Goal: Task Accomplishment & Management: Manage account settings

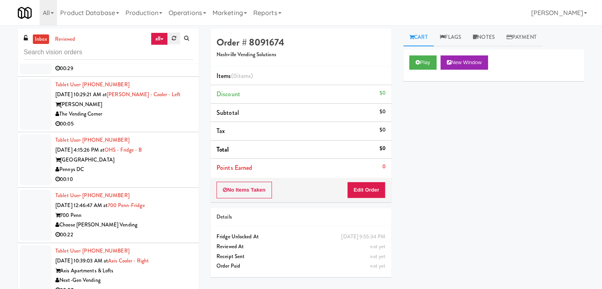
click at [170, 36] on link at bounding box center [174, 38] width 12 height 12
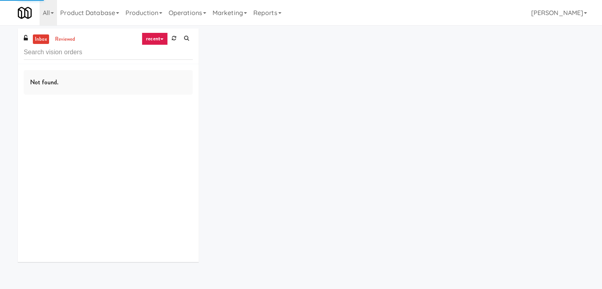
click at [162, 40] on link "recent" at bounding box center [155, 38] width 26 height 13
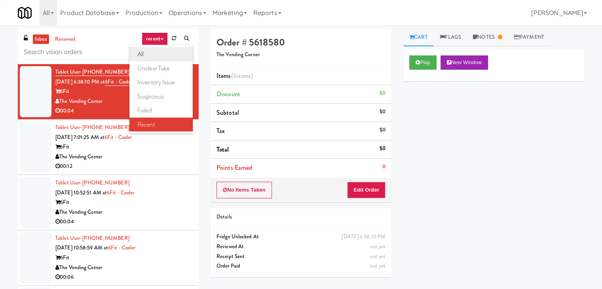
click at [168, 49] on link "all" at bounding box center [160, 54] width 63 height 14
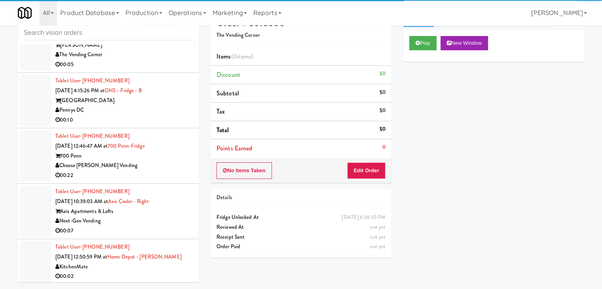
scroll to position [25, 0]
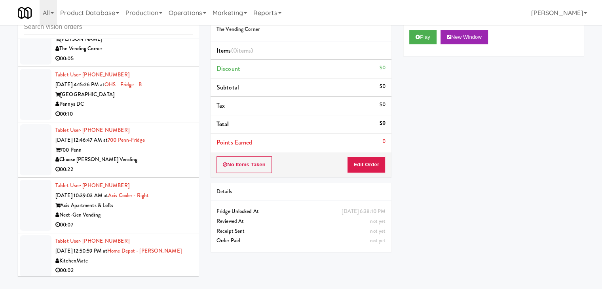
click at [147, 109] on div "00:10" at bounding box center [123, 114] width 137 height 10
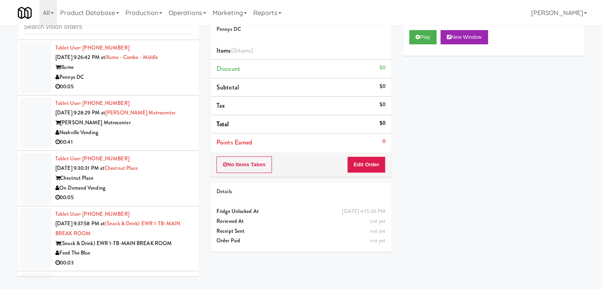
scroll to position [2782, 0]
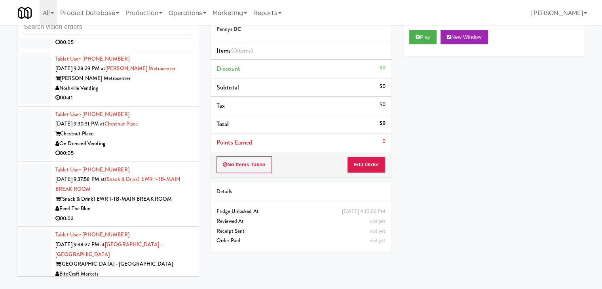
click at [166, 148] on div "00:05" at bounding box center [123, 153] width 137 height 10
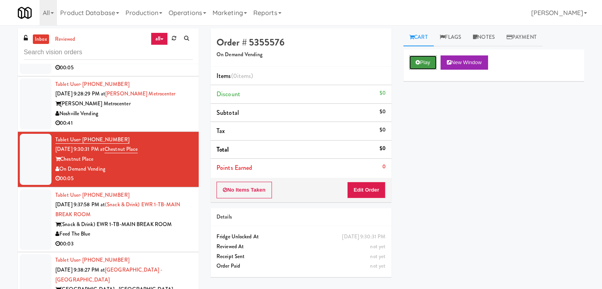
click at [422, 61] on button "Play" at bounding box center [422, 62] width 27 height 14
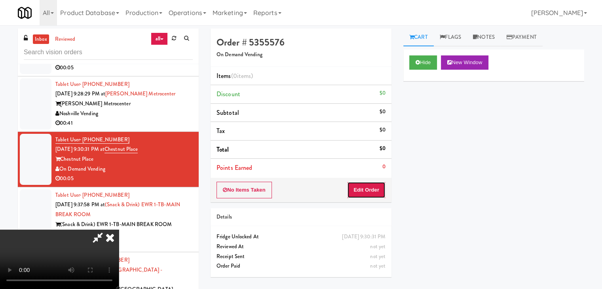
click at [370, 188] on button "Edit Order" at bounding box center [366, 190] width 38 height 17
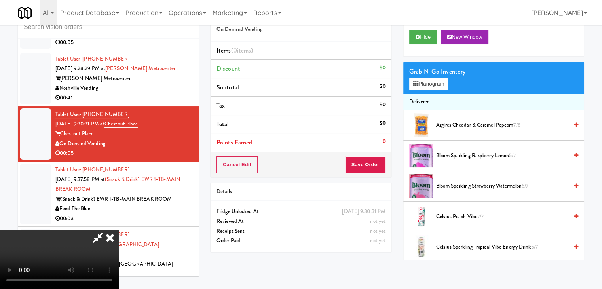
scroll to position [111, 0]
click at [119, 230] on video at bounding box center [59, 259] width 119 height 59
click at [119, 230] on icon at bounding box center [109, 238] width 17 height 16
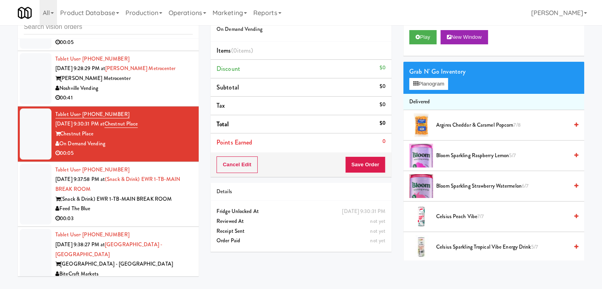
drag, startPoint x: 126, startPoint y: 182, endPoint x: 128, endPoint y: 167, distance: 15.1
click at [126, 214] on div "00:03" at bounding box center [123, 219] width 137 height 10
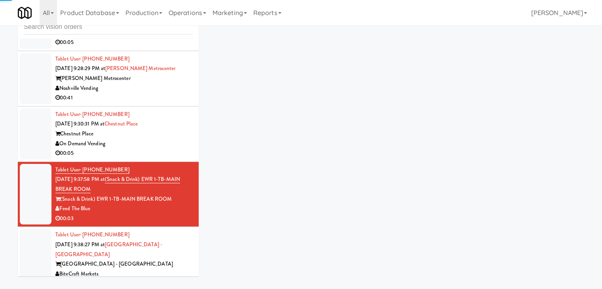
drag, startPoint x: 142, startPoint y: 118, endPoint x: 145, endPoint y: 115, distance: 4.2
click at [145, 115] on div "Tablet User · (305) 606-6236 [DATE] 9:30:31 PM at [GEOGRAPHIC_DATA] On Demand V…" at bounding box center [123, 134] width 137 height 49
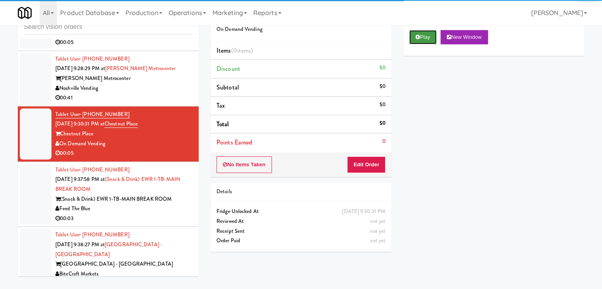
click at [412, 37] on button "Play" at bounding box center [422, 37] width 27 height 14
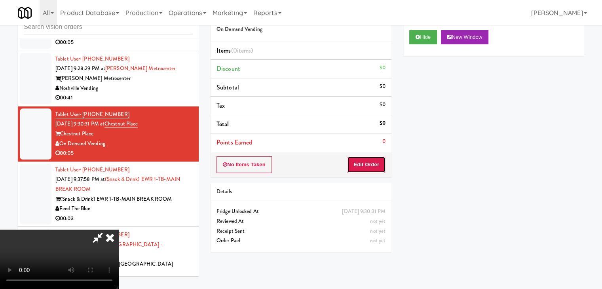
click at [370, 162] on button "Edit Order" at bounding box center [366, 164] width 38 height 17
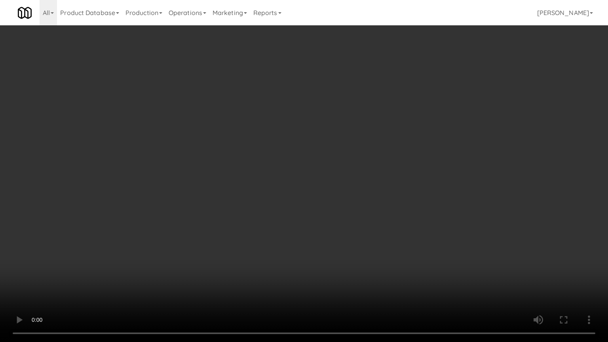
click at [349, 193] on video at bounding box center [304, 171] width 608 height 342
click at [349, 192] on video at bounding box center [304, 171] width 608 height 342
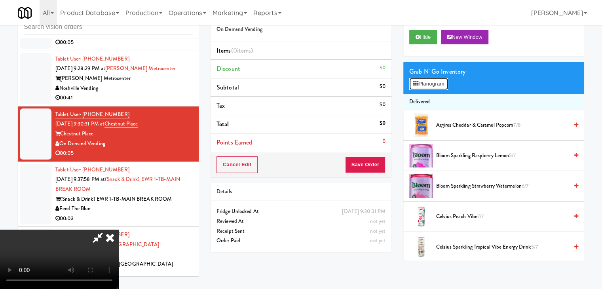
click at [432, 84] on button "Planogram" at bounding box center [428, 84] width 39 height 12
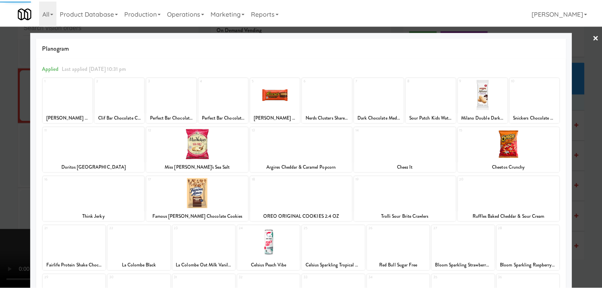
scroll to position [100, 0]
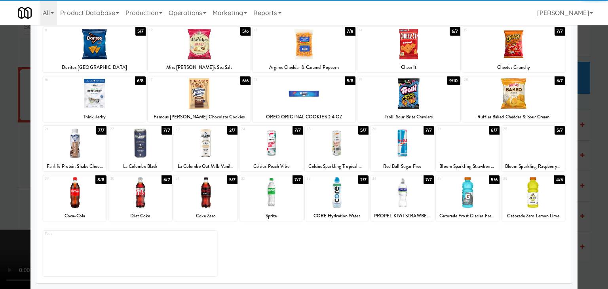
drag, startPoint x: 332, startPoint y: 194, endPoint x: 321, endPoint y: 194, distance: 11.5
click at [332, 194] on div at bounding box center [336, 192] width 63 height 30
drag, startPoint x: 0, startPoint y: 172, endPoint x: 114, endPoint y: 170, distance: 113.6
click at [3, 171] on div at bounding box center [304, 144] width 608 height 289
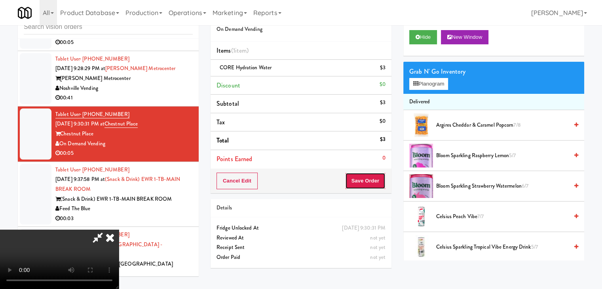
click at [379, 181] on button "Save Order" at bounding box center [365, 181] width 40 height 17
click at [379, 181] on body "Are you sure you want to update this order? Okay Cancel Okay Are you sure you w…" at bounding box center [301, 144] width 602 height 289
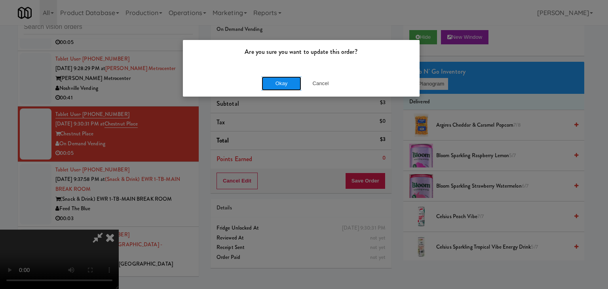
click at [293, 86] on button "Okay" at bounding box center [282, 83] width 40 height 14
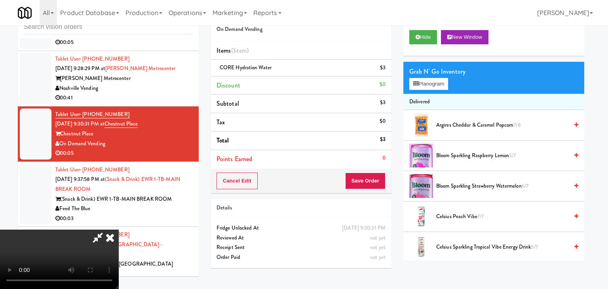
click at [293, 86] on body "Are you sure you want to update this order? Okay Cancel Okay Are you sure you w…" at bounding box center [304, 144] width 608 height 289
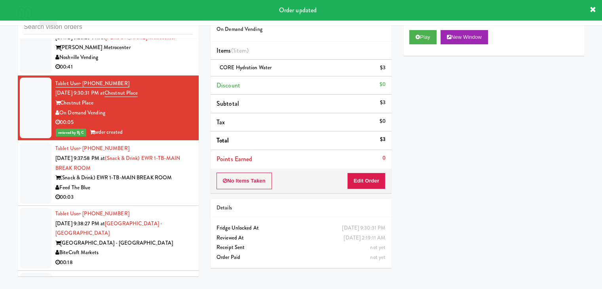
scroll to position [2861, 0]
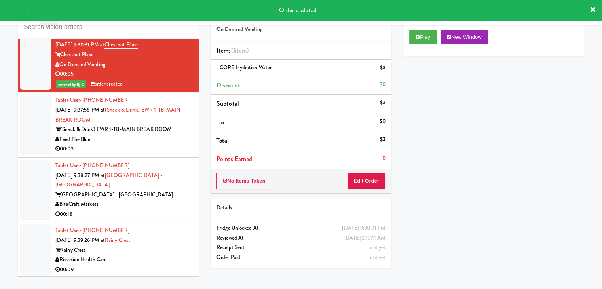
click at [172, 144] on div "00:03" at bounding box center [123, 149] width 137 height 10
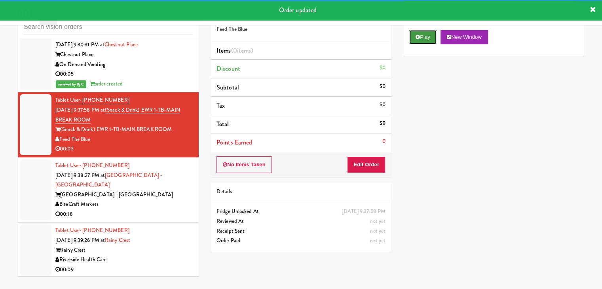
click at [421, 40] on button "Play" at bounding box center [422, 37] width 27 height 14
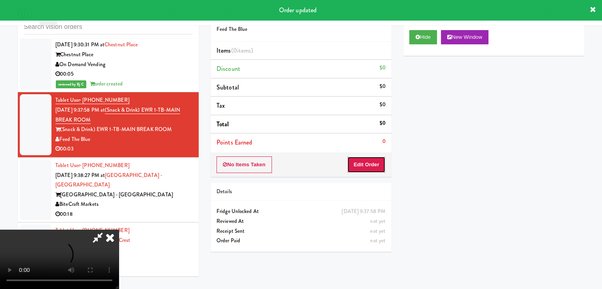
click at [365, 165] on button "Edit Order" at bounding box center [366, 164] width 38 height 17
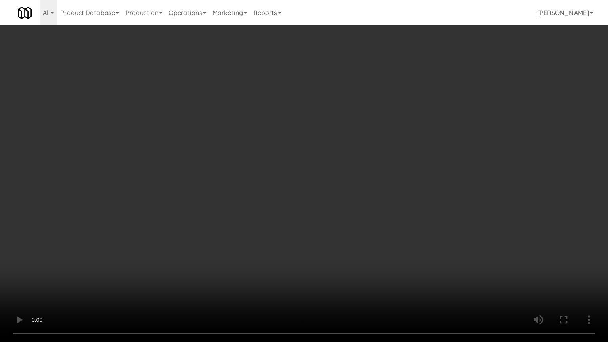
click at [373, 240] on video at bounding box center [304, 171] width 608 height 342
click at [359, 253] on video at bounding box center [304, 171] width 608 height 342
click at [357, 252] on video at bounding box center [304, 171] width 608 height 342
click at [356, 247] on video at bounding box center [304, 171] width 608 height 342
click at [366, 245] on video at bounding box center [304, 171] width 608 height 342
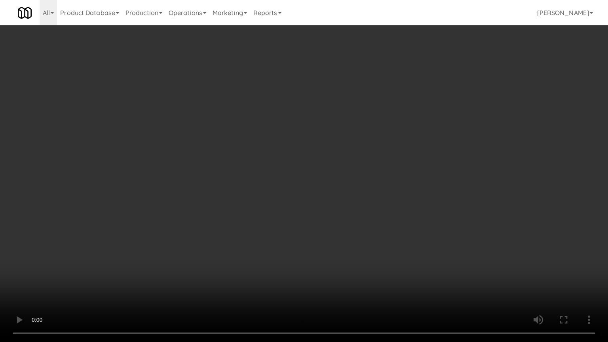
drag, startPoint x: 366, startPoint y: 245, endPoint x: 384, endPoint y: 187, distance: 59.9
click at [369, 240] on video at bounding box center [304, 171] width 608 height 342
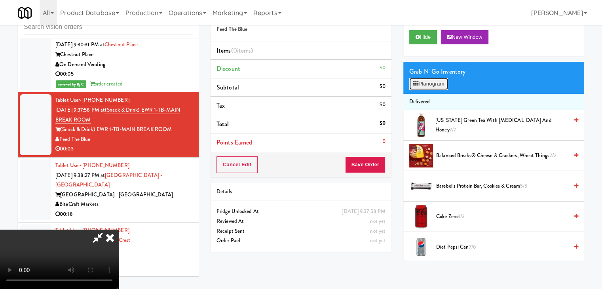
click at [437, 81] on button "Planogram" at bounding box center [428, 84] width 39 height 12
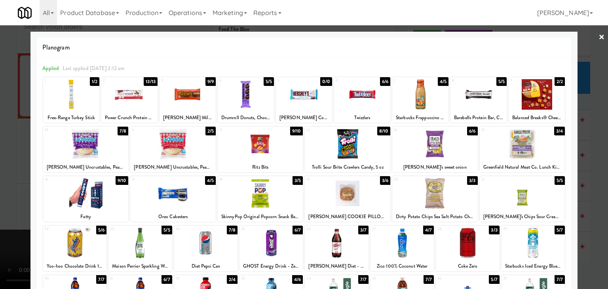
click at [350, 149] on div at bounding box center [347, 144] width 85 height 30
click at [0, 156] on div at bounding box center [304, 144] width 608 height 289
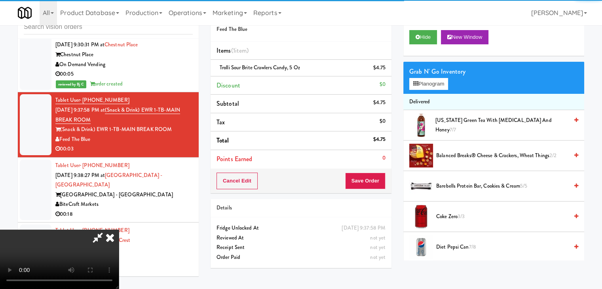
click at [119, 230] on video at bounding box center [59, 259] width 119 height 59
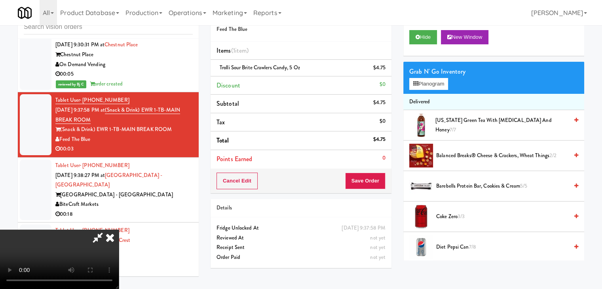
click at [119, 230] on video at bounding box center [59, 259] width 119 height 59
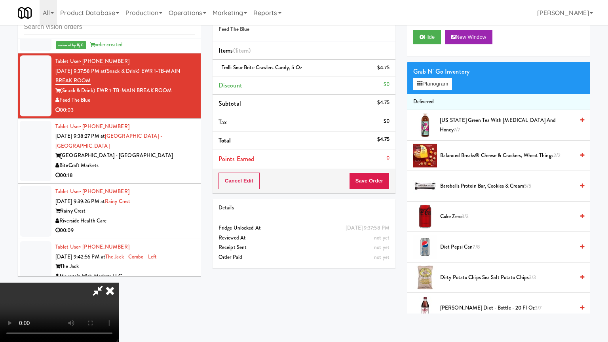
click at [119, 283] on video at bounding box center [59, 312] width 119 height 59
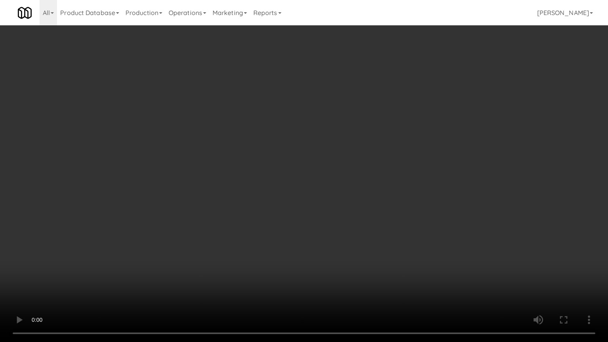
click at [377, 179] on video at bounding box center [304, 171] width 608 height 342
click at [364, 231] on video at bounding box center [304, 171] width 608 height 342
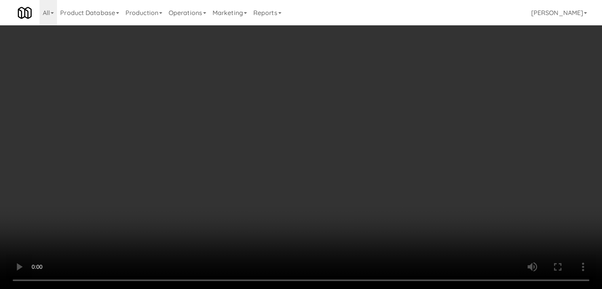
click at [383, 69] on link at bounding box center [384, 71] width 7 height 10
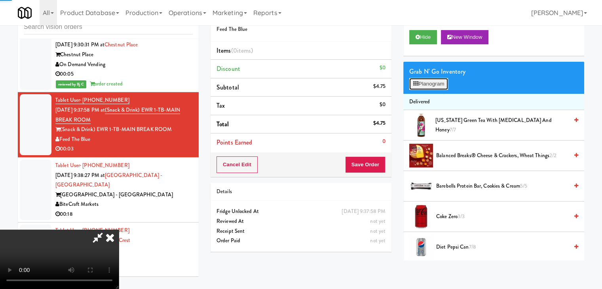
click at [436, 82] on button "Planogram" at bounding box center [428, 84] width 39 height 12
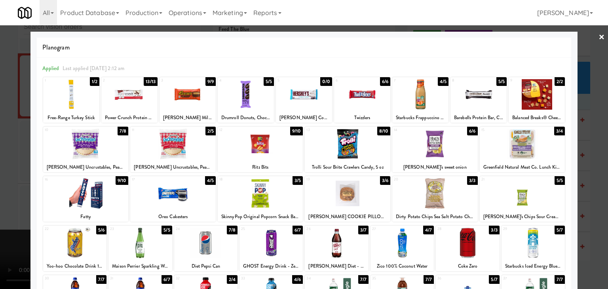
click at [0, 149] on div at bounding box center [304, 144] width 608 height 289
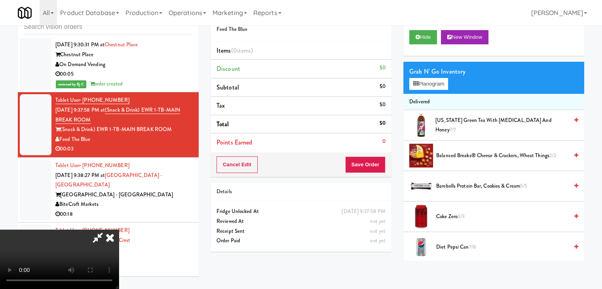
click at [119, 230] on icon at bounding box center [109, 238] width 17 height 16
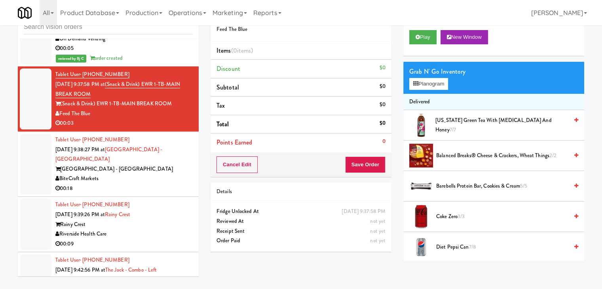
scroll to position [2900, 0]
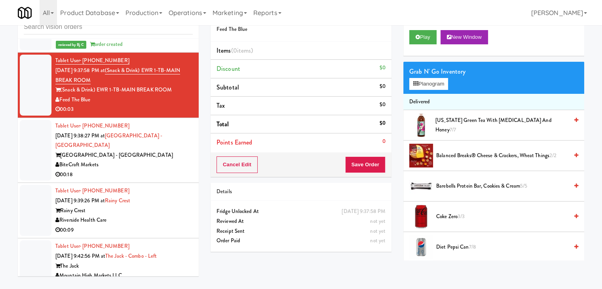
click at [176, 170] on div "00:18" at bounding box center [123, 175] width 137 height 10
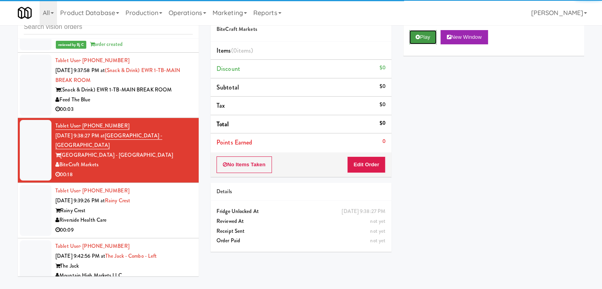
click at [425, 32] on button "Play" at bounding box center [422, 37] width 27 height 14
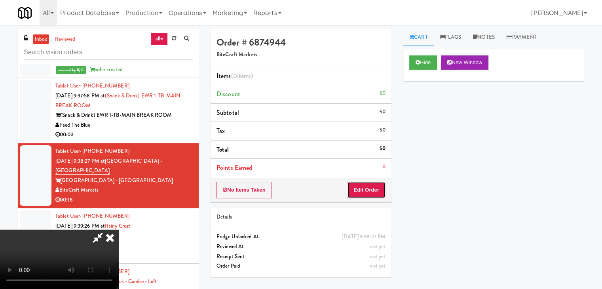
click at [370, 194] on button "Edit Order" at bounding box center [366, 190] width 38 height 17
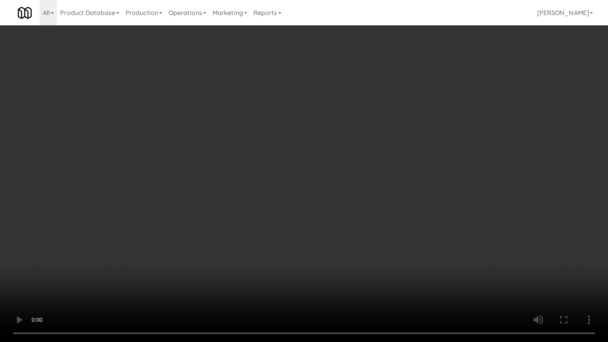
click at [384, 174] on video at bounding box center [304, 171] width 608 height 342
click at [386, 174] on video at bounding box center [304, 171] width 608 height 342
click at [398, 169] on video at bounding box center [304, 171] width 608 height 342
drag, startPoint x: 398, startPoint y: 169, endPoint x: 434, endPoint y: 114, distance: 65.5
click at [401, 168] on video at bounding box center [304, 171] width 608 height 342
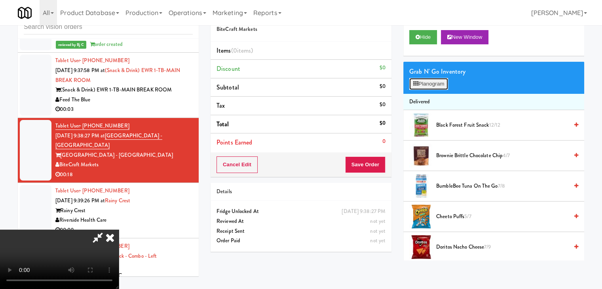
click at [448, 83] on button "Planogram" at bounding box center [428, 84] width 39 height 12
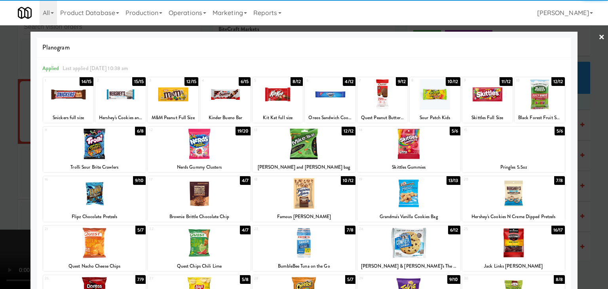
click at [378, 97] on div at bounding box center [382, 94] width 50 height 30
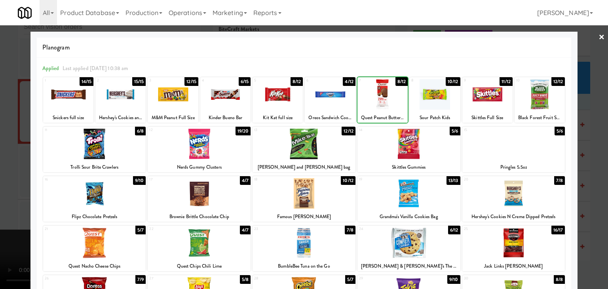
click at [335, 95] on div at bounding box center [330, 94] width 50 height 30
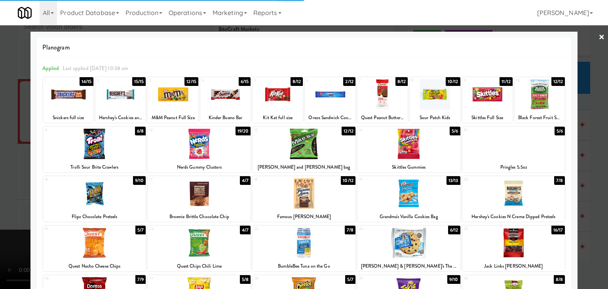
drag, startPoint x: 0, startPoint y: 127, endPoint x: 121, endPoint y: 136, distance: 121.0
click at [6, 127] on div at bounding box center [304, 144] width 608 height 289
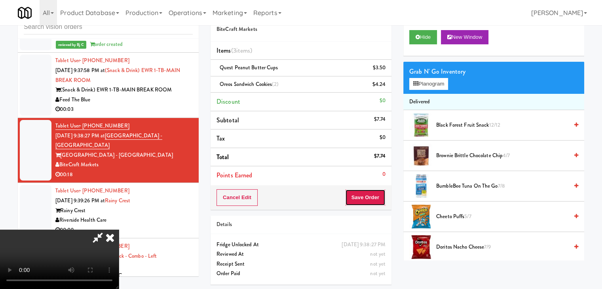
click at [376, 197] on button "Save Order" at bounding box center [365, 197] width 40 height 17
drag, startPoint x: 376, startPoint y: 197, endPoint x: 319, endPoint y: 141, distance: 80.0
click at [376, 196] on button "Save Order" at bounding box center [365, 197] width 40 height 17
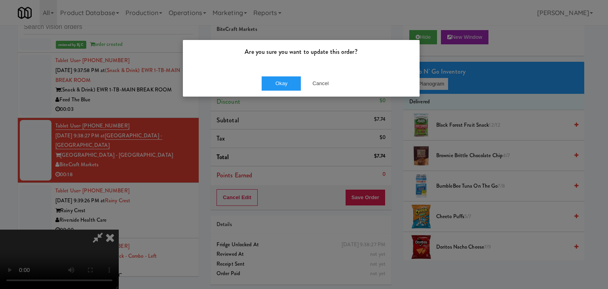
click at [279, 93] on div "Okay Cancel" at bounding box center [301, 83] width 237 height 27
click at [278, 84] on button "Okay" at bounding box center [282, 83] width 40 height 14
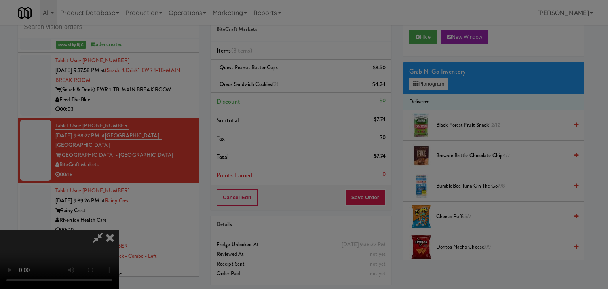
click at [278, 82] on div "Okay Cancel" at bounding box center [301, 68] width 237 height 27
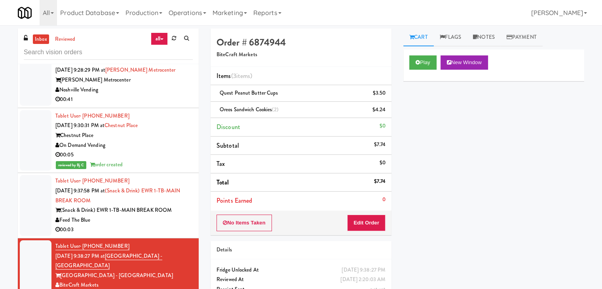
scroll to position [2940, 0]
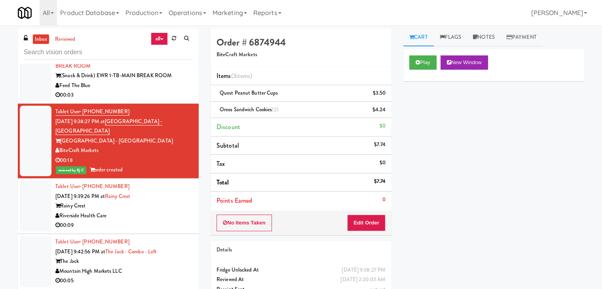
click at [138, 211] on div "Riverside Health Care" at bounding box center [123, 216] width 137 height 10
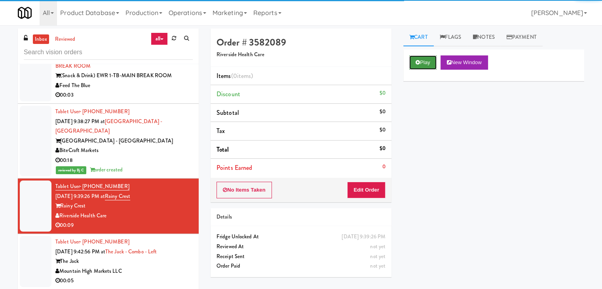
click at [427, 64] on button "Play" at bounding box center [422, 62] width 27 height 14
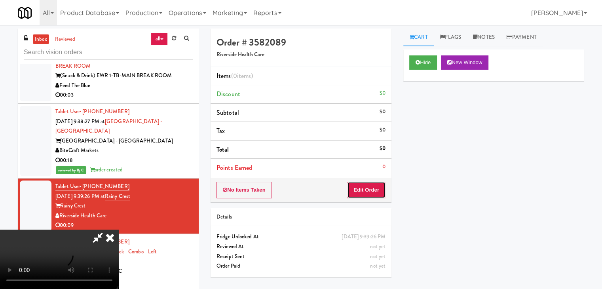
click at [364, 193] on button "Edit Order" at bounding box center [366, 190] width 38 height 17
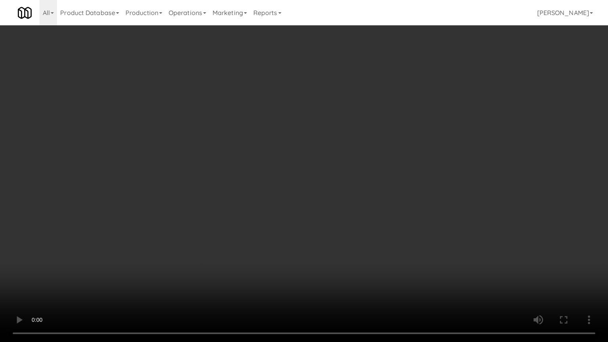
click at [381, 178] on video at bounding box center [304, 171] width 608 height 342
drag, startPoint x: 379, startPoint y: 179, endPoint x: 372, endPoint y: 185, distance: 9.2
click at [379, 180] on video at bounding box center [304, 171] width 608 height 342
click at [376, 181] on video at bounding box center [304, 171] width 608 height 342
drag, startPoint x: 376, startPoint y: 181, endPoint x: 389, endPoint y: 127, distance: 55.1
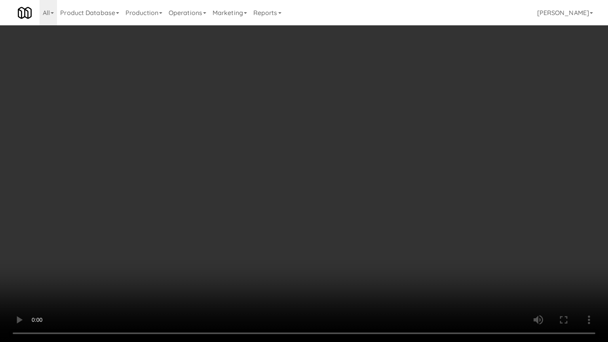
click at [377, 178] on video at bounding box center [304, 171] width 608 height 342
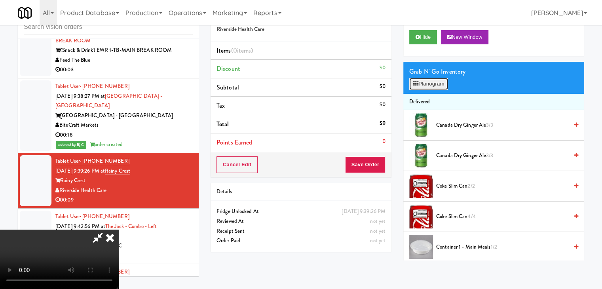
click at [425, 81] on button "Planogram" at bounding box center [428, 84] width 39 height 12
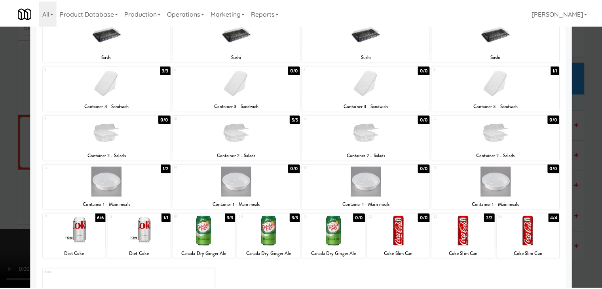
scroll to position [21, 0]
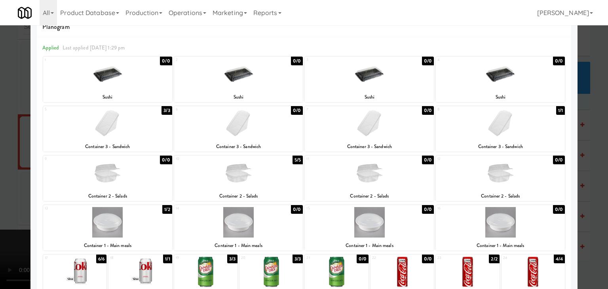
click at [125, 135] on div at bounding box center [107, 123] width 129 height 30
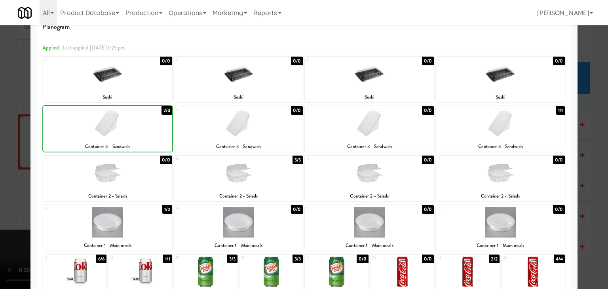
drag, startPoint x: 3, startPoint y: 149, endPoint x: 43, endPoint y: 148, distance: 40.4
click at [8, 149] on div at bounding box center [304, 144] width 608 height 289
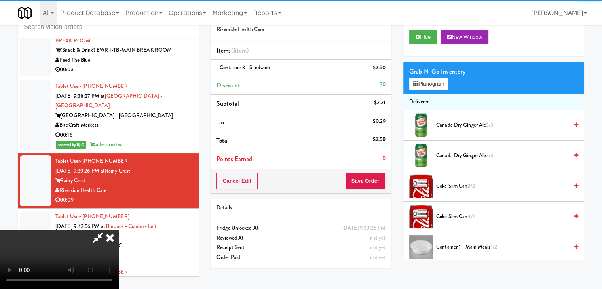
click at [119, 230] on video at bounding box center [59, 259] width 119 height 59
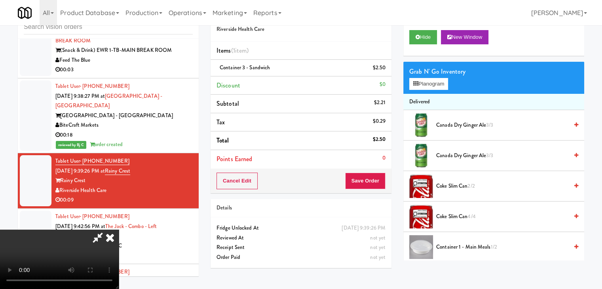
scroll to position [72, 0]
click at [119, 230] on video at bounding box center [59, 259] width 119 height 59
click at [371, 183] on button "Save Order" at bounding box center [365, 181] width 40 height 17
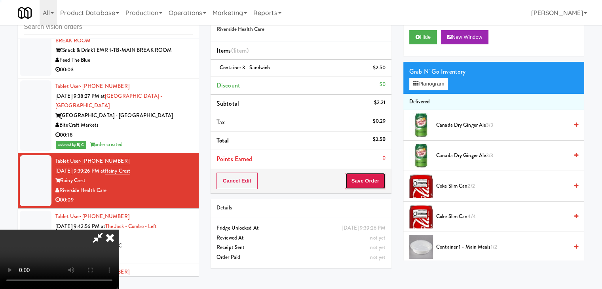
drag, startPoint x: 371, startPoint y: 183, endPoint x: 370, endPoint y: 175, distance: 8.0
click at [370, 177] on button "Save Order" at bounding box center [365, 181] width 40 height 17
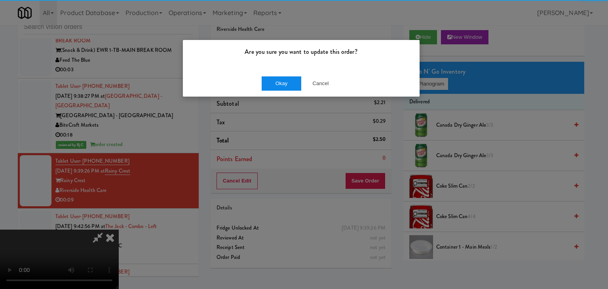
drag, startPoint x: 278, startPoint y: 68, endPoint x: 277, endPoint y: 78, distance: 10.0
click at [278, 70] on div "Are you sure you want to update this order? Okay Cancel" at bounding box center [300, 68] width 237 height 57
click at [276, 78] on button "Okay" at bounding box center [282, 83] width 40 height 14
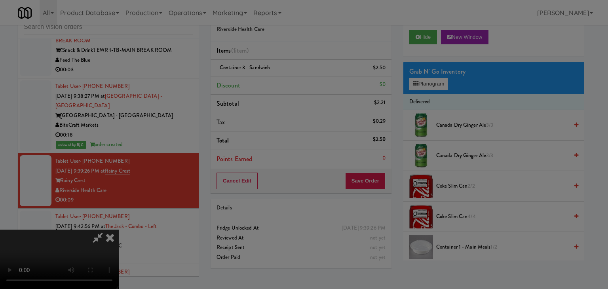
drag, startPoint x: 276, startPoint y: 78, endPoint x: 277, endPoint y: 83, distance: 4.8
click at [276, 76] on button "Okay" at bounding box center [282, 69] width 40 height 14
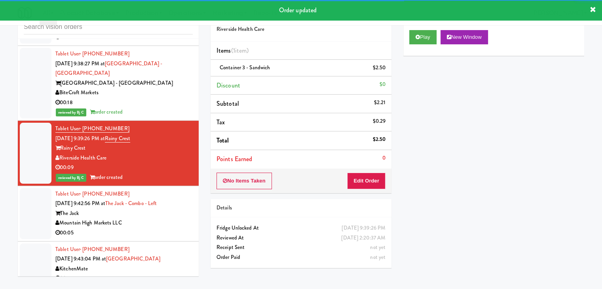
scroll to position [3019, 0]
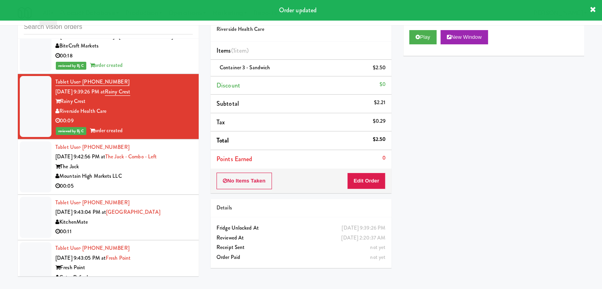
click at [168, 181] on div "00:05" at bounding box center [123, 186] width 137 height 10
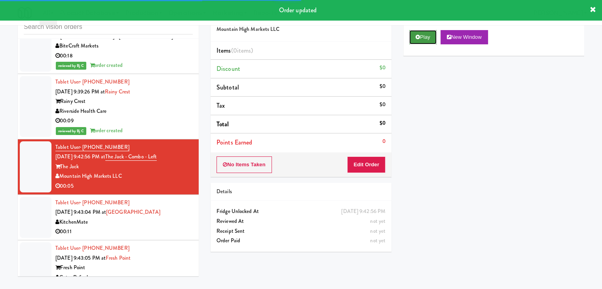
drag, startPoint x: 421, startPoint y: 33, endPoint x: 403, endPoint y: 92, distance: 61.5
click at [421, 33] on button "Play" at bounding box center [422, 37] width 27 height 14
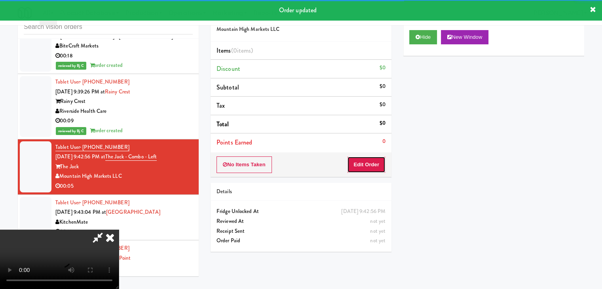
click at [366, 164] on button "Edit Order" at bounding box center [366, 164] width 38 height 17
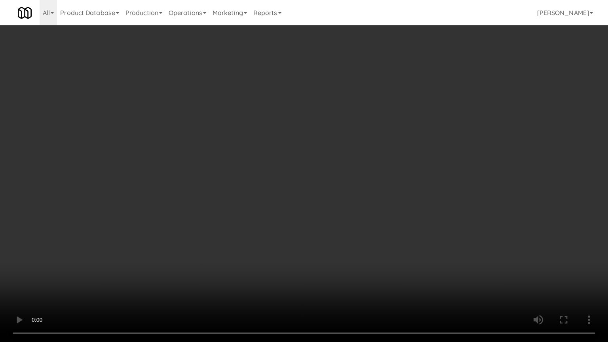
click at [353, 178] on video at bounding box center [304, 171] width 608 height 342
click at [352, 181] on video at bounding box center [304, 171] width 608 height 342
click at [355, 180] on video at bounding box center [304, 171] width 608 height 342
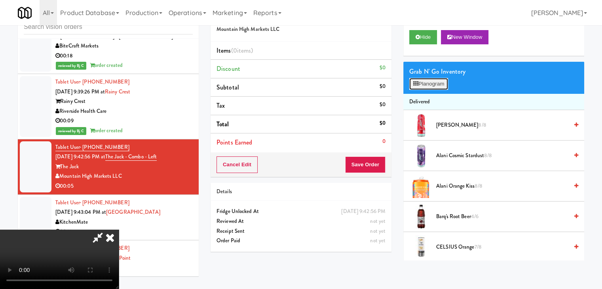
click at [439, 80] on button "Planogram" at bounding box center [428, 84] width 39 height 12
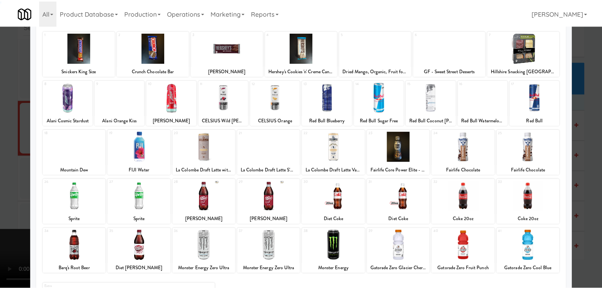
scroll to position [100, 0]
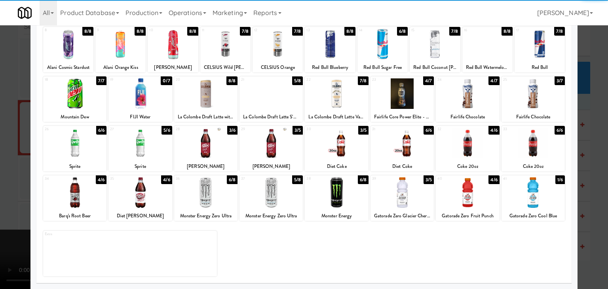
drag, startPoint x: 342, startPoint y: 188, endPoint x: 351, endPoint y: 188, distance: 9.5
click at [340, 188] on div at bounding box center [336, 192] width 63 height 30
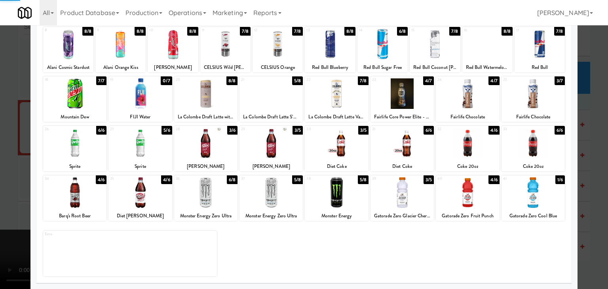
drag, startPoint x: 0, startPoint y: 172, endPoint x: 264, endPoint y: 178, distance: 264.4
click at [13, 169] on div at bounding box center [304, 144] width 608 height 289
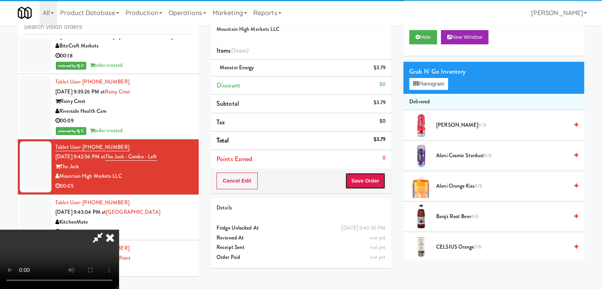
click at [372, 186] on button "Save Order" at bounding box center [365, 181] width 40 height 17
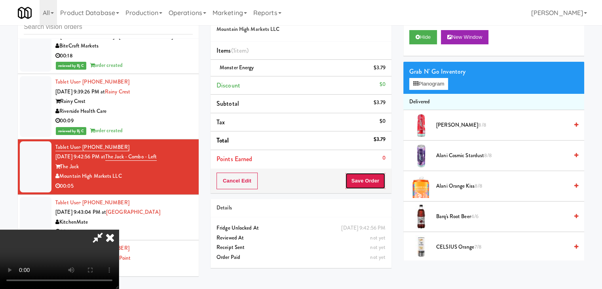
click at [372, 185] on button "Save Order" at bounding box center [365, 181] width 40 height 17
click at [372, 182] on body "Are you sure you want to update this order? Okay Cancel Okay Are you sure you w…" at bounding box center [301, 144] width 602 height 289
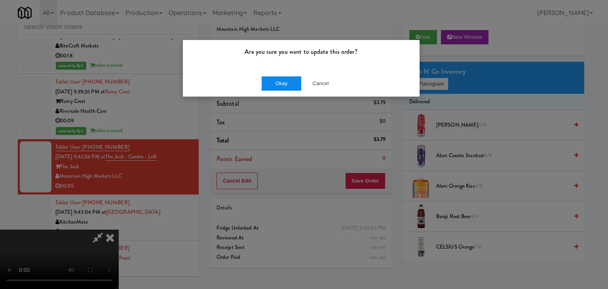
drag, startPoint x: 304, startPoint y: 94, endPoint x: 291, endPoint y: 87, distance: 15.2
click at [291, 87] on div "Okay Cancel" at bounding box center [301, 83] width 237 height 27
click at [291, 87] on button "Okay" at bounding box center [282, 83] width 40 height 14
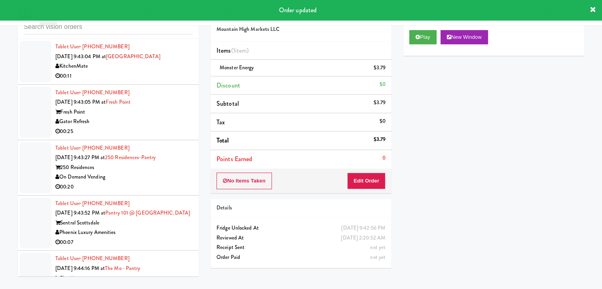
scroll to position [3108, 0]
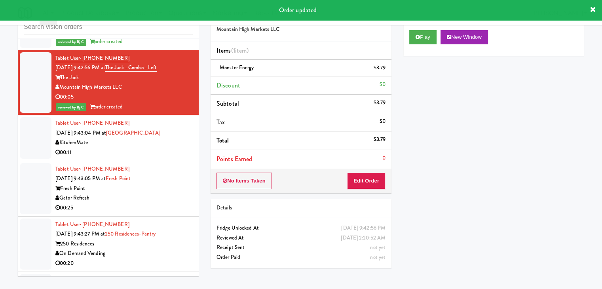
drag, startPoint x: 174, startPoint y: 102, endPoint x: 175, endPoint y: 106, distance: 4.8
click at [175, 138] on div "KitchenMate" at bounding box center [123, 143] width 137 height 10
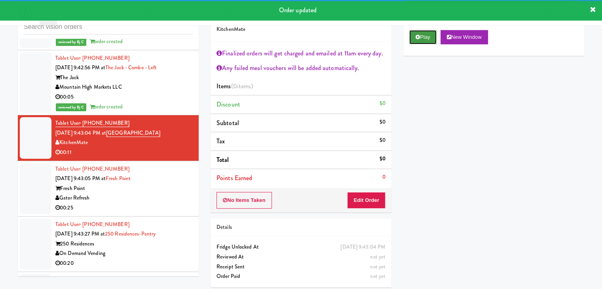
click at [423, 39] on button "Play" at bounding box center [422, 37] width 27 height 14
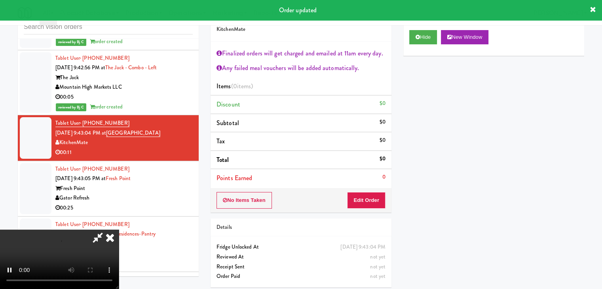
click at [368, 189] on div "No Items Taken Edit Order" at bounding box center [301, 200] width 181 height 25
click at [366, 192] on button "Edit Order" at bounding box center [366, 200] width 38 height 17
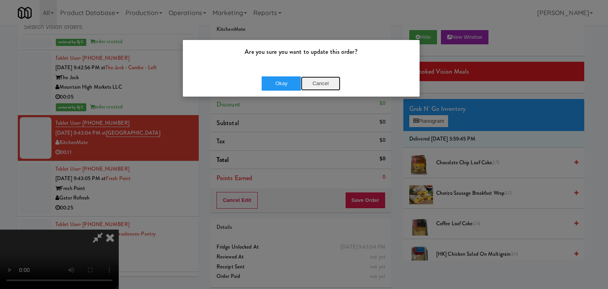
click at [318, 84] on button "Cancel" at bounding box center [321, 83] width 40 height 14
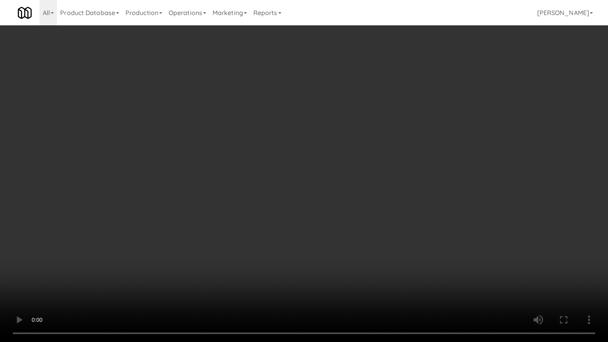
click at [351, 235] on video at bounding box center [304, 171] width 608 height 342
click at [349, 237] on video at bounding box center [304, 171] width 608 height 342
click at [369, 155] on video at bounding box center [304, 171] width 608 height 342
drag, startPoint x: 369, startPoint y: 155, endPoint x: 370, endPoint y: 116, distance: 38.8
click at [369, 154] on video at bounding box center [304, 171] width 608 height 342
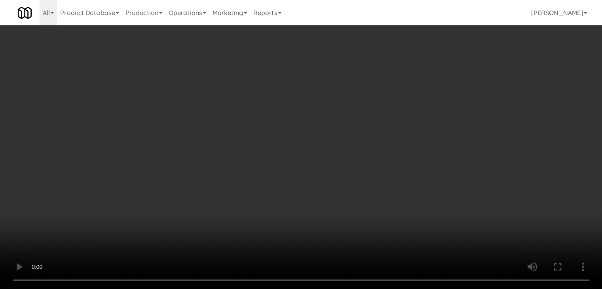
click at [291, 92] on video at bounding box center [301, 144] width 602 height 289
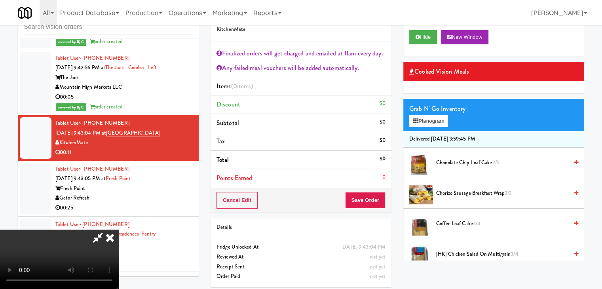
click at [435, 113] on div "Grab N' Go Inventory" at bounding box center [493, 109] width 169 height 12
click at [442, 118] on button "Planogram" at bounding box center [428, 121] width 39 height 12
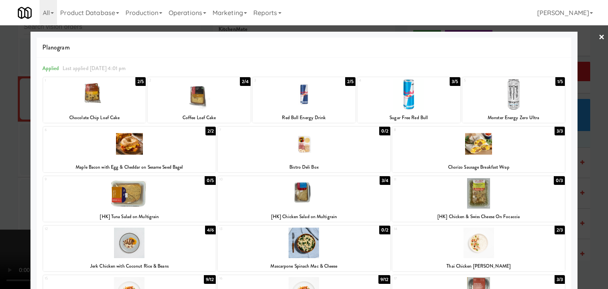
click at [297, 190] on div at bounding box center [304, 193] width 173 height 30
click at [315, 94] on div at bounding box center [304, 94] width 103 height 30
drag, startPoint x: 0, startPoint y: 166, endPoint x: 133, endPoint y: 163, distance: 132.6
click at [13, 165] on div at bounding box center [304, 144] width 608 height 289
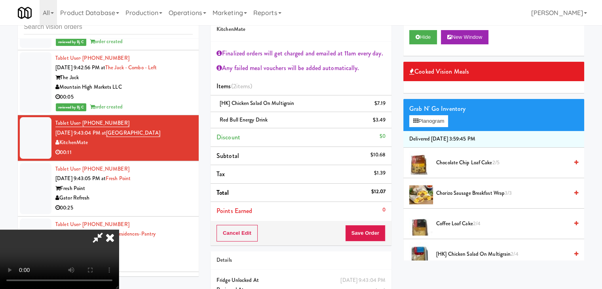
click at [119, 230] on video at bounding box center [59, 259] width 119 height 59
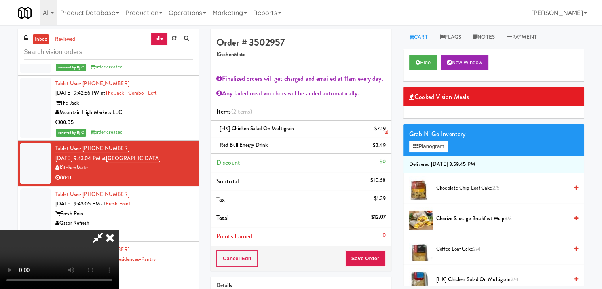
click at [387, 131] on icon at bounding box center [386, 131] width 4 height 5
click at [387, 146] on icon at bounding box center [386, 148] width 4 height 5
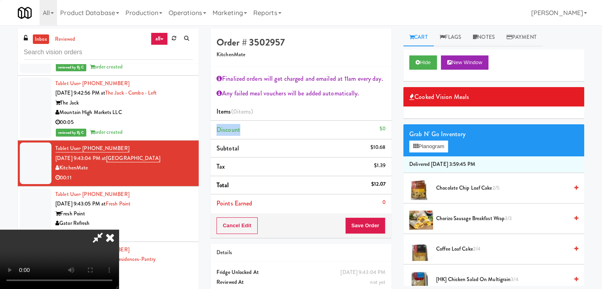
click at [387, 131] on li "Discount $0" at bounding box center [301, 130] width 181 height 19
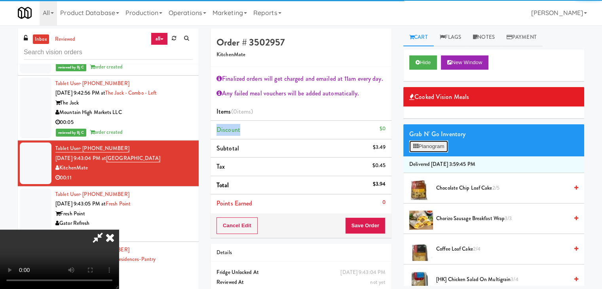
click at [429, 145] on button "Planogram" at bounding box center [428, 147] width 39 height 12
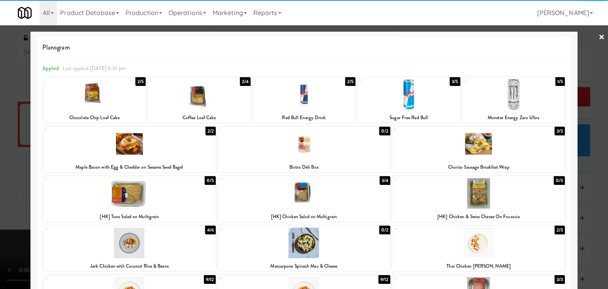
click at [406, 101] on div at bounding box center [408, 94] width 103 height 30
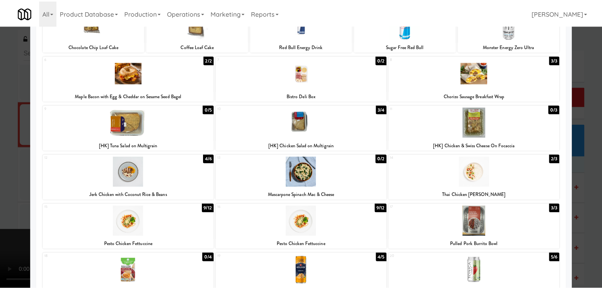
scroll to position [119, 0]
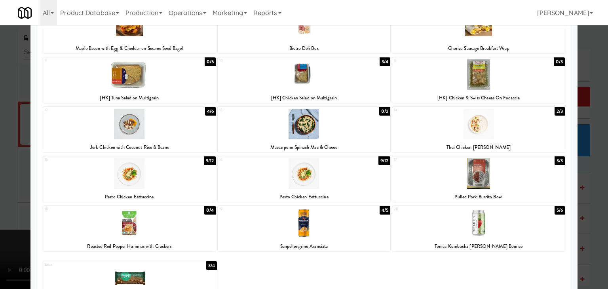
click at [314, 76] on div at bounding box center [304, 74] width 173 height 30
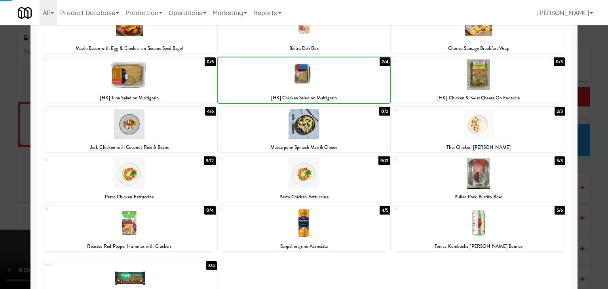
drag, startPoint x: 0, startPoint y: 136, endPoint x: 315, endPoint y: 161, distance: 316.1
click at [23, 135] on div at bounding box center [304, 144] width 608 height 289
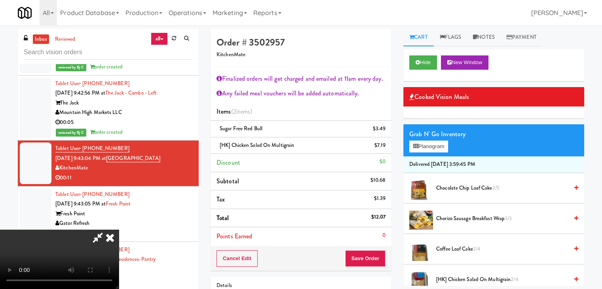
drag, startPoint x: 379, startPoint y: 247, endPoint x: 377, endPoint y: 251, distance: 4.3
click at [378, 249] on div "Cancel Edit Save Order" at bounding box center [301, 258] width 181 height 25
drag, startPoint x: 377, startPoint y: 251, endPoint x: 373, endPoint y: 257, distance: 7.0
click at [377, 252] on button "Save Order" at bounding box center [365, 258] width 40 height 17
click at [373, 257] on button "Save Order" at bounding box center [365, 258] width 40 height 17
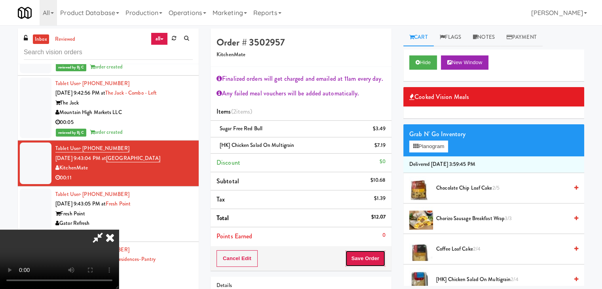
click at [373, 257] on button "Save Order" at bounding box center [365, 258] width 40 height 17
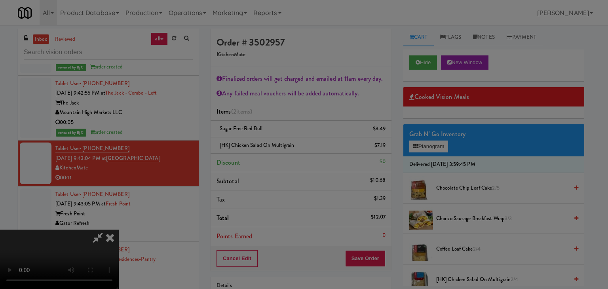
click at [373, 257] on div at bounding box center [304, 144] width 608 height 289
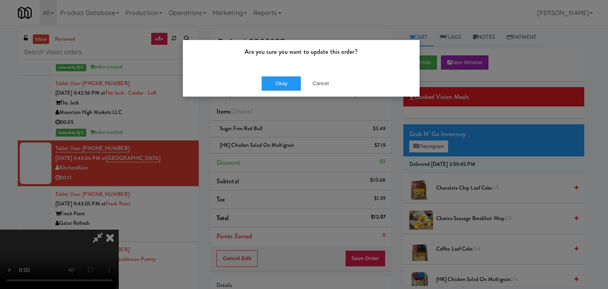
click at [277, 75] on div "Okay Cancel" at bounding box center [301, 83] width 237 height 27
click at [277, 87] on button "Okay" at bounding box center [282, 83] width 40 height 14
click at [277, 87] on div "Are you sure you want to update this order? Okay Cancel" at bounding box center [304, 144] width 608 height 289
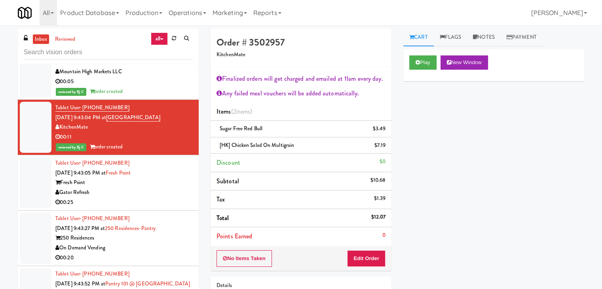
scroll to position [3148, 0]
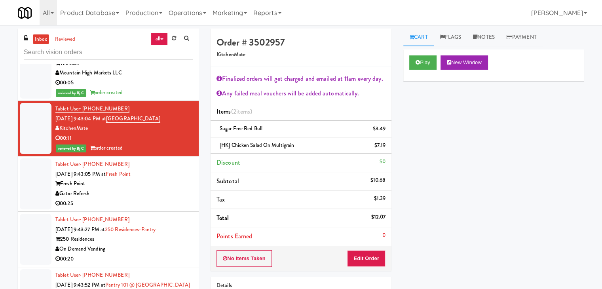
drag, startPoint x: 171, startPoint y: 146, endPoint x: 177, endPoint y: 152, distance: 7.9
click at [172, 189] on div "Gator Refresh" at bounding box center [123, 194] width 137 height 10
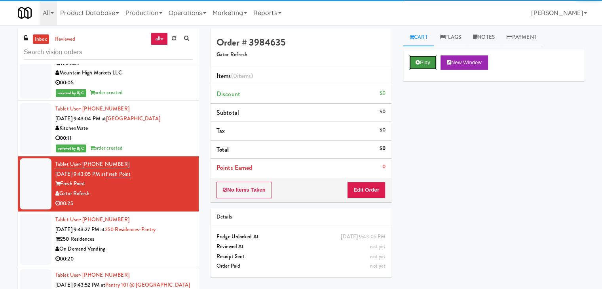
click at [426, 63] on button "Play" at bounding box center [422, 62] width 27 height 14
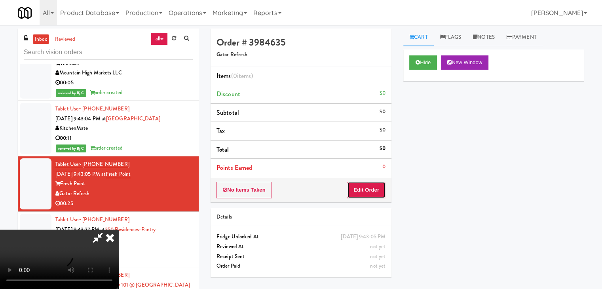
click at [360, 193] on button "Edit Order" at bounding box center [366, 190] width 38 height 17
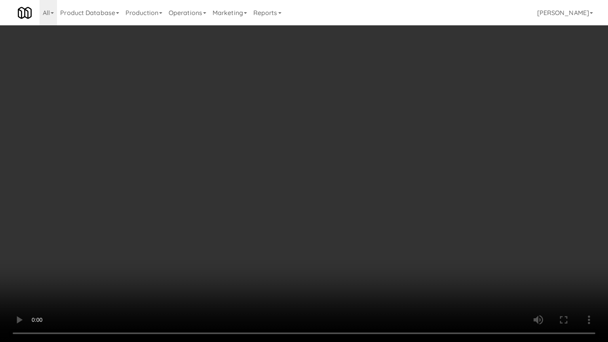
click at [363, 198] on video at bounding box center [304, 171] width 608 height 342
click at [359, 201] on video at bounding box center [304, 171] width 608 height 342
click at [356, 202] on video at bounding box center [304, 171] width 608 height 342
click at [382, 160] on video at bounding box center [304, 171] width 608 height 342
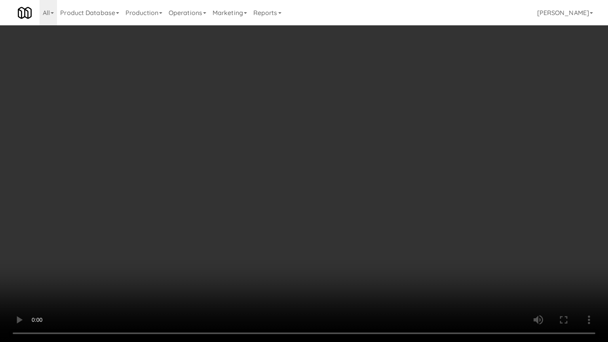
drag, startPoint x: 382, startPoint y: 160, endPoint x: 391, endPoint y: 109, distance: 51.9
click at [382, 159] on video at bounding box center [304, 171] width 608 height 342
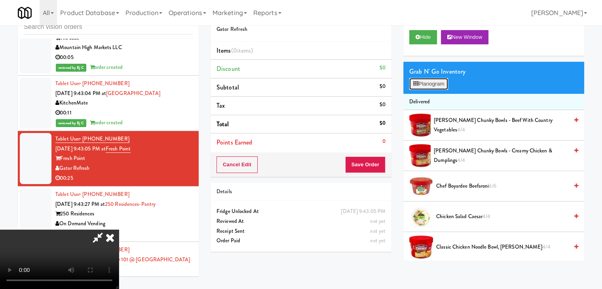
click at [418, 84] on button "Planogram" at bounding box center [428, 84] width 39 height 12
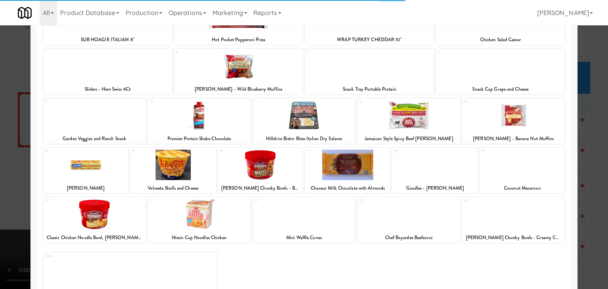
scroll to position [79, 0]
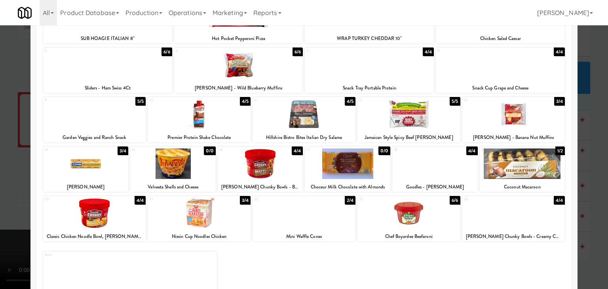
click at [518, 163] on div at bounding box center [522, 163] width 85 height 30
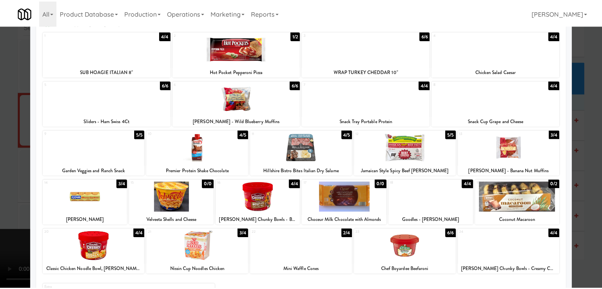
scroll to position [0, 0]
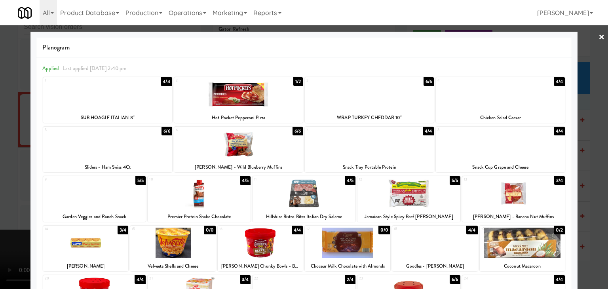
click at [114, 99] on div at bounding box center [107, 94] width 129 height 30
drag, startPoint x: 0, startPoint y: 125, endPoint x: 190, endPoint y: 141, distance: 190.2
click at [1, 127] on div at bounding box center [304, 144] width 608 height 289
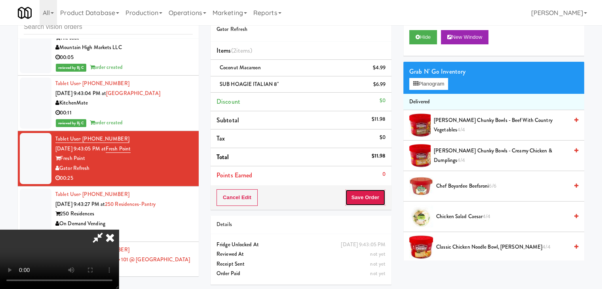
click at [370, 194] on button "Save Order" at bounding box center [365, 197] width 40 height 17
click at [370, 195] on button "Save Order" at bounding box center [365, 197] width 40 height 17
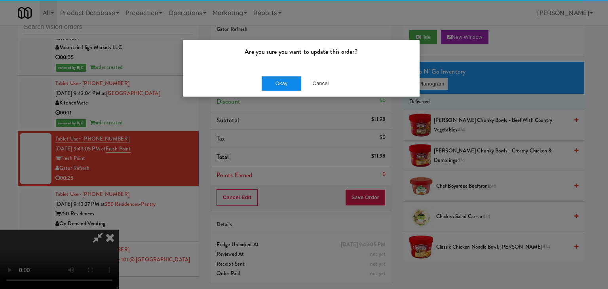
click at [287, 90] on div "Okay Cancel" at bounding box center [301, 83] width 237 height 27
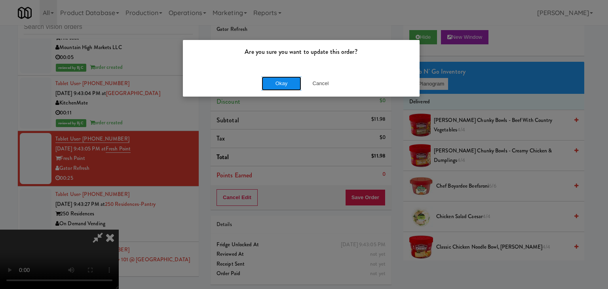
click at [287, 86] on button "Okay" at bounding box center [282, 83] width 40 height 14
click at [287, 86] on div "Okay Cancel" at bounding box center [301, 83] width 237 height 27
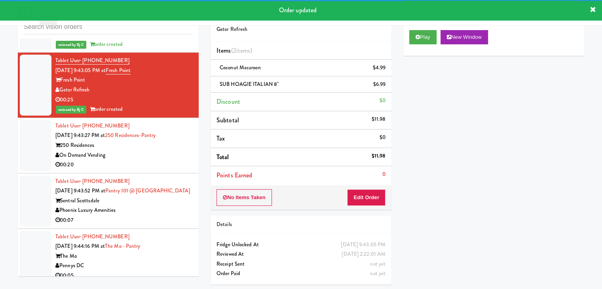
scroll to position [3227, 0]
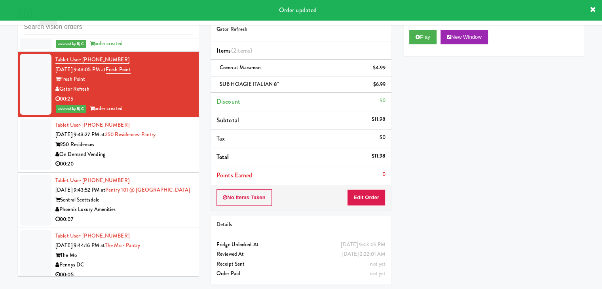
drag, startPoint x: 138, startPoint y: 106, endPoint x: 138, endPoint y: 114, distance: 7.9
click at [139, 120] on div "Tablet User · (847) 508-4798 [DATE] 9:43:27 PM at 250 Residences-Pantry 250 Res…" at bounding box center [123, 144] width 137 height 49
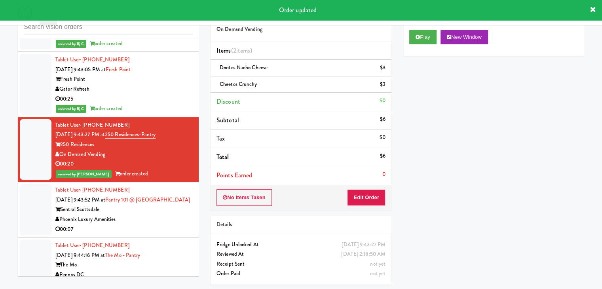
drag, startPoint x: 136, startPoint y: 182, endPoint x: 142, endPoint y: 180, distance: 6.1
click at [138, 185] on div "Tablet User · (520) 470-5626 [DATE] 9:43:52 PM at Pantry 101 @ [GEOGRAPHIC_DATA…" at bounding box center [123, 209] width 137 height 49
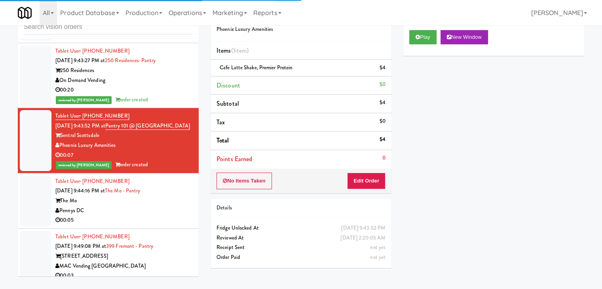
scroll to position [3306, 0]
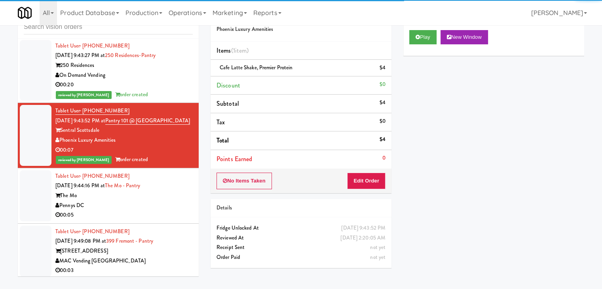
click at [164, 171] on div "Tablet User · (952) 649-7525 [DATE] 9:44:16 PM at [GEOGRAPHIC_DATA] The Mo Penn…" at bounding box center [123, 195] width 137 height 49
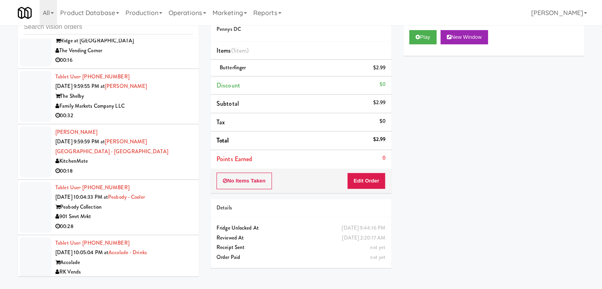
scroll to position [4015, 0]
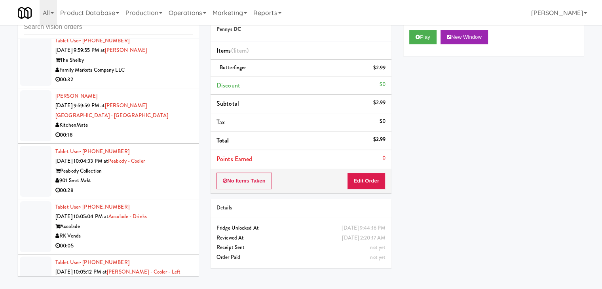
drag, startPoint x: 173, startPoint y: 148, endPoint x: 169, endPoint y: 153, distance: 6.0
click at [173, 176] on div "901 Smrt Mrkt" at bounding box center [123, 181] width 137 height 10
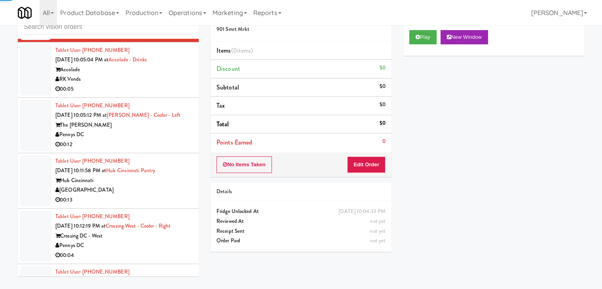
scroll to position [4173, 0]
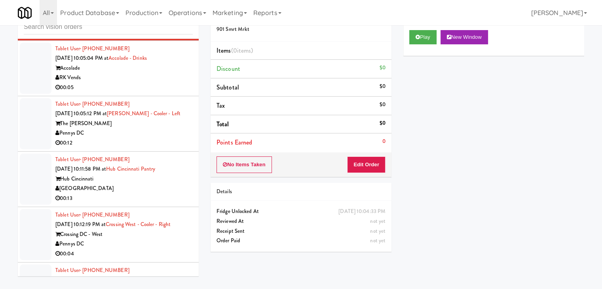
click at [169, 83] on div "00:05" at bounding box center [123, 88] width 137 height 10
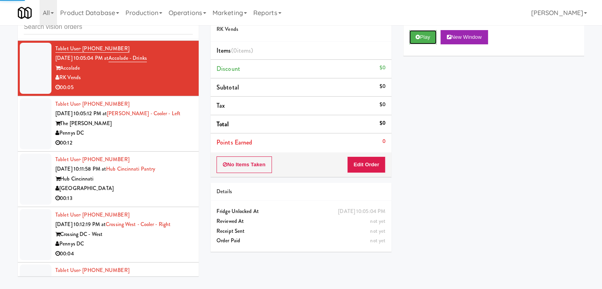
drag, startPoint x: 422, startPoint y: 32, endPoint x: 414, endPoint y: 72, distance: 41.1
click at [422, 32] on button "Play" at bounding box center [422, 37] width 27 height 14
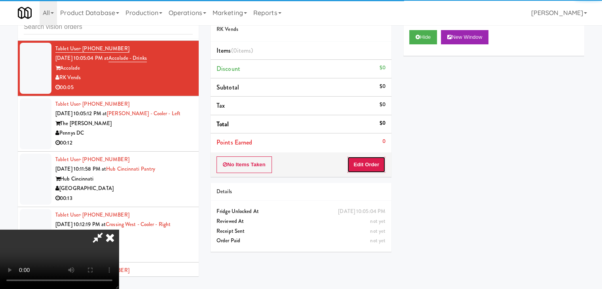
click at [366, 162] on button "Edit Order" at bounding box center [366, 164] width 38 height 17
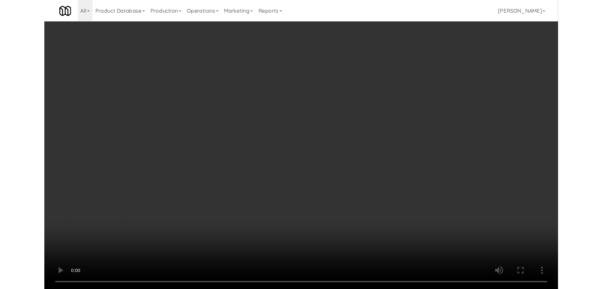
scroll to position [4164, 0]
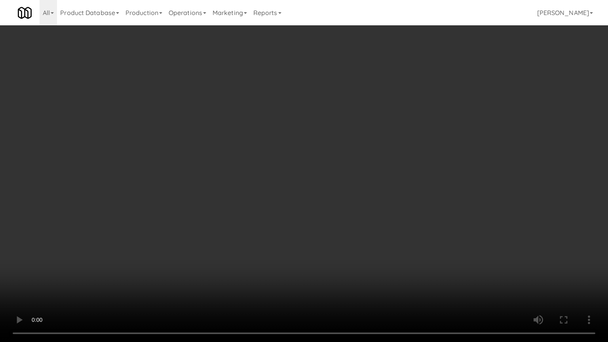
click at [332, 192] on video at bounding box center [304, 171] width 608 height 342
drag, startPoint x: 332, startPoint y: 192, endPoint x: 384, endPoint y: 121, distance: 88.0
click at [332, 191] on video at bounding box center [304, 171] width 608 height 342
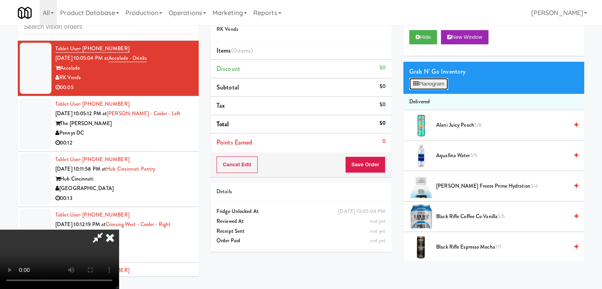
click at [442, 80] on button "Planogram" at bounding box center [428, 84] width 39 height 12
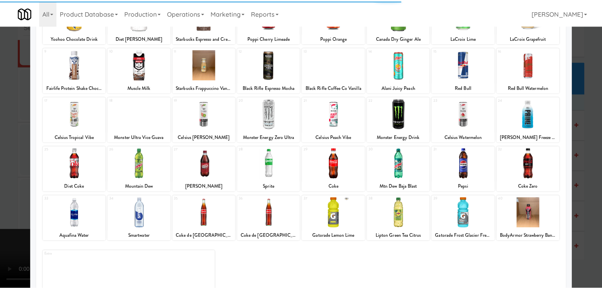
scroll to position [100, 0]
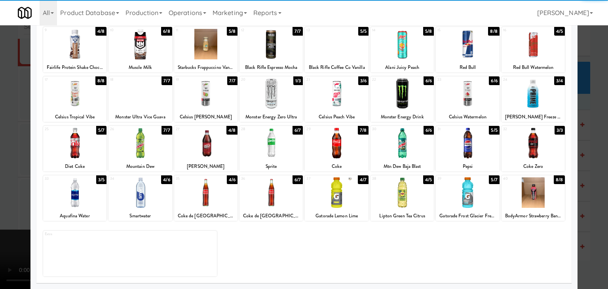
drag, startPoint x: 539, startPoint y: 154, endPoint x: 572, endPoint y: 163, distance: 34.5
click at [539, 154] on div at bounding box center [532, 143] width 63 height 30
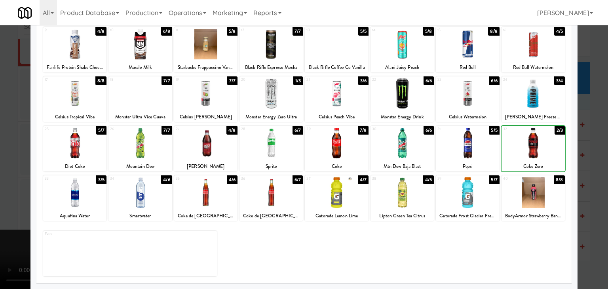
click at [585, 165] on div at bounding box center [304, 144] width 608 height 289
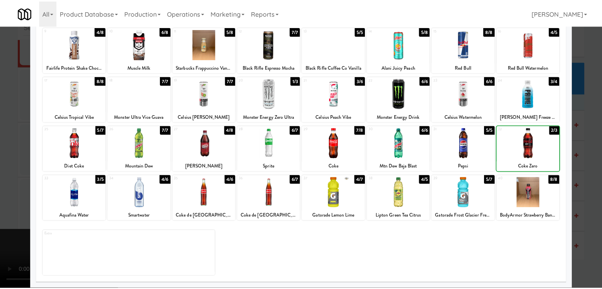
scroll to position [4173, 0]
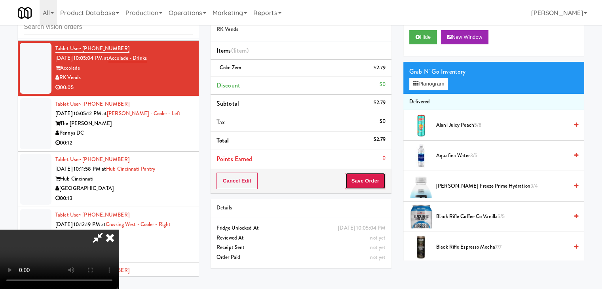
click at [367, 176] on button "Save Order" at bounding box center [365, 181] width 40 height 17
click at [368, 177] on button "Save Order" at bounding box center [365, 181] width 40 height 17
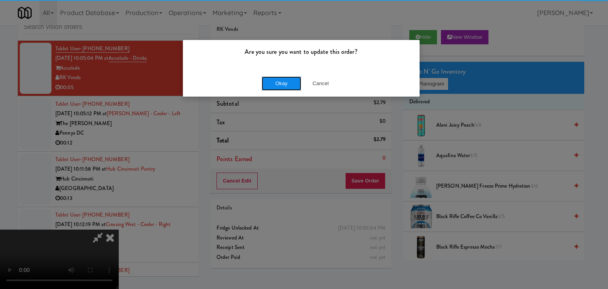
click at [274, 80] on button "Okay" at bounding box center [282, 83] width 40 height 14
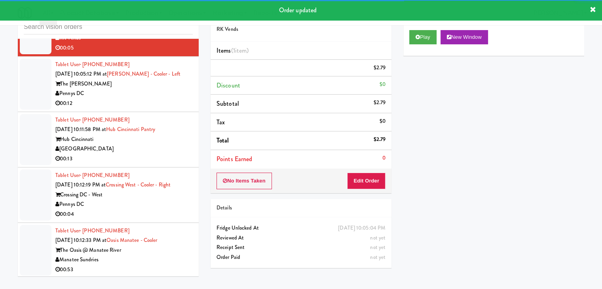
scroll to position [4223, 0]
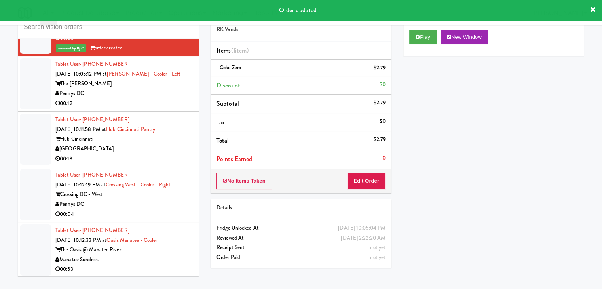
click at [157, 99] on div "00:12" at bounding box center [123, 104] width 137 height 10
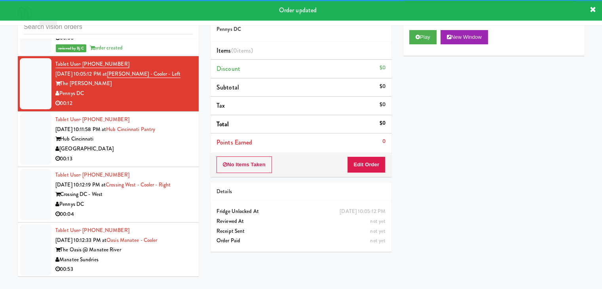
click at [429, 27] on div "Play New Window" at bounding box center [493, 40] width 181 height 32
click at [427, 32] on div "Play New Window" at bounding box center [493, 40] width 181 height 32
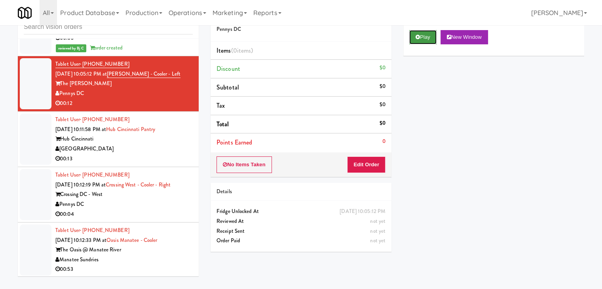
click at [422, 36] on button "Play" at bounding box center [422, 37] width 27 height 14
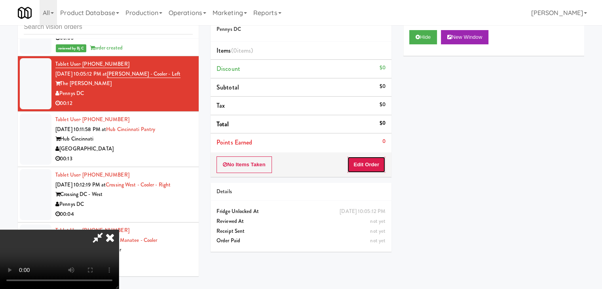
click at [364, 166] on button "Edit Order" at bounding box center [366, 164] width 38 height 17
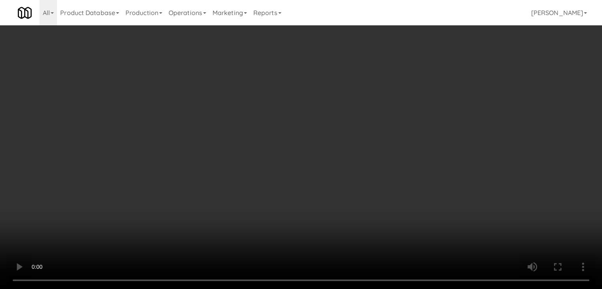
scroll to position [4213, 0]
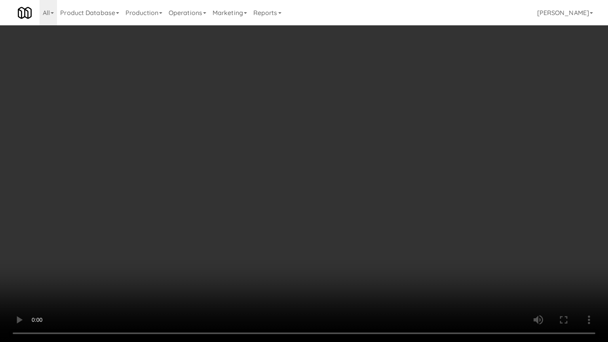
click at [389, 164] on video at bounding box center [304, 171] width 608 height 342
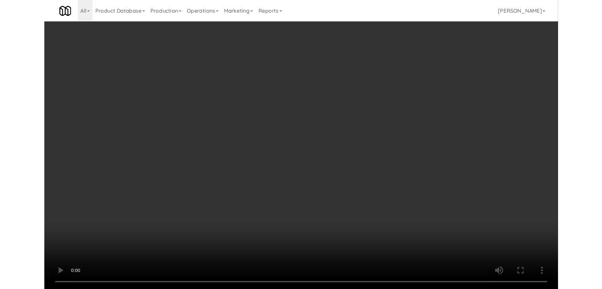
scroll to position [4223, 0]
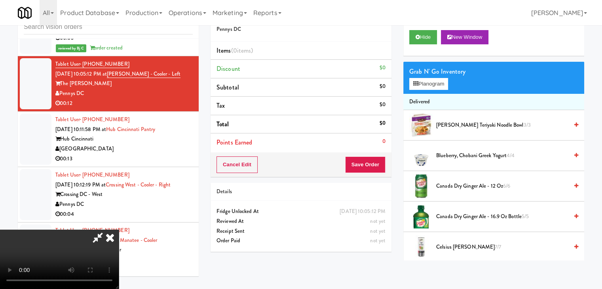
click at [448, 126] on span "[PERSON_NAME] Teriyaki Noodle Bowl 3/3" at bounding box center [502, 125] width 132 height 10
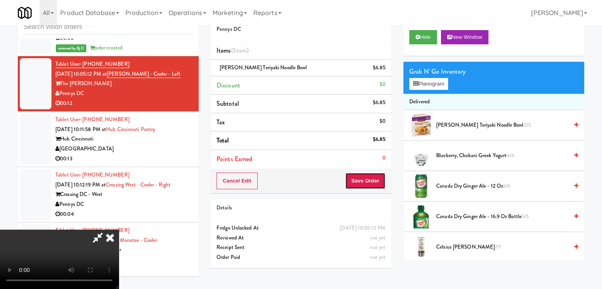
click at [382, 184] on button "Save Order" at bounding box center [365, 181] width 40 height 17
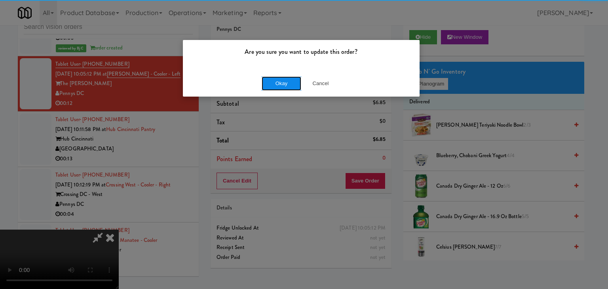
click at [277, 86] on button "Okay" at bounding box center [282, 83] width 40 height 14
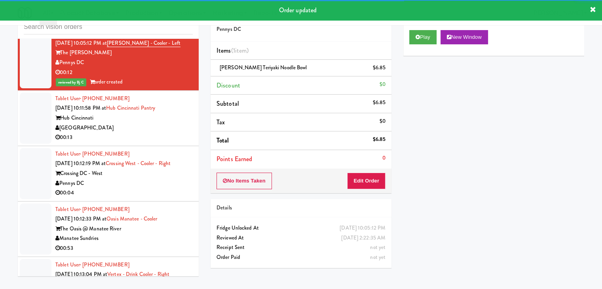
scroll to position [4262, 0]
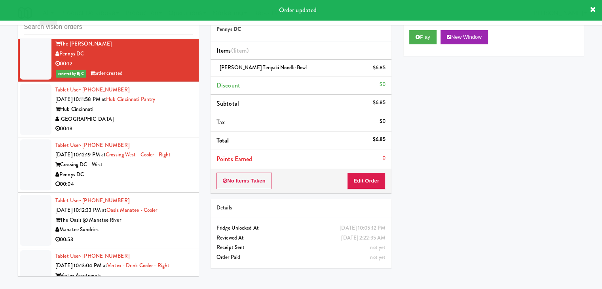
click at [155, 124] on div "00:13" at bounding box center [123, 129] width 137 height 10
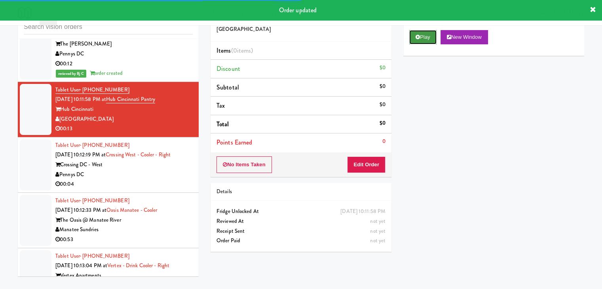
click at [421, 40] on button "Play" at bounding box center [422, 37] width 27 height 14
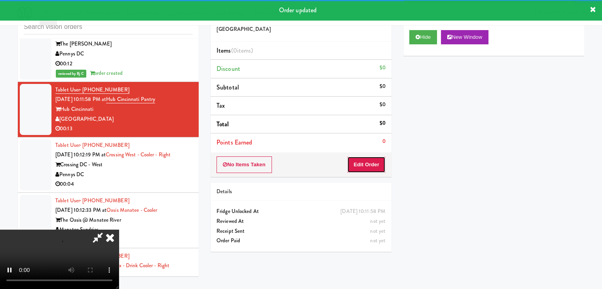
click at [375, 162] on button "Edit Order" at bounding box center [366, 164] width 38 height 17
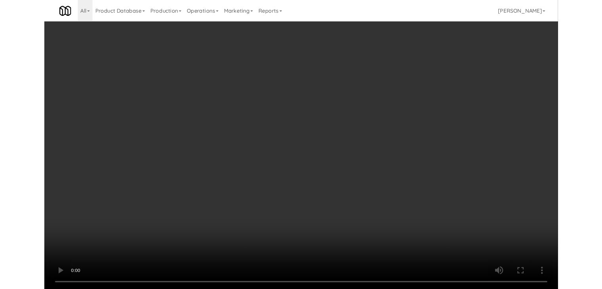
scroll to position [4252, 0]
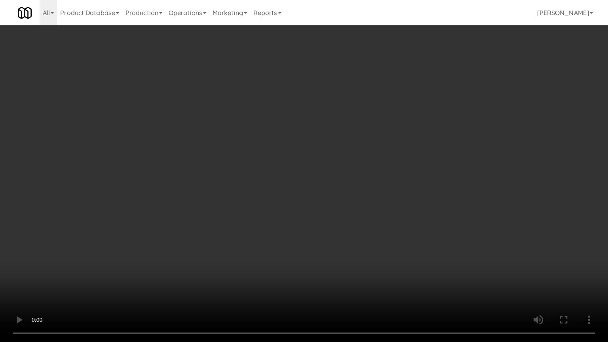
click at [359, 163] on video at bounding box center [304, 171] width 608 height 342
click at [351, 172] on video at bounding box center [304, 171] width 608 height 342
drag, startPoint x: 351, startPoint y: 171, endPoint x: 362, endPoint y: 132, distance: 41.0
click at [351, 171] on video at bounding box center [304, 171] width 608 height 342
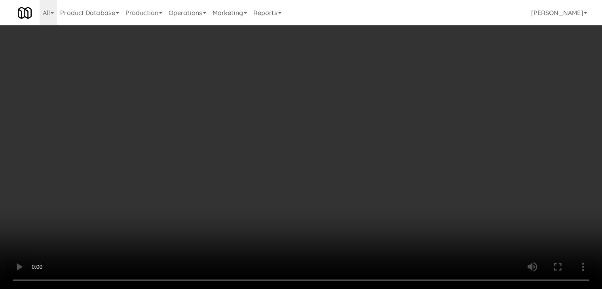
click at [431, 80] on button "Planogram" at bounding box center [428, 84] width 39 height 12
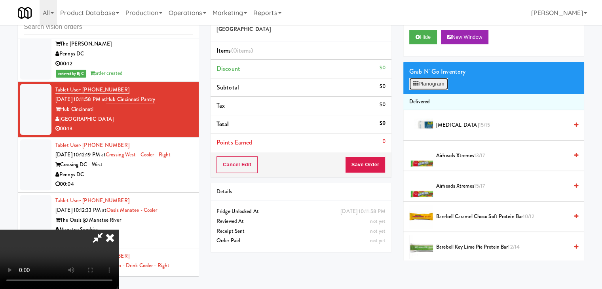
scroll to position [4252, 0]
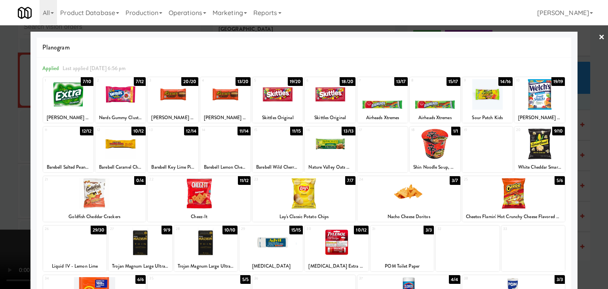
click at [169, 100] on div at bounding box center [173, 94] width 50 height 30
click at [11, 126] on div at bounding box center [304, 144] width 608 height 289
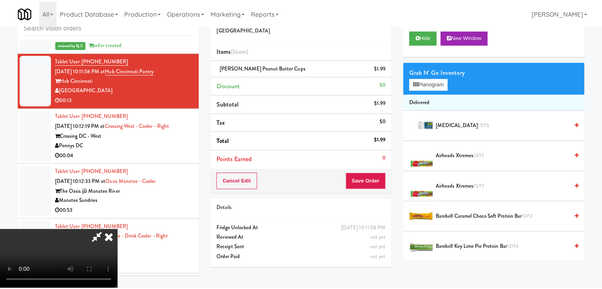
scroll to position [4262, 0]
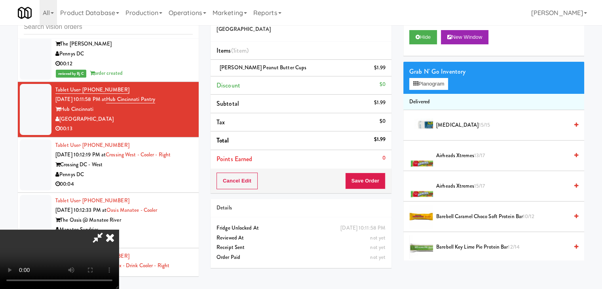
drag, startPoint x: 321, startPoint y: 160, endPoint x: 331, endPoint y: 161, distance: 9.9
click at [119, 230] on video at bounding box center [59, 259] width 119 height 59
click at [376, 179] on button "Save Order" at bounding box center [365, 181] width 40 height 17
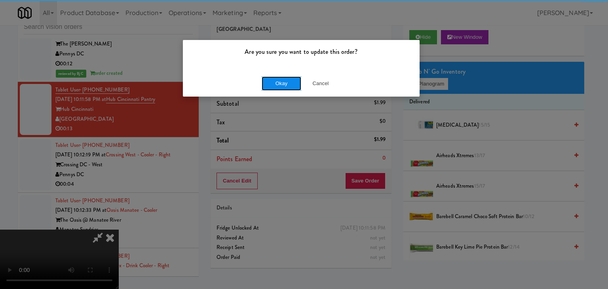
click at [268, 82] on button "Okay" at bounding box center [282, 83] width 40 height 14
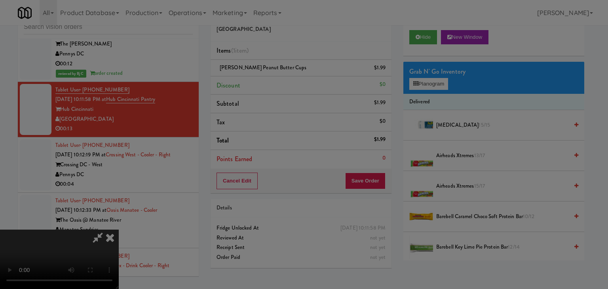
click at [268, 76] on button "Okay" at bounding box center [282, 69] width 40 height 14
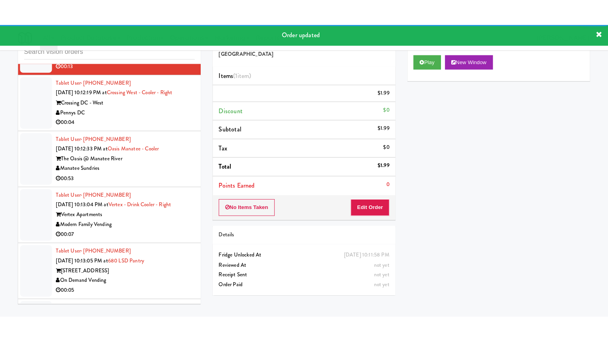
scroll to position [4351, 0]
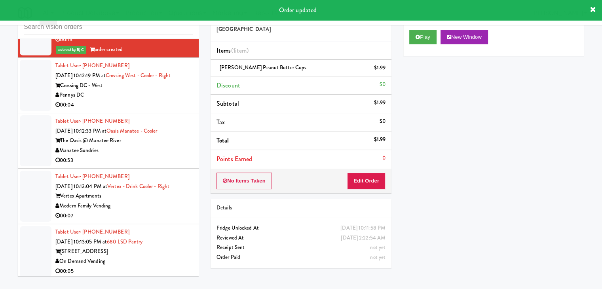
click at [144, 100] on div "00:04" at bounding box center [123, 105] width 137 height 10
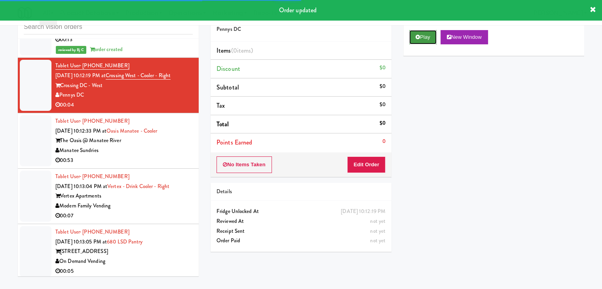
click at [423, 39] on button "Play" at bounding box center [422, 37] width 27 height 14
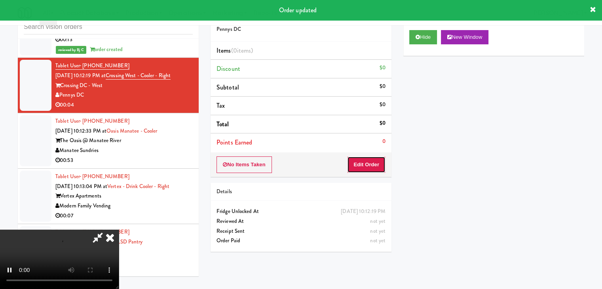
click at [370, 161] on button "Edit Order" at bounding box center [366, 164] width 38 height 17
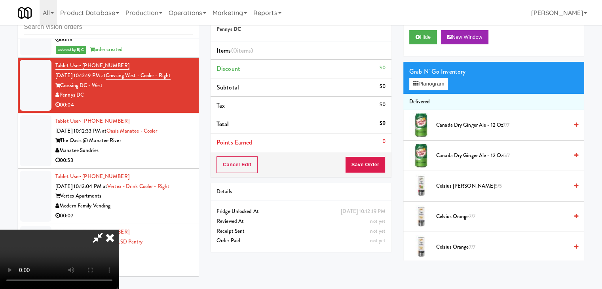
scroll to position [4342, 0]
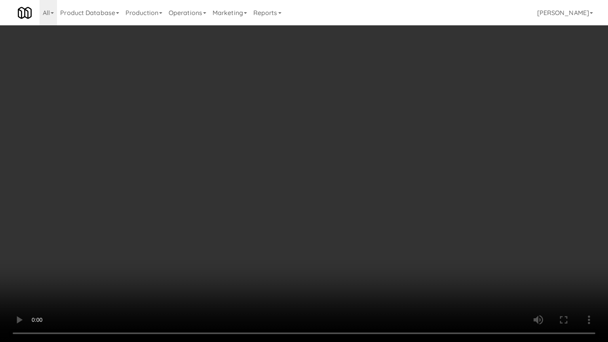
click at [331, 218] on video at bounding box center [304, 171] width 608 height 342
drag, startPoint x: 329, startPoint y: 217, endPoint x: 320, endPoint y: 180, distance: 37.6
click at [324, 216] on video at bounding box center [304, 171] width 608 height 342
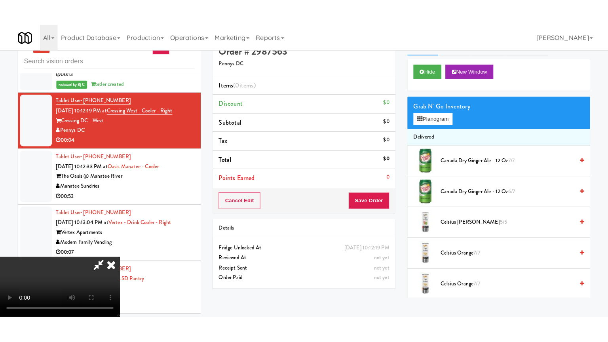
scroll to position [25, 0]
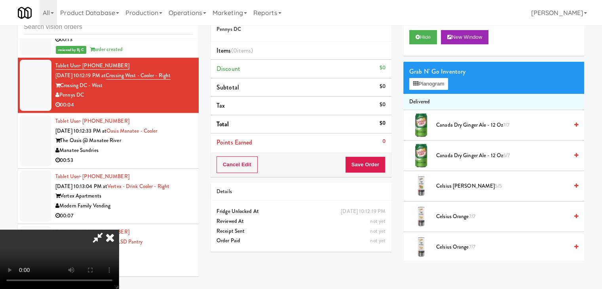
click at [119, 230] on icon at bounding box center [109, 238] width 17 height 16
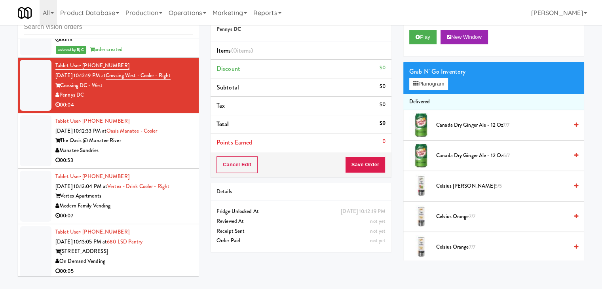
click at [139, 146] on div "Manatee Sundries" at bounding box center [123, 151] width 137 height 10
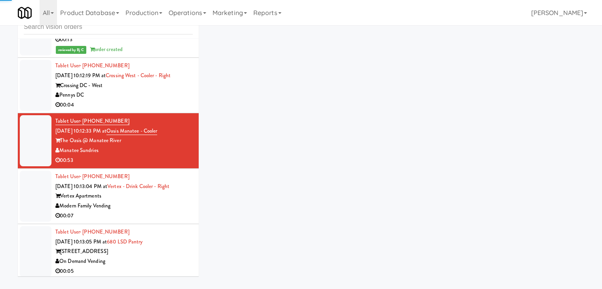
drag, startPoint x: 154, startPoint y: 65, endPoint x: 327, endPoint y: 53, distance: 173.3
click at [155, 90] on div "Pennys DC" at bounding box center [123, 95] width 137 height 10
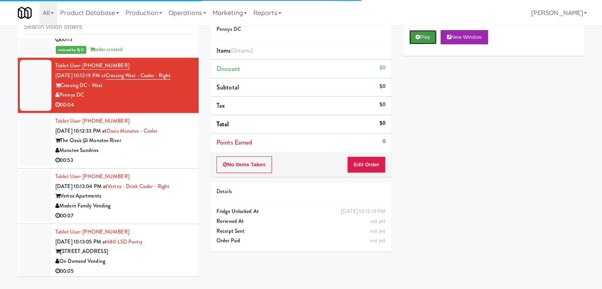
click at [420, 40] on button "Play" at bounding box center [422, 37] width 27 height 14
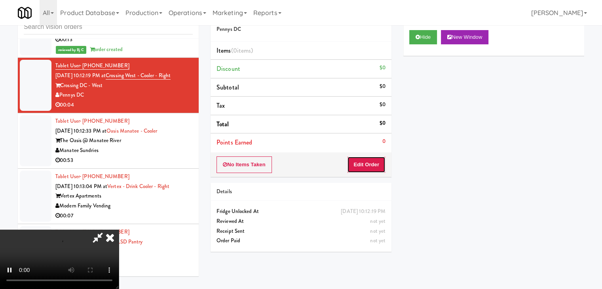
click at [366, 161] on button "Edit Order" at bounding box center [366, 164] width 38 height 17
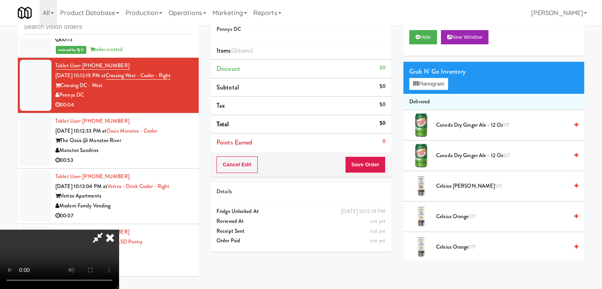
scroll to position [4342, 0]
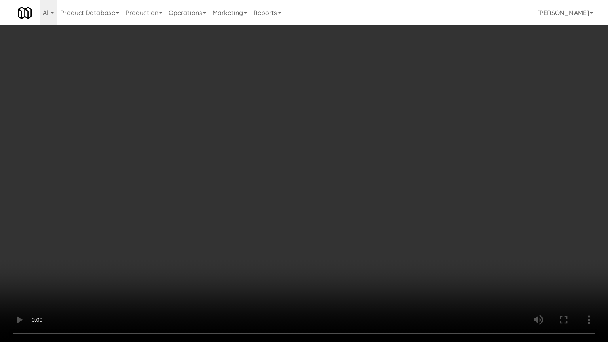
click at [393, 235] on video at bounding box center [304, 171] width 608 height 342
drag, startPoint x: 393, startPoint y: 235, endPoint x: 393, endPoint y: 241, distance: 5.9
click at [394, 236] on video at bounding box center [304, 171] width 608 height 342
click at [390, 240] on video at bounding box center [304, 171] width 608 height 342
click at [394, 223] on video at bounding box center [304, 171] width 608 height 342
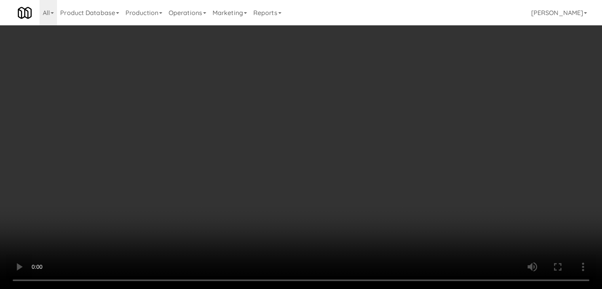
click at [438, 82] on button "Planogram" at bounding box center [428, 84] width 39 height 12
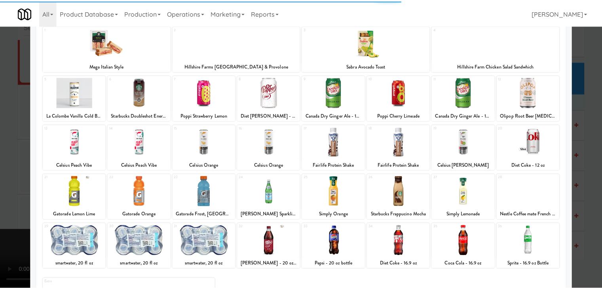
scroll to position [100, 0]
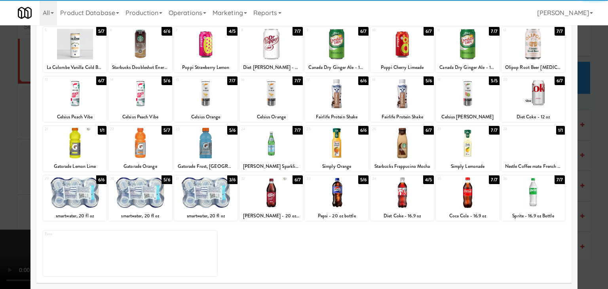
click at [345, 198] on div at bounding box center [336, 192] width 63 height 30
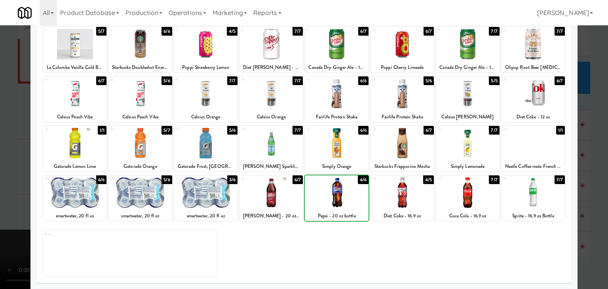
drag, startPoint x: 0, startPoint y: 182, endPoint x: 130, endPoint y: 181, distance: 129.8
click at [13, 181] on div at bounding box center [304, 144] width 608 height 289
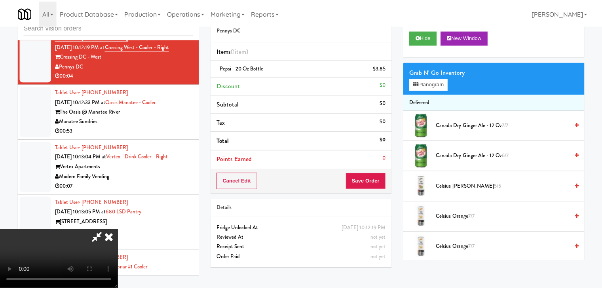
scroll to position [4351, 0]
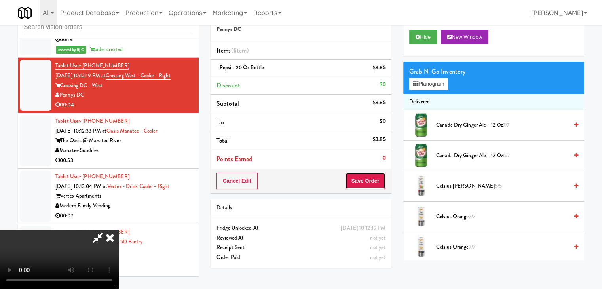
click at [369, 179] on button "Save Order" at bounding box center [365, 181] width 40 height 17
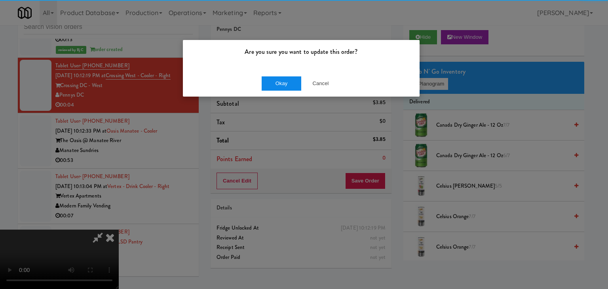
click at [278, 75] on div "Okay Cancel" at bounding box center [301, 83] width 237 height 27
click at [280, 77] on button "Okay" at bounding box center [282, 83] width 40 height 14
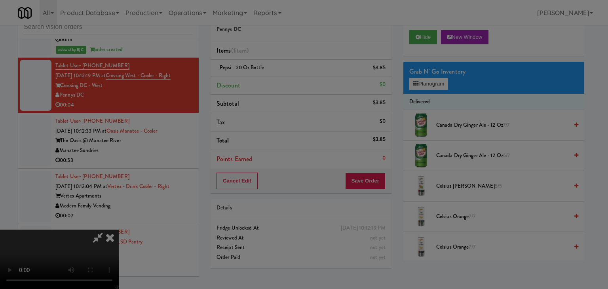
click at [281, 79] on body "Are you sure you want to update this order? Okay Cancel Okay Are you sure you w…" at bounding box center [304, 144] width 608 height 289
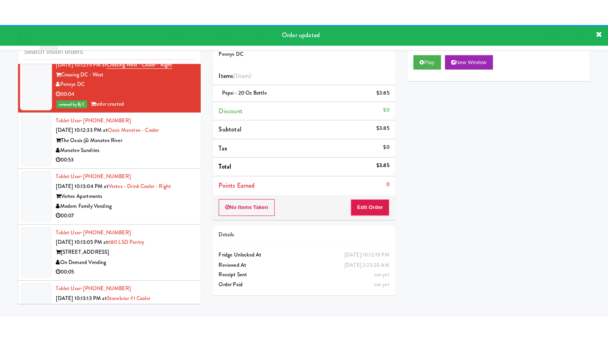
scroll to position [4440, 0]
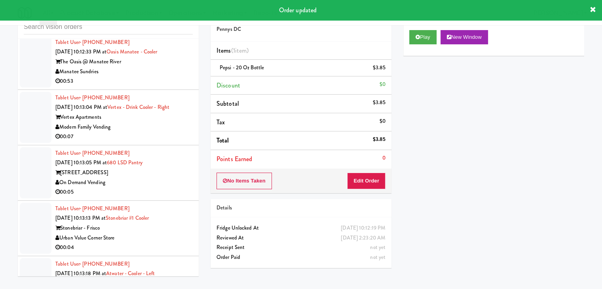
click at [166, 76] on div "00:53" at bounding box center [123, 81] width 137 height 10
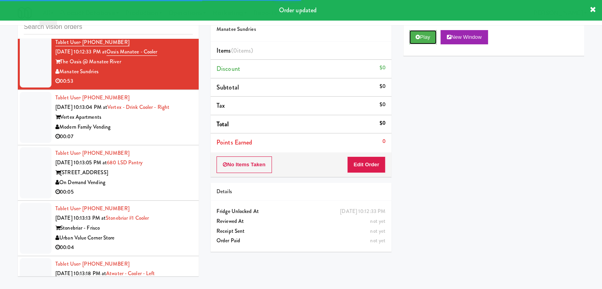
click at [426, 35] on button "Play" at bounding box center [422, 37] width 27 height 14
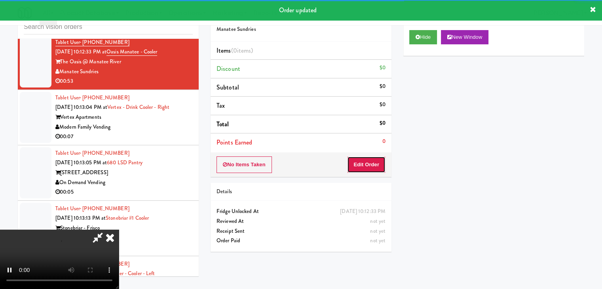
click at [370, 162] on button "Edit Order" at bounding box center [366, 164] width 38 height 17
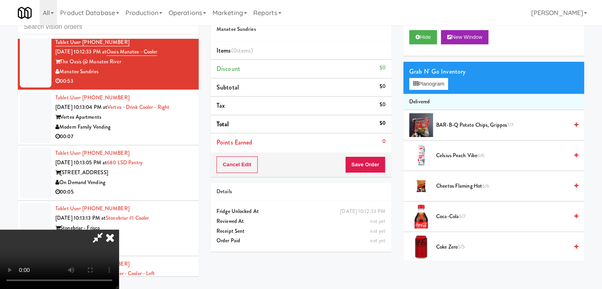
scroll to position [4430, 0]
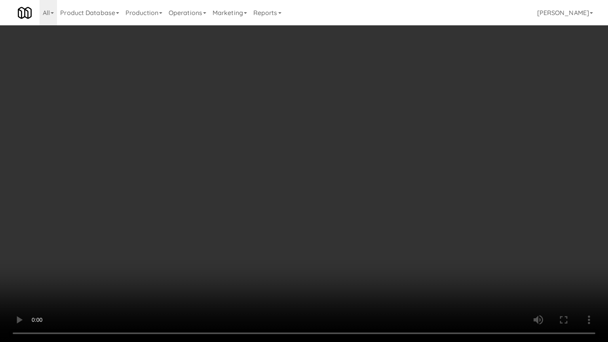
click at [455, 137] on video at bounding box center [304, 171] width 608 height 342
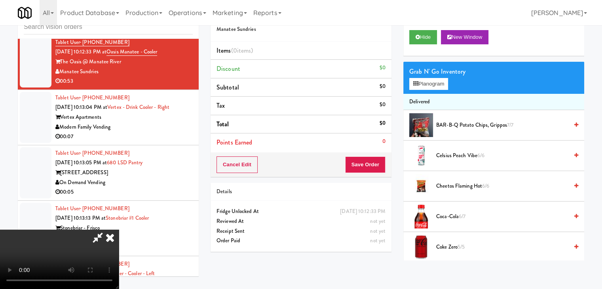
click at [119, 230] on video at bounding box center [59, 259] width 119 height 59
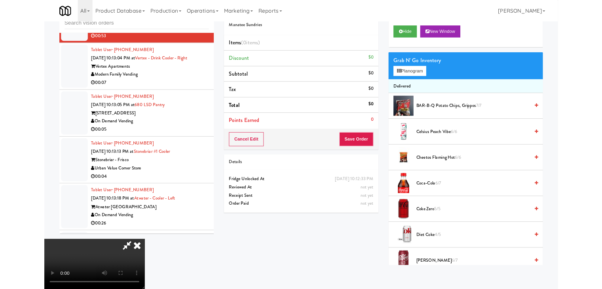
scroll to position [4430, 0]
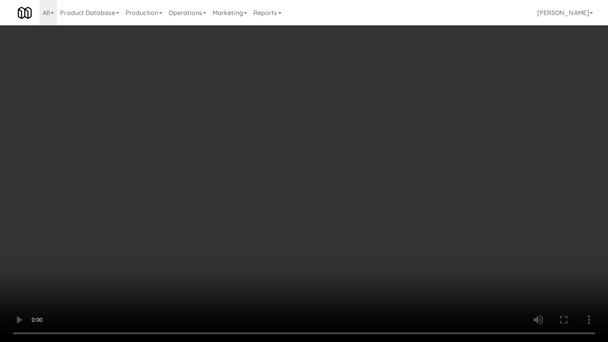
click at [413, 126] on video at bounding box center [304, 171] width 608 height 342
click at [415, 126] on video at bounding box center [304, 171] width 608 height 342
click at [381, 221] on video at bounding box center [304, 171] width 608 height 342
click at [370, 188] on video at bounding box center [304, 171] width 608 height 342
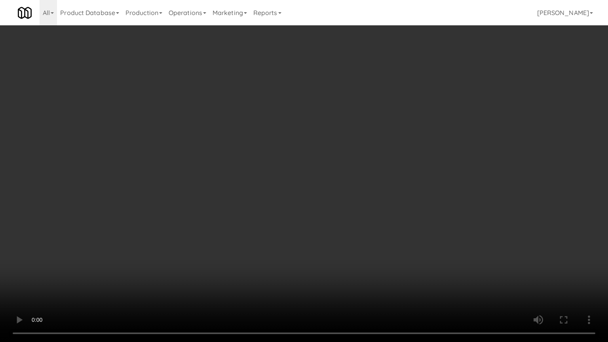
click at [370, 188] on video at bounding box center [304, 171] width 608 height 342
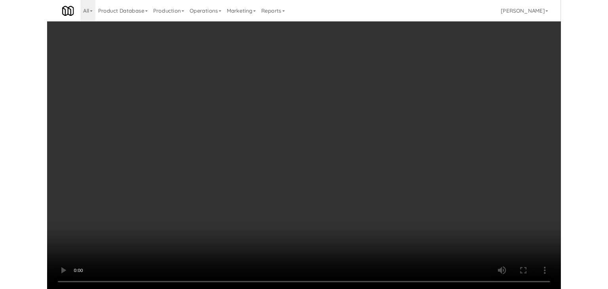
scroll to position [4440, 0]
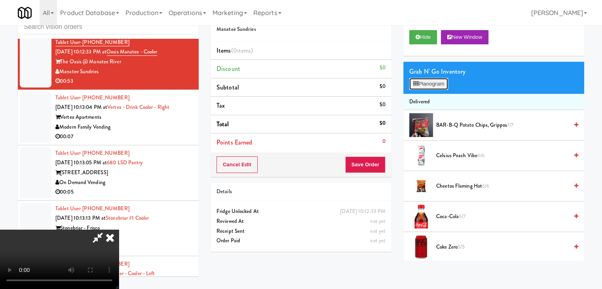
click at [433, 80] on button "Planogram" at bounding box center [428, 84] width 39 height 12
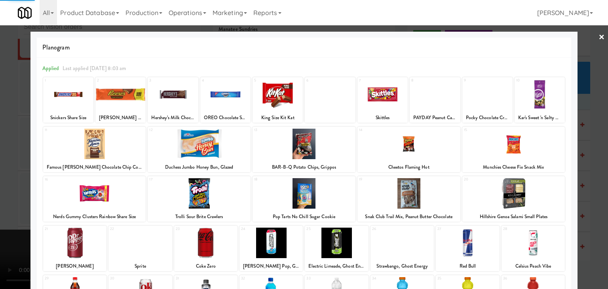
scroll to position [100, 0]
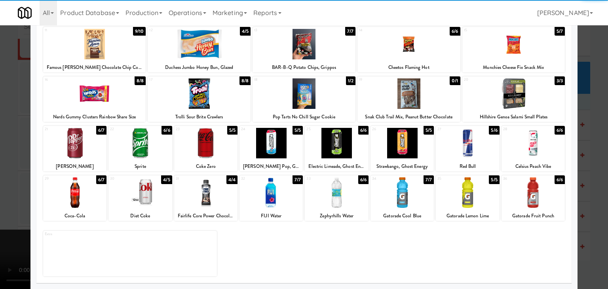
click at [419, 194] on div at bounding box center [401, 192] width 63 height 30
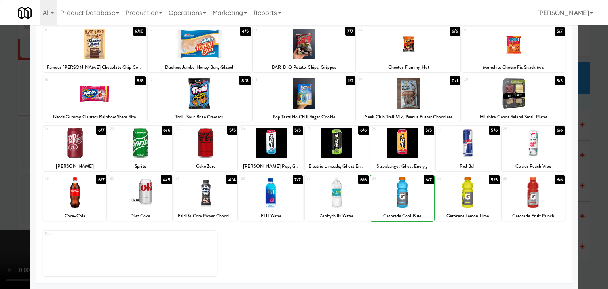
click at [419, 194] on div at bounding box center [401, 192] width 63 height 30
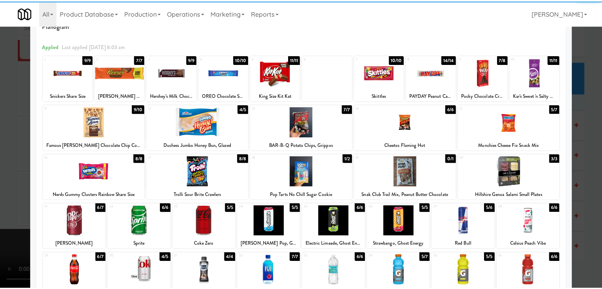
scroll to position [0, 0]
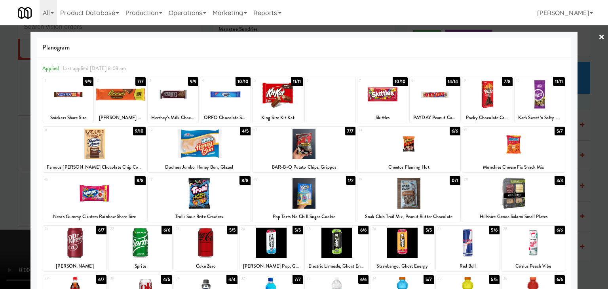
click at [378, 102] on div at bounding box center [382, 94] width 50 height 30
drag, startPoint x: 1, startPoint y: 218, endPoint x: 27, endPoint y: 218, distance: 26.1
click at [2, 218] on div at bounding box center [304, 144] width 608 height 289
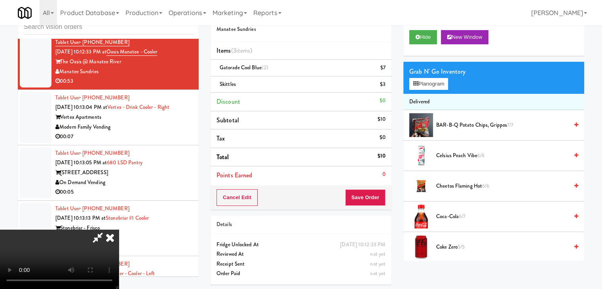
scroll to position [26, 0]
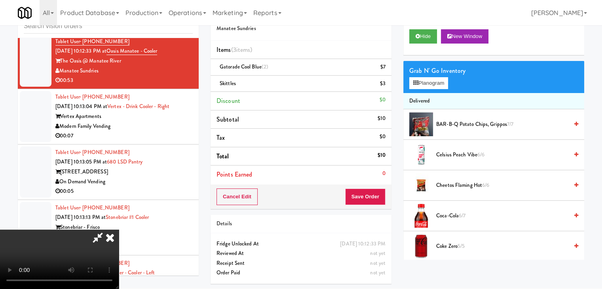
drag, startPoint x: 239, startPoint y: 222, endPoint x: 248, endPoint y: 218, distance: 9.6
click at [119, 230] on video at bounding box center [59, 259] width 119 height 59
click at [119, 235] on video at bounding box center [59, 259] width 119 height 59
click at [119, 233] on video at bounding box center [59, 259] width 119 height 59
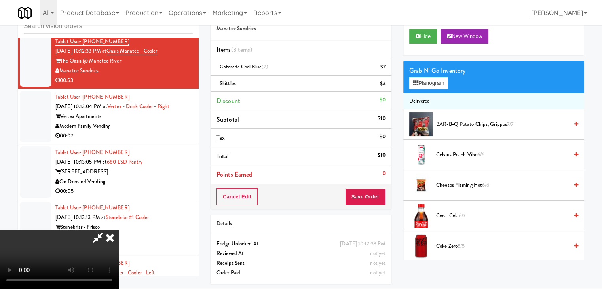
click at [119, 233] on video at bounding box center [59, 259] width 119 height 59
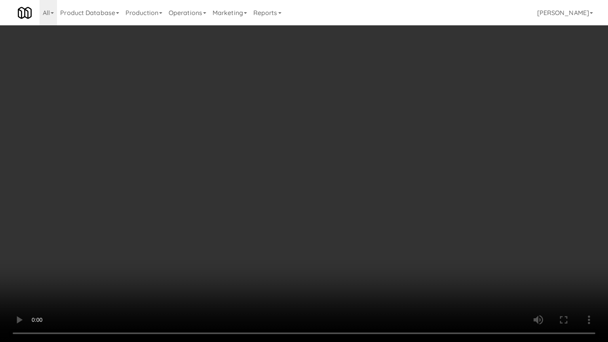
scroll to position [4430, 0]
click at [345, 256] on video at bounding box center [304, 171] width 608 height 342
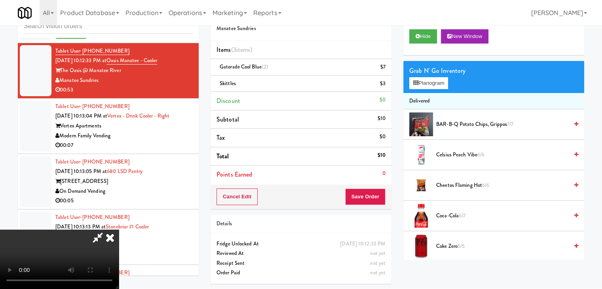
scroll to position [4440, 0]
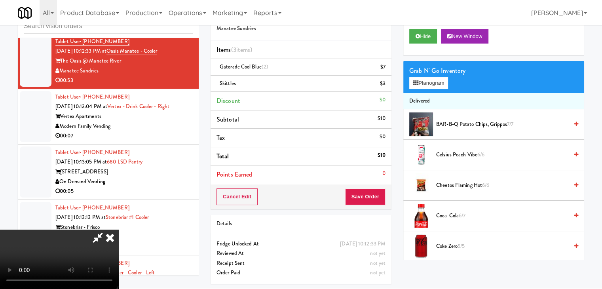
drag, startPoint x: 368, startPoint y: 211, endPoint x: 374, endPoint y: 200, distance: 12.2
click at [369, 209] on div "Order # 3503007 Manatee Sundries Items (3 items ) Gatorade Cool Blue (2) $7 Ski…" at bounding box center [301, 145] width 193 height 287
click at [376, 197] on button "Save Order" at bounding box center [365, 196] width 40 height 17
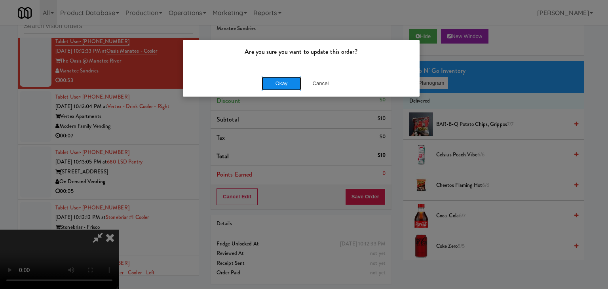
click at [288, 83] on button "Okay" at bounding box center [282, 83] width 40 height 14
click at [288, 83] on div "Okay Cancel" at bounding box center [301, 83] width 237 height 27
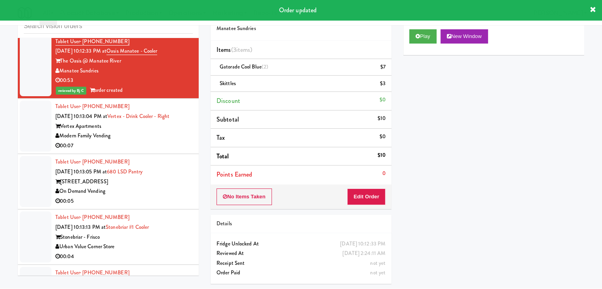
click at [162, 141] on div "00:07" at bounding box center [123, 146] width 137 height 10
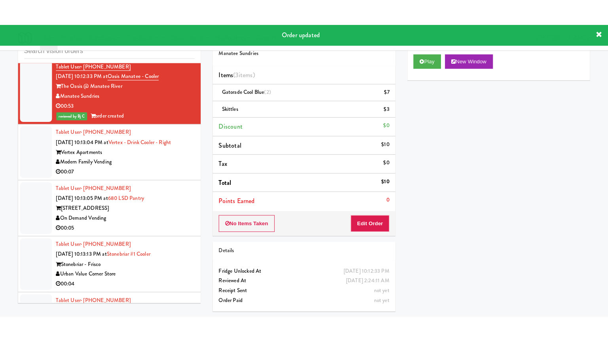
scroll to position [25, 0]
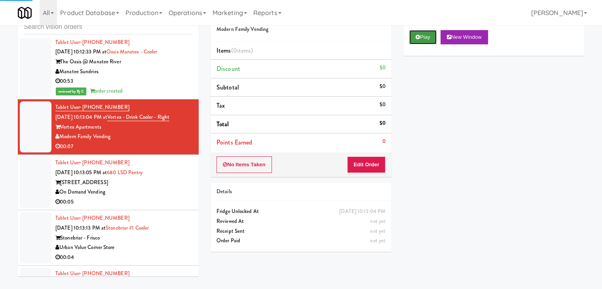
drag, startPoint x: 423, startPoint y: 34, endPoint x: 421, endPoint y: 38, distance: 4.4
click at [423, 34] on button "Play" at bounding box center [422, 37] width 27 height 14
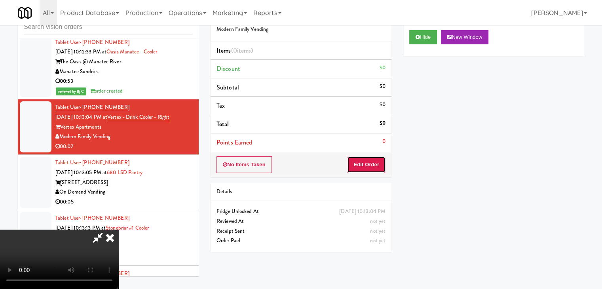
click at [368, 159] on button "Edit Order" at bounding box center [366, 164] width 38 height 17
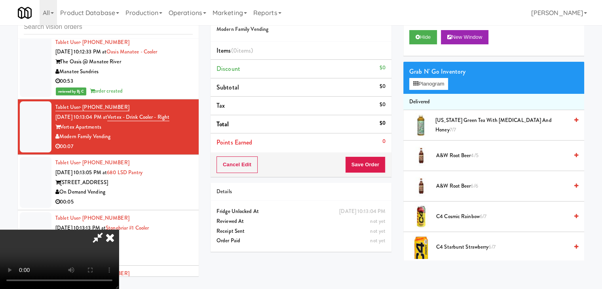
scroll to position [4430, 0]
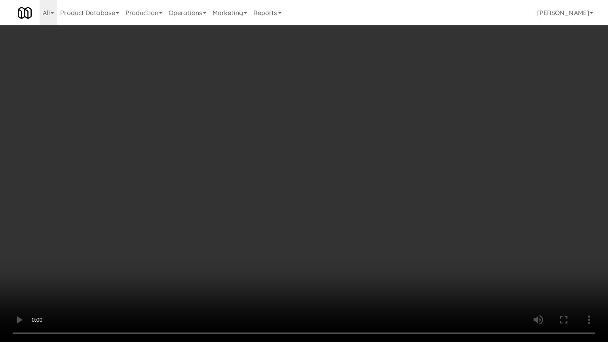
click at [363, 201] on video at bounding box center [304, 171] width 608 height 342
drag, startPoint x: 359, startPoint y: 201, endPoint x: 352, endPoint y: 199, distance: 6.9
click at [359, 201] on video at bounding box center [304, 171] width 608 height 342
click at [364, 180] on video at bounding box center [304, 171] width 608 height 342
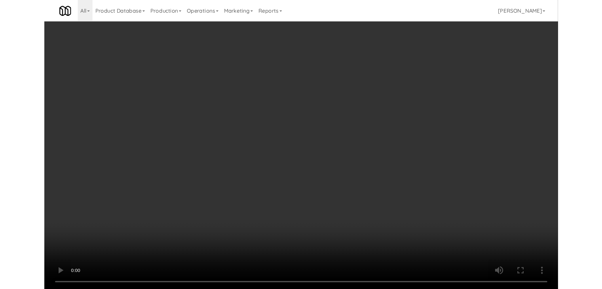
scroll to position [4440, 0]
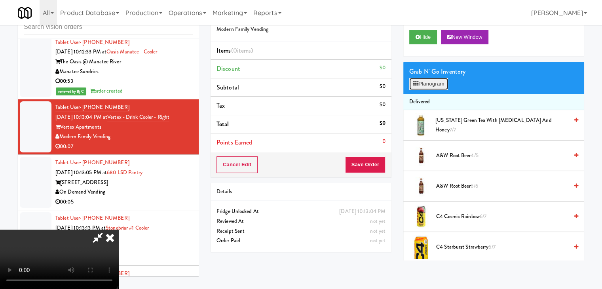
click at [429, 82] on button "Planogram" at bounding box center [428, 84] width 39 height 12
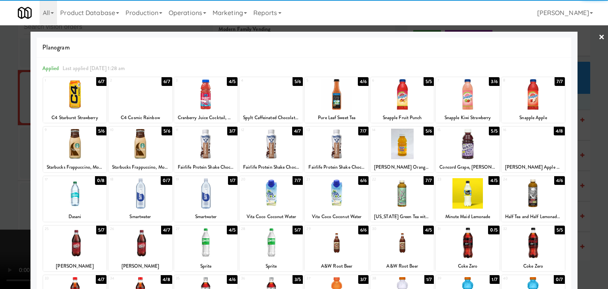
click at [90, 148] on div at bounding box center [74, 144] width 63 height 30
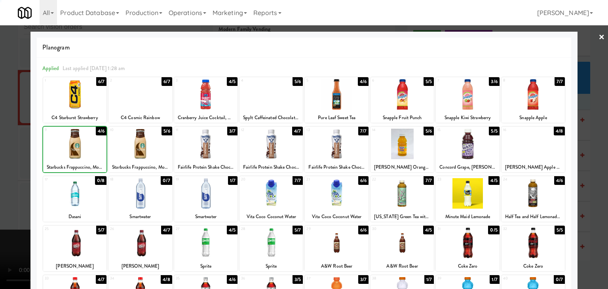
drag, startPoint x: 0, startPoint y: 158, endPoint x: 190, endPoint y: 174, distance: 191.0
click at [3, 157] on div at bounding box center [304, 144] width 608 height 289
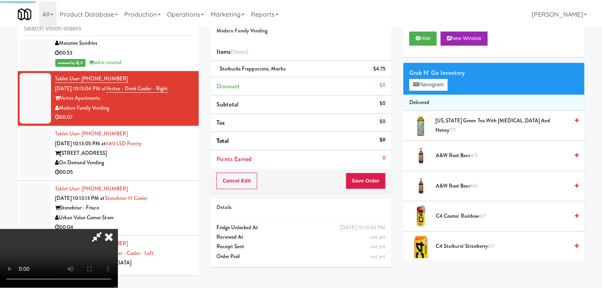
scroll to position [4440, 0]
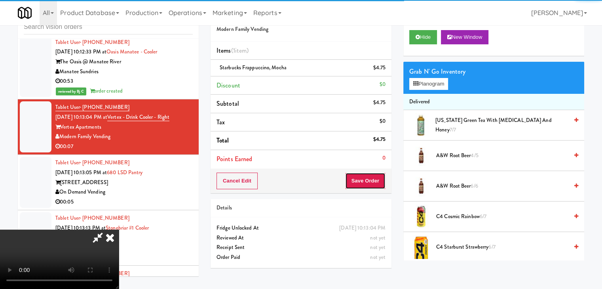
click at [372, 180] on button "Save Order" at bounding box center [365, 181] width 40 height 17
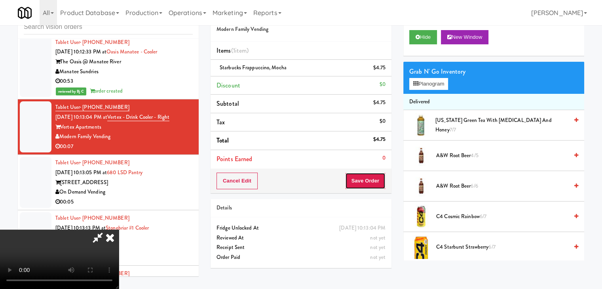
click at [372, 180] on body "Are you sure you want to update this order? Okay Cancel Okay Are you sure you w…" at bounding box center [301, 144] width 602 height 289
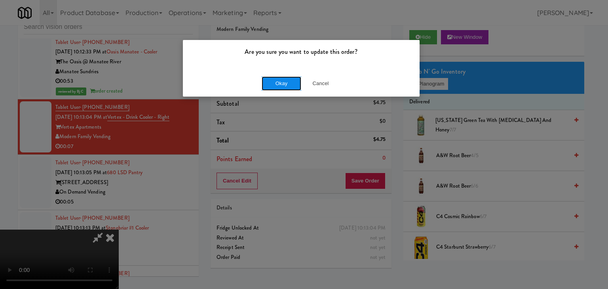
click at [287, 84] on button "Okay" at bounding box center [282, 83] width 40 height 14
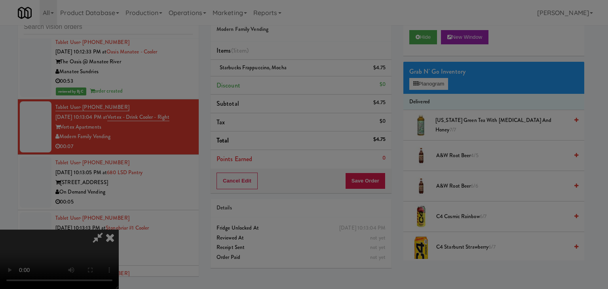
click at [287, 83] on body "Are you sure you want to update this order? Okay Cancel Okay Are you sure you w…" at bounding box center [304, 144] width 608 height 289
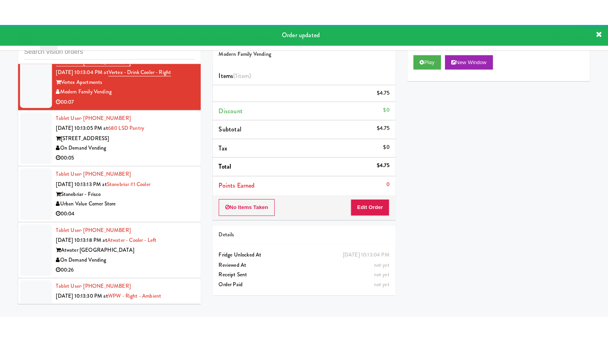
scroll to position [4519, 0]
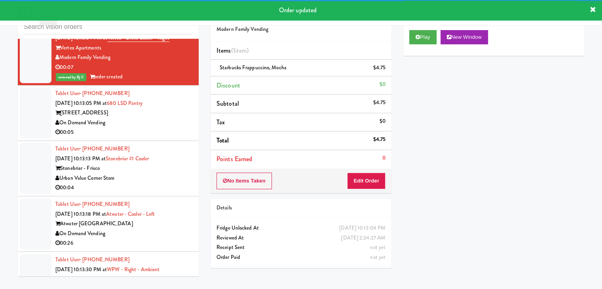
drag, startPoint x: 154, startPoint y: 88, endPoint x: 154, endPoint y: 92, distance: 4.4
click at [156, 118] on div "On Demand Vending" at bounding box center [123, 123] width 137 height 10
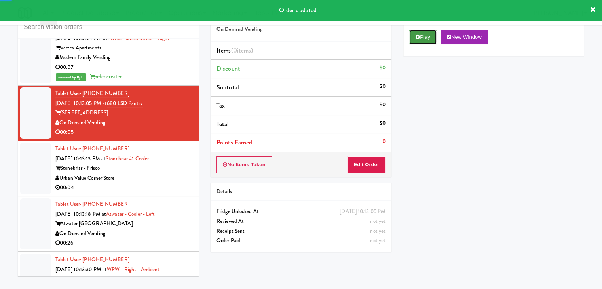
click at [419, 37] on icon at bounding box center [418, 36] width 4 height 5
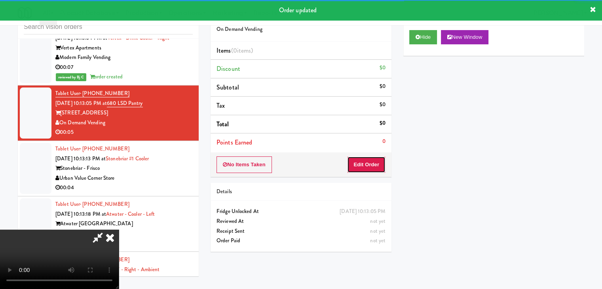
click at [366, 166] on button "Edit Order" at bounding box center [366, 164] width 38 height 17
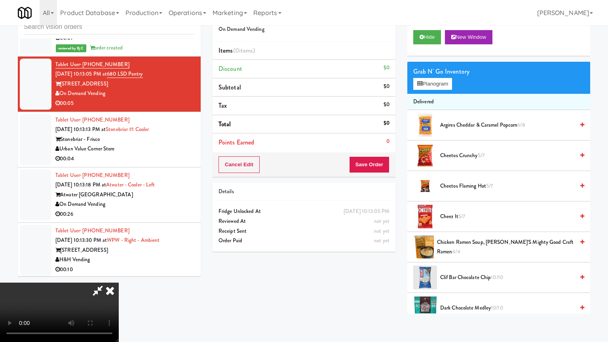
click at [119, 283] on video at bounding box center [59, 312] width 119 height 59
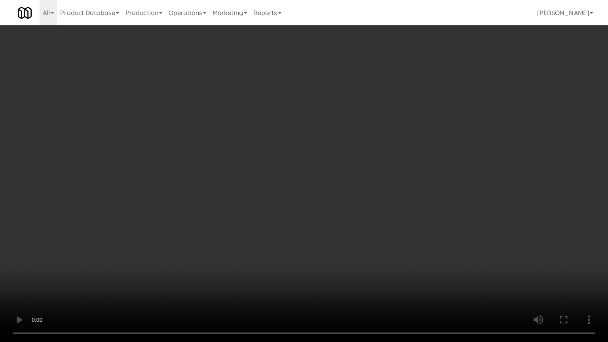
drag, startPoint x: 345, startPoint y: 264, endPoint x: 346, endPoint y: 230, distance: 34.4
click at [345, 264] on video at bounding box center [304, 171] width 608 height 342
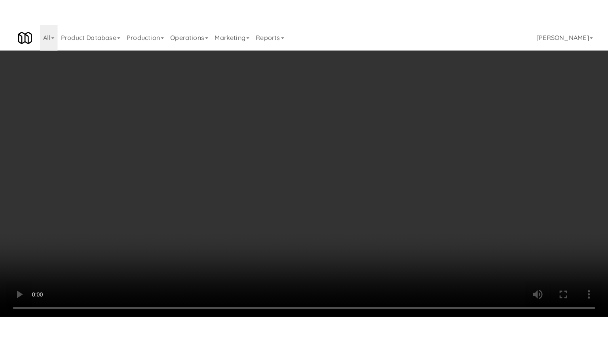
scroll to position [4519, 0]
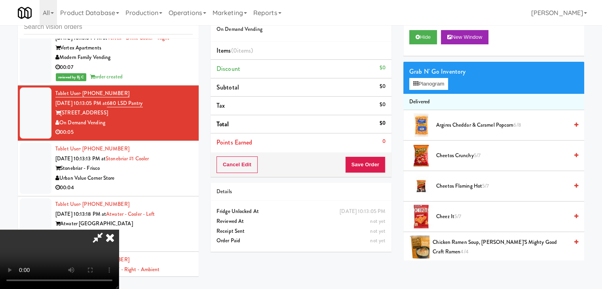
click at [119, 242] on video at bounding box center [59, 259] width 119 height 59
drag, startPoint x: 338, startPoint y: 242, endPoint x: 342, endPoint y: 275, distance: 33.5
click at [119, 241] on video at bounding box center [59, 259] width 119 height 59
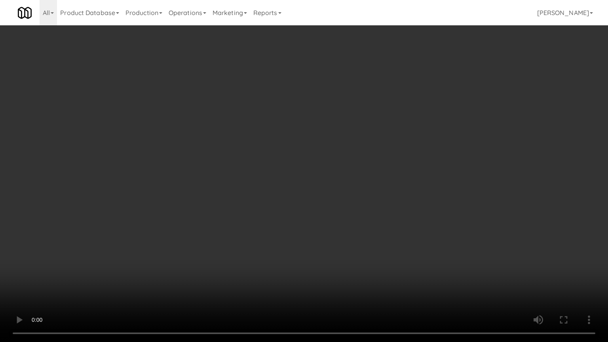
click at [425, 173] on video at bounding box center [304, 171] width 608 height 342
click at [426, 173] on video at bounding box center [304, 171] width 608 height 342
click at [427, 173] on video at bounding box center [304, 171] width 608 height 342
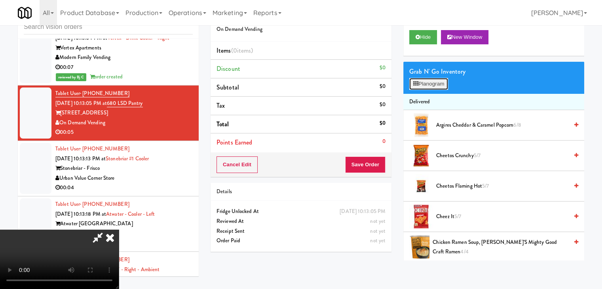
click at [439, 82] on button "Planogram" at bounding box center [428, 84] width 39 height 12
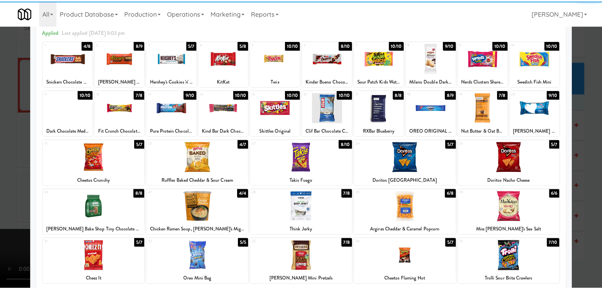
scroll to position [79, 0]
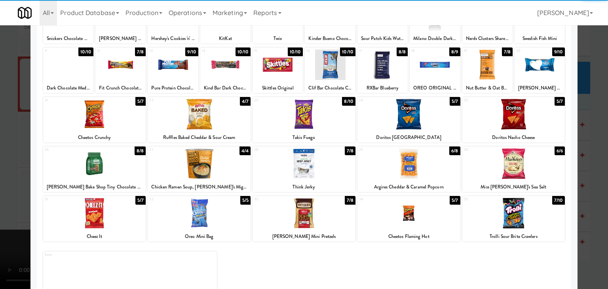
click at [192, 209] on div at bounding box center [199, 213] width 103 height 30
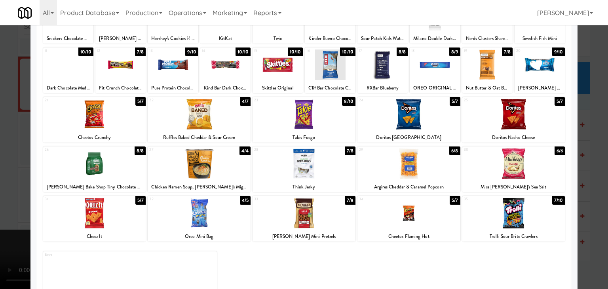
drag, startPoint x: 0, startPoint y: 194, endPoint x: 142, endPoint y: 192, distance: 142.5
click at [7, 192] on div at bounding box center [304, 144] width 608 height 289
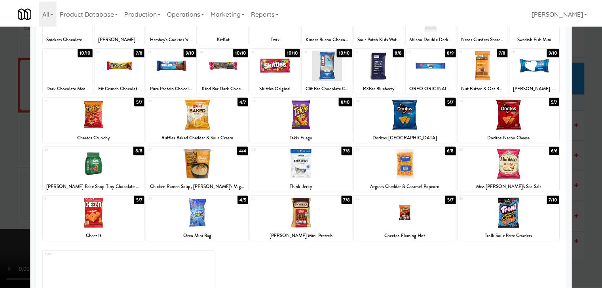
scroll to position [4519, 0]
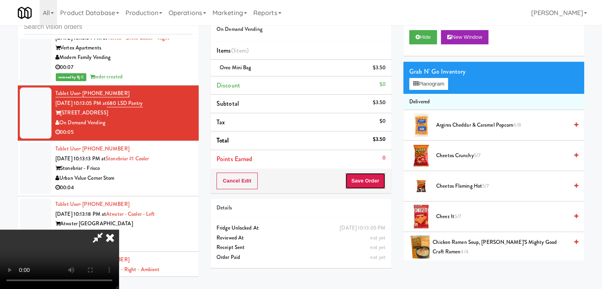
click at [380, 184] on button "Save Order" at bounding box center [365, 181] width 40 height 17
click at [380, 184] on body "Are you sure you want to update this order? Okay Cancel Okay Are you sure you w…" at bounding box center [301, 144] width 602 height 289
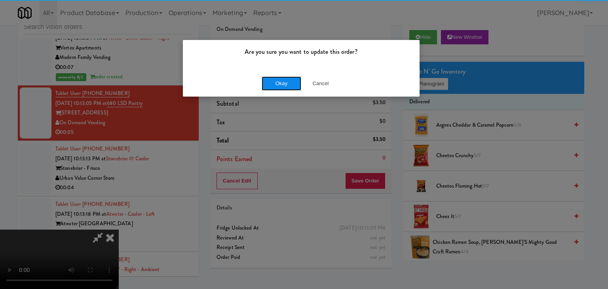
click at [285, 85] on button "Okay" at bounding box center [282, 83] width 40 height 14
click at [286, 85] on div "Okay Cancel" at bounding box center [301, 83] width 237 height 27
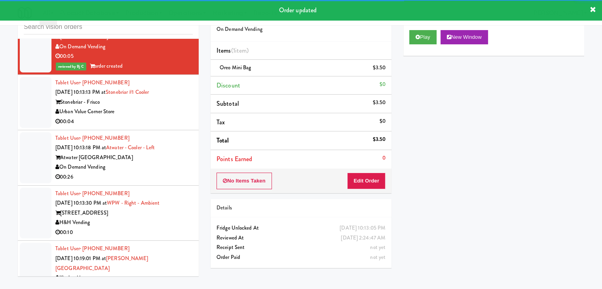
scroll to position [4608, 0]
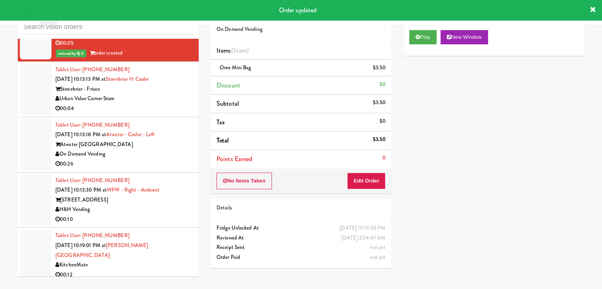
drag, startPoint x: 158, startPoint y: 72, endPoint x: 168, endPoint y: 79, distance: 11.6
click at [160, 104] on div "00:04" at bounding box center [123, 109] width 137 height 10
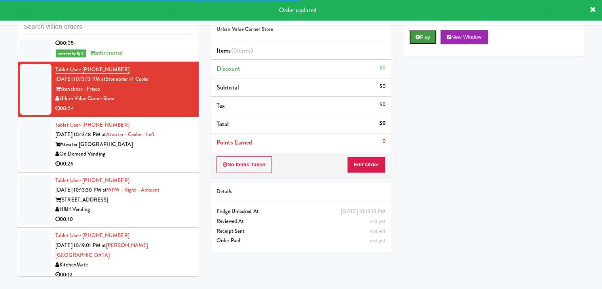
click at [420, 34] on button "Play" at bounding box center [422, 37] width 27 height 14
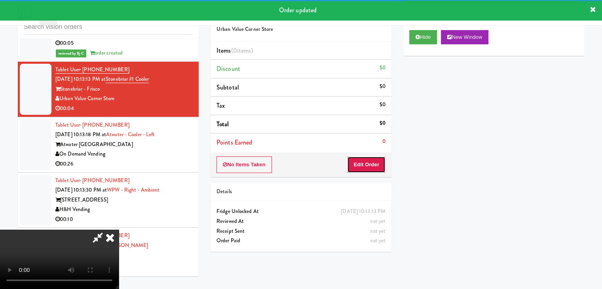
click at [370, 170] on button "Edit Order" at bounding box center [366, 164] width 38 height 17
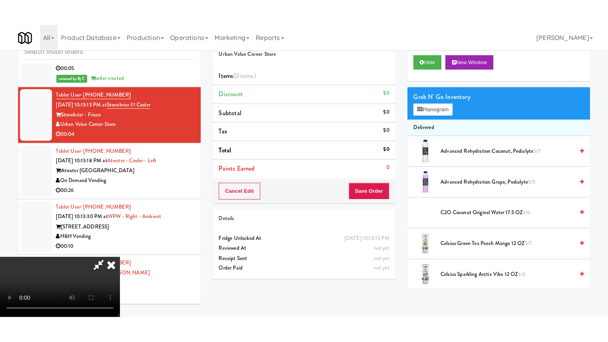
scroll to position [111, 0]
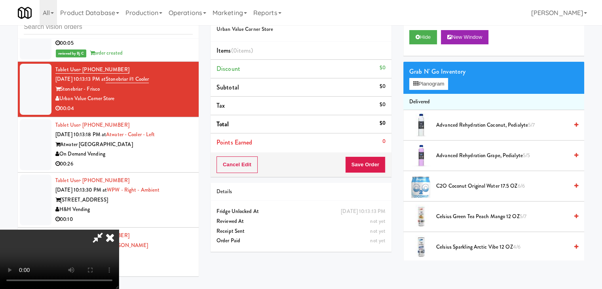
click at [119, 230] on video at bounding box center [59, 259] width 119 height 59
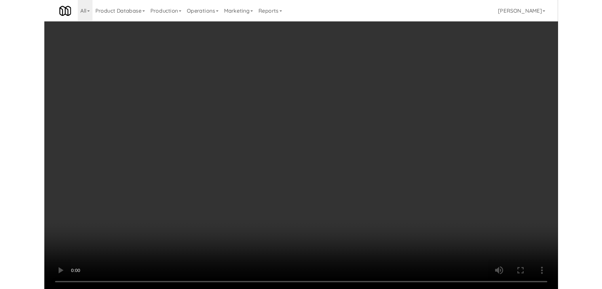
scroll to position [4598, 0]
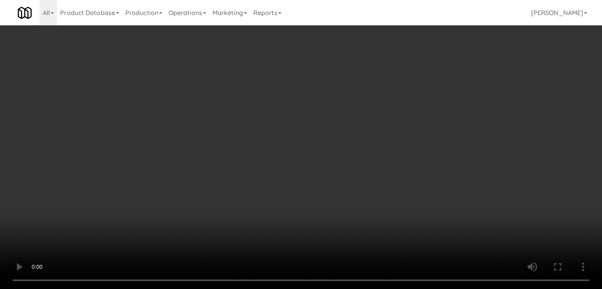
drag, startPoint x: 385, startPoint y: 226, endPoint x: 325, endPoint y: 227, distance: 60.6
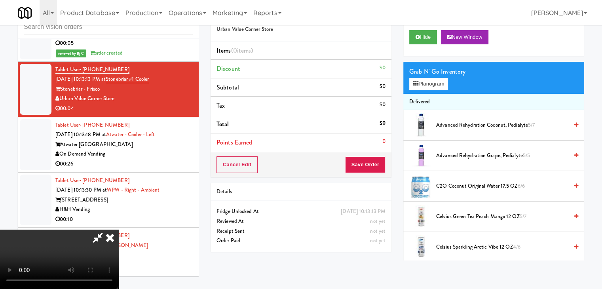
click at [382, 226] on div "not yet Receipt Sent" at bounding box center [301, 231] width 181 height 10
click at [119, 230] on video at bounding box center [59, 259] width 119 height 59
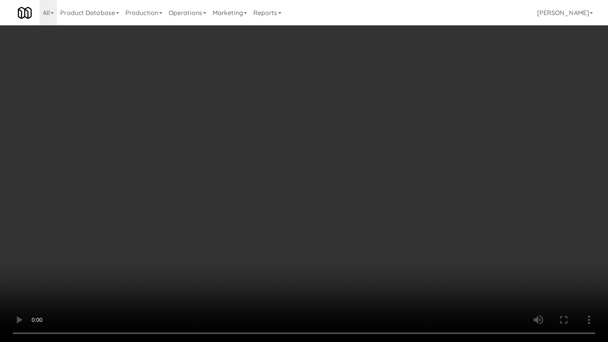
drag, startPoint x: 319, startPoint y: 266, endPoint x: 341, endPoint y: 315, distance: 53.5
click at [320, 266] on video at bounding box center [304, 171] width 608 height 342
click at [353, 244] on video at bounding box center [304, 171] width 608 height 342
click at [361, 228] on video at bounding box center [304, 171] width 608 height 342
drag, startPoint x: 361, startPoint y: 228, endPoint x: 407, endPoint y: 135, distance: 103.5
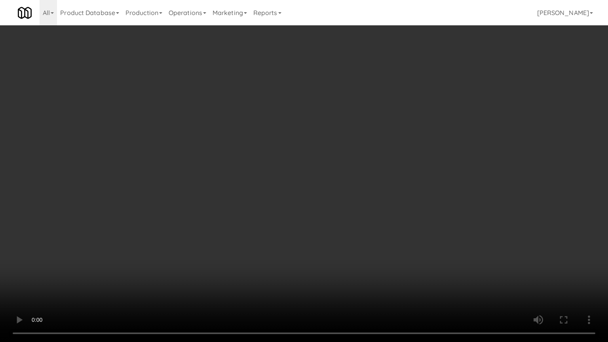
click at [363, 224] on video at bounding box center [304, 171] width 608 height 342
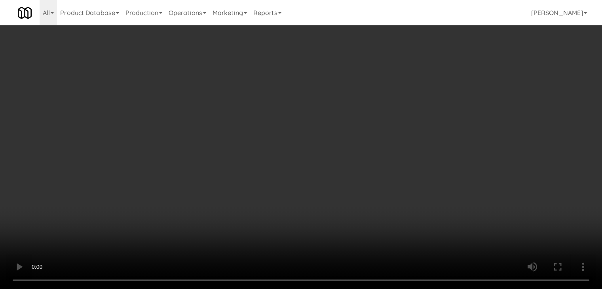
click at [435, 80] on button "Planogram" at bounding box center [428, 84] width 39 height 12
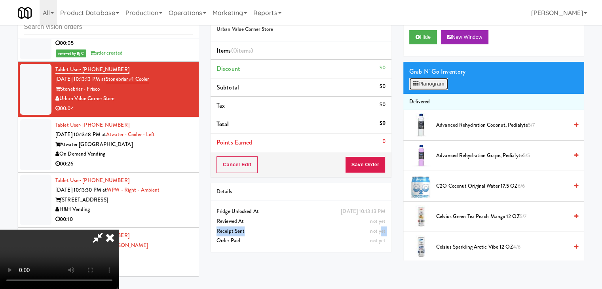
scroll to position [4598, 0]
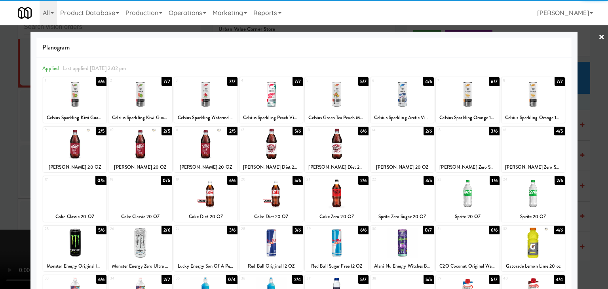
click at [334, 193] on div at bounding box center [336, 193] width 63 height 30
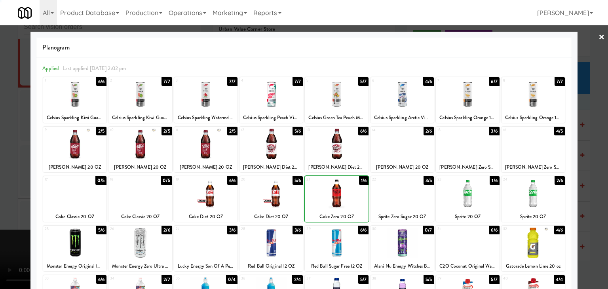
drag, startPoint x: 0, startPoint y: 183, endPoint x: 119, endPoint y: 184, distance: 118.7
click at [11, 180] on div at bounding box center [304, 144] width 608 height 289
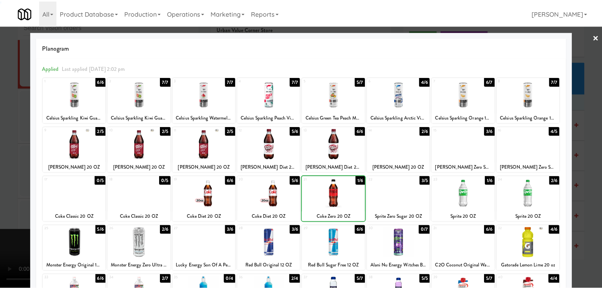
scroll to position [4608, 0]
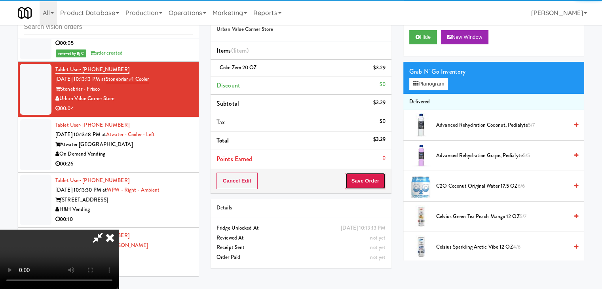
click at [371, 181] on button "Save Order" at bounding box center [365, 181] width 40 height 17
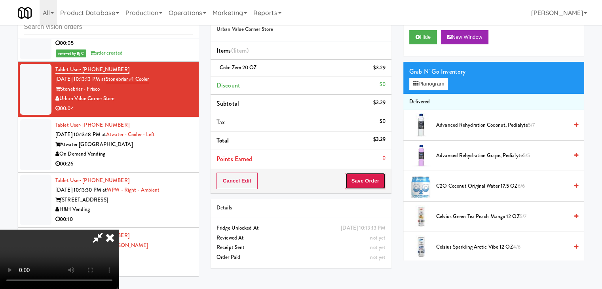
click at [371, 181] on button "Save Order" at bounding box center [365, 181] width 40 height 17
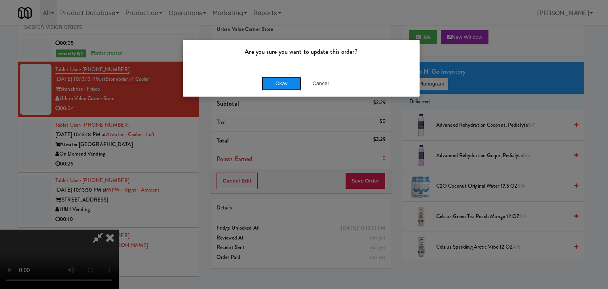
click at [271, 81] on button "Okay" at bounding box center [282, 83] width 40 height 14
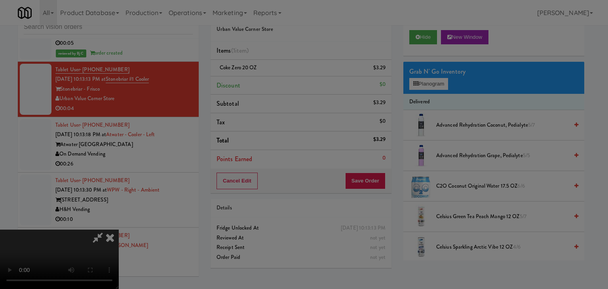
click at [271, 76] on button "Okay" at bounding box center [282, 69] width 40 height 14
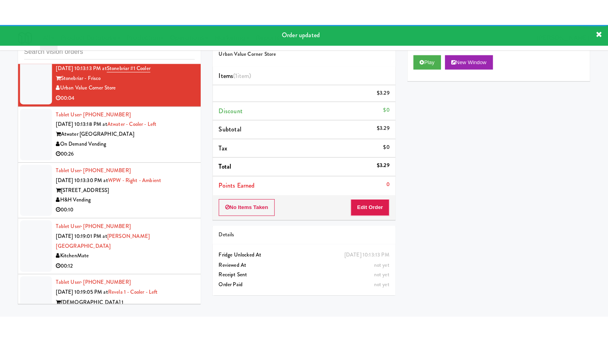
scroll to position [4697, 0]
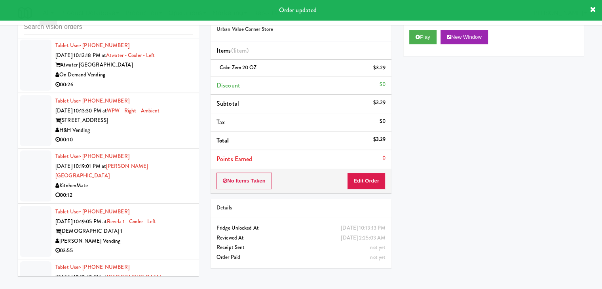
drag, startPoint x: 158, startPoint y: 52, endPoint x: 159, endPoint y: 61, distance: 8.4
click at [158, 80] on div "00:26" at bounding box center [123, 85] width 137 height 10
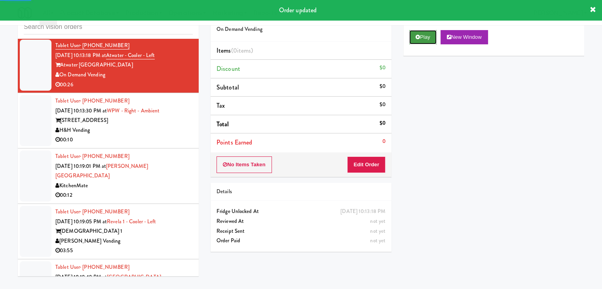
click at [419, 41] on button "Play" at bounding box center [422, 37] width 27 height 14
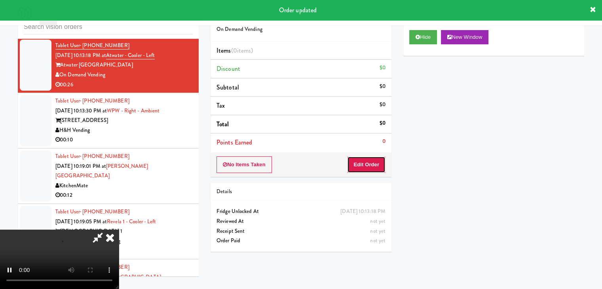
click at [359, 167] on button "Edit Order" at bounding box center [366, 164] width 38 height 17
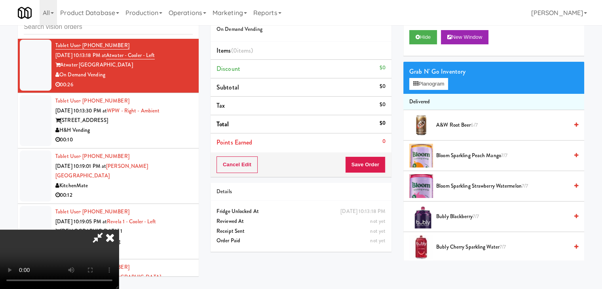
scroll to position [4687, 0]
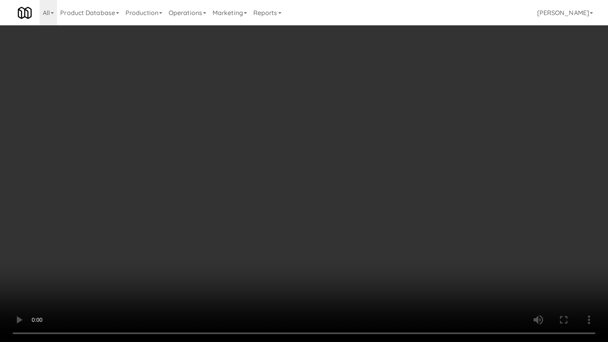
click at [391, 203] on video at bounding box center [304, 171] width 608 height 342
click at [387, 203] on video at bounding box center [304, 171] width 608 height 342
click at [388, 204] on video at bounding box center [304, 171] width 608 height 342
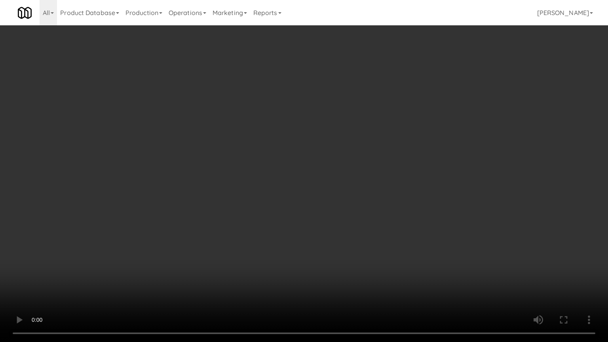
drag, startPoint x: 388, startPoint y: 204, endPoint x: 391, endPoint y: 158, distance: 46.0
click at [388, 201] on video at bounding box center [304, 171] width 608 height 342
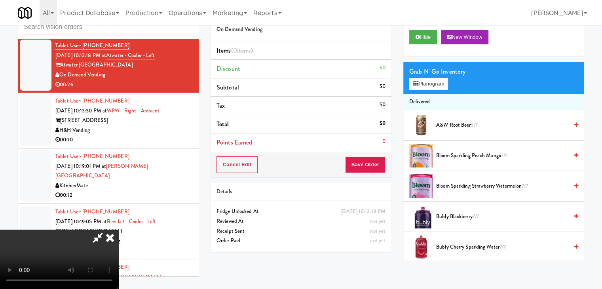
click at [119, 230] on video at bounding box center [59, 259] width 119 height 59
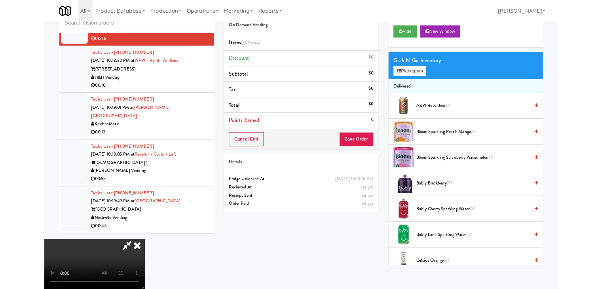
scroll to position [4687, 0]
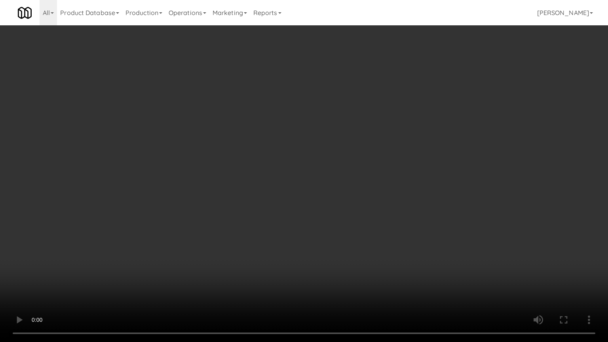
click at [361, 211] on video at bounding box center [304, 171] width 608 height 342
click at [363, 211] on video at bounding box center [304, 171] width 608 height 342
click at [365, 211] on video at bounding box center [304, 171] width 608 height 342
click at [397, 190] on video at bounding box center [304, 171] width 608 height 342
click at [399, 190] on video at bounding box center [304, 171] width 608 height 342
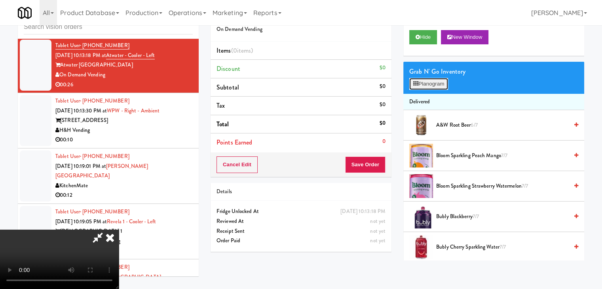
click at [438, 84] on button "Planogram" at bounding box center [428, 84] width 39 height 12
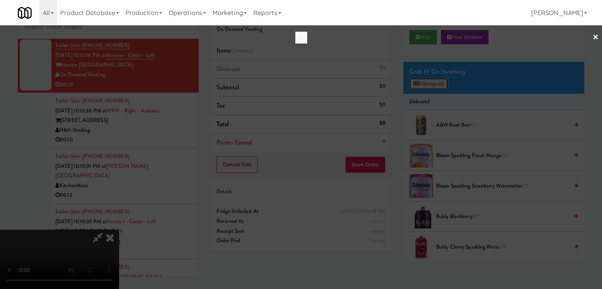
scroll to position [4687, 0]
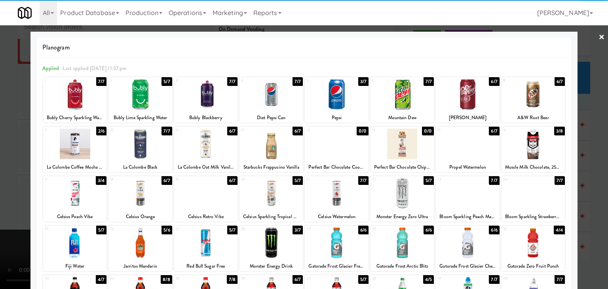
click at [195, 93] on div at bounding box center [205, 94] width 63 height 30
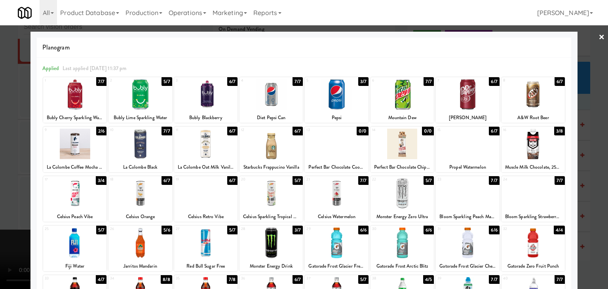
click at [80, 95] on div at bounding box center [74, 94] width 63 height 30
click at [147, 97] on div at bounding box center [139, 94] width 63 height 30
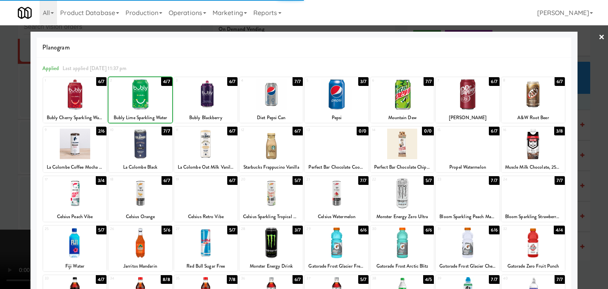
click at [147, 97] on div at bounding box center [139, 94] width 63 height 30
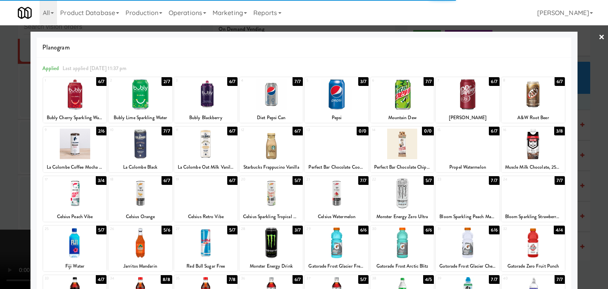
click at [5, 125] on div at bounding box center [304, 144] width 608 height 289
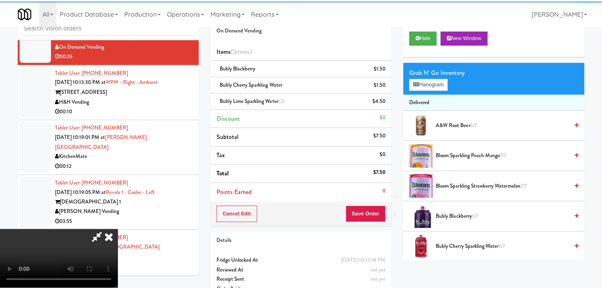
scroll to position [4697, 0]
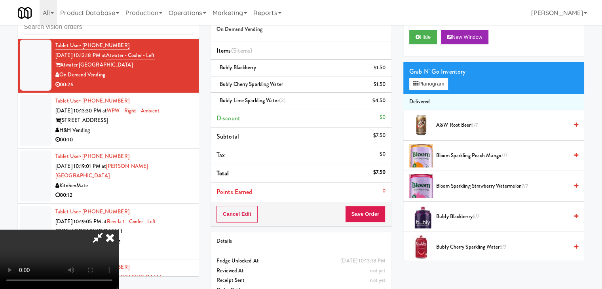
click at [396, 215] on div "Order # 3005644 On Demand Vending Items (5 items ) Bubly Blackberry $1.50 Bubly…" at bounding box center [301, 155] width 193 height 304
click at [369, 213] on button "Save Order" at bounding box center [365, 214] width 40 height 17
click at [369, 212] on button "Save Order" at bounding box center [365, 214] width 40 height 17
click at [369, 209] on button "Save Order" at bounding box center [365, 214] width 40 height 17
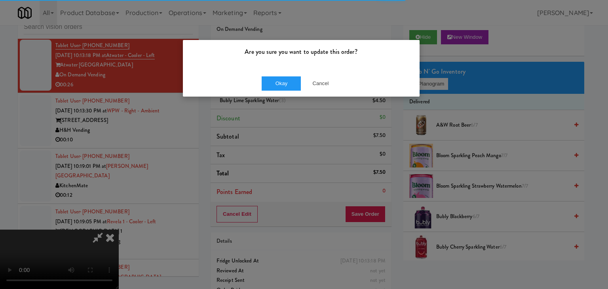
click at [278, 90] on div "Okay Cancel" at bounding box center [301, 83] width 237 height 27
click at [282, 86] on button "Okay" at bounding box center [282, 83] width 40 height 14
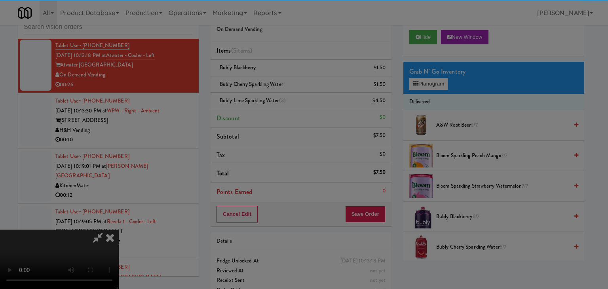
click at [282, 82] on div "Okay Cancel" at bounding box center [301, 68] width 237 height 27
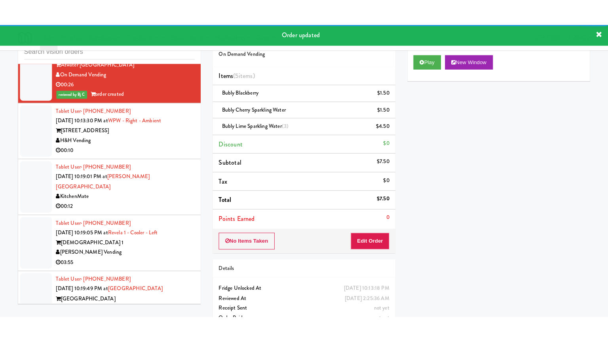
scroll to position [4746, 0]
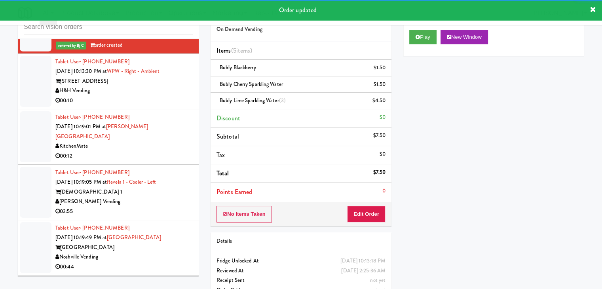
click at [124, 96] on div "00:10" at bounding box center [123, 101] width 137 height 10
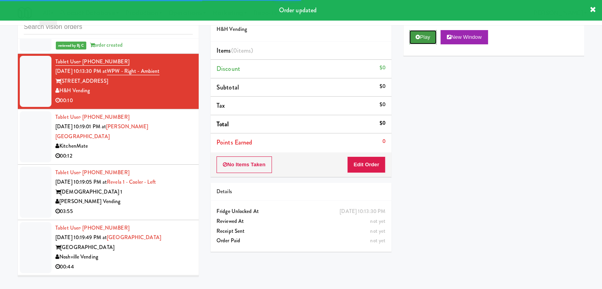
click at [427, 31] on button "Play" at bounding box center [422, 37] width 27 height 14
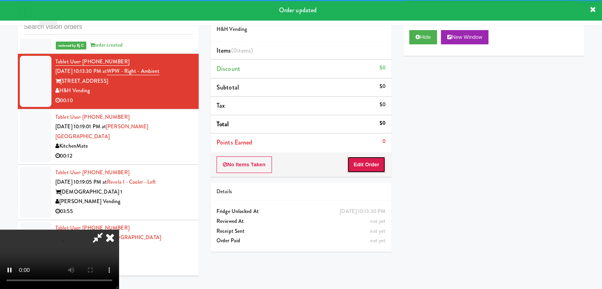
click at [366, 161] on button "Edit Order" at bounding box center [366, 164] width 38 height 17
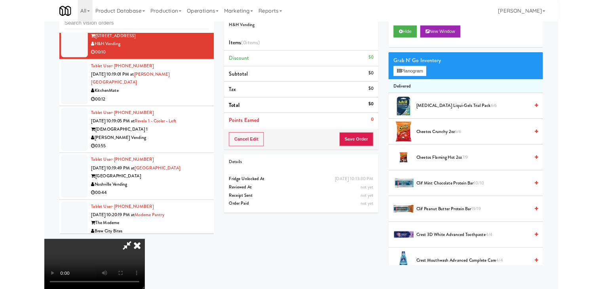
scroll to position [4737, 0]
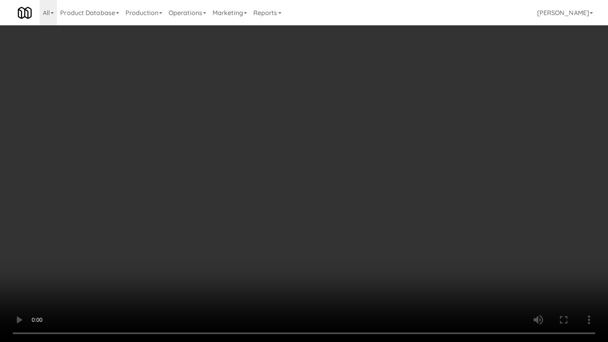
click at [356, 248] on video at bounding box center [304, 171] width 608 height 342
drag, startPoint x: 355, startPoint y: 248, endPoint x: 327, endPoint y: 142, distance: 109.5
click at [349, 245] on video at bounding box center [304, 171] width 608 height 342
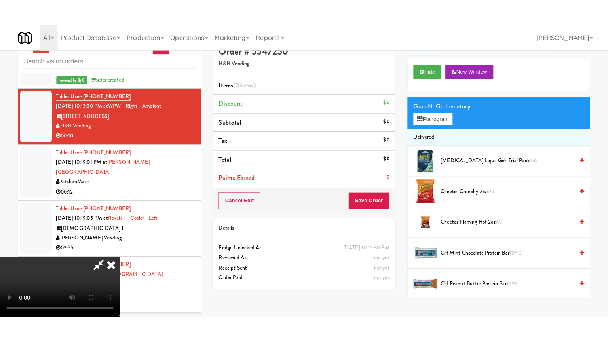
scroll to position [25, 0]
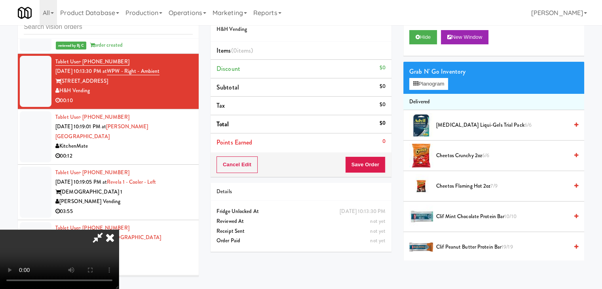
click at [119, 230] on icon at bounding box center [109, 238] width 17 height 16
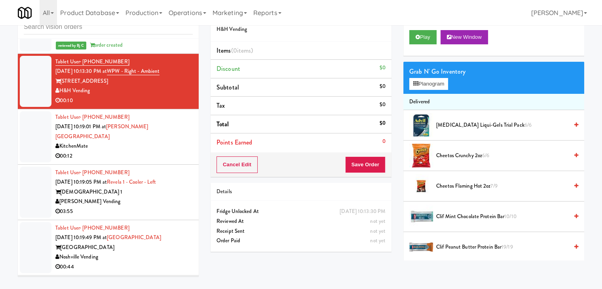
click at [153, 141] on div "KitchenMate" at bounding box center [123, 146] width 137 height 10
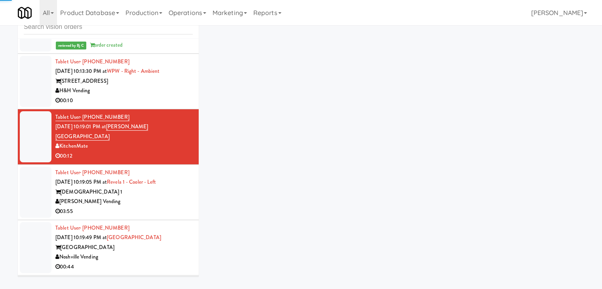
click at [158, 86] on div "H&H Vending" at bounding box center [123, 91] width 137 height 10
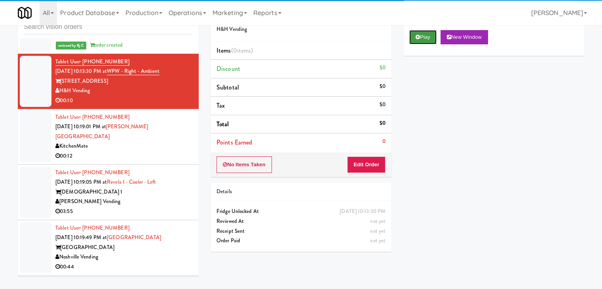
click at [422, 42] on button "Play" at bounding box center [422, 37] width 27 height 14
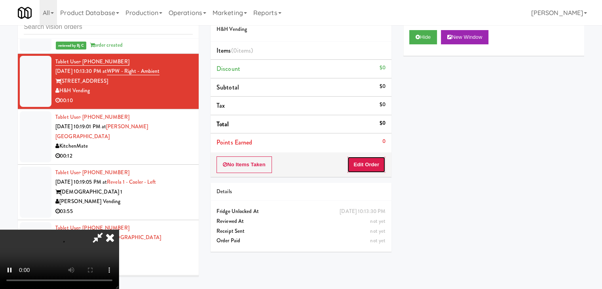
click at [375, 163] on button "Edit Order" at bounding box center [366, 164] width 38 height 17
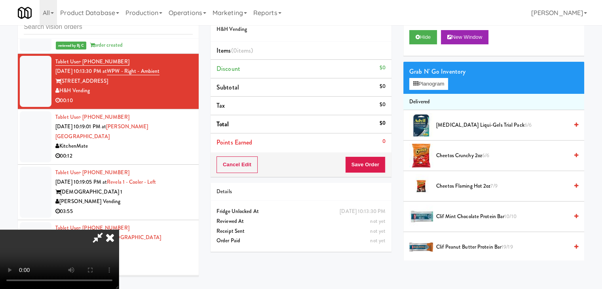
scroll to position [4737, 0]
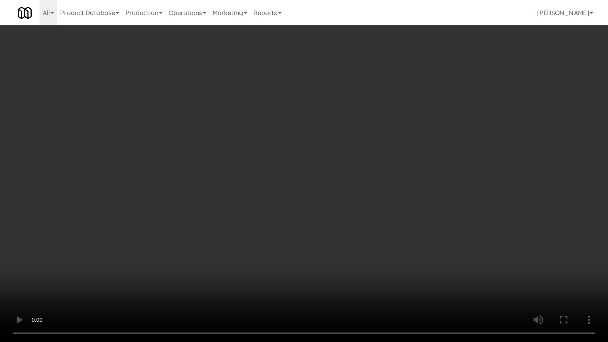
click at [386, 219] on video at bounding box center [304, 171] width 608 height 342
click at [377, 220] on video at bounding box center [304, 171] width 608 height 342
click at [370, 208] on video at bounding box center [304, 171] width 608 height 342
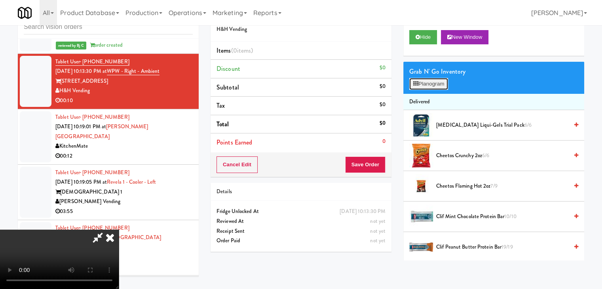
click at [434, 83] on button "Planogram" at bounding box center [428, 84] width 39 height 12
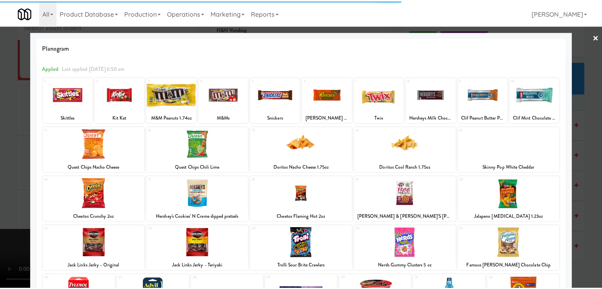
scroll to position [40, 0]
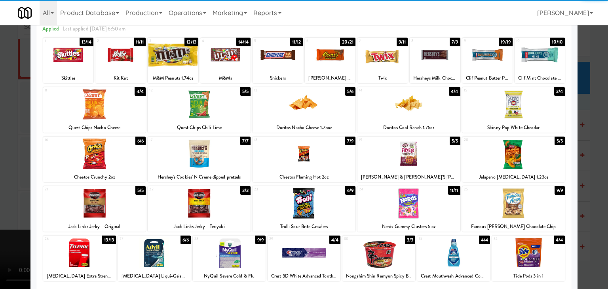
click at [410, 147] on div at bounding box center [408, 154] width 103 height 30
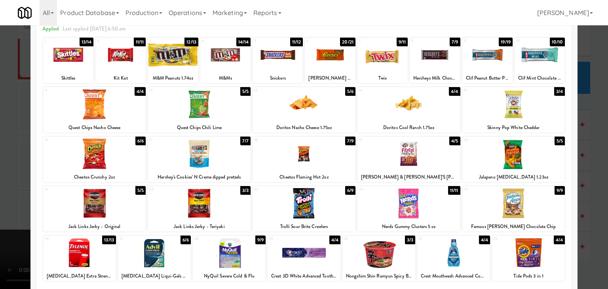
drag, startPoint x: 0, startPoint y: 144, endPoint x: 74, endPoint y: 148, distance: 73.8
click at [3, 144] on div at bounding box center [304, 144] width 608 height 289
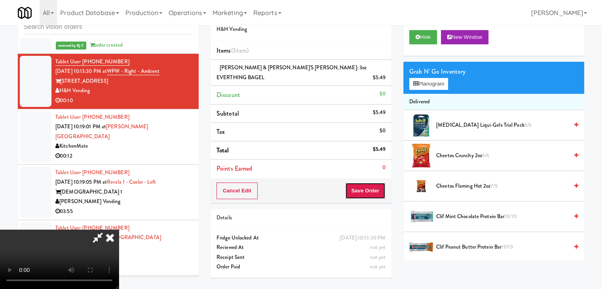
click at [377, 182] on button "Save Order" at bounding box center [365, 190] width 40 height 17
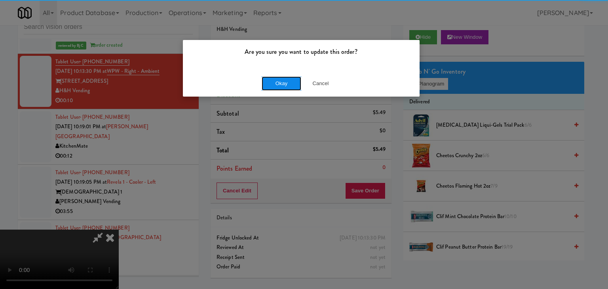
click at [290, 83] on button "Okay" at bounding box center [282, 83] width 40 height 14
click at [290, 83] on div "Okay Cancel" at bounding box center [301, 83] width 237 height 27
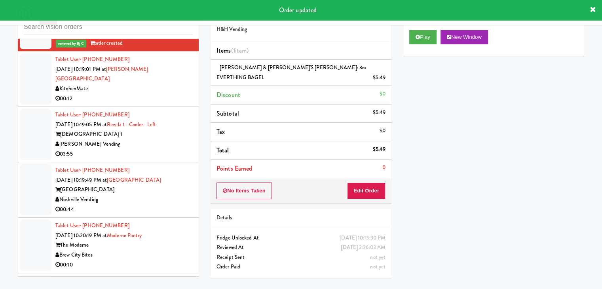
scroll to position [4756, 0]
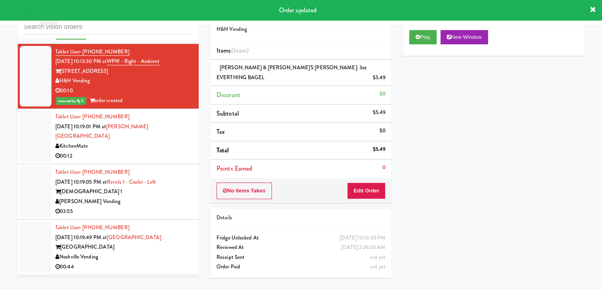
click at [183, 151] on div "00:12" at bounding box center [123, 156] width 137 height 10
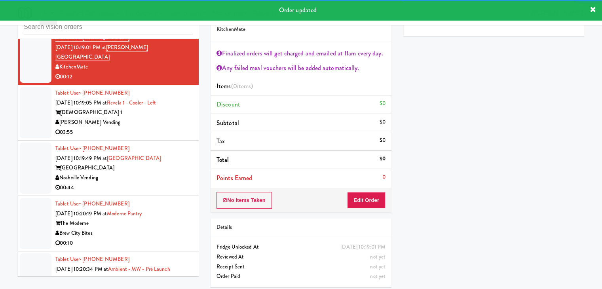
drag, startPoint x: 175, startPoint y: 129, endPoint x: 171, endPoint y: 134, distance: 6.2
click at [175, 144] on div "Tablet User · (901) 438-7732 [DATE] 10:19:49 PM at [GEOGRAPHIC_DATA] [GEOGRAPHI…" at bounding box center [123, 168] width 137 height 49
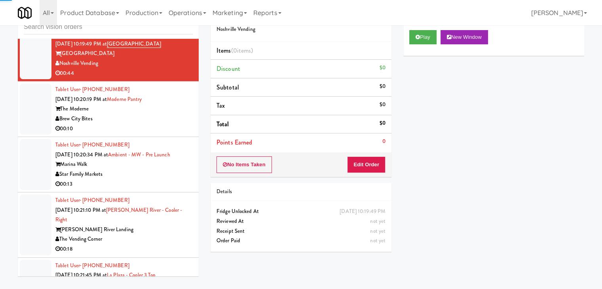
scroll to position [4954, 0]
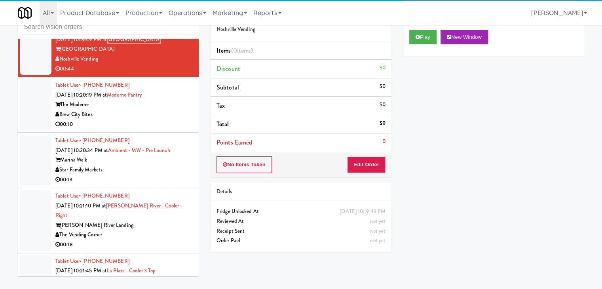
drag, startPoint x: 156, startPoint y: 131, endPoint x: 150, endPoint y: 133, distance: 6.0
click at [156, 136] on div "Tablet User · (718) 619-6981 [DATE] 10:20:34 PM at Ambient - MW - Pre Launch Ma…" at bounding box center [123, 160] width 137 height 49
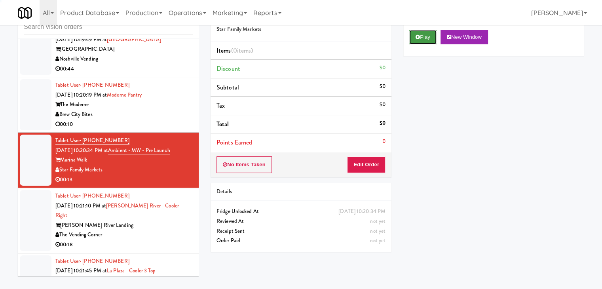
click at [421, 36] on button "Play" at bounding box center [422, 37] width 27 height 14
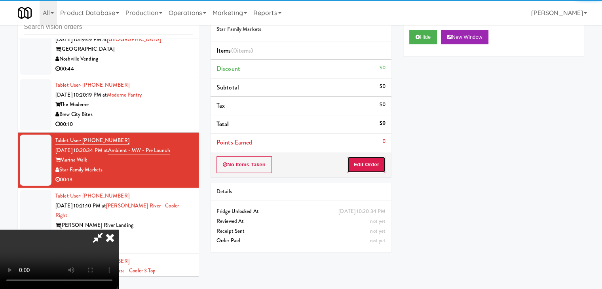
click at [358, 170] on button "Edit Order" at bounding box center [366, 164] width 38 height 17
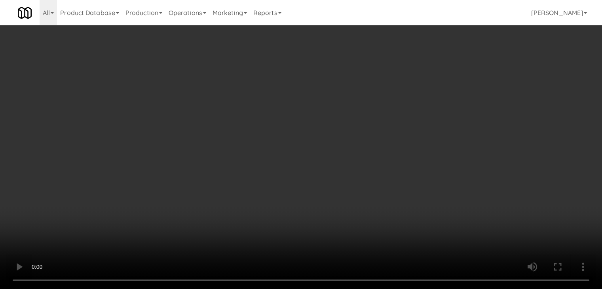
scroll to position [4944, 0]
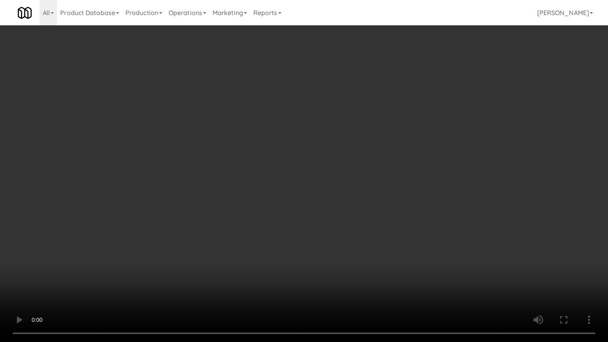
click at [430, 198] on video at bounding box center [304, 171] width 608 height 342
drag, startPoint x: 430, startPoint y: 198, endPoint x: 433, endPoint y: 156, distance: 42.8
click at [430, 196] on video at bounding box center [304, 171] width 608 height 342
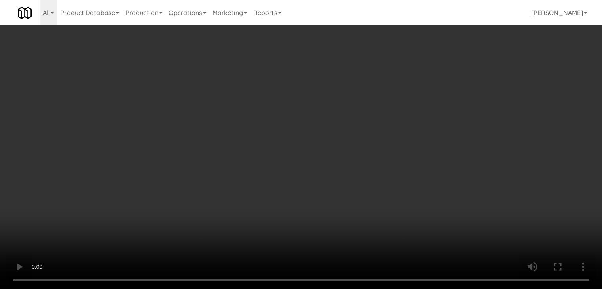
click at [437, 84] on button "Planogram" at bounding box center [428, 84] width 39 height 12
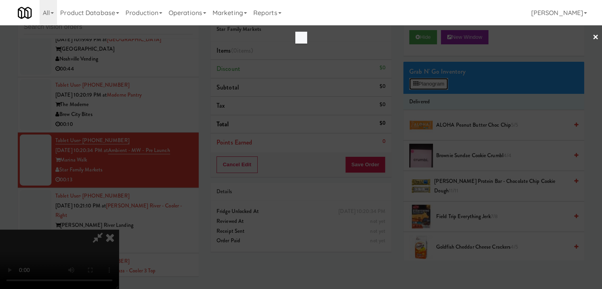
scroll to position [4944, 0]
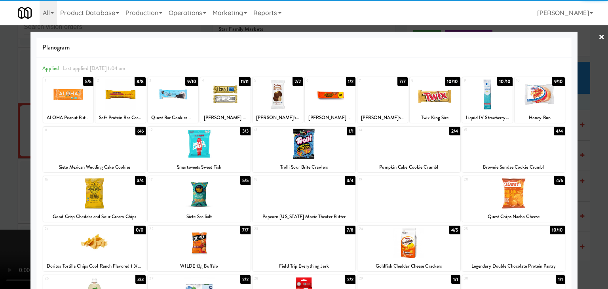
click at [396, 138] on div at bounding box center [408, 144] width 103 height 30
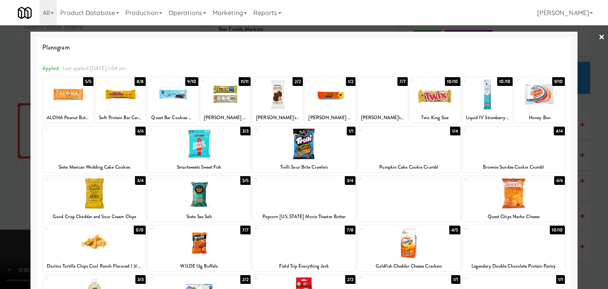
drag, startPoint x: 0, startPoint y: 174, endPoint x: 207, endPoint y: 174, distance: 207.0
click at [1, 174] on div at bounding box center [304, 144] width 608 height 289
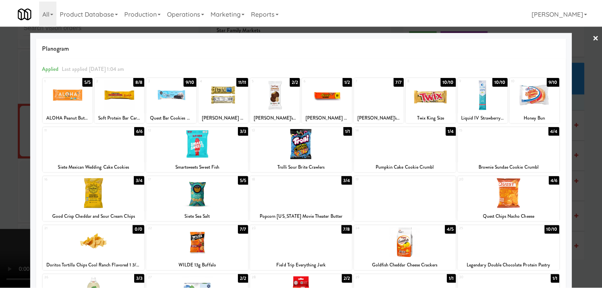
scroll to position [4954, 0]
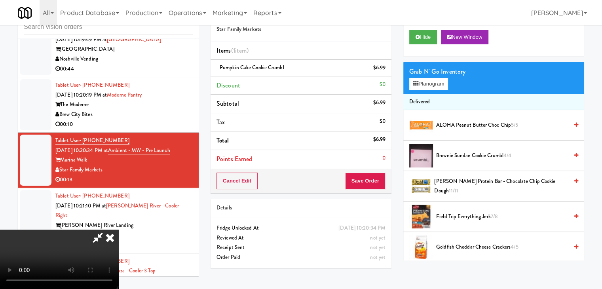
click at [388, 182] on div "Cancel Edit Save Order" at bounding box center [301, 181] width 181 height 25
drag, startPoint x: 388, startPoint y: 182, endPoint x: 393, endPoint y: 192, distance: 10.6
click at [393, 192] on div "Order # 8952320 Star Family Markets Items (1 item ) Pumpkin Cake Cookie Crumbl …" at bounding box center [301, 138] width 193 height 271
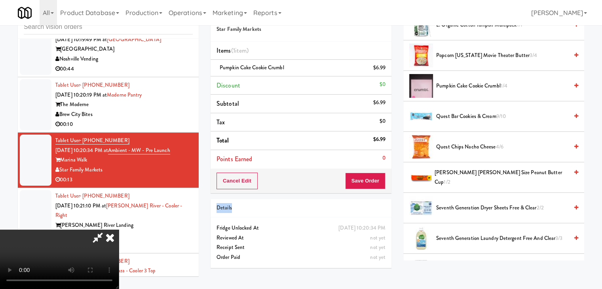
scroll to position [0, 0]
click at [119, 230] on video at bounding box center [59, 259] width 119 height 59
drag, startPoint x: 283, startPoint y: 218, endPoint x: 368, endPoint y: 211, distance: 85.5
click at [119, 230] on video at bounding box center [59, 259] width 119 height 59
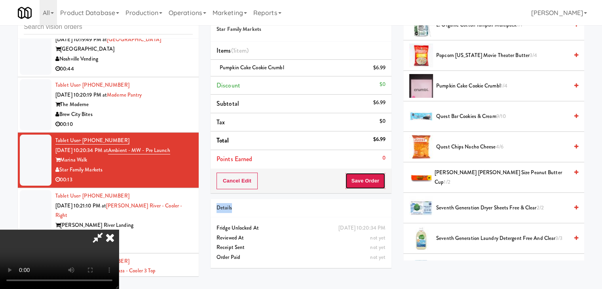
click at [376, 181] on button "Save Order" at bounding box center [365, 181] width 40 height 17
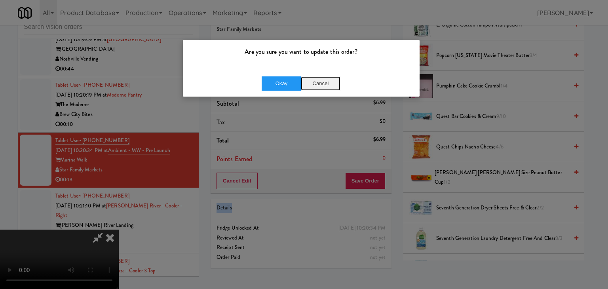
click at [324, 80] on button "Cancel" at bounding box center [321, 83] width 40 height 14
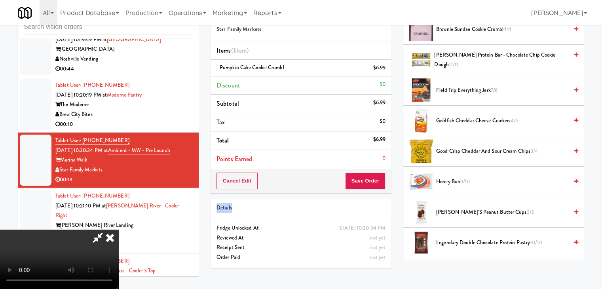
scroll to position [40, 0]
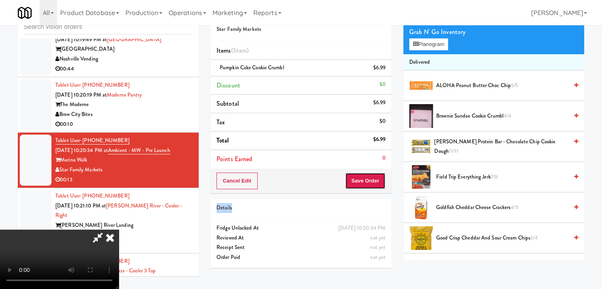
click at [381, 182] on button "Save Order" at bounding box center [365, 181] width 40 height 17
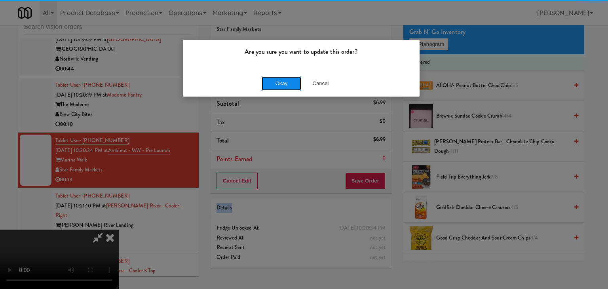
click at [275, 86] on button "Okay" at bounding box center [282, 83] width 40 height 14
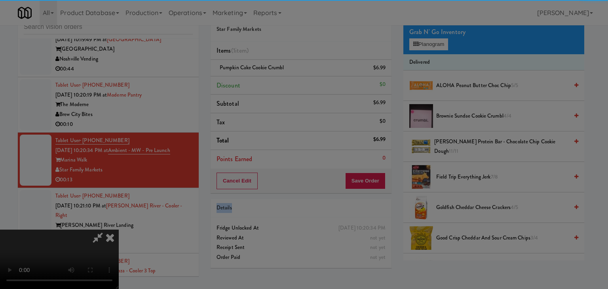
click at [275, 82] on div "Okay Cancel" at bounding box center [301, 68] width 237 height 27
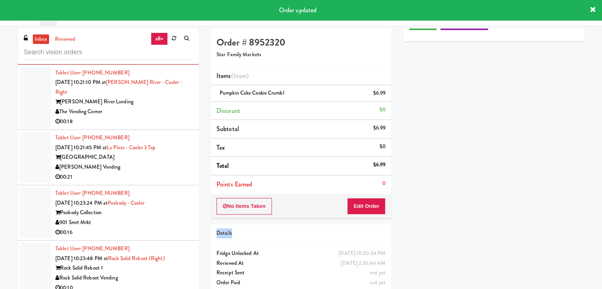
scroll to position [0, 0]
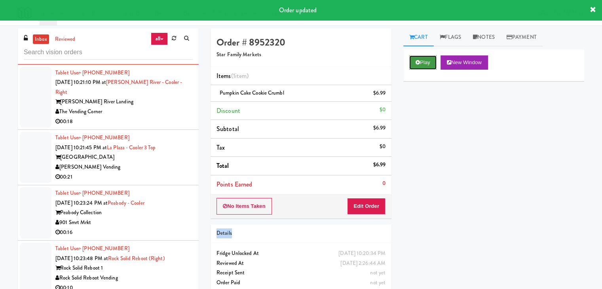
click at [425, 66] on button "Play" at bounding box center [422, 62] width 27 height 14
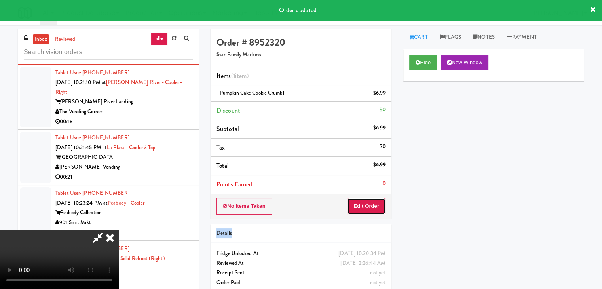
click at [360, 209] on button "Edit Order" at bounding box center [366, 206] width 38 height 17
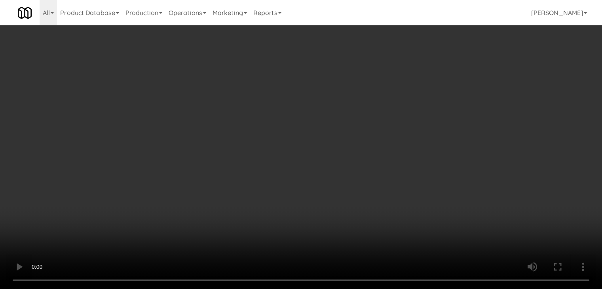
scroll to position [5102, 0]
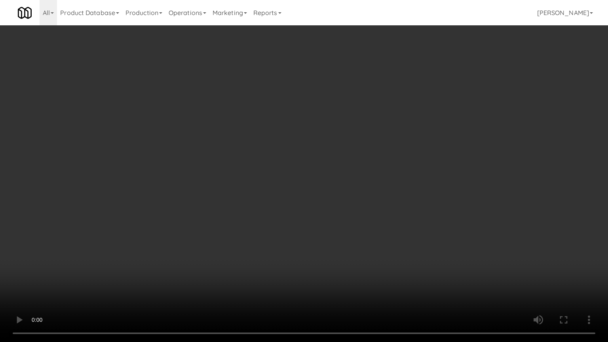
click at [380, 243] on video at bounding box center [304, 171] width 608 height 342
click at [376, 244] on video at bounding box center [304, 171] width 608 height 342
click at [382, 241] on video at bounding box center [304, 171] width 608 height 342
drag, startPoint x: 382, startPoint y: 241, endPoint x: 380, endPoint y: 176, distance: 64.9
click at [382, 241] on video at bounding box center [304, 171] width 608 height 342
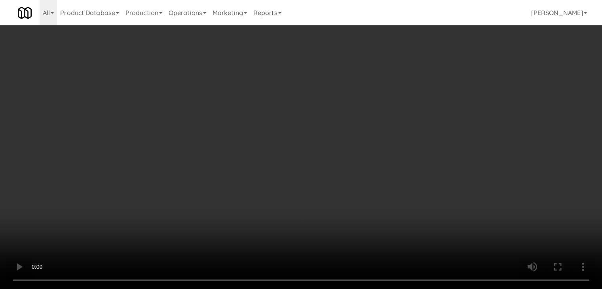
scroll to position [5112, 0]
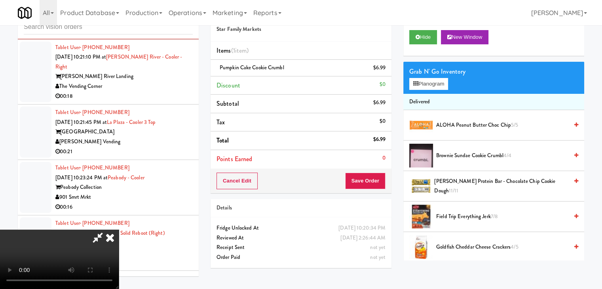
click at [119, 230] on icon at bounding box center [109, 238] width 17 height 16
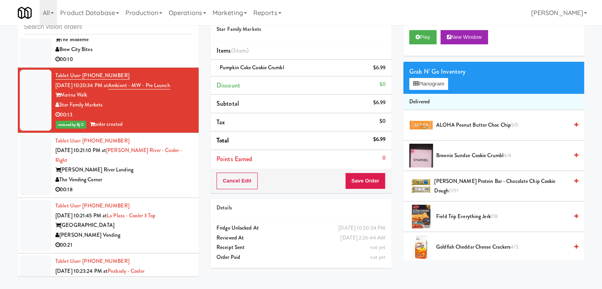
scroll to position [4954, 0]
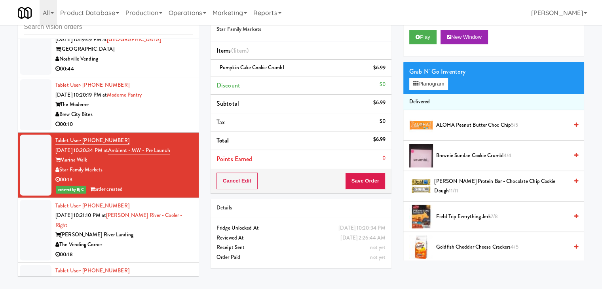
drag, startPoint x: 150, startPoint y: 186, endPoint x: 147, endPoint y: 191, distance: 5.7
click at [148, 201] on div "Tablet User · (267) 230-4252 [DATE] 10:21:10 PM at [PERSON_NAME] River - Cooler…" at bounding box center [123, 230] width 137 height 59
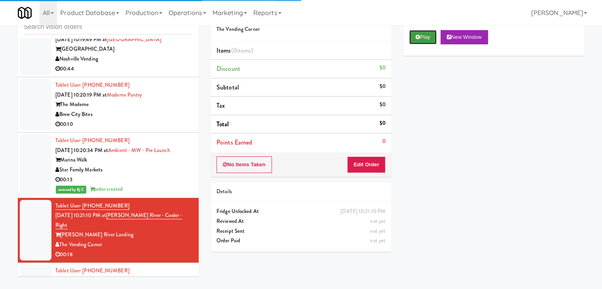
click at [428, 37] on button "Play" at bounding box center [422, 37] width 27 height 14
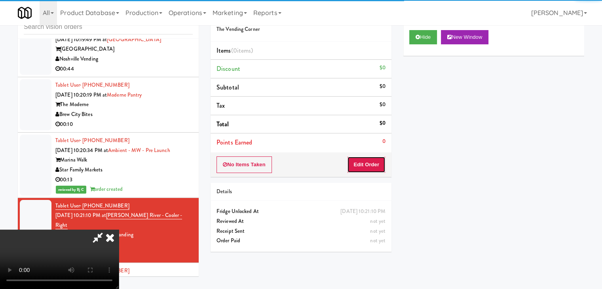
click at [372, 163] on button "Edit Order" at bounding box center [366, 164] width 38 height 17
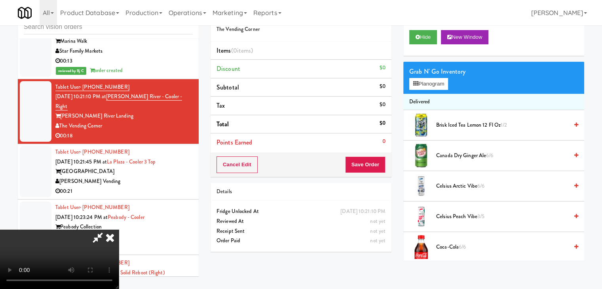
scroll to position [5063, 0]
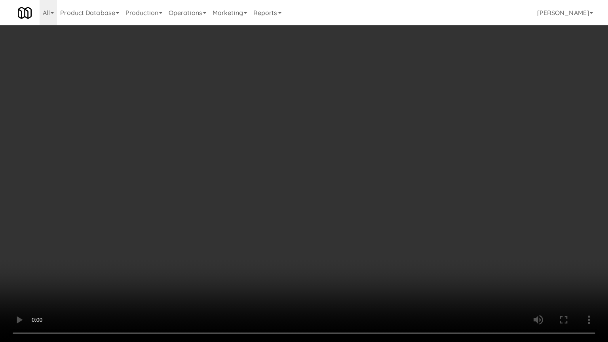
click at [435, 136] on video at bounding box center [304, 171] width 608 height 342
click at [427, 136] on video at bounding box center [304, 171] width 608 height 342
click at [427, 127] on video at bounding box center [304, 171] width 608 height 342
click at [423, 127] on video at bounding box center [304, 171] width 608 height 342
click at [424, 125] on video at bounding box center [304, 171] width 608 height 342
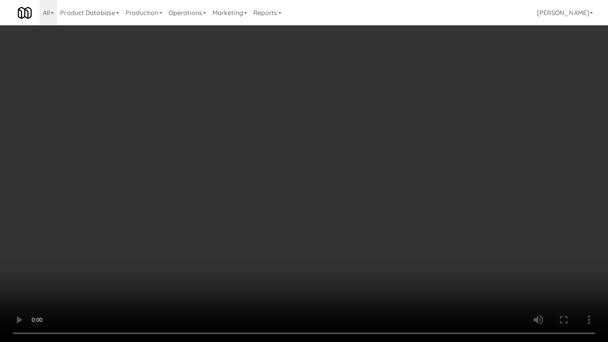
click at [422, 127] on video at bounding box center [304, 171] width 608 height 342
click at [429, 127] on video at bounding box center [304, 171] width 608 height 342
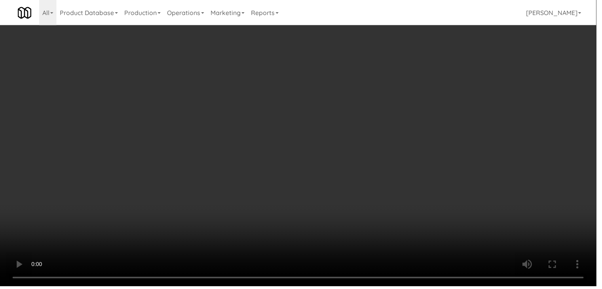
scroll to position [5073, 0]
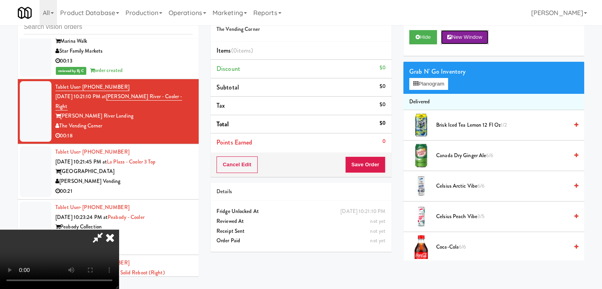
click at [469, 38] on button "New Window" at bounding box center [464, 37] width 47 height 14
click at [432, 82] on button "Planogram" at bounding box center [428, 84] width 39 height 12
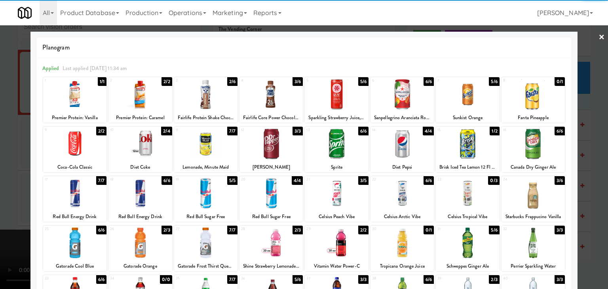
drag, startPoint x: 204, startPoint y: 144, endPoint x: 213, endPoint y: 144, distance: 9.1
click at [207, 144] on div at bounding box center [205, 144] width 63 height 30
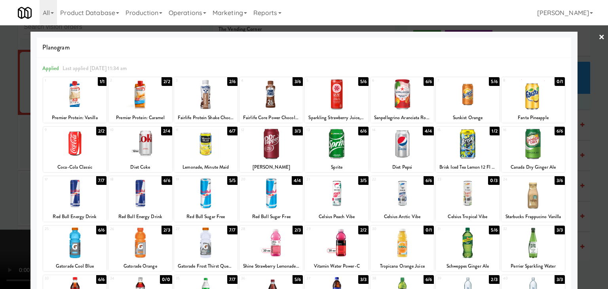
drag, startPoint x: 460, startPoint y: 148, endPoint x: 467, endPoint y: 128, distance: 20.5
click at [460, 148] on div at bounding box center [467, 144] width 63 height 30
click at [473, 100] on div at bounding box center [467, 94] width 63 height 30
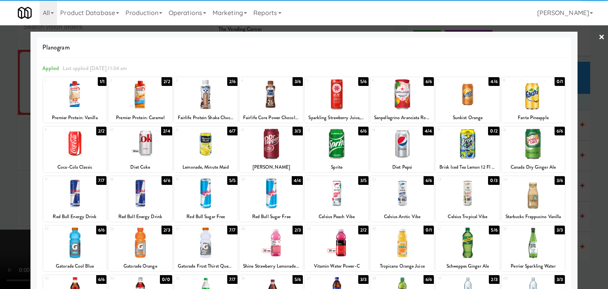
click at [591, 154] on div at bounding box center [304, 144] width 608 height 289
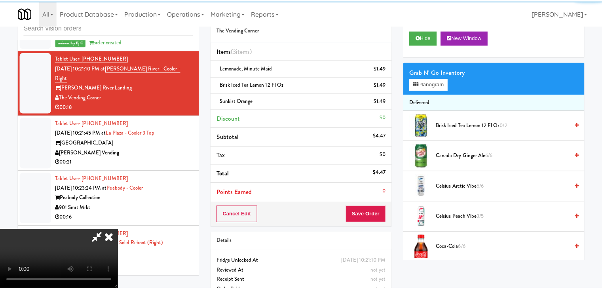
scroll to position [5073, 0]
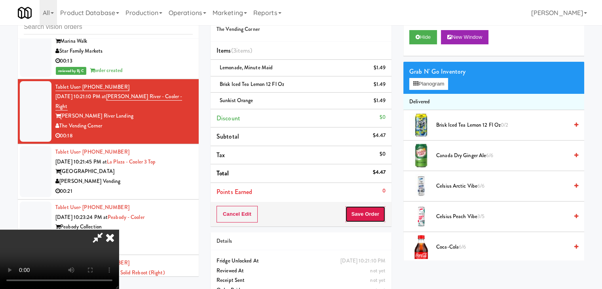
click at [369, 215] on button "Save Order" at bounding box center [365, 214] width 40 height 17
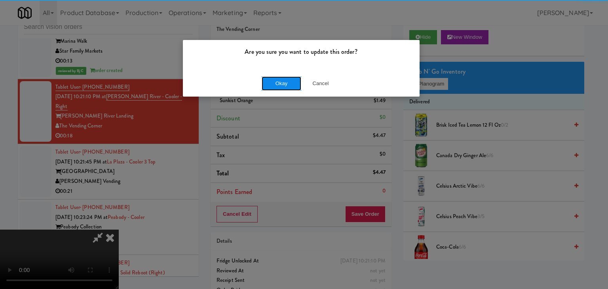
click at [287, 77] on button "Okay" at bounding box center [282, 83] width 40 height 14
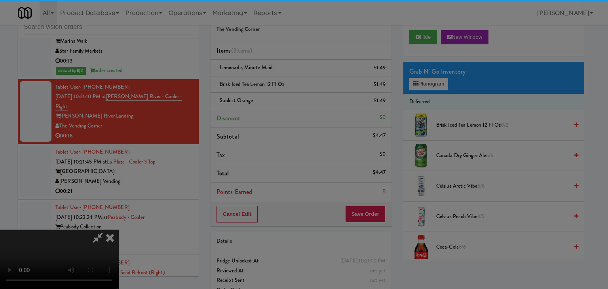
click at [287, 76] on button "Okay" at bounding box center [282, 69] width 40 height 14
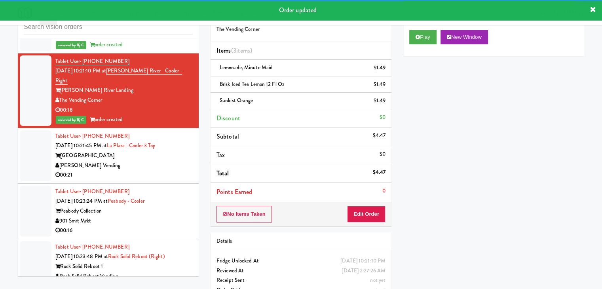
scroll to position [5112, 0]
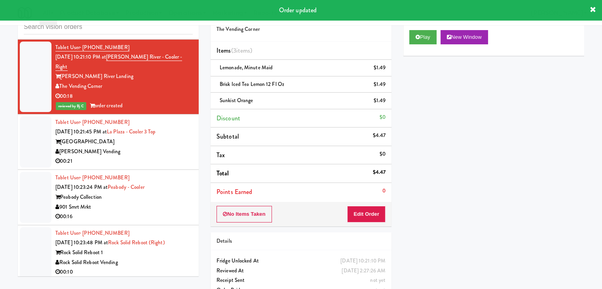
click at [152, 147] on div "[PERSON_NAME] Vending" at bounding box center [123, 152] width 137 height 10
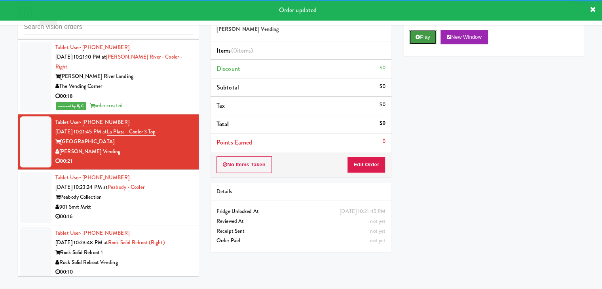
click at [422, 35] on button "Play" at bounding box center [422, 37] width 27 height 14
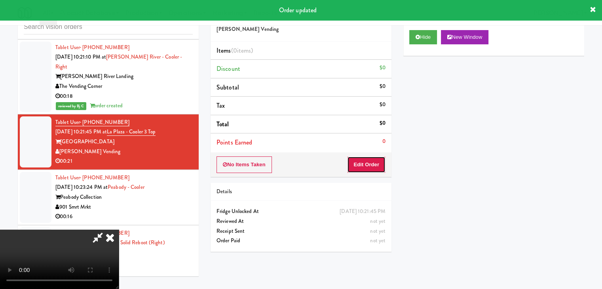
click at [365, 161] on button "Edit Order" at bounding box center [366, 164] width 38 height 17
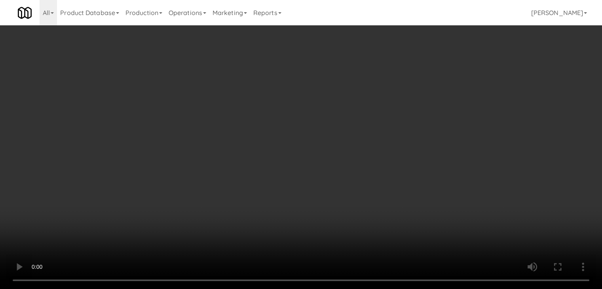
scroll to position [5102, 0]
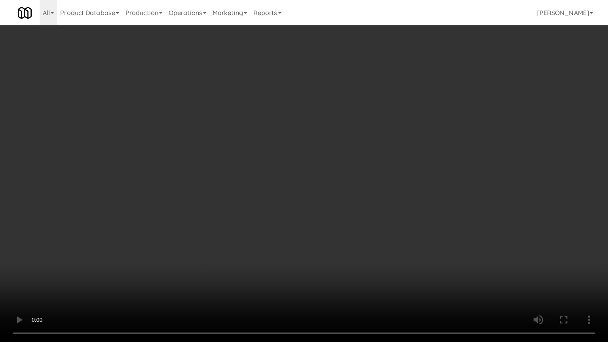
click at [342, 200] on video at bounding box center [304, 171] width 608 height 342
click at [345, 199] on video at bounding box center [304, 171] width 608 height 342
click at [386, 181] on video at bounding box center [304, 171] width 608 height 342
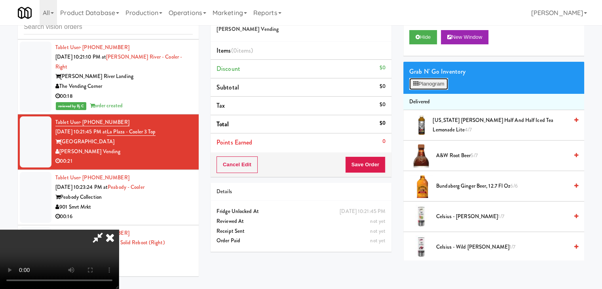
click at [429, 80] on button "Planogram" at bounding box center [428, 84] width 39 height 12
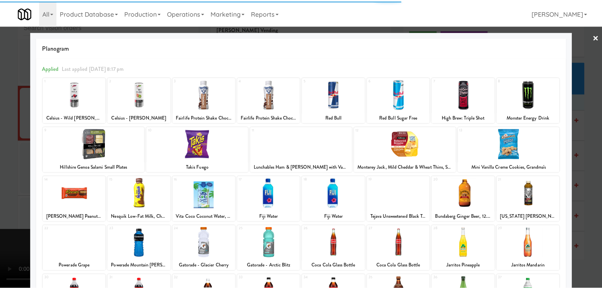
scroll to position [79, 0]
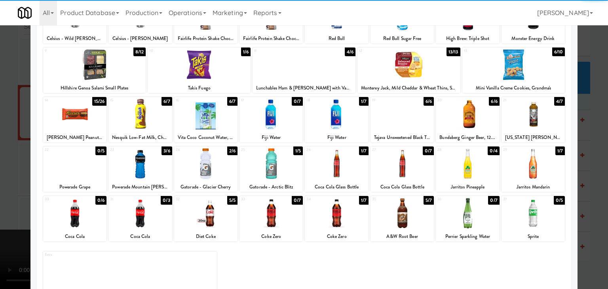
click at [142, 160] on div at bounding box center [139, 163] width 63 height 30
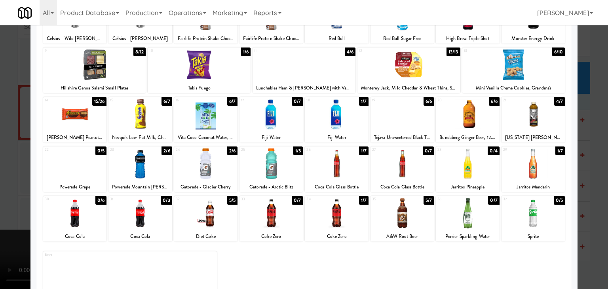
click at [215, 63] on div at bounding box center [199, 64] width 103 height 30
click at [2, 128] on div at bounding box center [304, 144] width 608 height 289
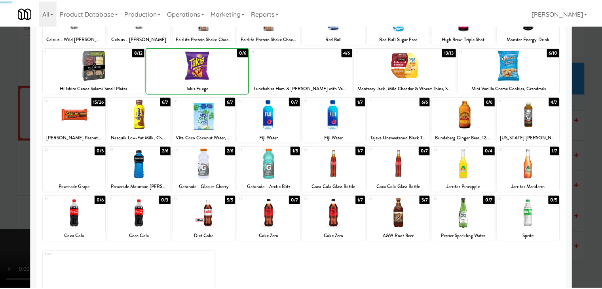
scroll to position [5112, 0]
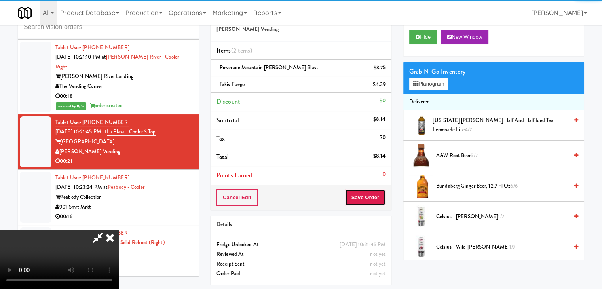
click at [378, 194] on button "Save Order" at bounding box center [365, 197] width 40 height 17
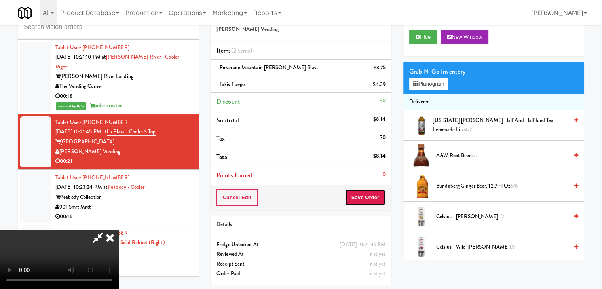
click at [378, 194] on button "Save Order" at bounding box center [365, 197] width 40 height 17
drag, startPoint x: 378, startPoint y: 194, endPoint x: 374, endPoint y: 192, distance: 4.9
click at [377, 194] on button "Save Order" at bounding box center [365, 197] width 40 height 17
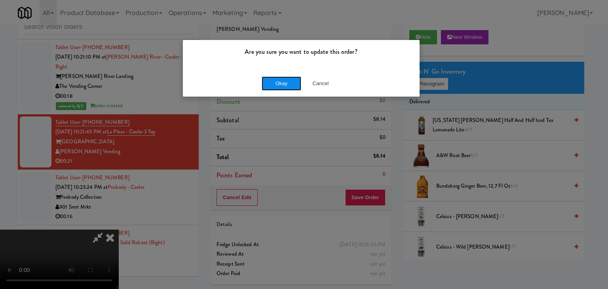
click at [275, 79] on button "Okay" at bounding box center [282, 83] width 40 height 14
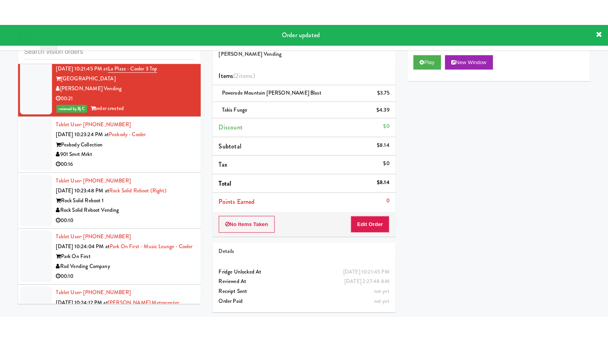
scroll to position [5152, 0]
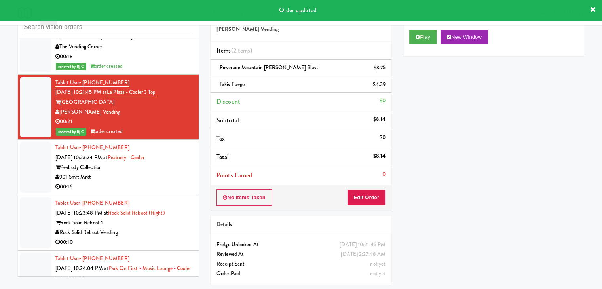
drag, startPoint x: 155, startPoint y: 132, endPoint x: 158, endPoint y: 137, distance: 5.0
click at [156, 182] on div "00:16" at bounding box center [123, 187] width 137 height 10
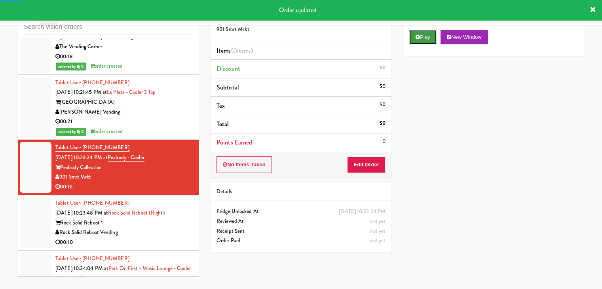
click at [430, 42] on button "Play" at bounding box center [422, 37] width 27 height 14
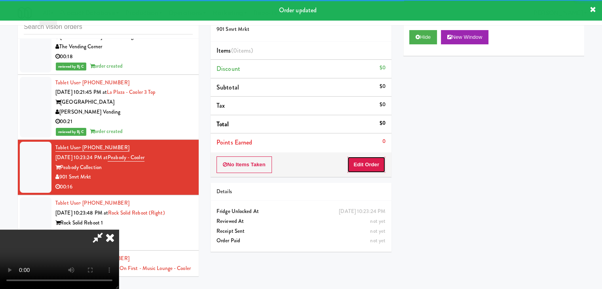
click at [376, 161] on button "Edit Order" at bounding box center [366, 164] width 38 height 17
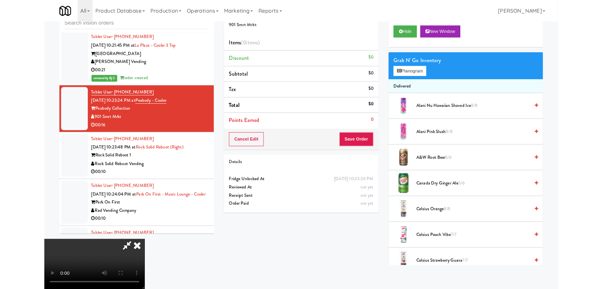
scroll to position [5142, 0]
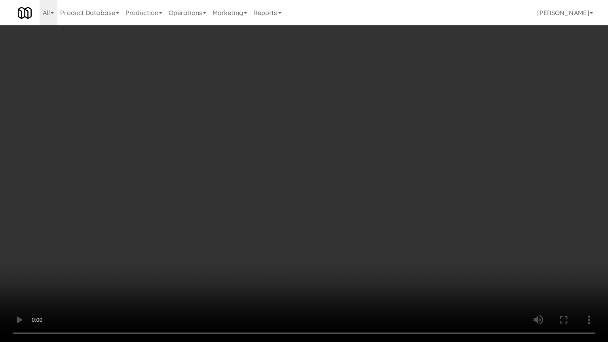
click at [458, 174] on video at bounding box center [304, 171] width 608 height 342
click at [457, 175] on video at bounding box center [304, 171] width 608 height 342
click at [459, 172] on video at bounding box center [304, 171] width 608 height 342
drag, startPoint x: 459, startPoint y: 172, endPoint x: 462, endPoint y: 129, distance: 43.7
click at [459, 169] on video at bounding box center [304, 171] width 608 height 342
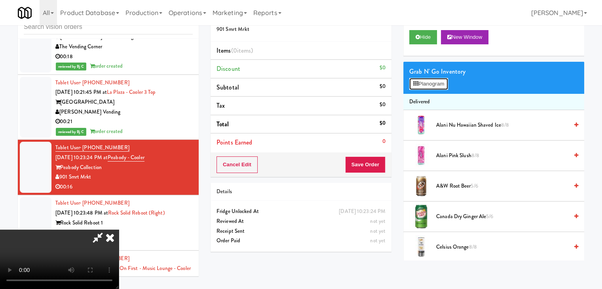
click at [433, 78] on button "Planogram" at bounding box center [428, 84] width 39 height 12
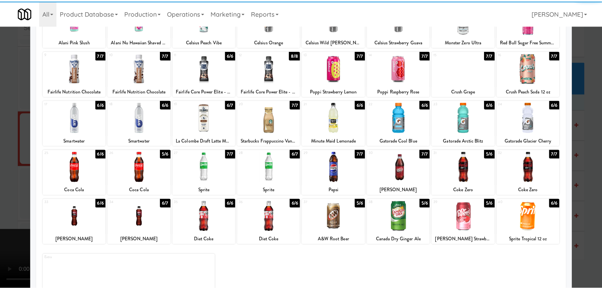
scroll to position [79, 0]
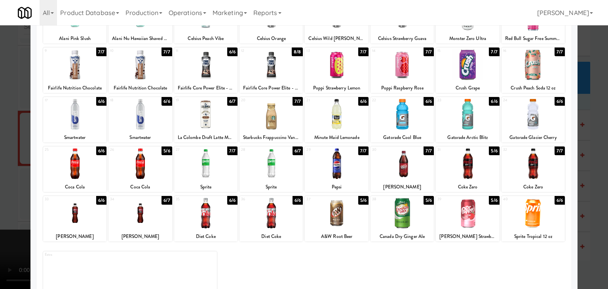
click at [263, 164] on div at bounding box center [270, 163] width 63 height 30
drag, startPoint x: 0, startPoint y: 171, endPoint x: 80, endPoint y: 171, distance: 79.6
click at [3, 171] on div at bounding box center [304, 144] width 608 height 289
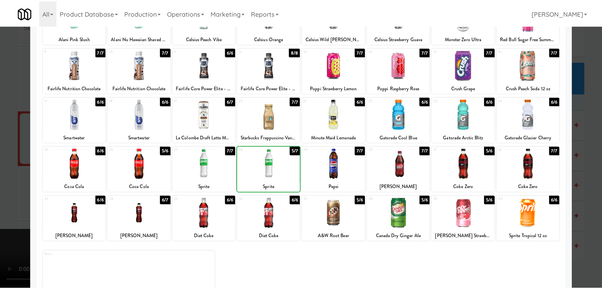
scroll to position [5152, 0]
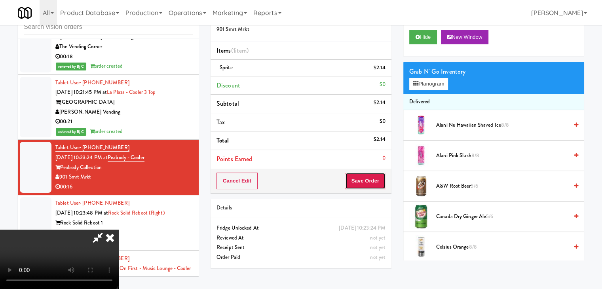
click at [372, 182] on button "Save Order" at bounding box center [365, 181] width 40 height 17
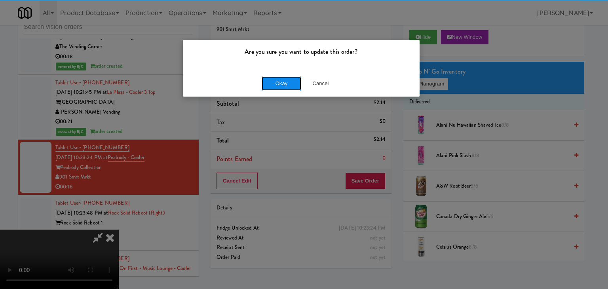
click at [285, 84] on button "Okay" at bounding box center [282, 83] width 40 height 14
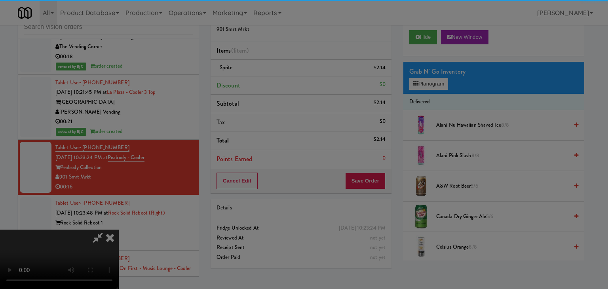
click at [285, 82] on div "Okay Cancel" at bounding box center [301, 68] width 237 height 27
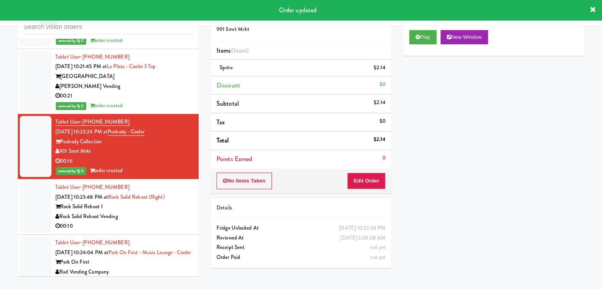
scroll to position [5191, 0]
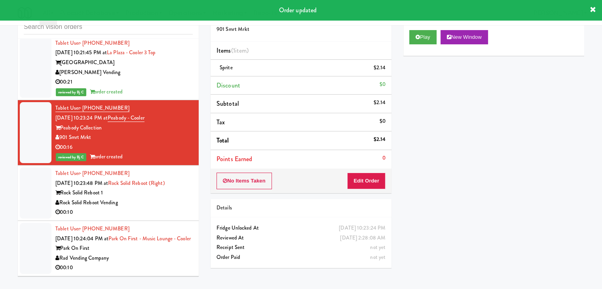
click at [159, 188] on div "Rock Solid Reboot 1" at bounding box center [123, 193] width 137 height 10
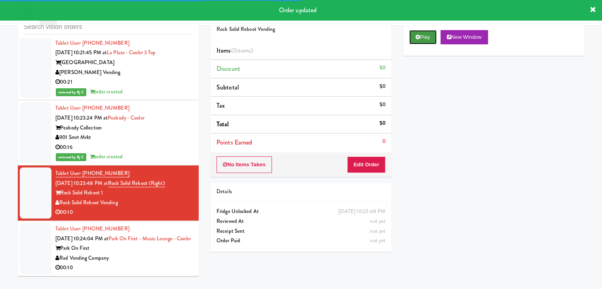
click at [420, 32] on button "Play" at bounding box center [422, 37] width 27 height 14
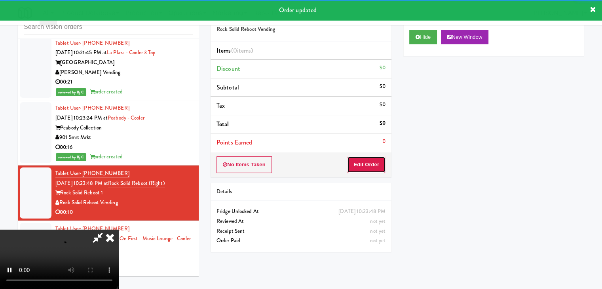
click at [367, 161] on button "Edit Order" at bounding box center [366, 164] width 38 height 17
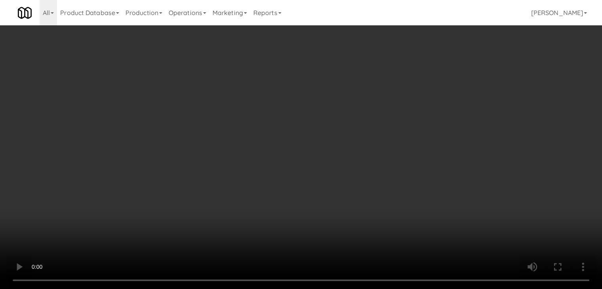
scroll to position [5182, 0]
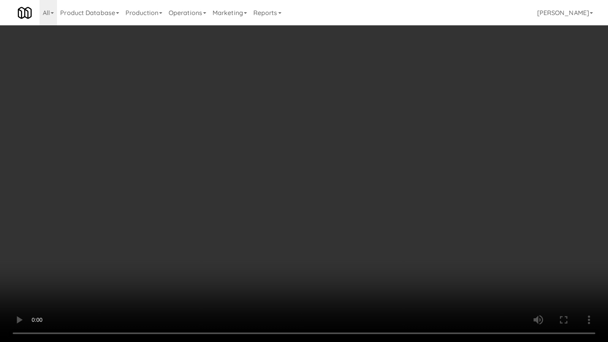
click at [365, 189] on video at bounding box center [304, 171] width 608 height 342
click at [365, 190] on video at bounding box center [304, 171] width 608 height 342
click at [372, 180] on video at bounding box center [304, 171] width 608 height 342
drag, startPoint x: 380, startPoint y: 182, endPoint x: 385, endPoint y: 173, distance: 11.5
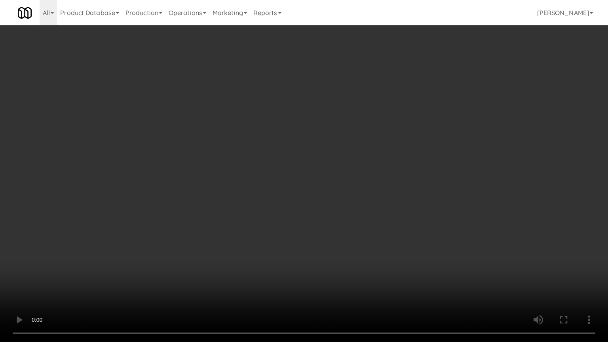
click at [380, 182] on video at bounding box center [304, 171] width 608 height 342
click at [385, 173] on video at bounding box center [304, 171] width 608 height 342
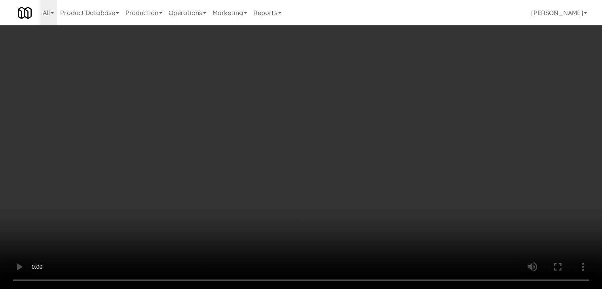
click at [425, 83] on button "Planogram" at bounding box center [428, 84] width 39 height 12
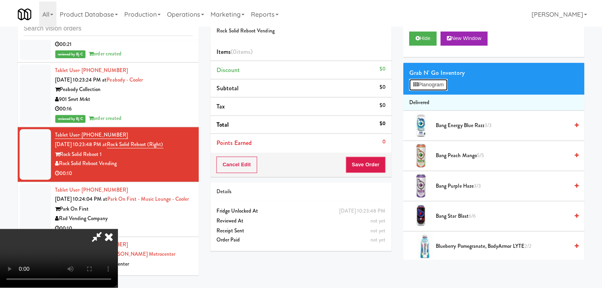
scroll to position [5182, 0]
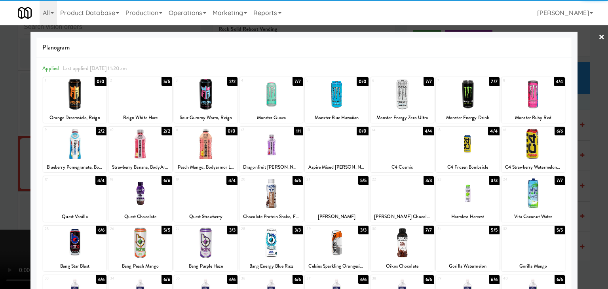
click at [281, 191] on div at bounding box center [270, 193] width 63 height 30
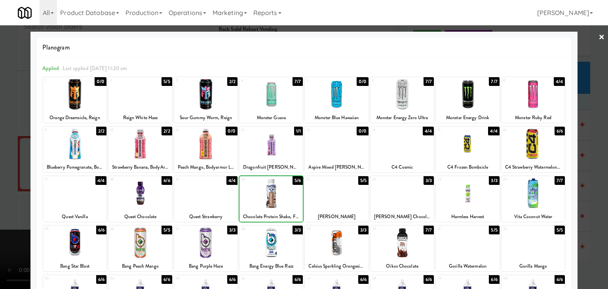
click at [153, 150] on div at bounding box center [139, 144] width 63 height 30
drag, startPoint x: 0, startPoint y: 166, endPoint x: 131, endPoint y: 175, distance: 131.7
click at [16, 166] on div at bounding box center [304, 144] width 608 height 289
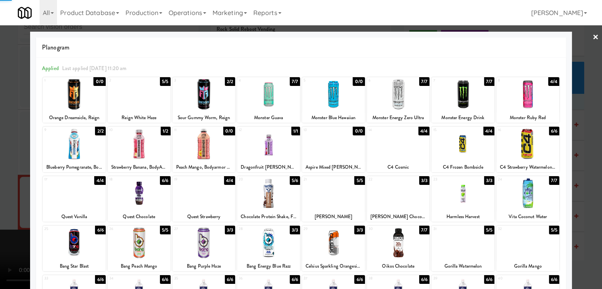
scroll to position [5191, 0]
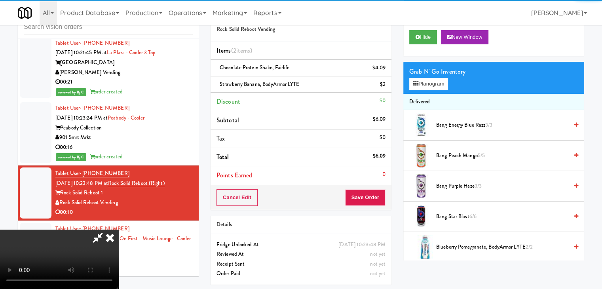
click at [119, 230] on video at bounding box center [59, 259] width 119 height 59
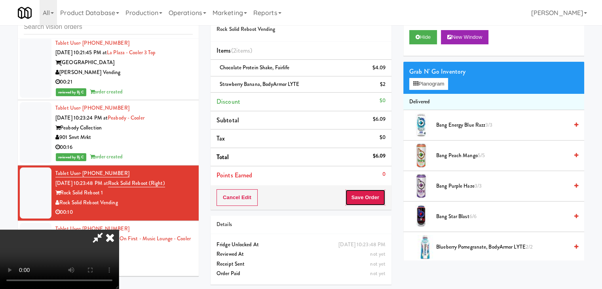
click at [366, 203] on button "Save Order" at bounding box center [365, 197] width 40 height 17
click at [366, 205] on button "Save Order" at bounding box center [365, 197] width 40 height 17
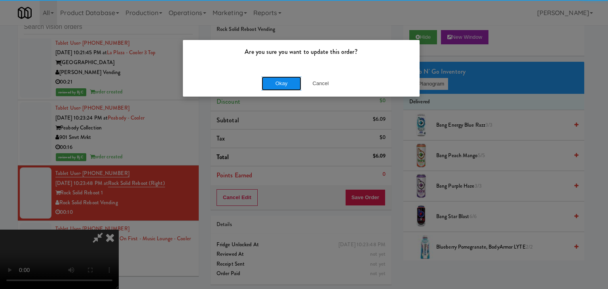
click at [287, 88] on button "Okay" at bounding box center [282, 83] width 40 height 14
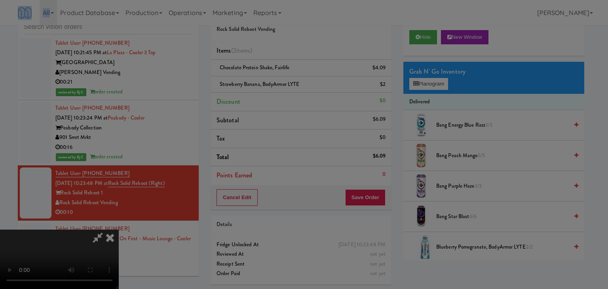
click at [287, 88] on div "Are you sure you want to update this order? Okay Cancel" at bounding box center [304, 144] width 608 height 289
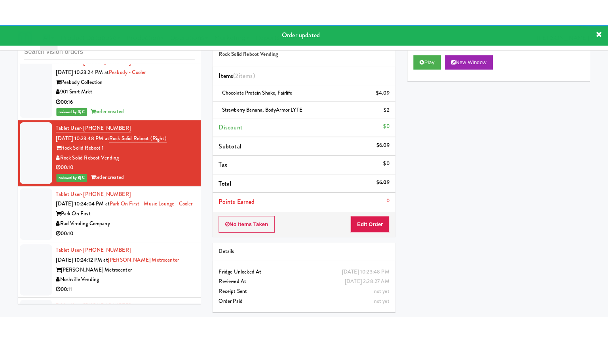
scroll to position [5271, 0]
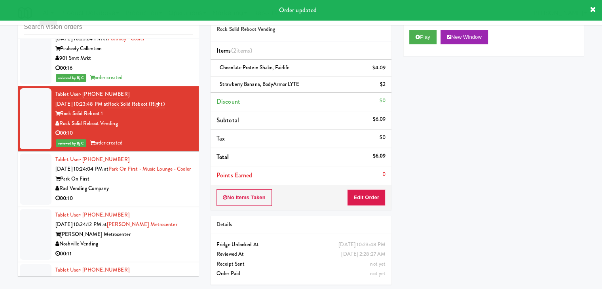
drag, startPoint x: 144, startPoint y: 138, endPoint x: 146, endPoint y: 142, distance: 4.8
click at [146, 174] on div "Park On First" at bounding box center [123, 179] width 137 height 10
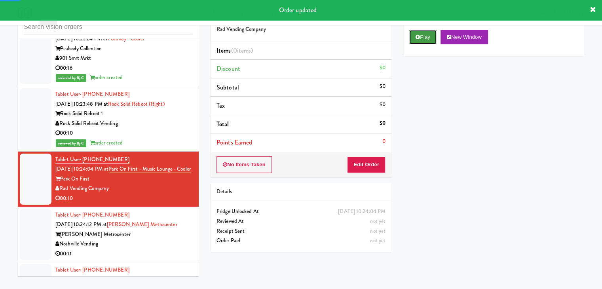
click at [426, 38] on button "Play" at bounding box center [422, 37] width 27 height 14
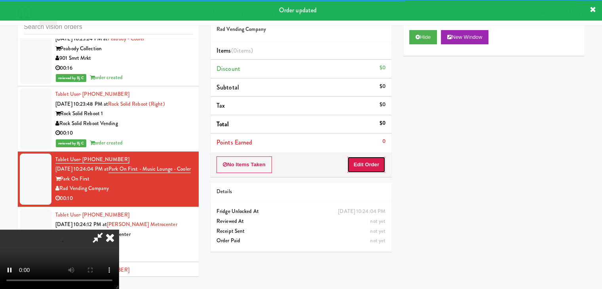
click at [361, 161] on button "Edit Order" at bounding box center [366, 164] width 38 height 17
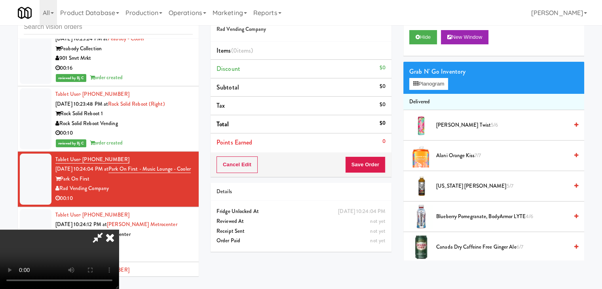
scroll to position [5261, 0]
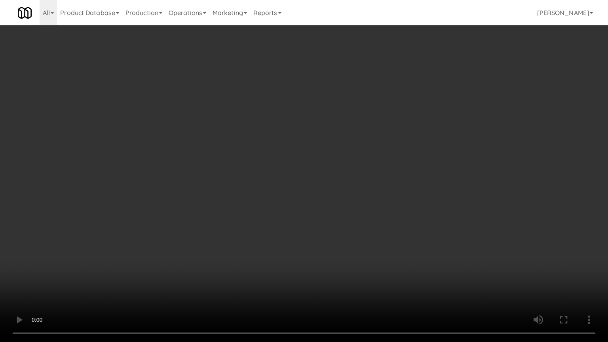
click at [379, 199] on video at bounding box center [304, 171] width 608 height 342
click at [376, 197] on video at bounding box center [304, 171] width 608 height 342
click at [299, 289] on video at bounding box center [304, 171] width 608 height 342
click at [377, 240] on video at bounding box center [304, 171] width 608 height 342
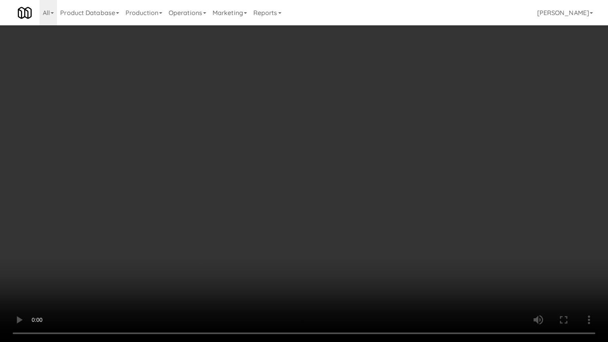
click at [372, 246] on video at bounding box center [304, 171] width 608 height 342
click at [375, 243] on video at bounding box center [304, 171] width 608 height 342
click at [375, 244] on video at bounding box center [304, 171] width 608 height 342
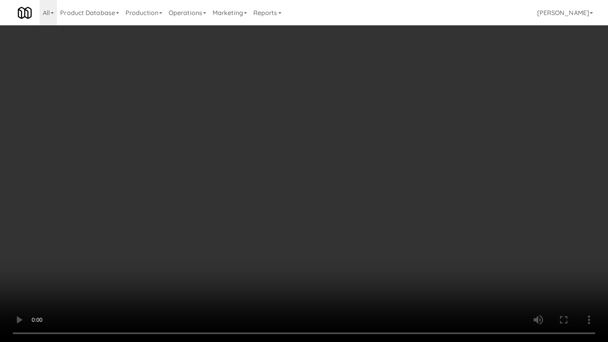
click at [377, 243] on video at bounding box center [304, 171] width 608 height 342
click at [378, 243] on video at bounding box center [304, 171] width 608 height 342
click at [378, 242] on video at bounding box center [304, 171] width 608 height 342
click at [380, 242] on video at bounding box center [304, 171] width 608 height 342
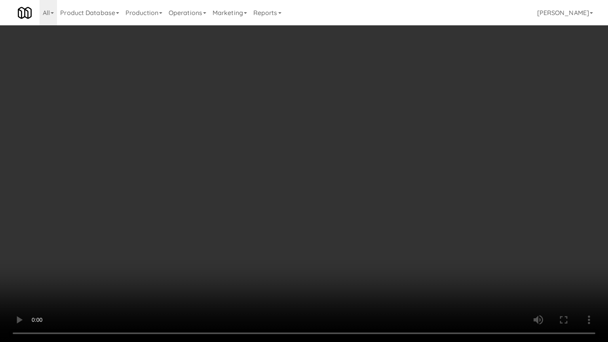
click at [380, 242] on video at bounding box center [304, 171] width 608 height 342
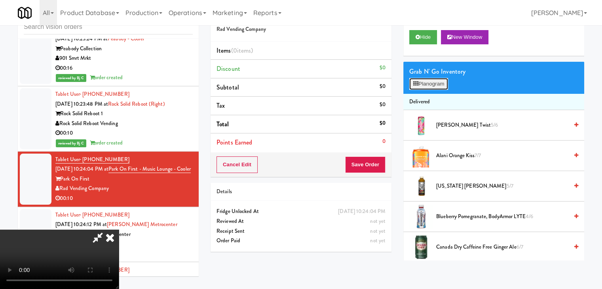
click at [425, 85] on button "Planogram" at bounding box center [428, 84] width 39 height 12
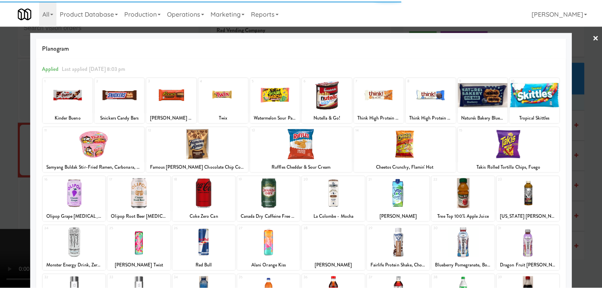
scroll to position [79, 0]
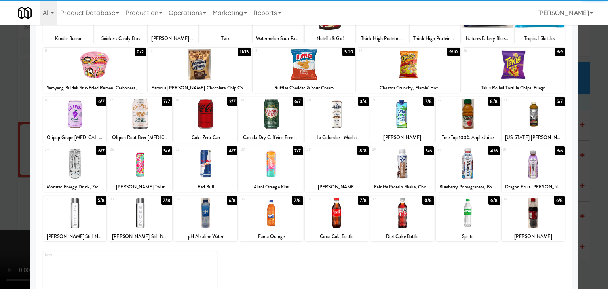
click at [209, 213] on div at bounding box center [205, 213] width 63 height 30
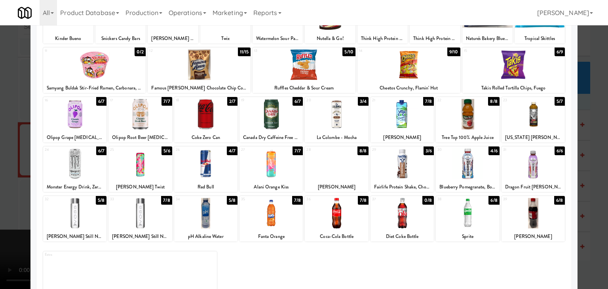
click at [331, 164] on div at bounding box center [336, 163] width 63 height 30
click at [0, 177] on div at bounding box center [304, 144] width 608 height 289
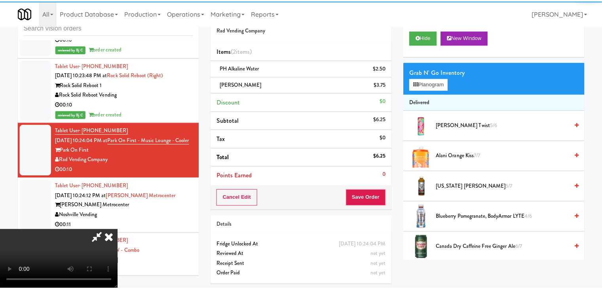
scroll to position [5271, 0]
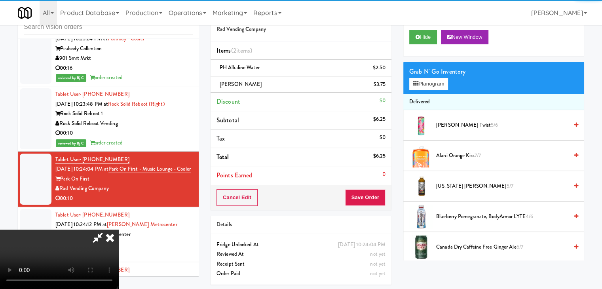
click at [119, 230] on video at bounding box center [59, 259] width 119 height 59
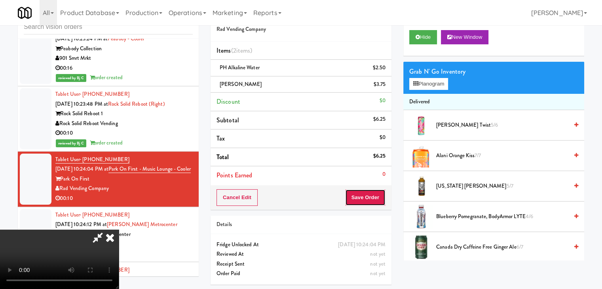
click at [375, 196] on button "Save Order" at bounding box center [365, 197] width 40 height 17
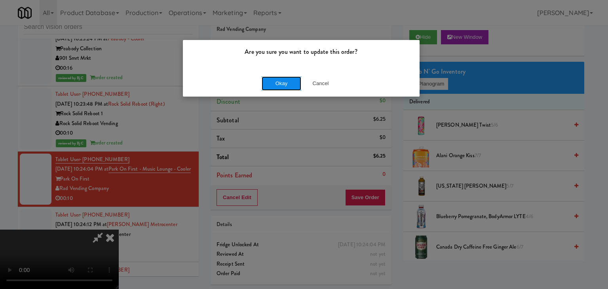
click at [294, 84] on button "Okay" at bounding box center [282, 83] width 40 height 14
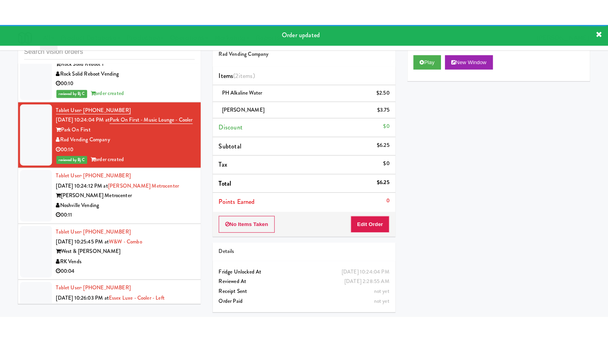
scroll to position [5350, 0]
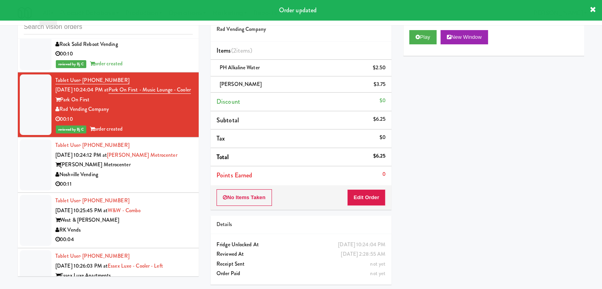
drag, startPoint x: 146, startPoint y: 131, endPoint x: 150, endPoint y: 133, distance: 4.3
click at [150, 170] on div "Noshville Vending" at bounding box center [123, 175] width 137 height 10
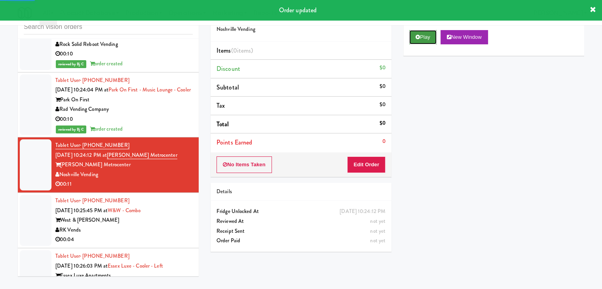
drag, startPoint x: 425, startPoint y: 32, endPoint x: 406, endPoint y: 79, distance: 50.5
click at [425, 32] on button "Play" at bounding box center [422, 37] width 27 height 14
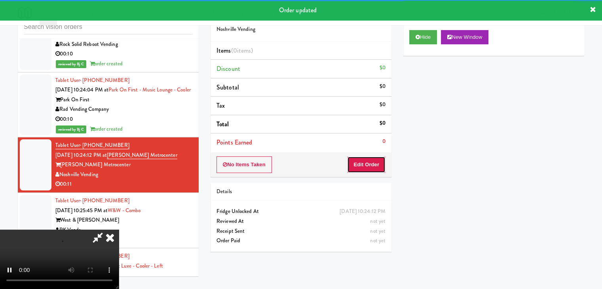
click at [374, 162] on button "Edit Order" at bounding box center [366, 164] width 38 height 17
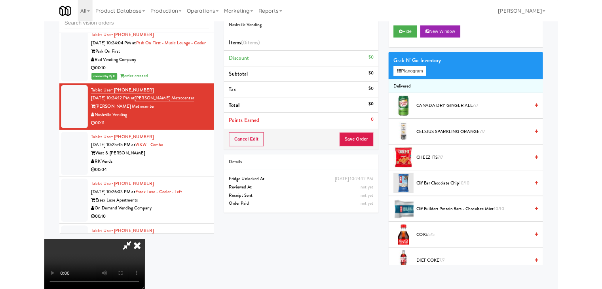
scroll to position [5340, 0]
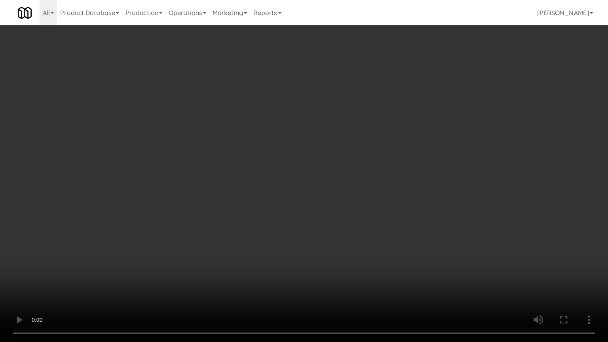
click at [377, 213] on video at bounding box center [304, 171] width 608 height 342
click at [379, 214] on video at bounding box center [304, 171] width 608 height 342
click at [378, 219] on video at bounding box center [304, 171] width 608 height 342
click at [364, 220] on video at bounding box center [304, 171] width 608 height 342
click at [375, 215] on video at bounding box center [304, 171] width 608 height 342
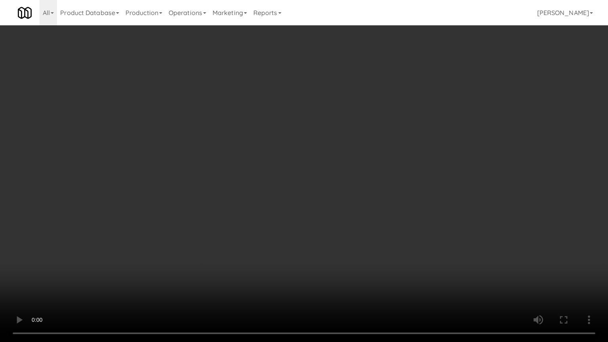
click at [375, 215] on video at bounding box center [304, 171] width 608 height 342
click at [367, 221] on video at bounding box center [304, 171] width 608 height 342
click at [367, 220] on video at bounding box center [304, 171] width 608 height 342
click at [374, 218] on video at bounding box center [304, 171] width 608 height 342
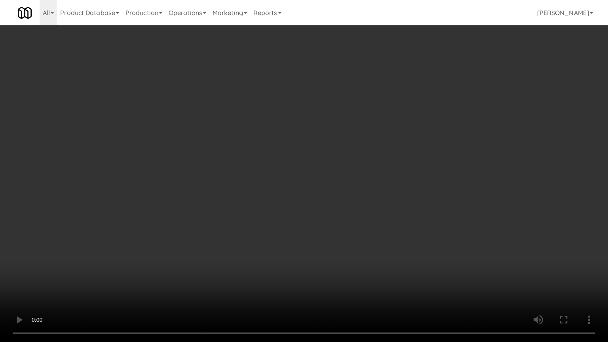
click at [374, 215] on video at bounding box center [304, 171] width 608 height 342
click at [375, 211] on video at bounding box center [304, 171] width 608 height 342
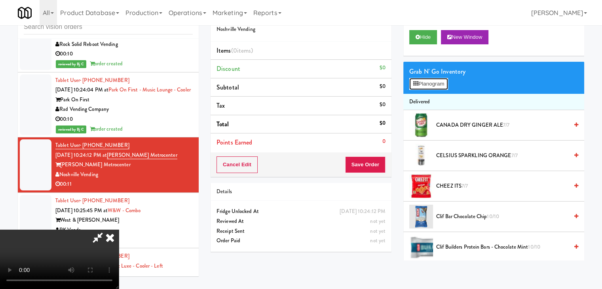
click at [430, 85] on button "Planogram" at bounding box center [428, 84] width 39 height 12
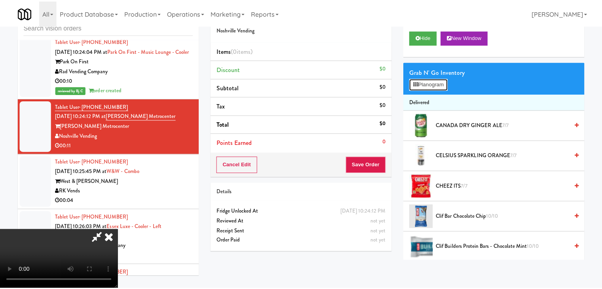
scroll to position [5340, 0]
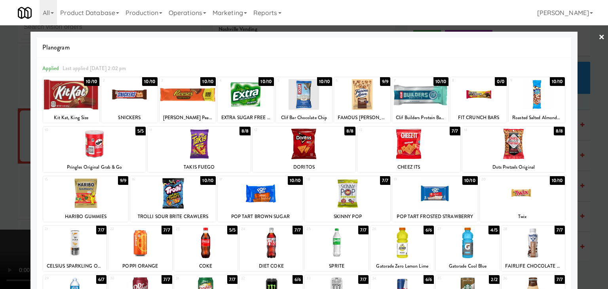
click at [531, 237] on div at bounding box center [532, 243] width 63 height 30
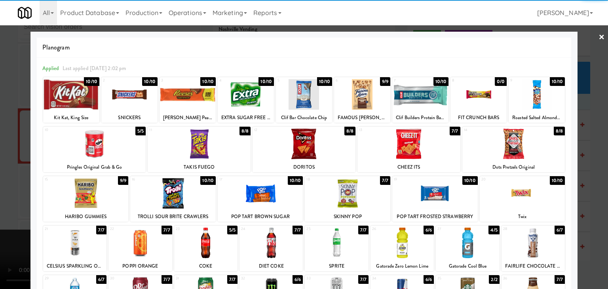
drag, startPoint x: 438, startPoint y: 200, endPoint x: 418, endPoint y: 180, distance: 28.6
click at [437, 199] on div at bounding box center [434, 193] width 85 height 30
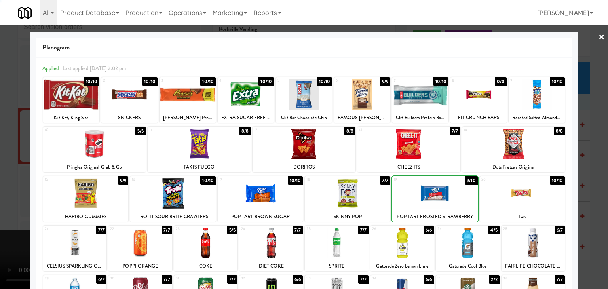
click at [397, 145] on div at bounding box center [408, 144] width 103 height 30
drag, startPoint x: 354, startPoint y: 99, endPoint x: 317, endPoint y: 106, distance: 37.5
click at [354, 99] on div at bounding box center [362, 94] width 56 height 30
drag, startPoint x: 0, startPoint y: 140, endPoint x: 137, endPoint y: 161, distance: 139.1
click at [6, 140] on div at bounding box center [304, 144] width 608 height 289
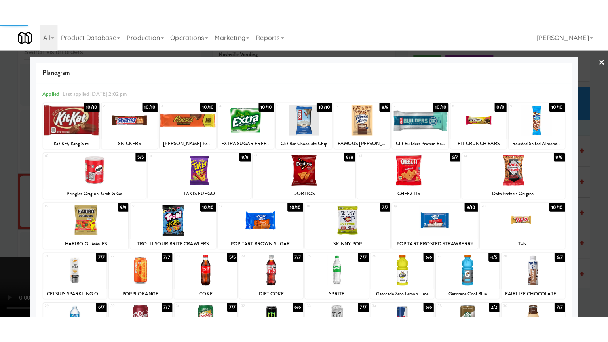
scroll to position [5350, 0]
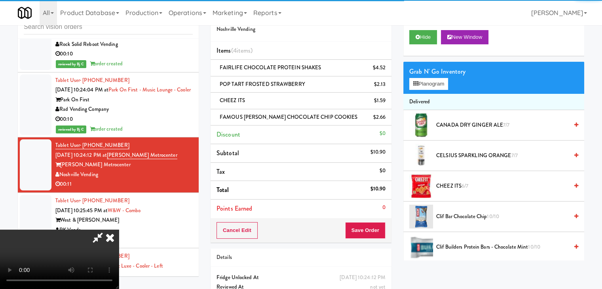
click at [119, 230] on video at bounding box center [59, 259] width 119 height 59
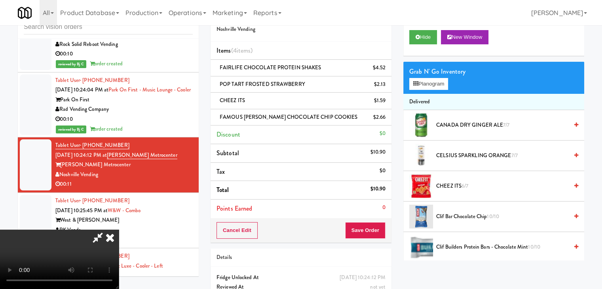
click at [119, 230] on video at bounding box center [59, 259] width 119 height 59
drag, startPoint x: 293, startPoint y: 199, endPoint x: 318, endPoint y: 233, distance: 42.2
click at [119, 230] on video at bounding box center [59, 259] width 119 height 59
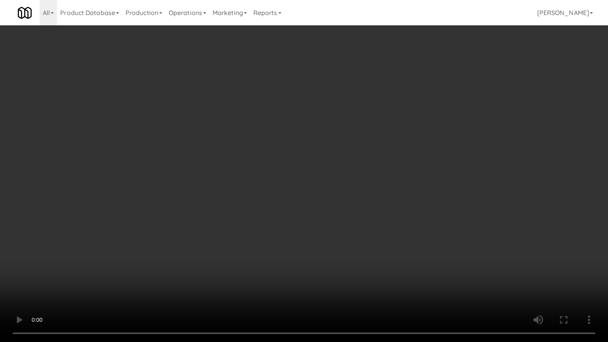
click at [398, 235] on video at bounding box center [304, 171] width 608 height 342
click at [361, 246] on video at bounding box center [304, 171] width 608 height 342
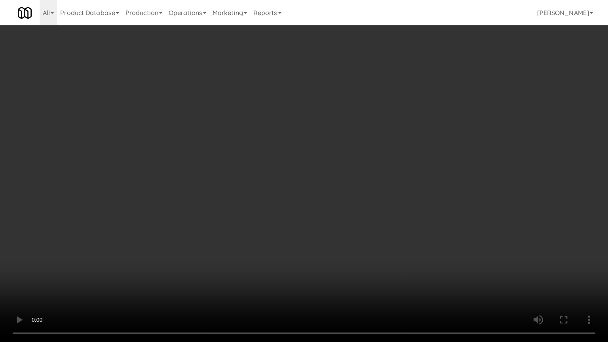
drag, startPoint x: 361, startPoint y: 246, endPoint x: 354, endPoint y: 203, distance: 43.8
click at [361, 246] on video at bounding box center [304, 171] width 608 height 342
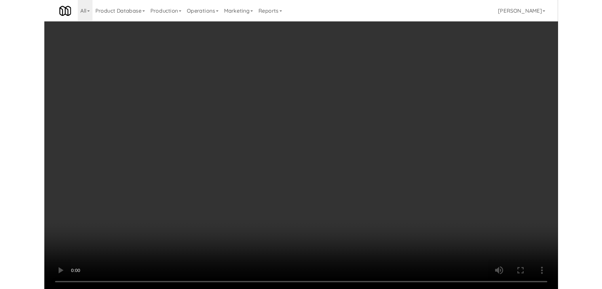
scroll to position [5350, 0]
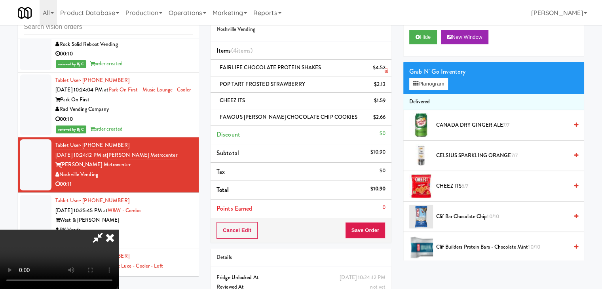
click at [386, 70] on icon at bounding box center [386, 70] width 4 height 5
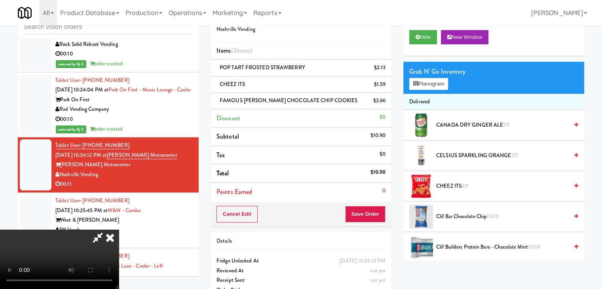
click at [386, 70] on icon at bounding box center [386, 70] width 4 height 5
click at [386, 85] on icon at bounding box center [386, 87] width 4 height 5
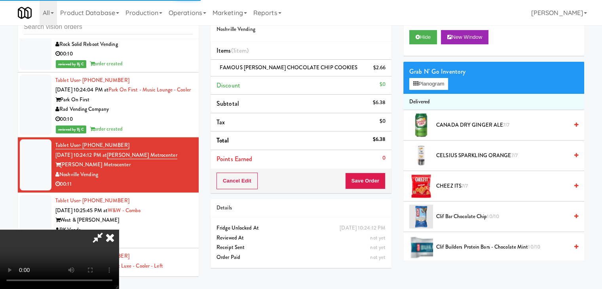
click at [386, 70] on icon at bounding box center [386, 70] width 4 height 5
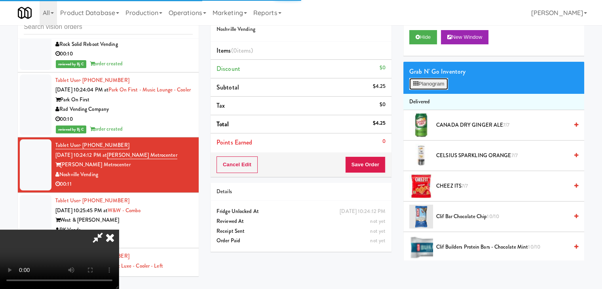
click at [432, 84] on button "Planogram" at bounding box center [428, 84] width 39 height 12
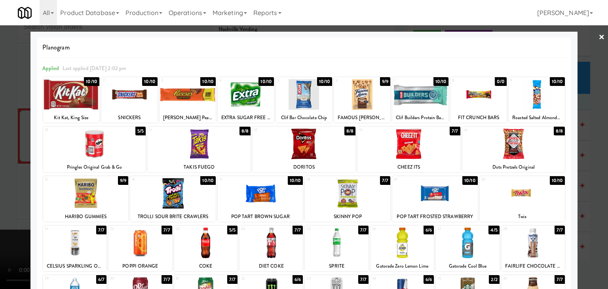
drag, startPoint x: 461, startPoint y: 251, endPoint x: 453, endPoint y: 221, distance: 30.8
click at [461, 249] on div at bounding box center [467, 243] width 63 height 30
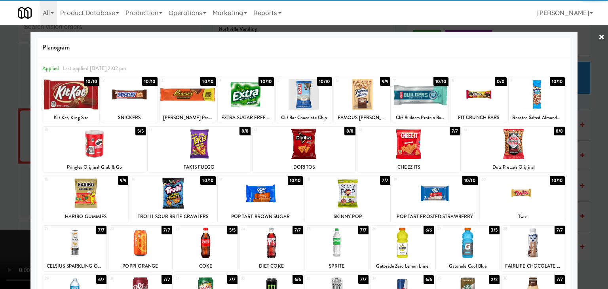
drag, startPoint x: 408, startPoint y: 146, endPoint x: 361, endPoint y: 105, distance: 63.1
click at [408, 146] on div at bounding box center [408, 144] width 103 height 30
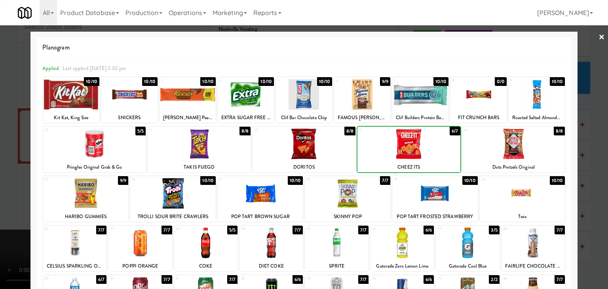
drag, startPoint x: 348, startPoint y: 94, endPoint x: 431, endPoint y: 146, distance: 98.0
click at [350, 94] on div at bounding box center [362, 94] width 56 height 30
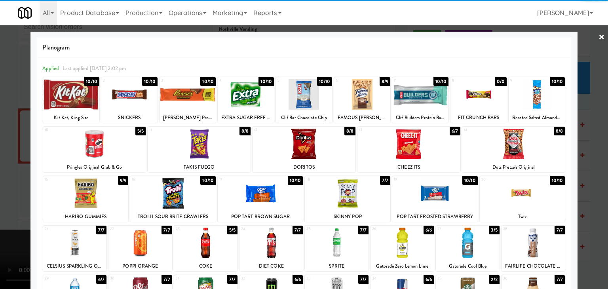
drag, startPoint x: 543, startPoint y: 245, endPoint x: 565, endPoint y: 241, distance: 22.1
click at [543, 244] on div at bounding box center [532, 243] width 63 height 30
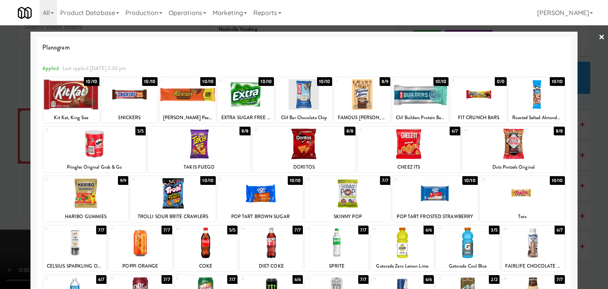
drag, startPoint x: 590, startPoint y: 235, endPoint x: 528, endPoint y: 224, distance: 63.1
click at [590, 235] on div at bounding box center [304, 144] width 608 height 289
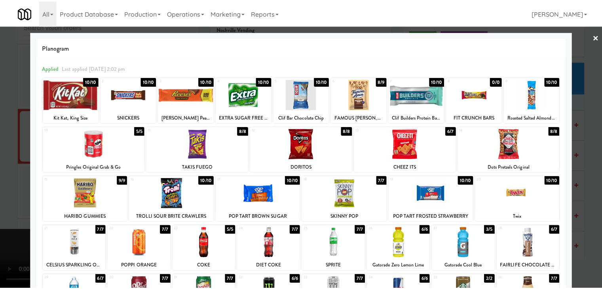
scroll to position [5350, 0]
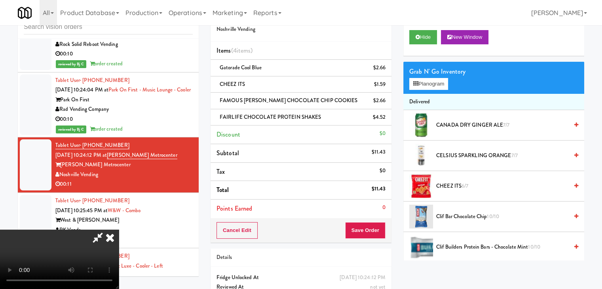
drag, startPoint x: 383, startPoint y: 230, endPoint x: 377, endPoint y: 228, distance: 6.1
click at [378, 229] on div "Cancel Edit Save Order" at bounding box center [301, 230] width 181 height 25
click at [377, 228] on button "Save Order" at bounding box center [365, 230] width 40 height 17
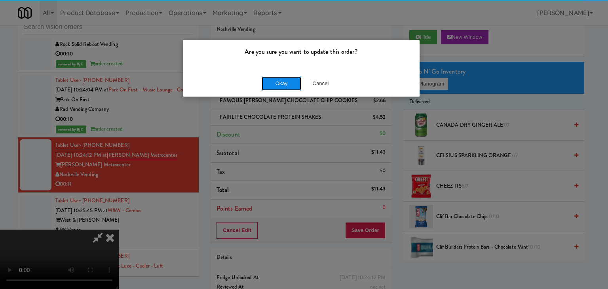
click at [288, 83] on button "Okay" at bounding box center [282, 83] width 40 height 14
click at [288, 83] on div "Okay Cancel" at bounding box center [301, 83] width 237 height 27
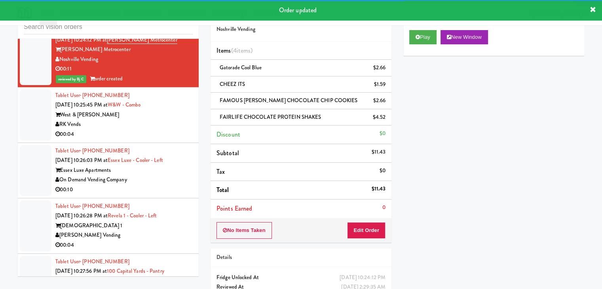
scroll to position [5468, 0]
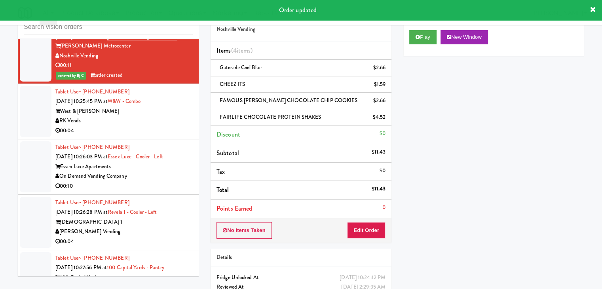
drag, startPoint x: 169, startPoint y: 82, endPoint x: 170, endPoint y: 87, distance: 5.2
click at [171, 126] on div "00:04" at bounding box center [123, 131] width 137 height 10
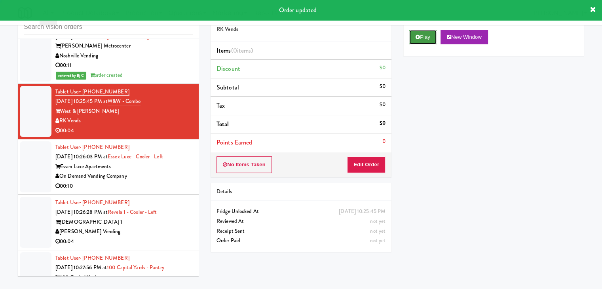
click at [422, 33] on button "Play" at bounding box center [422, 37] width 27 height 14
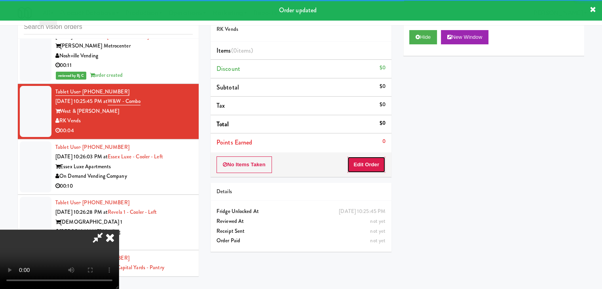
click at [370, 160] on button "Edit Order" at bounding box center [366, 164] width 38 height 17
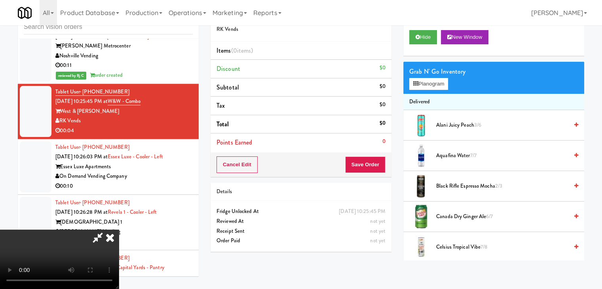
scroll to position [111, 0]
click at [119, 259] on video at bounding box center [59, 259] width 119 height 59
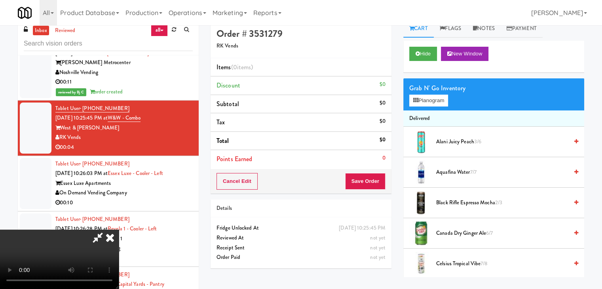
scroll to position [0, 0]
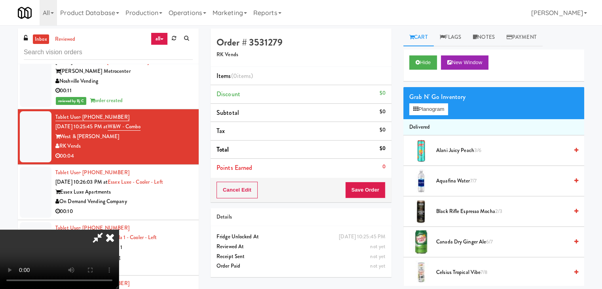
click at [119, 230] on icon at bounding box center [109, 238] width 17 height 16
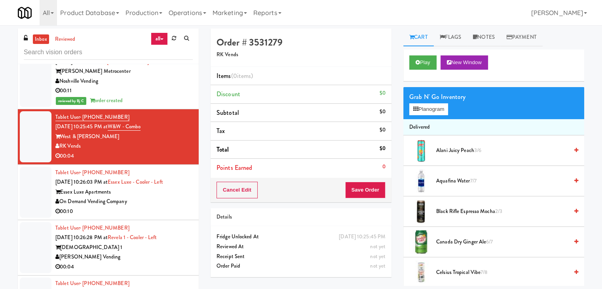
drag, startPoint x: 151, startPoint y: 160, endPoint x: 150, endPoint y: 156, distance: 4.5
click at [151, 197] on div "On Demand Vending Company" at bounding box center [123, 202] width 137 height 10
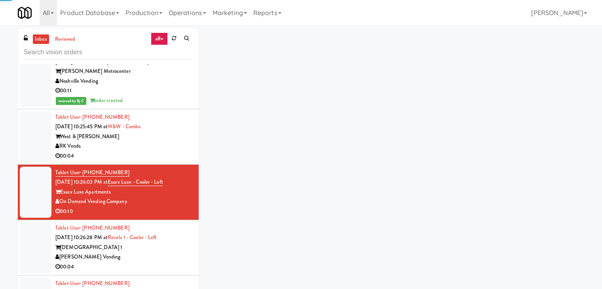
drag, startPoint x: 139, startPoint y: 99, endPoint x: 170, endPoint y: 95, distance: 31.0
click at [141, 141] on div "RK Vends" at bounding box center [123, 146] width 137 height 10
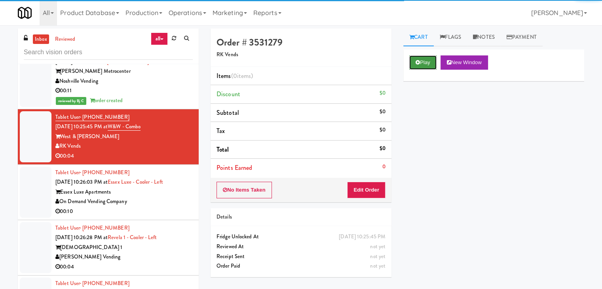
click at [424, 67] on button "Play" at bounding box center [422, 62] width 27 height 14
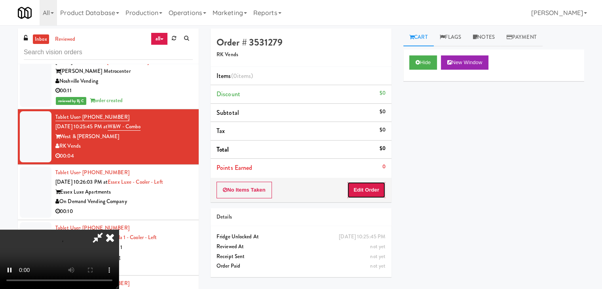
click at [372, 190] on button "Edit Order" at bounding box center [366, 190] width 38 height 17
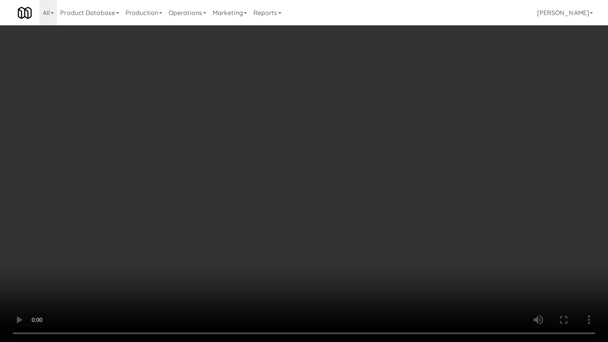
click at [340, 255] on video at bounding box center [304, 171] width 608 height 342
drag, startPoint x: 340, startPoint y: 255, endPoint x: 331, endPoint y: 213, distance: 43.3
click at [335, 252] on video at bounding box center [304, 171] width 608 height 342
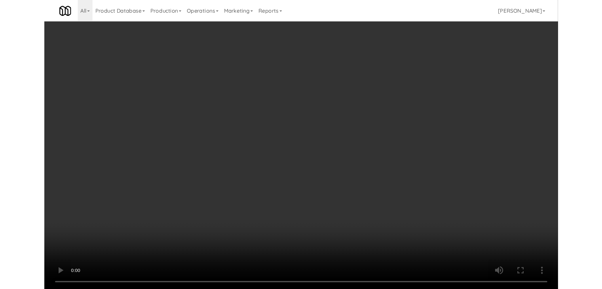
scroll to position [5468, 0]
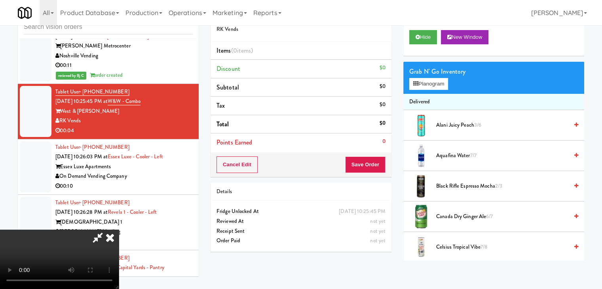
click at [119, 230] on icon at bounding box center [109, 238] width 17 height 16
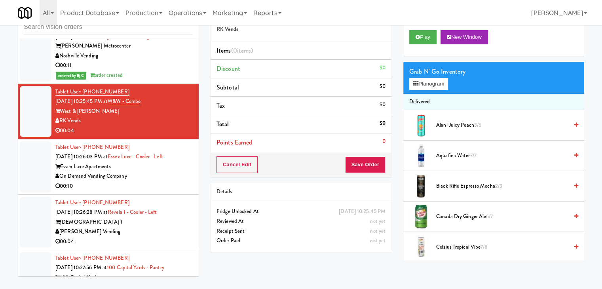
click at [139, 171] on div "On Demand Vending Company" at bounding box center [123, 176] width 137 height 10
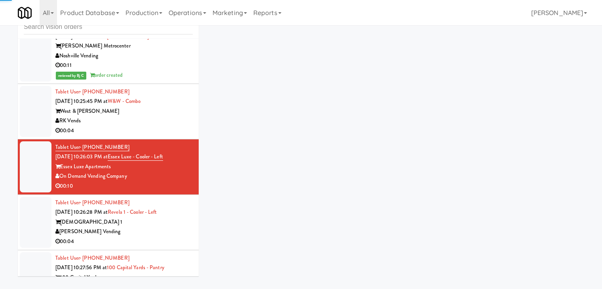
click at [149, 116] on div "RK Vends" at bounding box center [123, 121] width 137 height 10
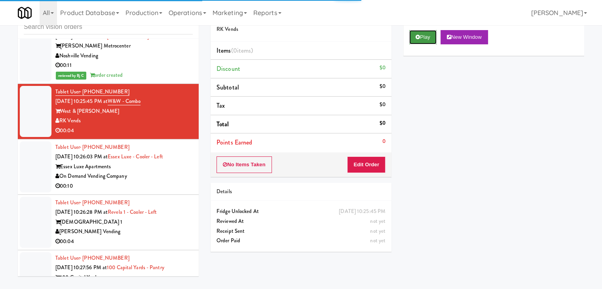
click at [421, 37] on button "Play" at bounding box center [422, 37] width 27 height 14
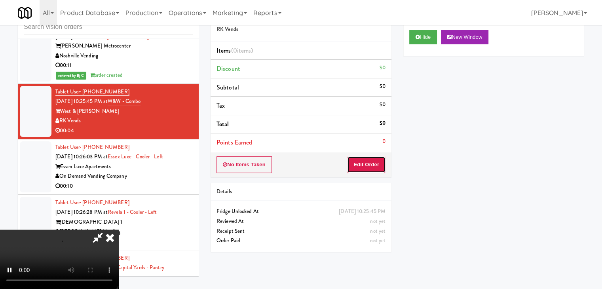
click at [371, 162] on button "Edit Order" at bounding box center [366, 164] width 38 height 17
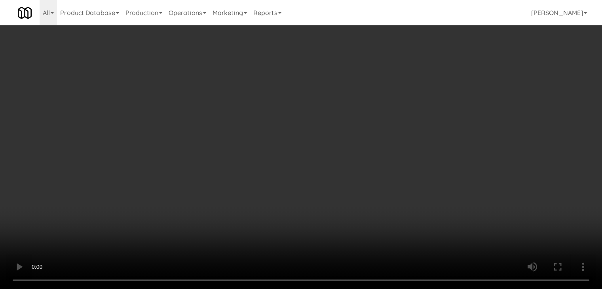
scroll to position [5459, 0]
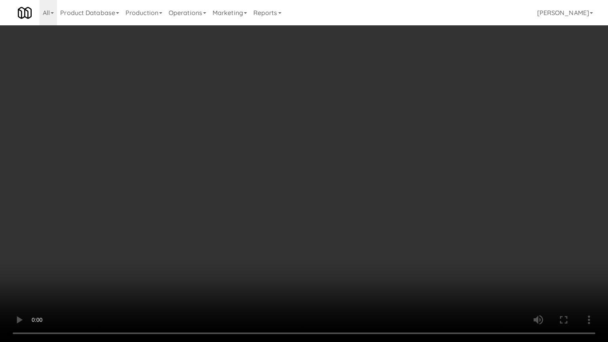
click at [382, 187] on video at bounding box center [304, 171] width 608 height 342
drag, startPoint x: 382, startPoint y: 187, endPoint x: 391, endPoint y: 126, distance: 61.3
click at [382, 185] on video at bounding box center [304, 171] width 608 height 342
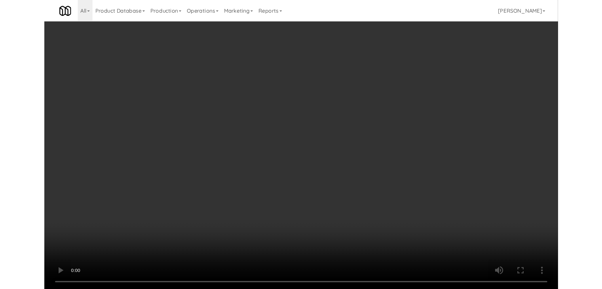
scroll to position [5468, 0]
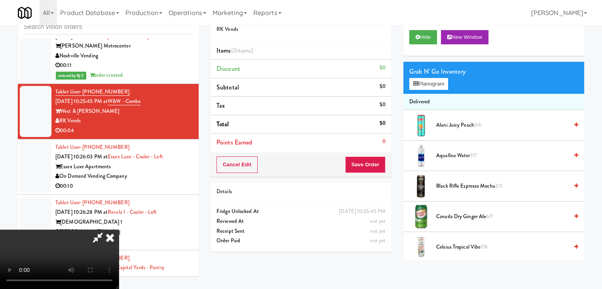
click at [426, 75] on div "Grab N' Go Inventory" at bounding box center [493, 72] width 169 height 12
click at [426, 76] on div "Grab N' Go Inventory" at bounding box center [493, 72] width 169 height 12
click at [426, 79] on button "Planogram" at bounding box center [428, 84] width 39 height 12
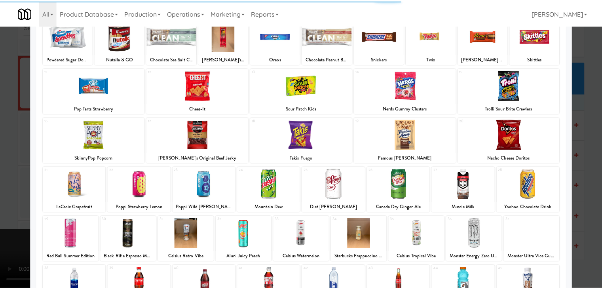
scroll to position [149, 0]
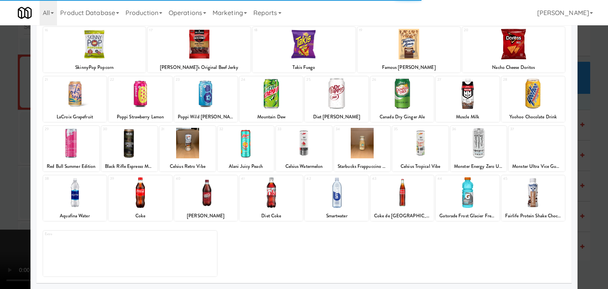
click at [339, 188] on div at bounding box center [336, 192] width 63 height 30
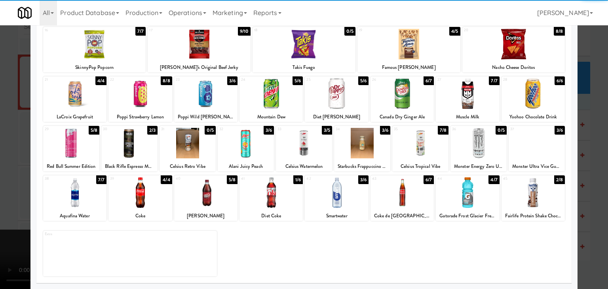
click at [0, 180] on div at bounding box center [304, 144] width 608 height 289
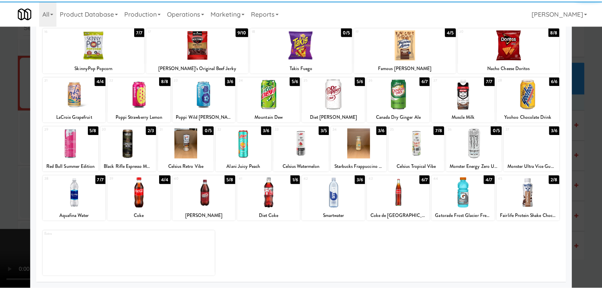
scroll to position [5468, 0]
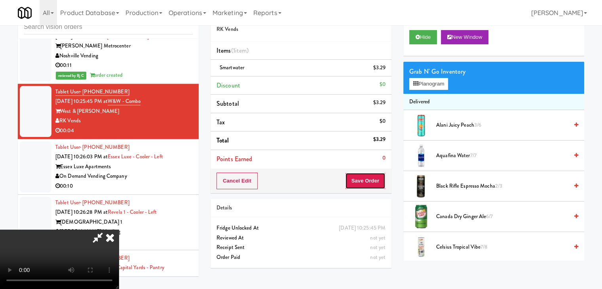
click at [380, 181] on button "Save Order" at bounding box center [365, 181] width 40 height 17
click at [384, 176] on body "Are you sure you want to update this order? Okay Cancel Okay Are you sure you w…" at bounding box center [301, 144] width 602 height 289
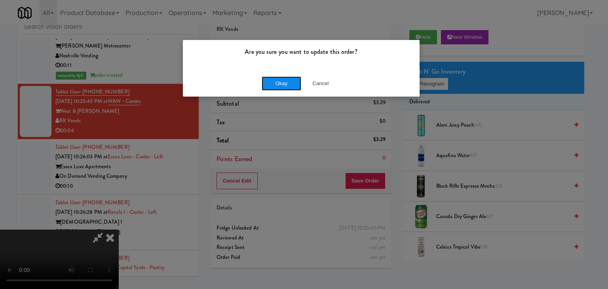
click at [267, 76] on button "Okay" at bounding box center [282, 83] width 40 height 14
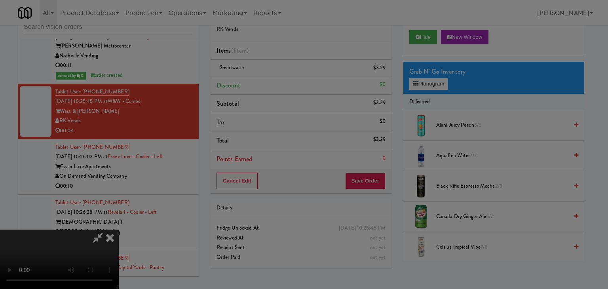
click at [268, 76] on button "Okay" at bounding box center [282, 69] width 40 height 14
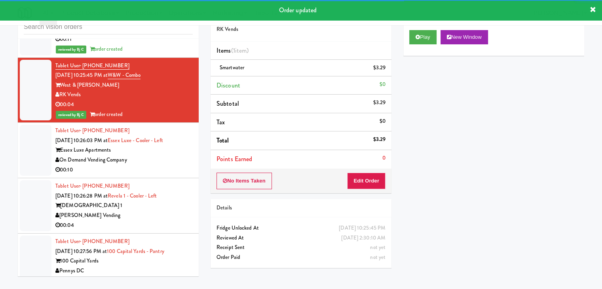
scroll to position [5508, 0]
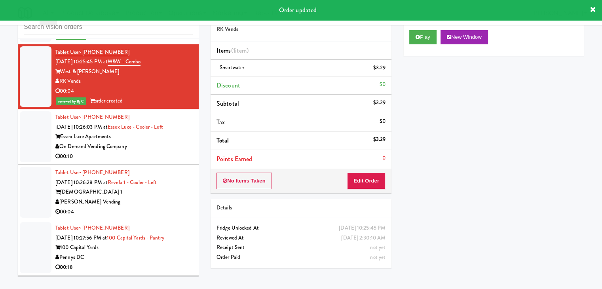
drag, startPoint x: 177, startPoint y: 99, endPoint x: 177, endPoint y: 108, distance: 8.3
click at [179, 142] on div "On Demand Vending Company" at bounding box center [123, 147] width 137 height 10
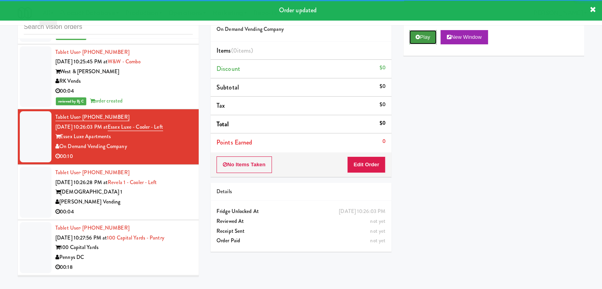
drag, startPoint x: 423, startPoint y: 38, endPoint x: 418, endPoint y: 46, distance: 9.2
click at [422, 38] on button "Play" at bounding box center [422, 37] width 27 height 14
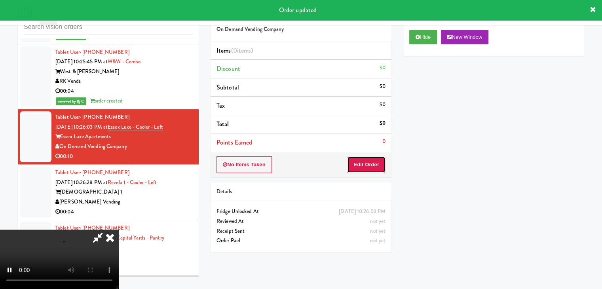
drag, startPoint x: 361, startPoint y: 163, endPoint x: 358, endPoint y: 170, distance: 7.4
click at [358, 170] on button "Edit Order" at bounding box center [366, 164] width 38 height 17
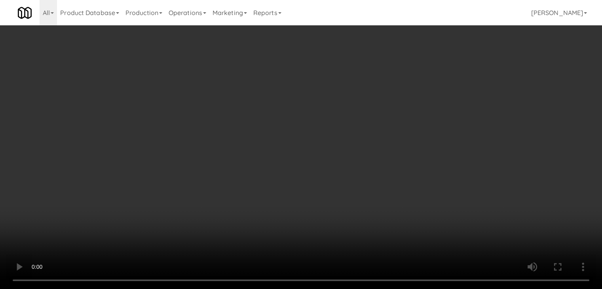
scroll to position [5498, 0]
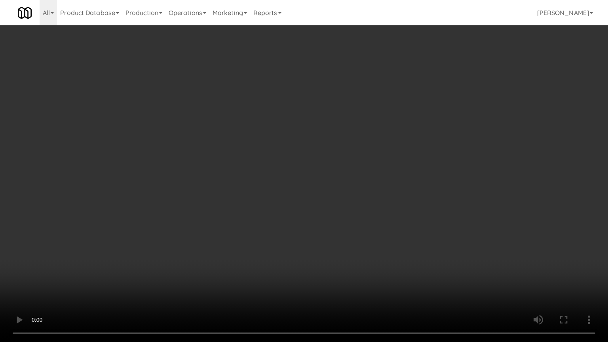
drag, startPoint x: 322, startPoint y: 238, endPoint x: 326, endPoint y: 243, distance: 5.9
click at [324, 238] on video at bounding box center [304, 171] width 608 height 342
click at [332, 241] on video at bounding box center [304, 171] width 608 height 342
click at [386, 214] on video at bounding box center [304, 171] width 608 height 342
click at [385, 216] on video at bounding box center [304, 171] width 608 height 342
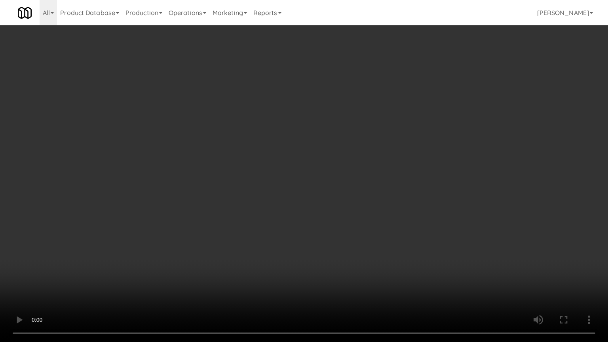
click at [416, 197] on video at bounding box center [304, 171] width 608 height 342
drag, startPoint x: 416, startPoint y: 197, endPoint x: 410, endPoint y: 154, distance: 44.4
click at [415, 197] on video at bounding box center [304, 171] width 608 height 342
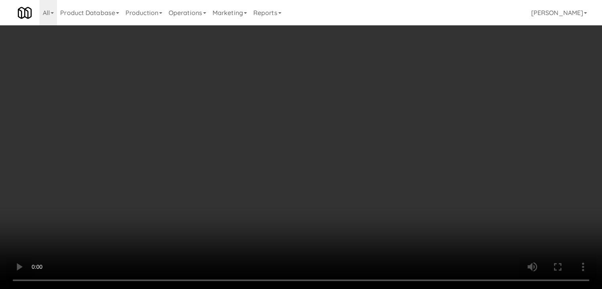
click at [433, 82] on button "Planogram" at bounding box center [428, 84] width 39 height 12
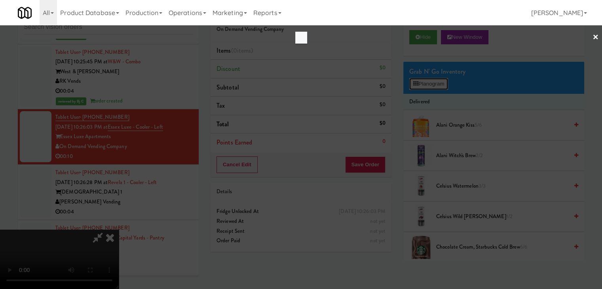
scroll to position [5498, 0]
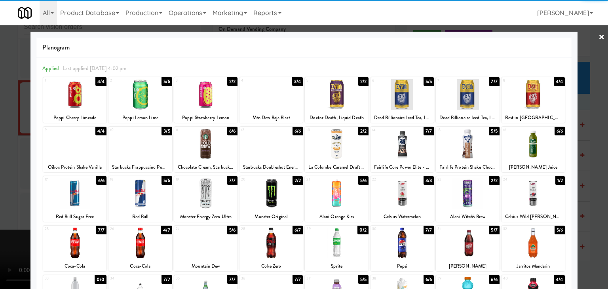
click at [268, 100] on div at bounding box center [270, 94] width 63 height 30
drag, startPoint x: 0, startPoint y: 166, endPoint x: 107, endPoint y: 175, distance: 107.6
click at [12, 167] on div at bounding box center [304, 144] width 608 height 289
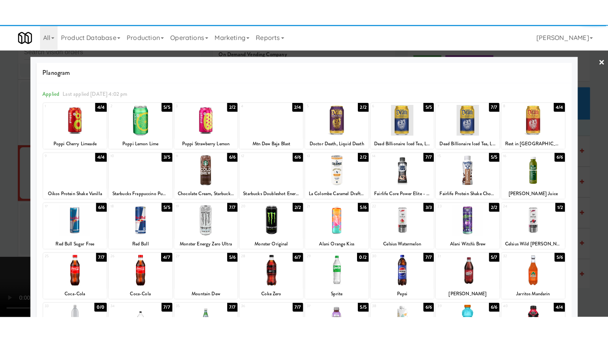
scroll to position [5508, 0]
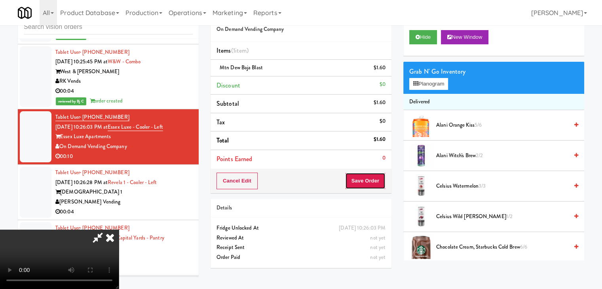
click at [372, 184] on button "Save Order" at bounding box center [365, 181] width 40 height 17
click at [369, 180] on body "Are you sure you want to update this order? Okay Cancel Okay Are you sure you w…" at bounding box center [301, 144] width 602 height 289
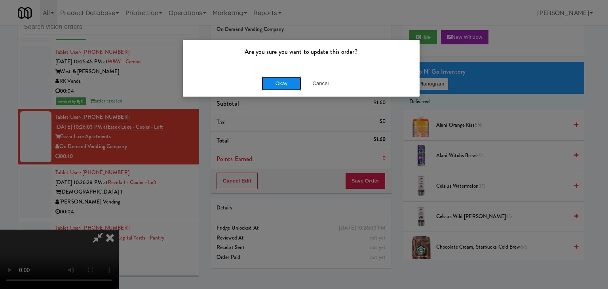
click at [284, 79] on button "Okay" at bounding box center [282, 83] width 40 height 14
click at [285, 79] on button "Okay" at bounding box center [282, 83] width 40 height 14
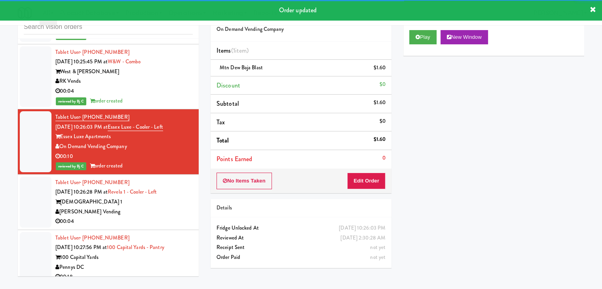
drag, startPoint x: 142, startPoint y: 167, endPoint x: 140, endPoint y: 176, distance: 9.0
click at [144, 207] on div "[PERSON_NAME] Vending" at bounding box center [123, 212] width 137 height 10
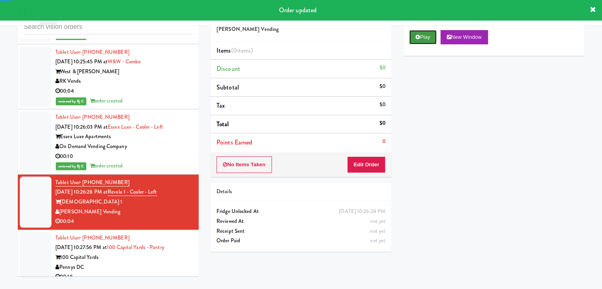
click at [413, 38] on button "Play" at bounding box center [422, 37] width 27 height 14
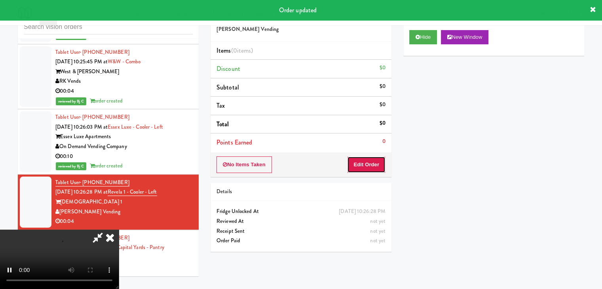
click at [359, 165] on button "Edit Order" at bounding box center [366, 164] width 38 height 17
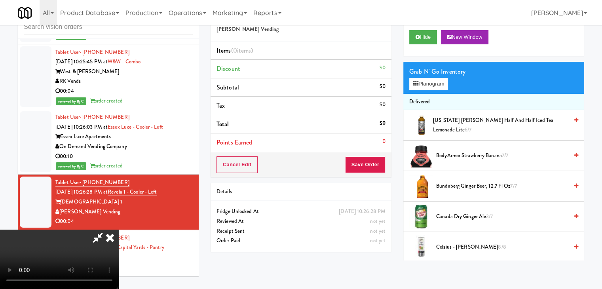
scroll to position [5498, 0]
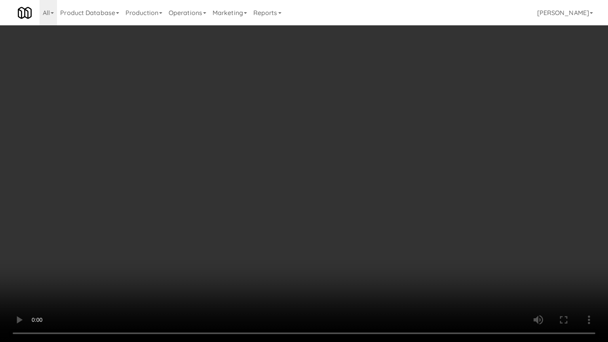
click at [370, 218] on video at bounding box center [304, 171] width 608 height 342
drag, startPoint x: 370, startPoint y: 218, endPoint x: 410, endPoint y: 134, distance: 93.5
click at [372, 214] on video at bounding box center [304, 171] width 608 height 342
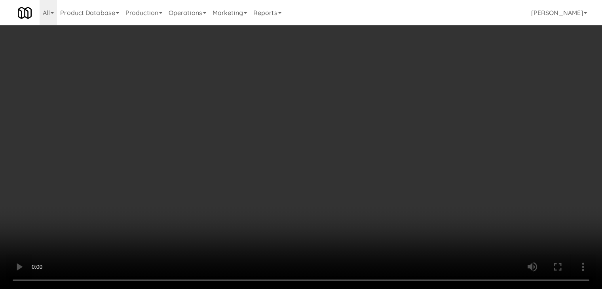
click at [439, 88] on button "Planogram" at bounding box center [428, 84] width 39 height 12
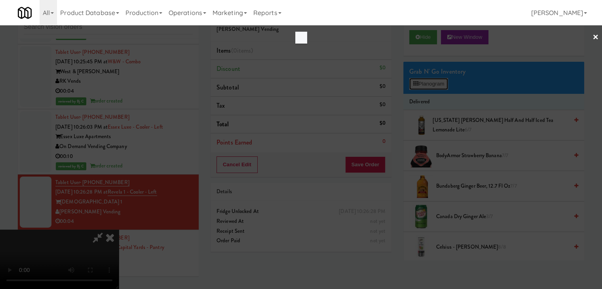
scroll to position [5498, 0]
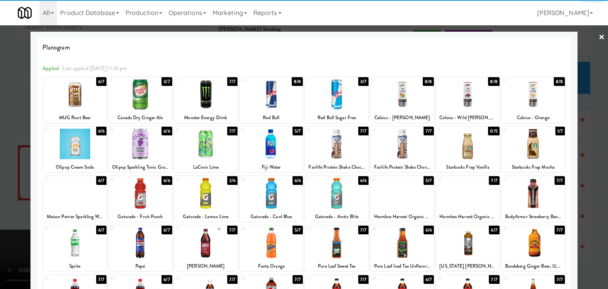
click at [539, 150] on div at bounding box center [532, 144] width 63 height 30
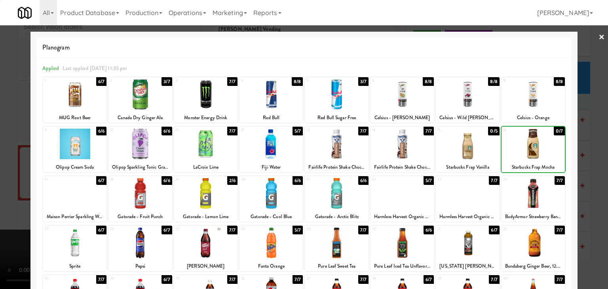
click at [592, 152] on div at bounding box center [304, 144] width 608 height 289
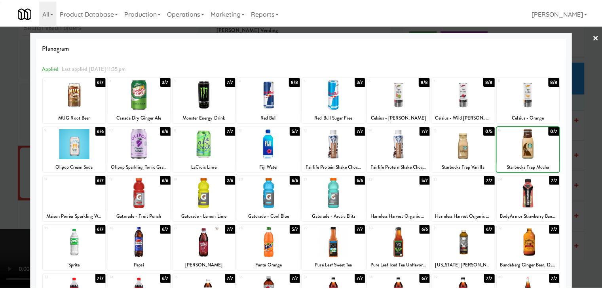
scroll to position [5508, 0]
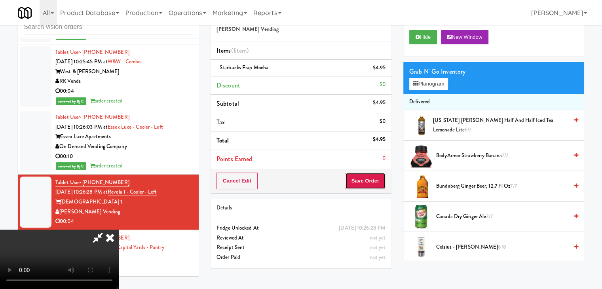
click at [369, 184] on button "Save Order" at bounding box center [365, 181] width 40 height 17
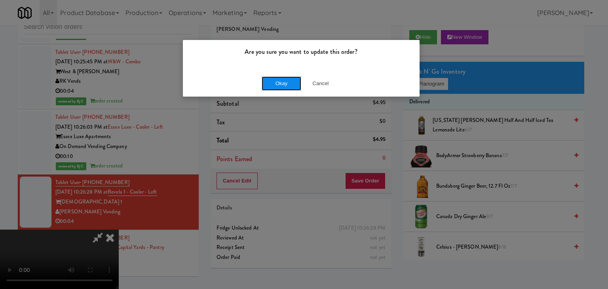
click at [296, 84] on button "Okay" at bounding box center [282, 83] width 40 height 14
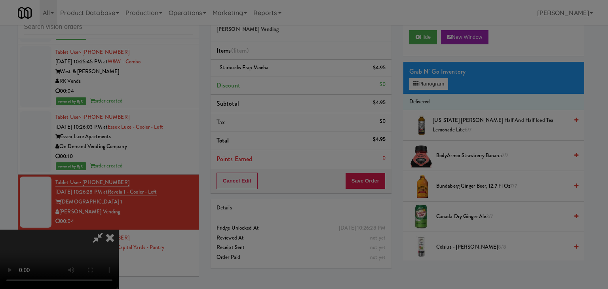
click at [296, 82] on div "Okay Cancel" at bounding box center [301, 68] width 237 height 27
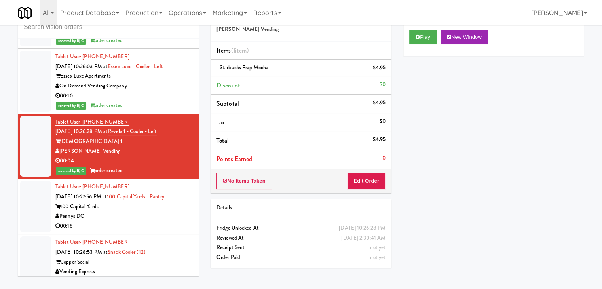
scroll to position [5627, 0]
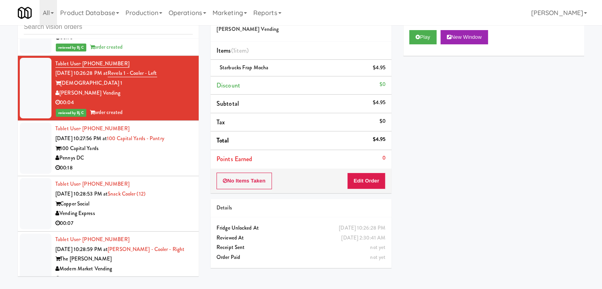
drag, startPoint x: 147, startPoint y: 115, endPoint x: 161, endPoint y: 118, distance: 14.9
click at [148, 153] on div "Pennys DC" at bounding box center [123, 158] width 137 height 10
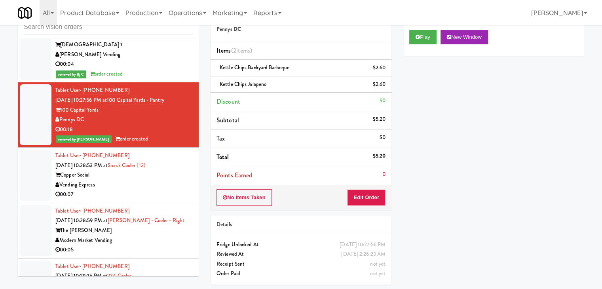
scroll to position [5706, 0]
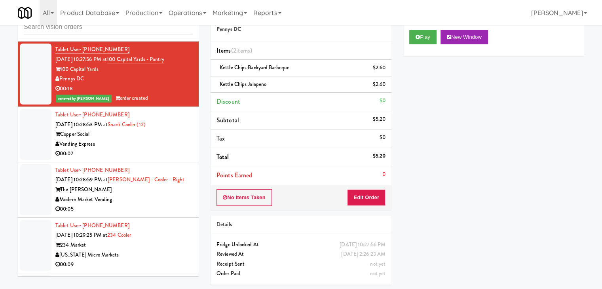
click at [158, 110] on div "Tablet User · (615) 681-9577 [DATE] 10:28:53 PM at Snack Cooler (12) Copper Soc…" at bounding box center [123, 134] width 137 height 49
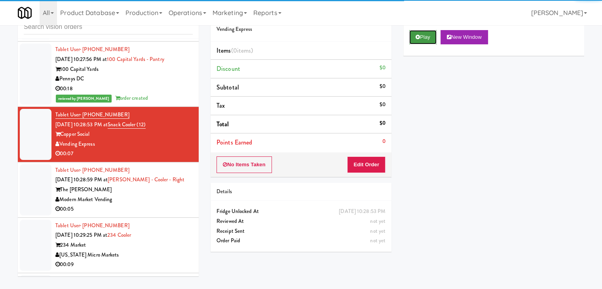
click at [429, 40] on button "Play" at bounding box center [422, 37] width 27 height 14
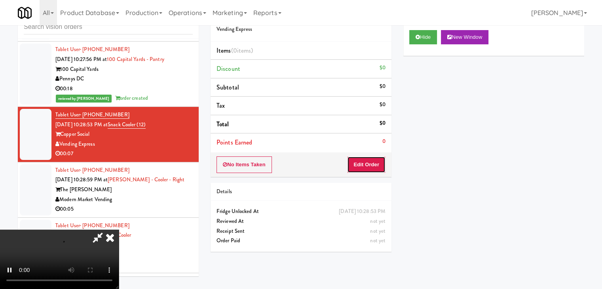
click at [378, 165] on button "Edit Order" at bounding box center [366, 164] width 38 height 17
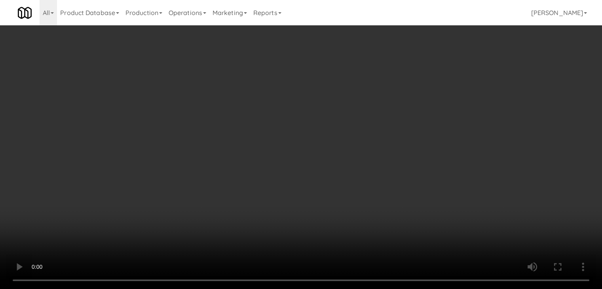
scroll to position [5696, 0]
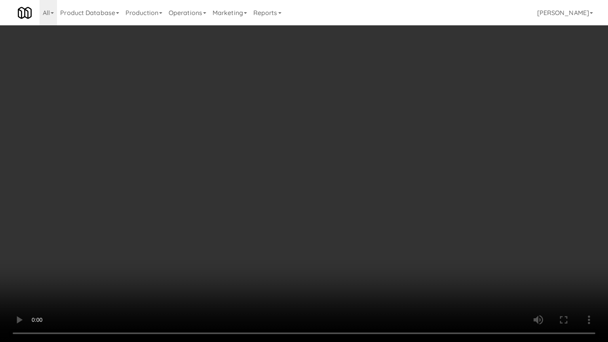
click at [401, 222] on video at bounding box center [304, 171] width 608 height 342
drag, startPoint x: 399, startPoint y: 222, endPoint x: 394, endPoint y: 224, distance: 5.0
click at [399, 223] on video at bounding box center [304, 171] width 608 height 342
click at [384, 228] on video at bounding box center [304, 171] width 608 height 342
click at [383, 228] on video at bounding box center [304, 171] width 608 height 342
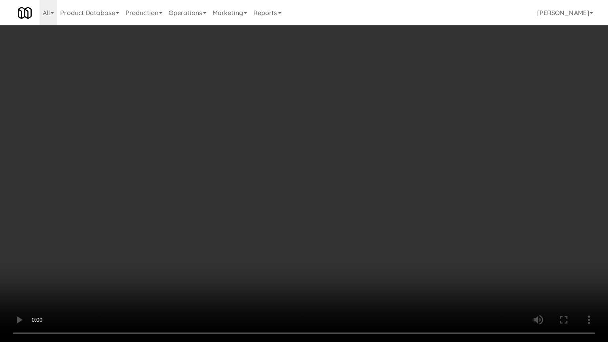
click at [389, 223] on video at bounding box center [304, 171] width 608 height 342
drag, startPoint x: 389, startPoint y: 222, endPoint x: 391, endPoint y: 180, distance: 42.8
click at [389, 221] on video at bounding box center [304, 171] width 608 height 342
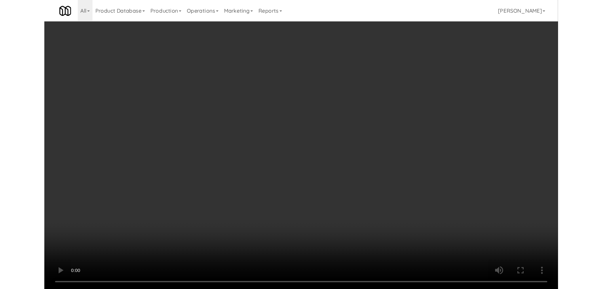
scroll to position [5706, 0]
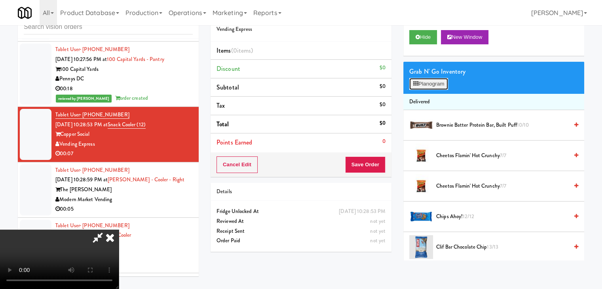
click at [433, 83] on button "Planogram" at bounding box center [428, 84] width 39 height 12
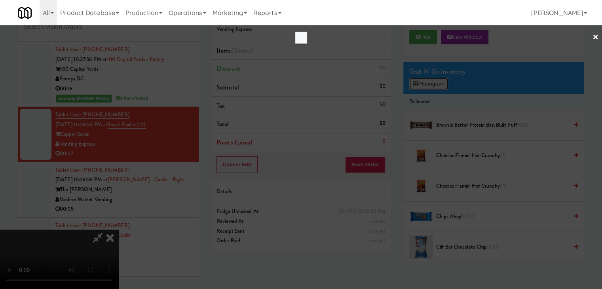
scroll to position [5696, 0]
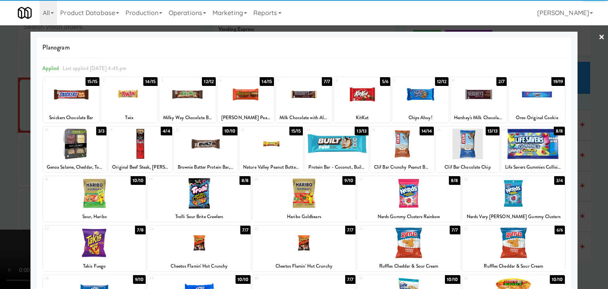
click at [400, 146] on div at bounding box center [401, 144] width 63 height 30
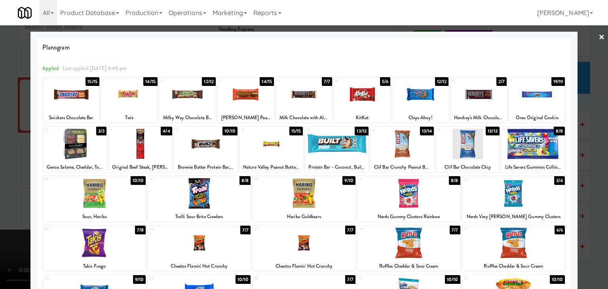
drag, startPoint x: 0, startPoint y: 173, endPoint x: 79, endPoint y: 177, distance: 79.3
click at [12, 172] on div at bounding box center [304, 144] width 608 height 289
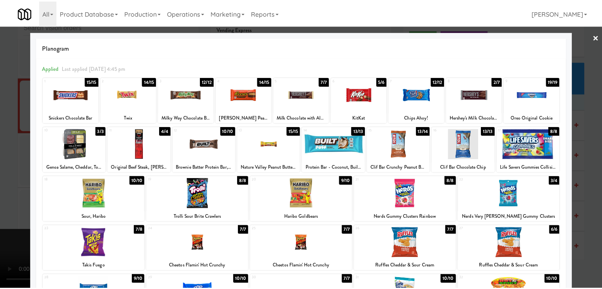
scroll to position [5706, 0]
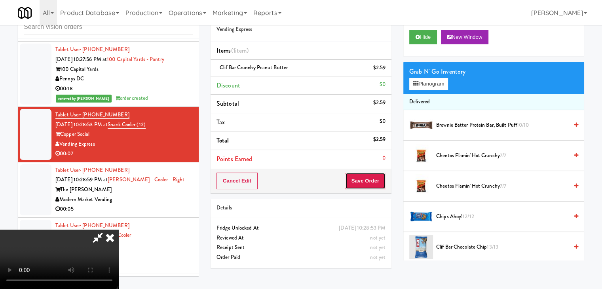
click at [375, 183] on button "Save Order" at bounding box center [365, 181] width 40 height 17
click at [375, 183] on body "Are you sure you want to update this order? Okay Cancel Okay Are you sure you w…" at bounding box center [301, 144] width 602 height 289
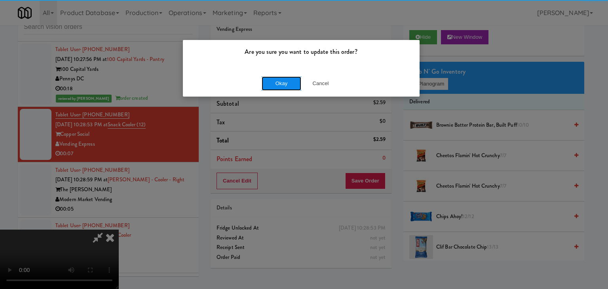
click at [275, 78] on button "Okay" at bounding box center [282, 83] width 40 height 14
click at [276, 78] on button "Okay" at bounding box center [282, 83] width 40 height 14
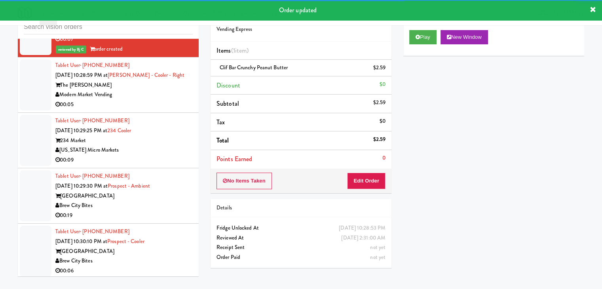
scroll to position [5825, 0]
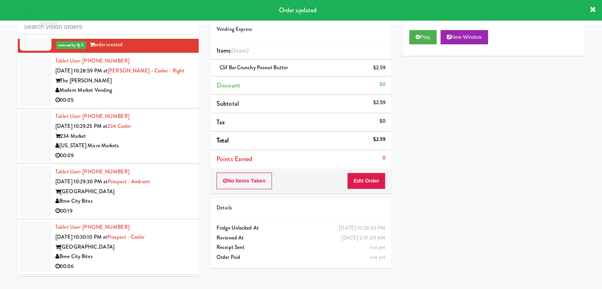
click at [155, 95] on div "00:05" at bounding box center [123, 100] width 137 height 10
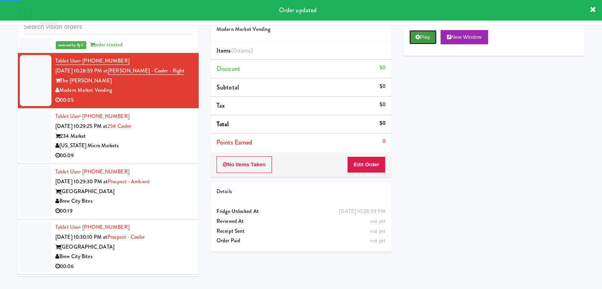
click at [426, 30] on button "Play" at bounding box center [422, 37] width 27 height 14
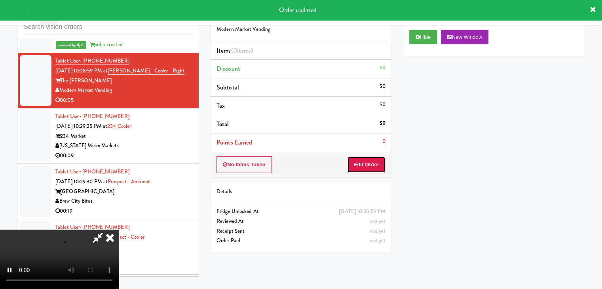
click at [366, 156] on button "Edit Order" at bounding box center [366, 164] width 38 height 17
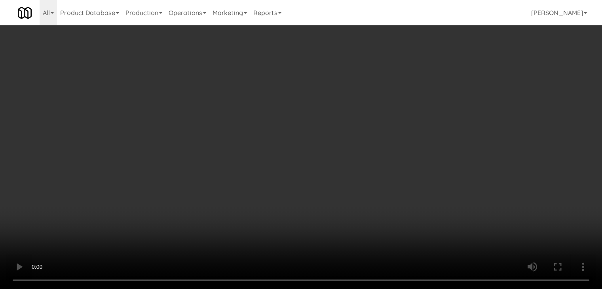
scroll to position [5815, 0]
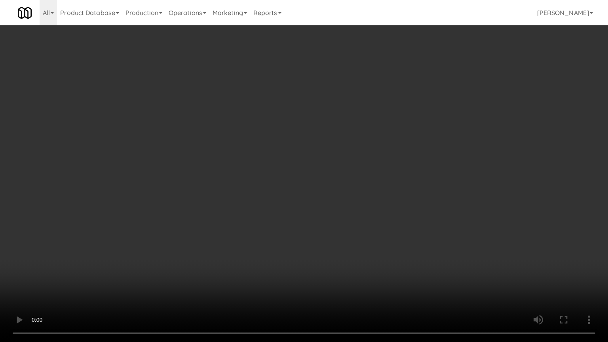
click at [370, 215] on video at bounding box center [304, 171] width 608 height 342
click at [372, 214] on video at bounding box center [304, 171] width 608 height 342
click at [373, 215] on video at bounding box center [304, 171] width 608 height 342
click at [377, 214] on video at bounding box center [304, 171] width 608 height 342
click at [391, 209] on video at bounding box center [304, 171] width 608 height 342
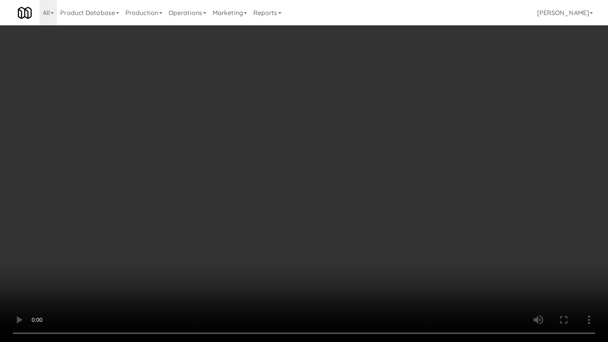
click at [391, 209] on video at bounding box center [304, 171] width 608 height 342
click at [393, 206] on video at bounding box center [304, 171] width 608 height 342
click at [394, 206] on video at bounding box center [304, 171] width 608 height 342
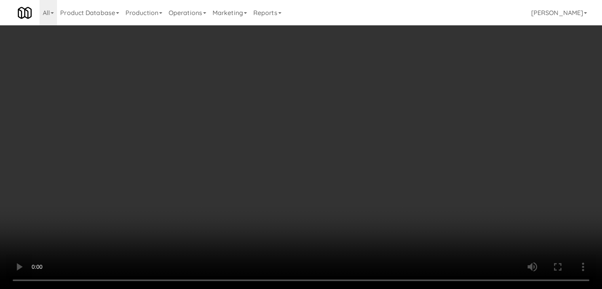
click at [437, 82] on button "Planogram" at bounding box center [428, 84] width 39 height 12
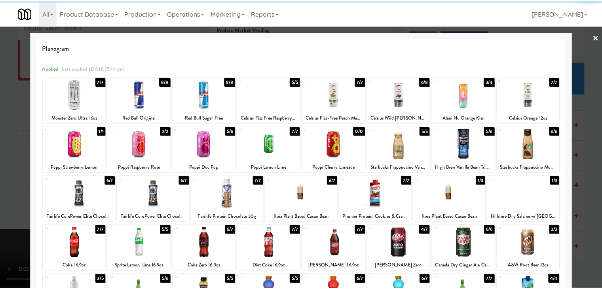
scroll to position [79, 0]
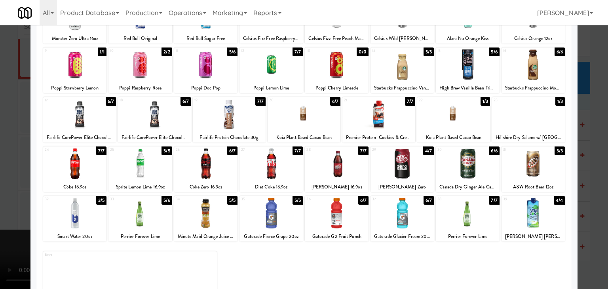
click at [220, 172] on div at bounding box center [205, 163] width 63 height 30
drag, startPoint x: 0, startPoint y: 170, endPoint x: 72, endPoint y: 167, distance: 71.7
click at [5, 168] on div at bounding box center [304, 144] width 608 height 289
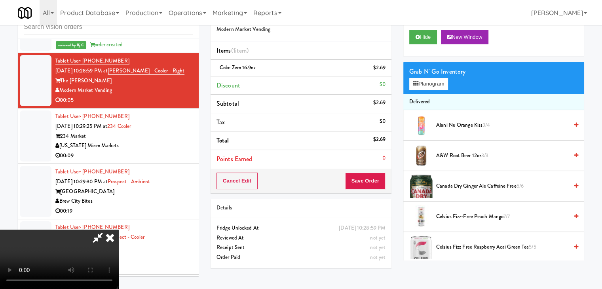
scroll to position [111, 0]
click at [378, 184] on button "Save Order" at bounding box center [365, 181] width 40 height 17
click at [377, 184] on button "Save Order" at bounding box center [365, 181] width 40 height 17
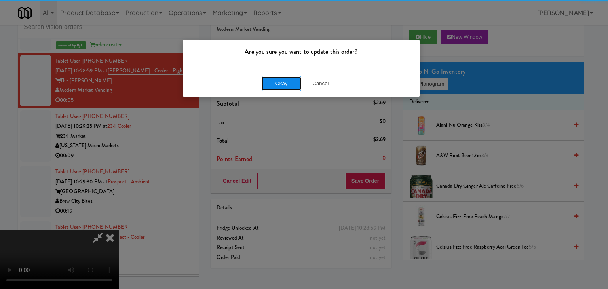
click at [285, 78] on button "Okay" at bounding box center [282, 83] width 40 height 14
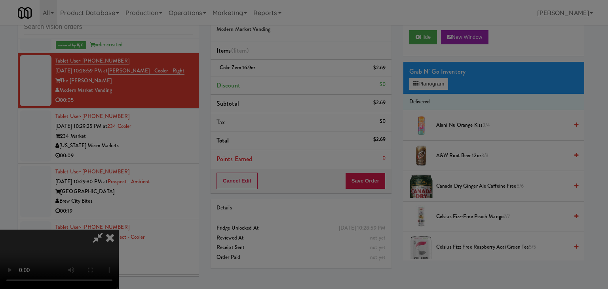
click at [286, 76] on button "Okay" at bounding box center [282, 69] width 40 height 14
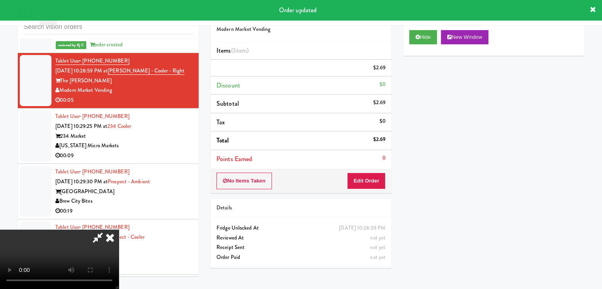
scroll to position [0, 0]
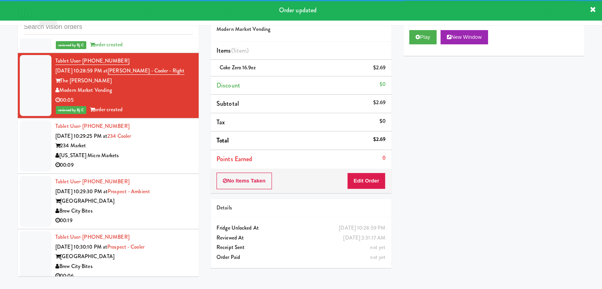
drag, startPoint x: 169, startPoint y: 106, endPoint x: 189, endPoint y: 107, distance: 20.6
click at [171, 141] on div "234 Market" at bounding box center [123, 146] width 137 height 10
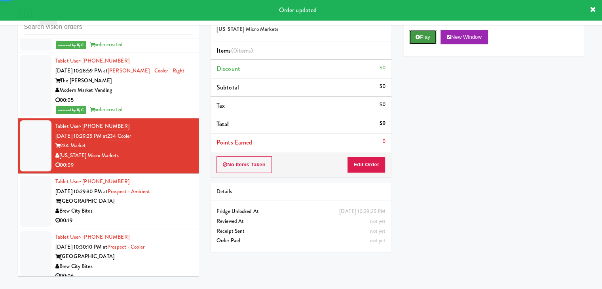
click at [427, 32] on button "Play" at bounding box center [422, 37] width 27 height 14
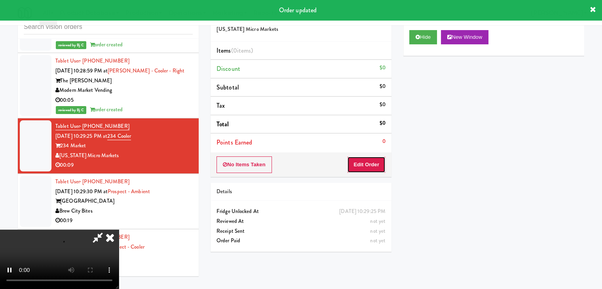
click at [363, 166] on button "Edit Order" at bounding box center [366, 164] width 38 height 17
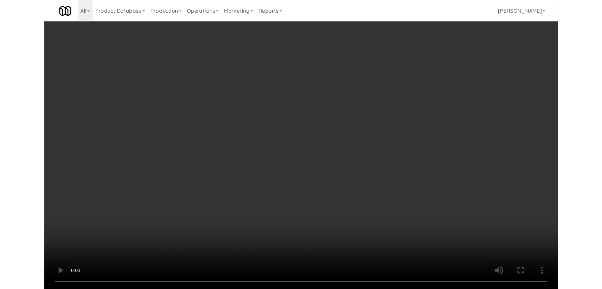
scroll to position [5815, 0]
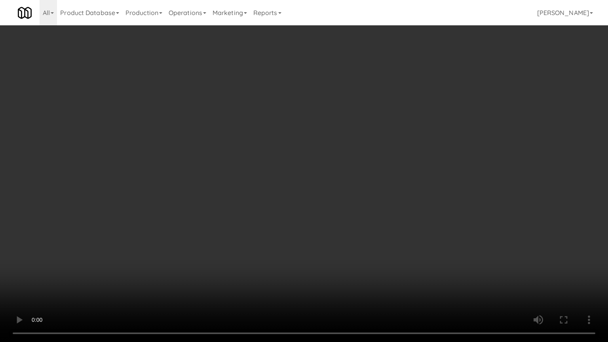
click at [373, 215] on video at bounding box center [304, 171] width 608 height 342
click at [372, 218] on video at bounding box center [304, 171] width 608 height 342
click at [374, 217] on video at bounding box center [304, 171] width 608 height 342
drag, startPoint x: 374, startPoint y: 217, endPoint x: 404, endPoint y: 146, distance: 77.0
click at [375, 216] on video at bounding box center [304, 171] width 608 height 342
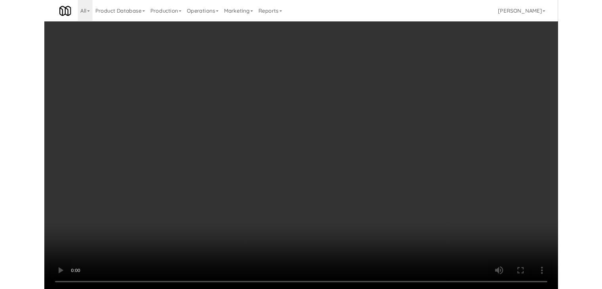
scroll to position [5825, 0]
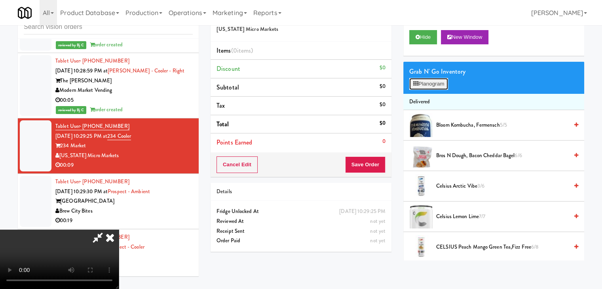
click at [441, 82] on button "Planogram" at bounding box center [428, 84] width 39 height 12
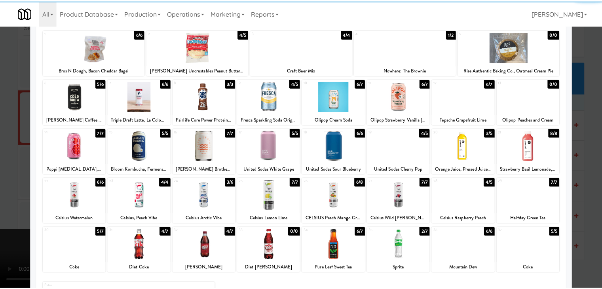
scroll to position [100, 0]
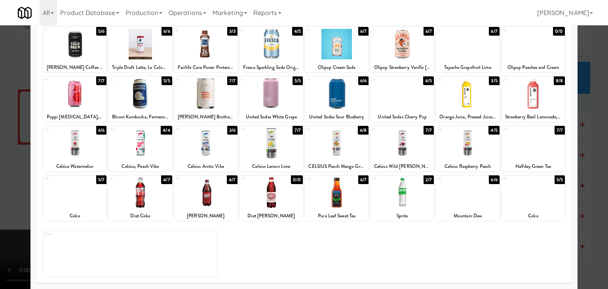
click at [467, 193] on div at bounding box center [467, 192] width 63 height 30
drag, startPoint x: 0, startPoint y: 195, endPoint x: 131, endPoint y: 192, distance: 130.6
click at [3, 194] on div at bounding box center [304, 144] width 608 height 289
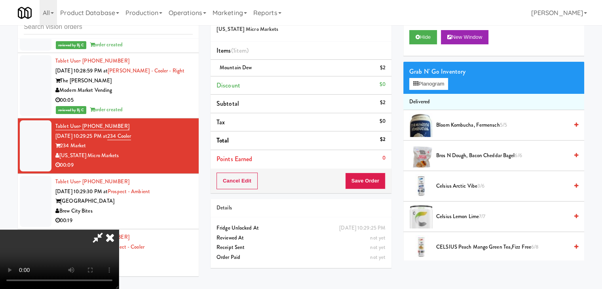
drag, startPoint x: 390, startPoint y: 182, endPoint x: 383, endPoint y: 178, distance: 7.8
click at [389, 181] on div "Cancel Edit Save Order" at bounding box center [301, 181] width 181 height 25
click at [378, 178] on button "Save Order" at bounding box center [365, 181] width 40 height 17
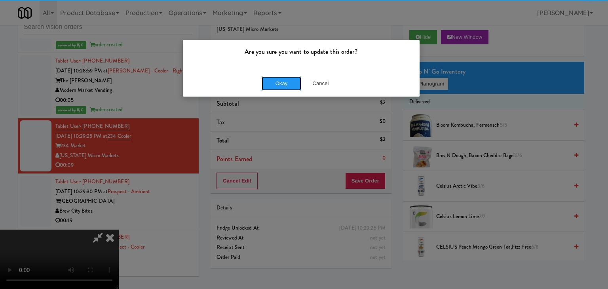
click at [287, 87] on button "Okay" at bounding box center [282, 83] width 40 height 14
click at [286, 87] on body "Are you sure you want to update this order? Okay Cancel Okay Are you sure you w…" at bounding box center [304, 144] width 608 height 289
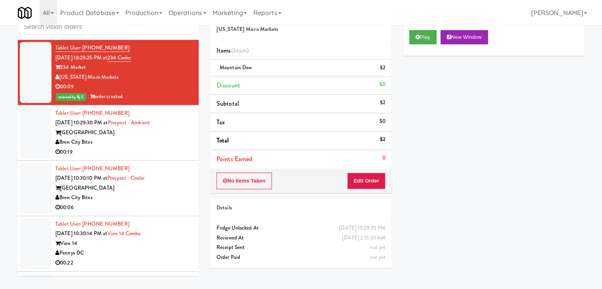
scroll to position [5904, 0]
click at [166, 137] on div "Brew City Bites" at bounding box center [123, 142] width 137 height 10
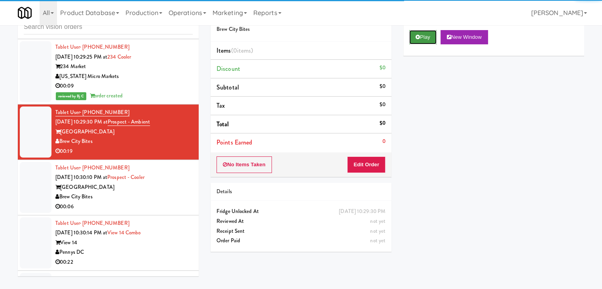
click at [420, 36] on button "Play" at bounding box center [422, 37] width 27 height 14
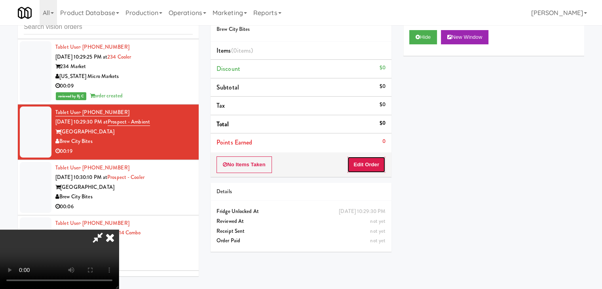
click at [365, 161] on button "Edit Order" at bounding box center [366, 164] width 38 height 17
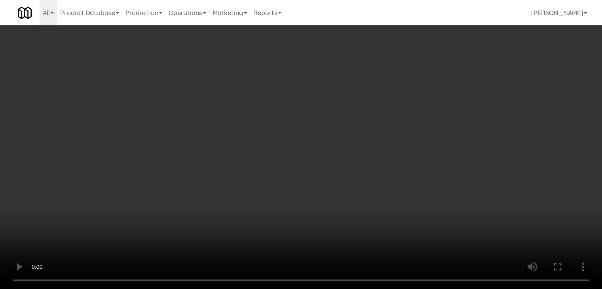
scroll to position [5894, 0]
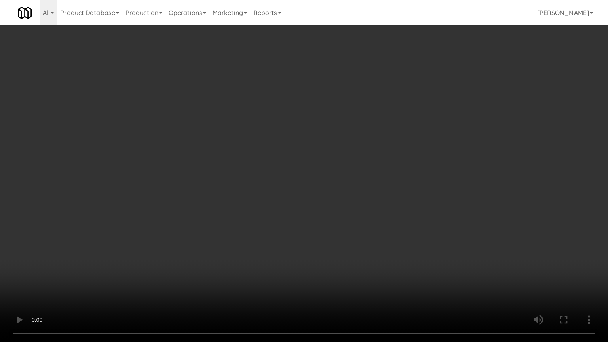
click at [382, 185] on video at bounding box center [304, 171] width 608 height 342
drag, startPoint x: 382, startPoint y: 185, endPoint x: 420, endPoint y: 117, distance: 77.8
click at [384, 184] on video at bounding box center [304, 171] width 608 height 342
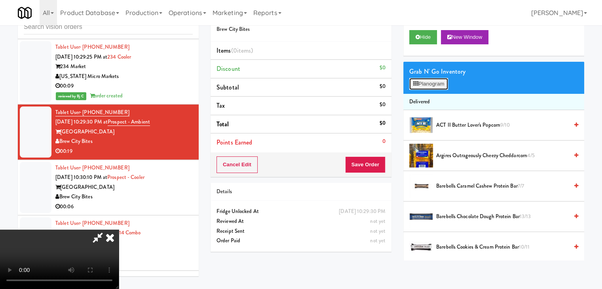
click at [439, 83] on button "Planogram" at bounding box center [428, 84] width 39 height 12
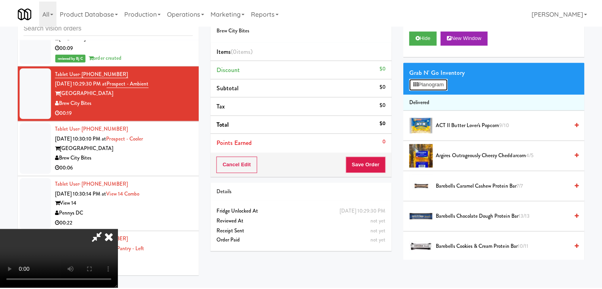
scroll to position [5894, 0]
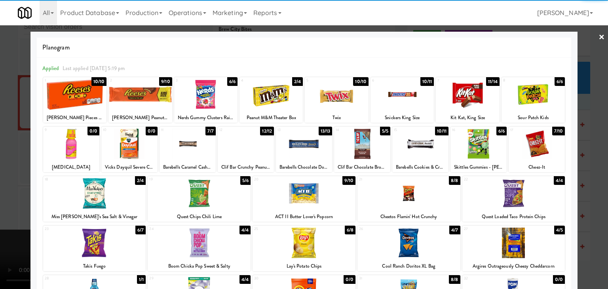
drag, startPoint x: 547, startPoint y: 146, endPoint x: 592, endPoint y: 154, distance: 46.1
click at [549, 146] on div at bounding box center [537, 144] width 56 height 30
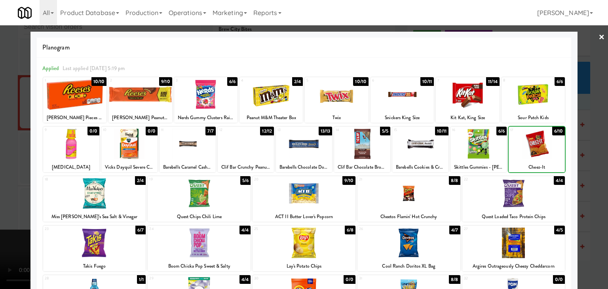
click at [592, 154] on div at bounding box center [304, 144] width 608 height 289
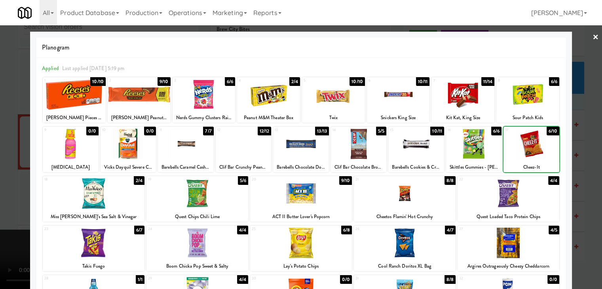
scroll to position [5904, 0]
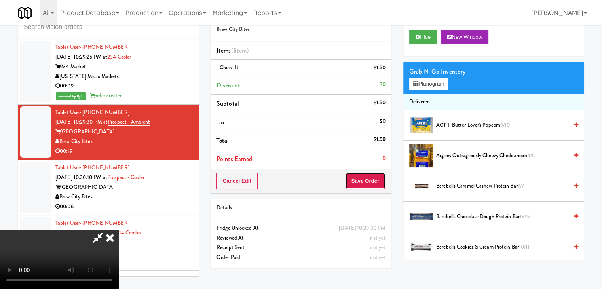
click at [365, 175] on button "Save Order" at bounding box center [365, 181] width 40 height 17
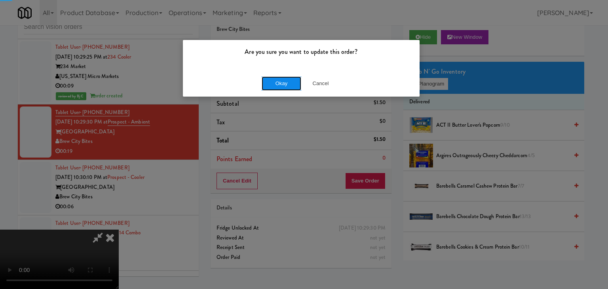
click at [286, 80] on button "Okay" at bounding box center [282, 83] width 40 height 14
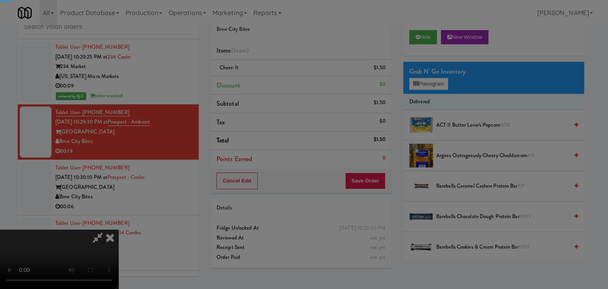
click at [287, 76] on button "Okay" at bounding box center [282, 69] width 40 height 14
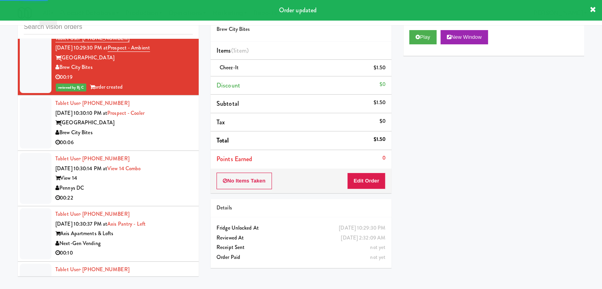
scroll to position [5943, 0]
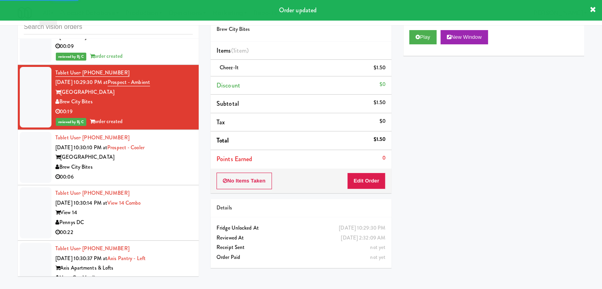
click at [165, 172] on div "00:06" at bounding box center [123, 177] width 137 height 10
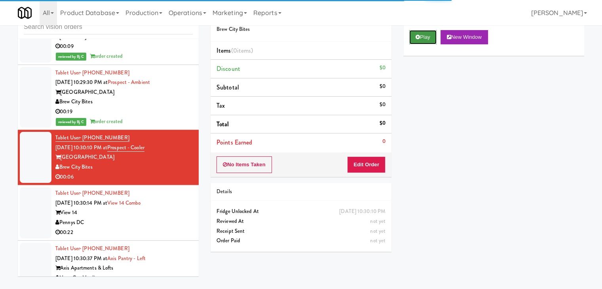
click at [424, 41] on button "Play" at bounding box center [422, 37] width 27 height 14
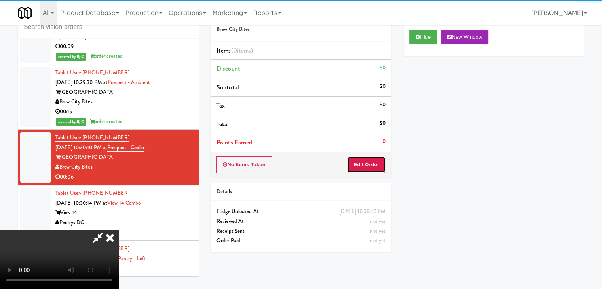
click at [374, 167] on button "Edit Order" at bounding box center [366, 164] width 38 height 17
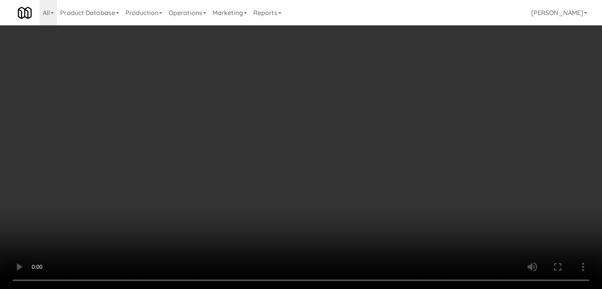
scroll to position [5934, 0]
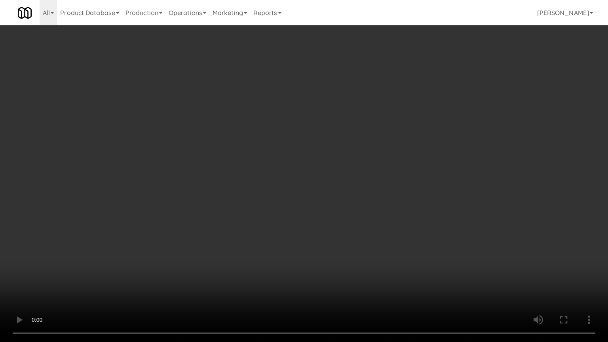
click at [342, 244] on video at bounding box center [304, 171] width 608 height 342
click at [342, 245] on video at bounding box center [304, 171] width 608 height 342
click at [345, 245] on video at bounding box center [304, 171] width 608 height 342
click at [348, 242] on video at bounding box center [304, 171] width 608 height 342
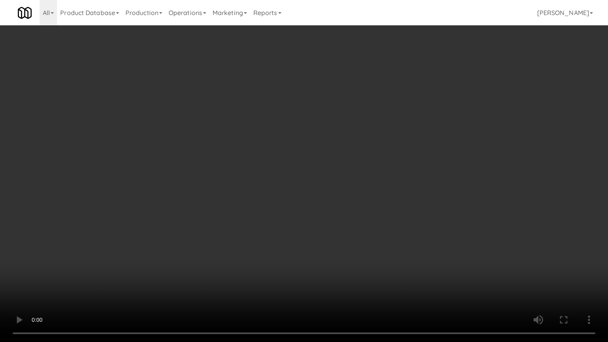
click at [349, 242] on video at bounding box center [304, 171] width 608 height 342
click at [345, 241] on video at bounding box center [304, 171] width 608 height 342
click at [344, 240] on video at bounding box center [304, 171] width 608 height 342
drag, startPoint x: 345, startPoint y: 240, endPoint x: 408, endPoint y: 168, distance: 96.2
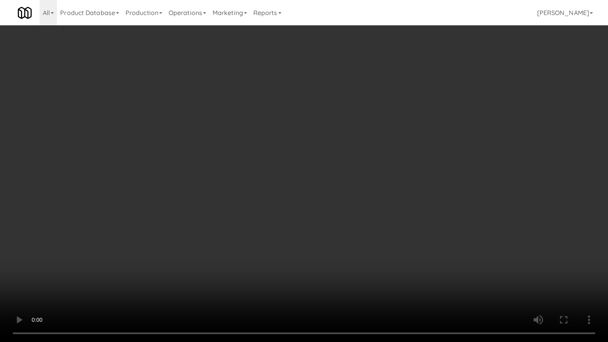
click at [346, 239] on video at bounding box center [304, 171] width 608 height 342
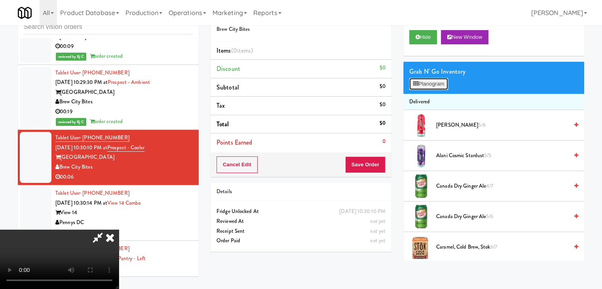
click at [444, 78] on button "Planogram" at bounding box center [428, 84] width 39 height 12
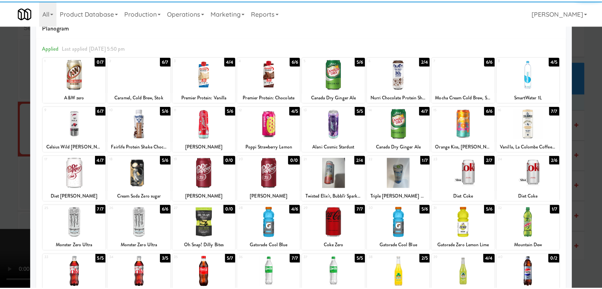
scroll to position [40, 0]
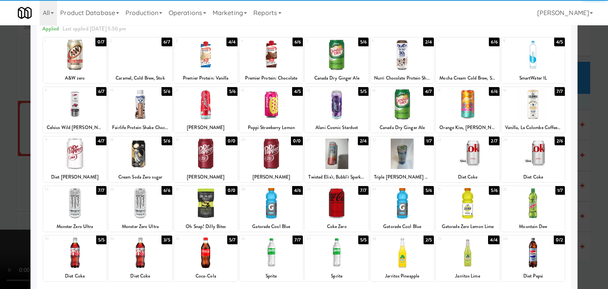
drag, startPoint x: 544, startPoint y: 155, endPoint x: 576, endPoint y: 162, distance: 32.8
click at [545, 155] on div at bounding box center [532, 154] width 63 height 30
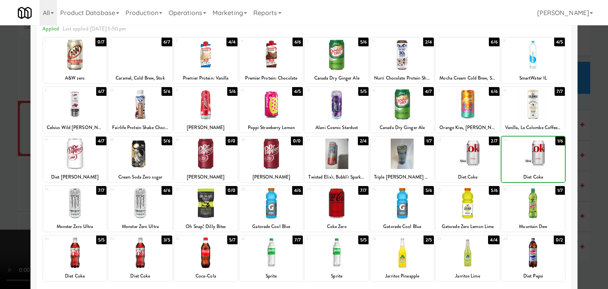
click at [594, 164] on div at bounding box center [304, 144] width 608 height 289
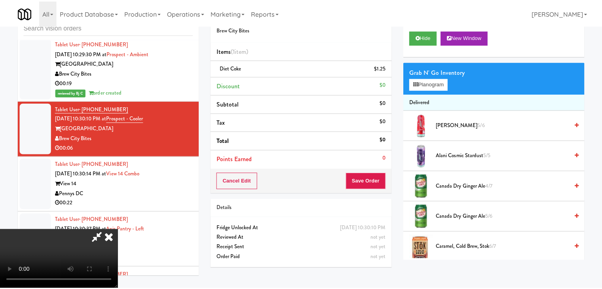
scroll to position [5943, 0]
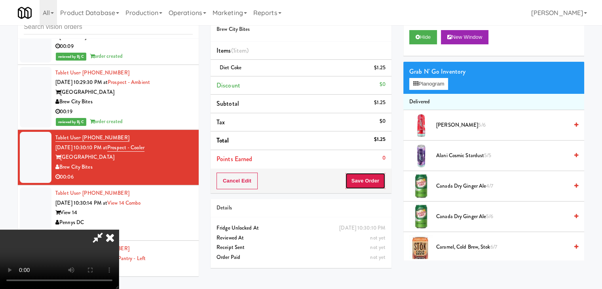
click at [370, 178] on button "Save Order" at bounding box center [365, 181] width 40 height 17
click at [370, 180] on button "Save Order" at bounding box center [365, 181] width 40 height 17
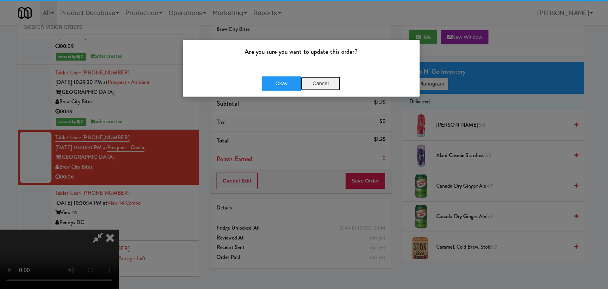
click at [327, 80] on button "Cancel" at bounding box center [321, 83] width 40 height 14
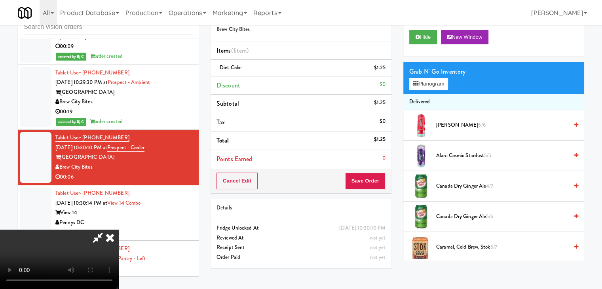
click at [119, 230] on video at bounding box center [59, 259] width 119 height 59
click at [374, 178] on button "Save Order" at bounding box center [365, 181] width 40 height 17
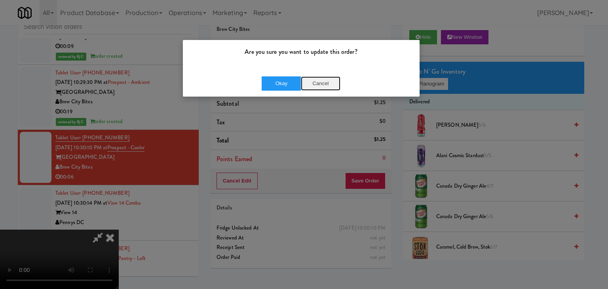
click at [328, 81] on button "Cancel" at bounding box center [321, 83] width 40 height 14
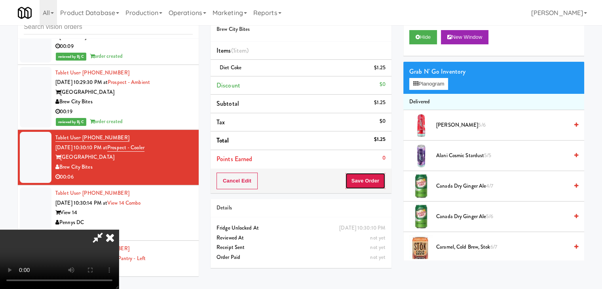
click at [377, 181] on button "Save Order" at bounding box center [365, 181] width 40 height 17
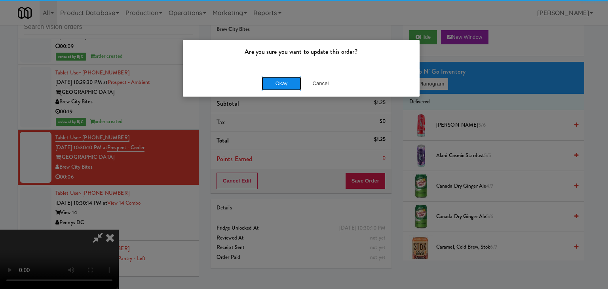
click at [288, 78] on button "Okay" at bounding box center [282, 83] width 40 height 14
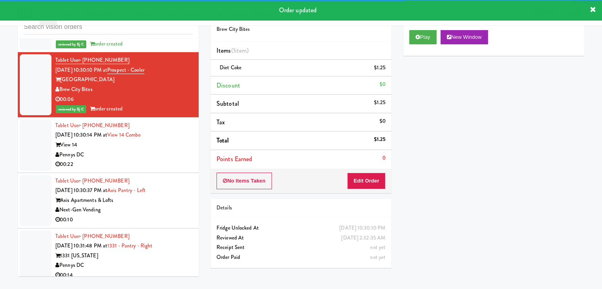
scroll to position [6023, 0]
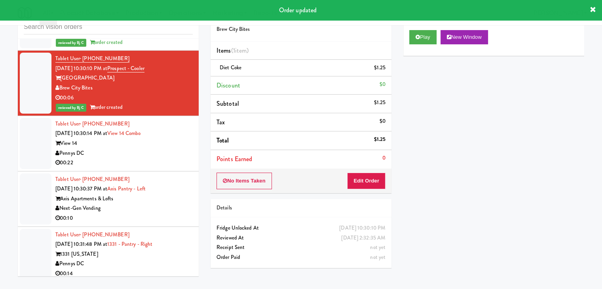
drag, startPoint x: 151, startPoint y: 120, endPoint x: 156, endPoint y: 124, distance: 7.0
click at [152, 158] on div "00:22" at bounding box center [123, 163] width 137 height 10
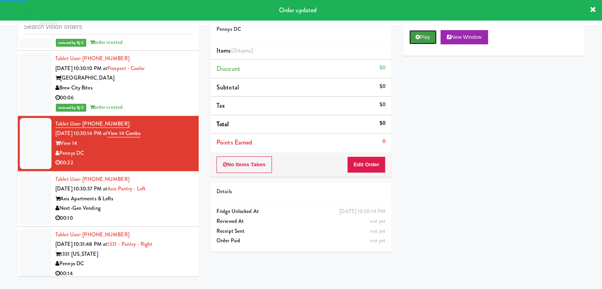
click at [417, 37] on icon at bounding box center [418, 36] width 4 height 5
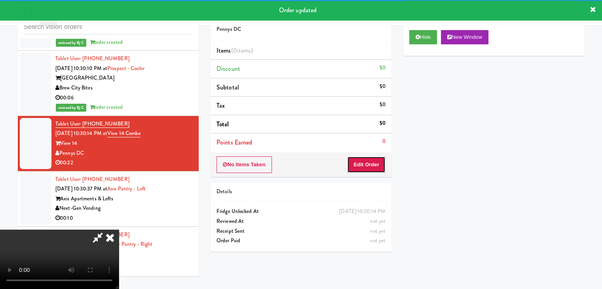
click at [378, 163] on button "Edit Order" at bounding box center [366, 164] width 38 height 17
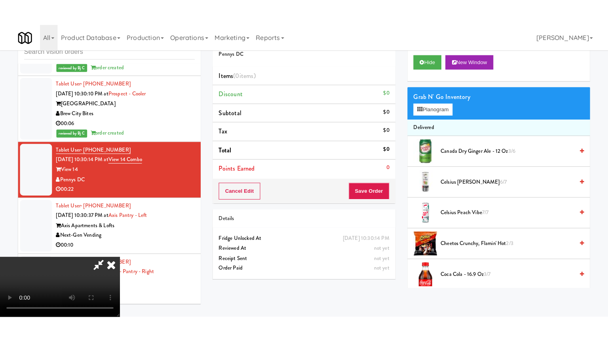
scroll to position [111, 0]
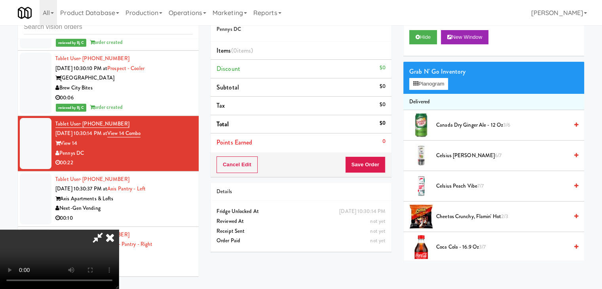
click at [119, 260] on video at bounding box center [59, 259] width 119 height 59
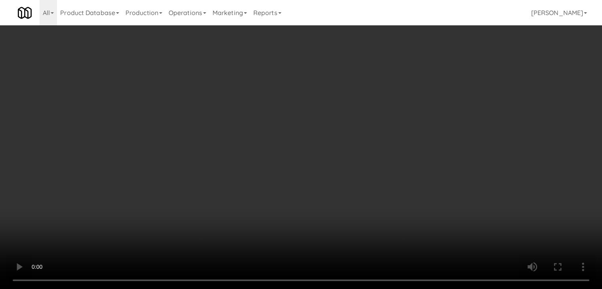
scroll to position [6013, 0]
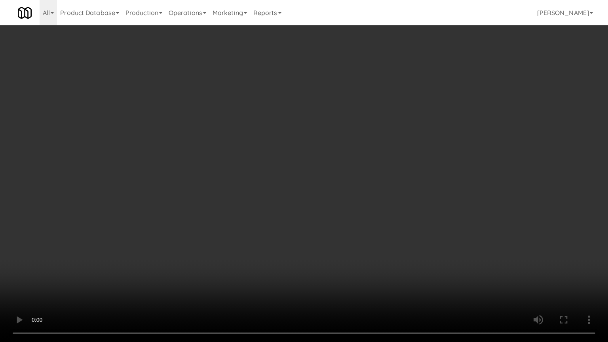
click at [351, 210] on video at bounding box center [304, 171] width 608 height 342
click at [349, 193] on video at bounding box center [304, 171] width 608 height 342
click at [370, 100] on video at bounding box center [304, 171] width 608 height 342
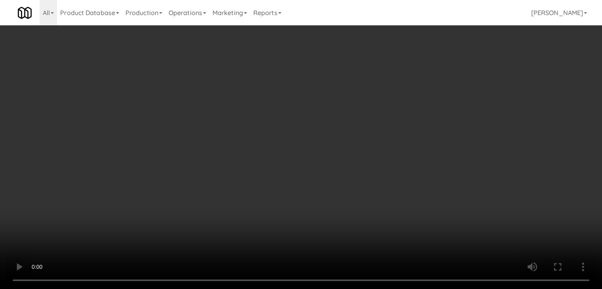
scroll to position [6023, 0]
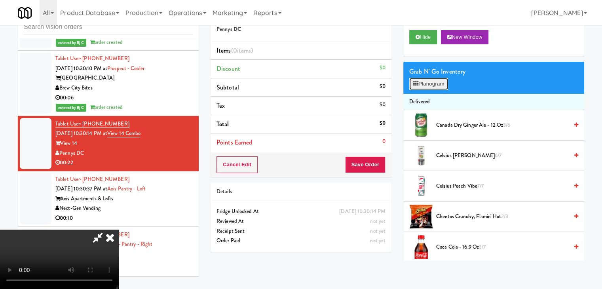
drag, startPoint x: 424, startPoint y: 80, endPoint x: 428, endPoint y: 82, distance: 4.3
click at [424, 80] on button "Planogram" at bounding box center [428, 84] width 39 height 12
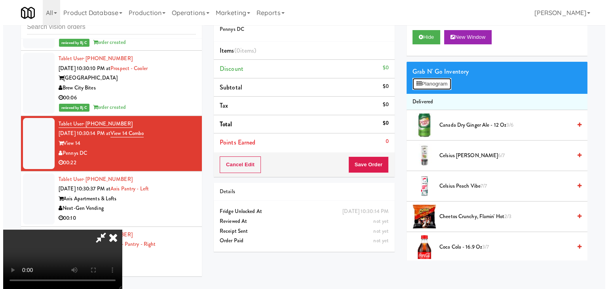
scroll to position [6013, 0]
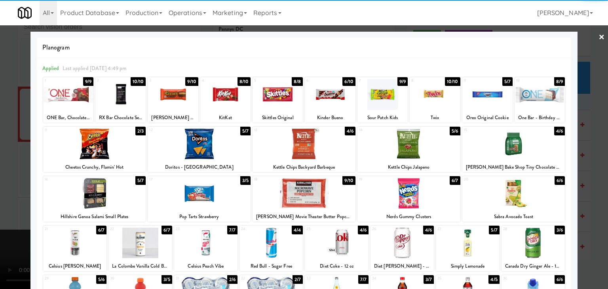
click at [269, 97] on div at bounding box center [278, 94] width 50 height 30
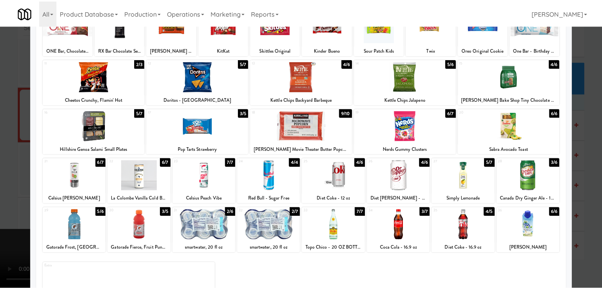
scroll to position [100, 0]
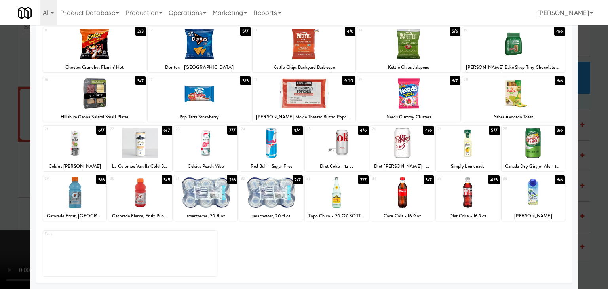
click at [156, 195] on div at bounding box center [139, 192] width 63 height 30
click at [19, 179] on div at bounding box center [304, 144] width 608 height 289
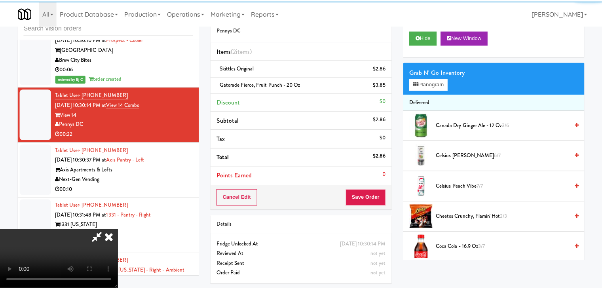
scroll to position [6023, 0]
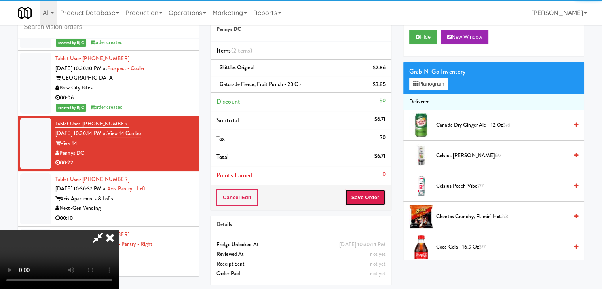
click at [377, 191] on button "Save Order" at bounding box center [365, 197] width 40 height 17
click at [377, 194] on button "Save Order" at bounding box center [365, 197] width 40 height 17
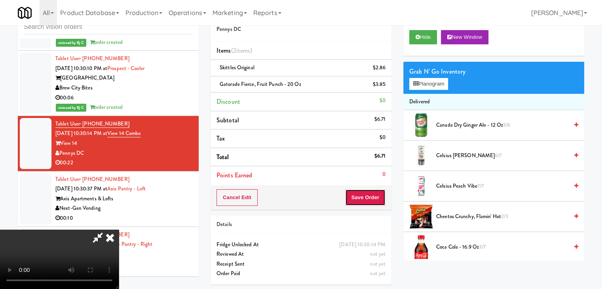
click at [377, 194] on button "Save Order" at bounding box center [365, 197] width 40 height 17
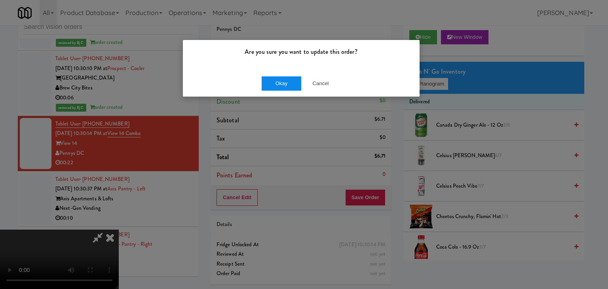
drag, startPoint x: 274, startPoint y: 73, endPoint x: 279, endPoint y: 80, distance: 7.9
click at [274, 75] on div "Okay Cancel" at bounding box center [301, 83] width 237 height 27
click at [279, 80] on button "Okay" at bounding box center [282, 83] width 40 height 14
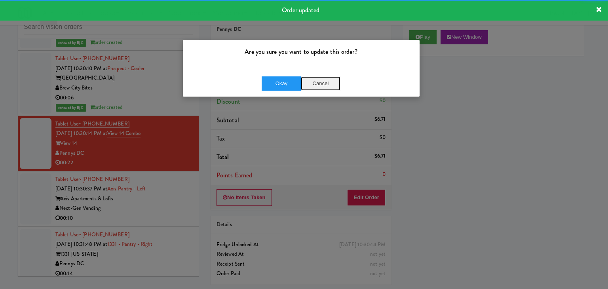
click at [324, 82] on button "Cancel" at bounding box center [321, 83] width 40 height 14
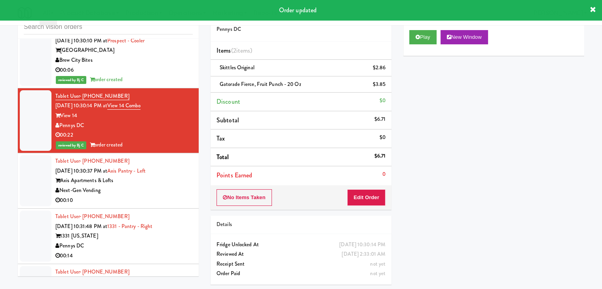
scroll to position [6062, 0]
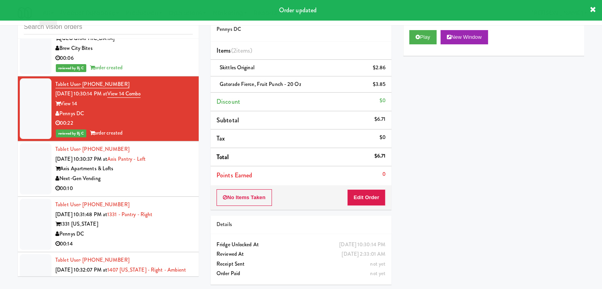
click at [160, 164] on div "Axis Apartments & Lofts" at bounding box center [123, 169] width 137 height 10
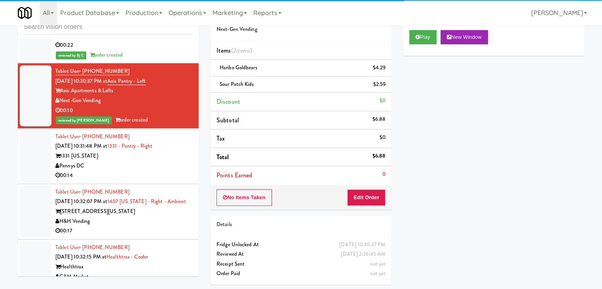
scroll to position [6141, 0]
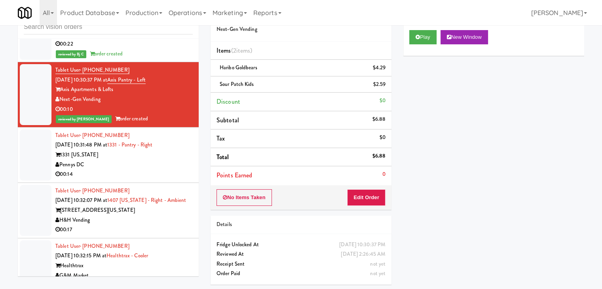
click at [150, 169] on div "00:14" at bounding box center [123, 174] width 137 height 10
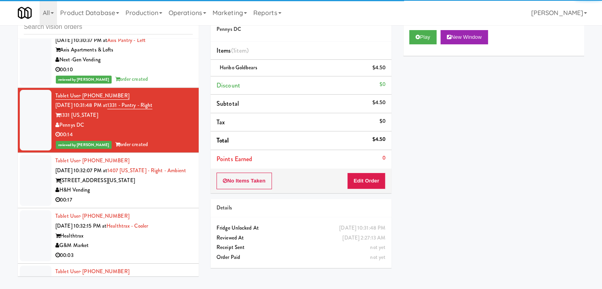
click at [158, 185] on div "H&H Vending" at bounding box center [123, 190] width 137 height 10
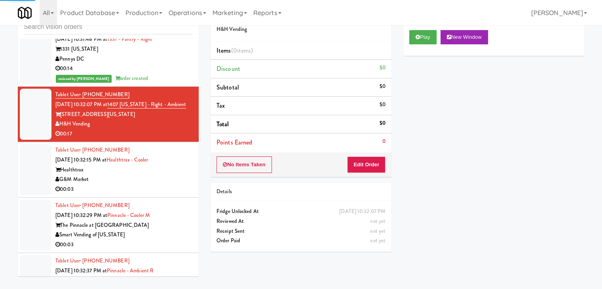
scroll to position [6260, 0]
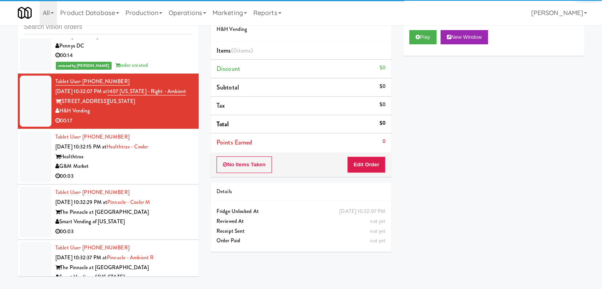
click at [155, 161] on div "G&M Market" at bounding box center [123, 166] width 137 height 10
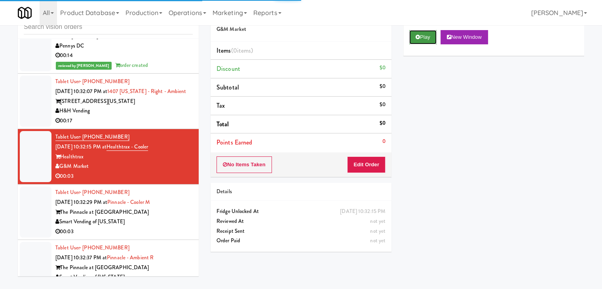
click at [424, 37] on button "Play" at bounding box center [422, 37] width 27 height 14
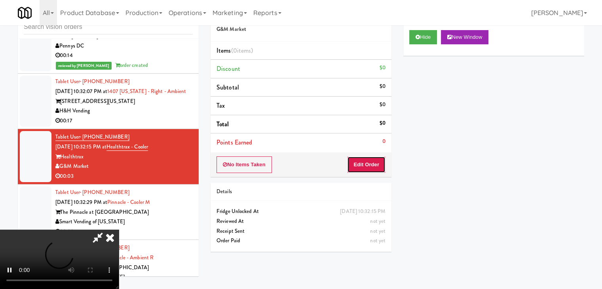
click at [364, 163] on button "Edit Order" at bounding box center [366, 164] width 38 height 17
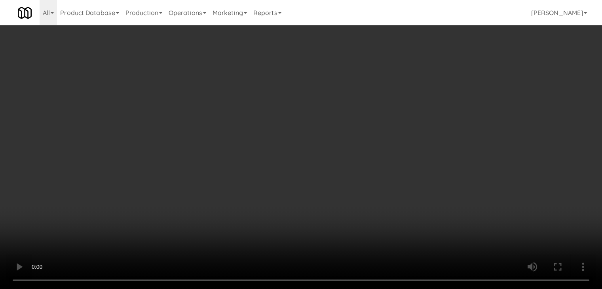
scroll to position [6251, 0]
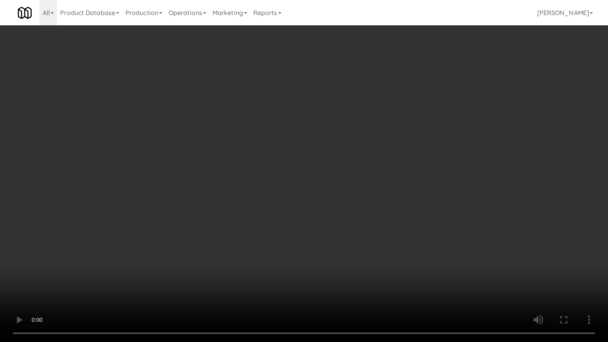
click at [358, 203] on video at bounding box center [304, 171] width 608 height 342
click at [359, 209] on video at bounding box center [304, 171] width 608 height 342
click at [365, 210] on video at bounding box center [304, 171] width 608 height 342
drag, startPoint x: 365, startPoint y: 210, endPoint x: 372, endPoint y: 165, distance: 45.7
click at [366, 210] on video at bounding box center [304, 171] width 608 height 342
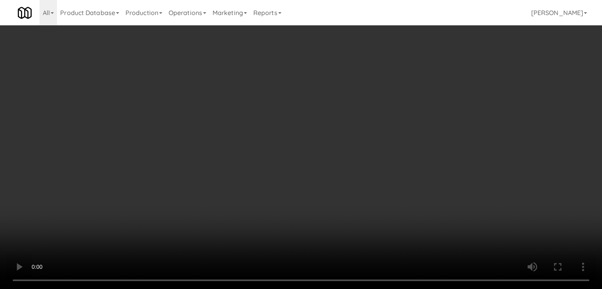
click at [425, 90] on div "Grab N' Go Inventory Planogram" at bounding box center [493, 78] width 181 height 32
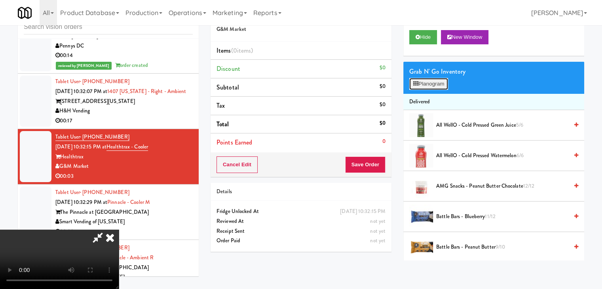
click at [431, 84] on button "Planogram" at bounding box center [428, 84] width 39 height 12
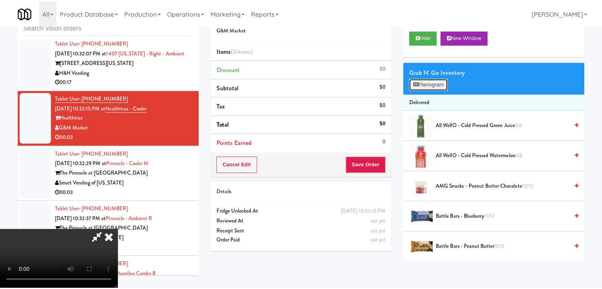
scroll to position [6251, 0]
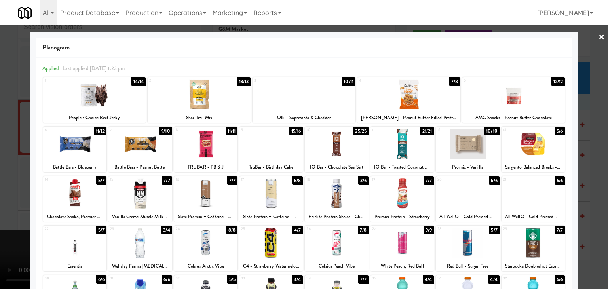
click at [256, 146] on div at bounding box center [270, 144] width 63 height 30
drag, startPoint x: 0, startPoint y: 176, endPoint x: 65, endPoint y: 184, distance: 65.8
click at [2, 176] on div at bounding box center [304, 144] width 608 height 289
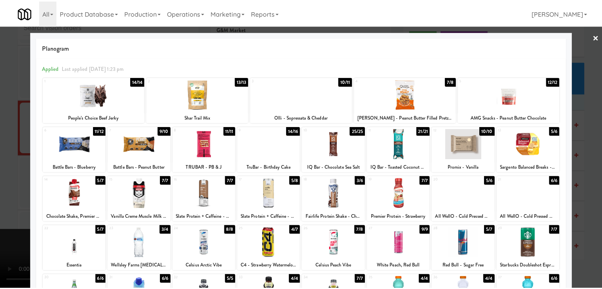
scroll to position [6260, 0]
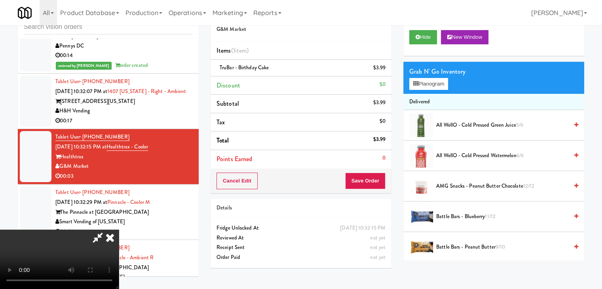
click at [119, 230] on video at bounding box center [59, 259] width 119 height 59
click at [383, 182] on button "Save Order" at bounding box center [365, 181] width 40 height 17
click at [382, 182] on button "Save Order" at bounding box center [365, 181] width 40 height 17
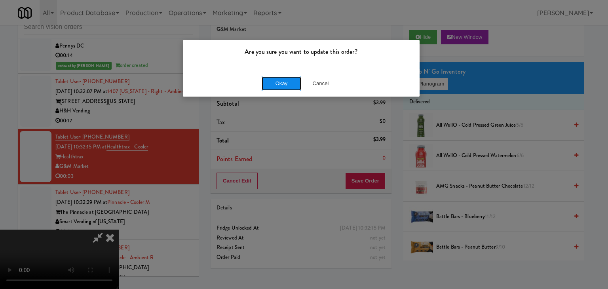
click at [285, 82] on button "Okay" at bounding box center [282, 83] width 40 height 14
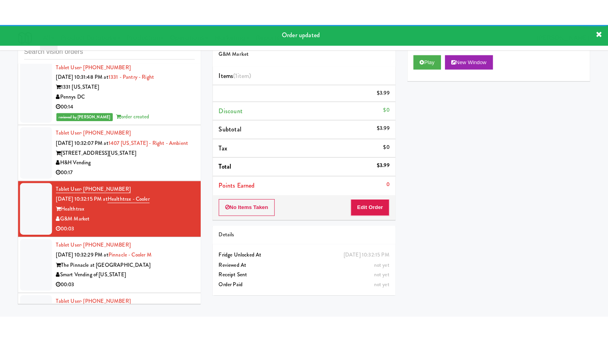
scroll to position [6181, 0]
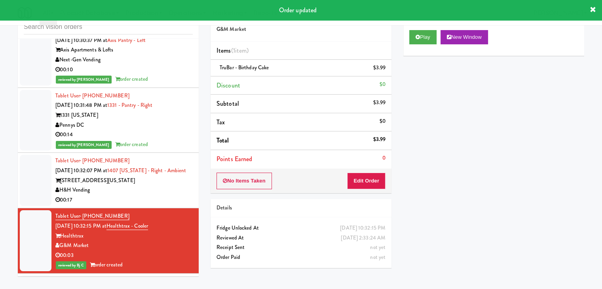
click at [153, 176] on div "[STREET_ADDRESS][US_STATE]" at bounding box center [123, 181] width 137 height 10
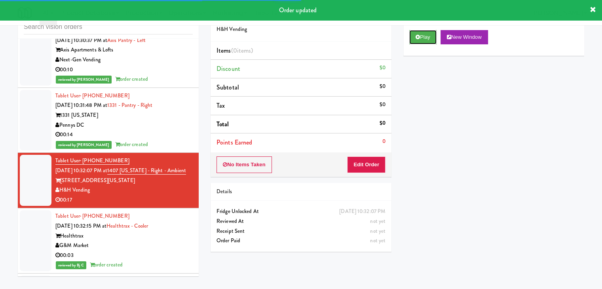
drag, startPoint x: 423, startPoint y: 37, endPoint x: 388, endPoint y: 94, distance: 66.9
click at [422, 37] on button "Play" at bounding box center [422, 37] width 27 height 14
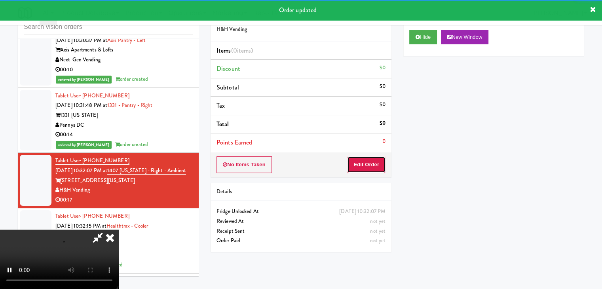
click at [355, 160] on button "Edit Order" at bounding box center [366, 164] width 38 height 17
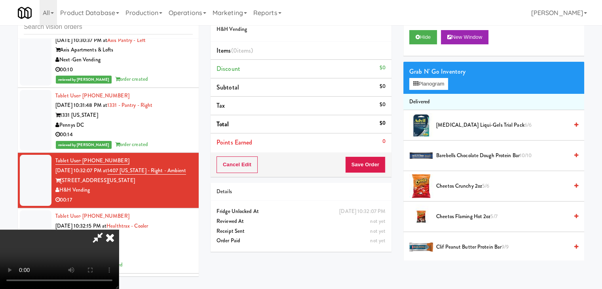
scroll to position [6171, 0]
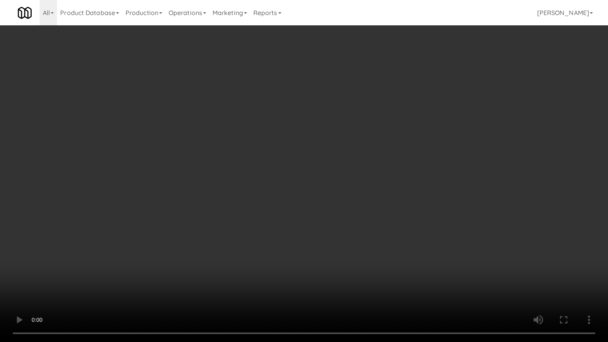
click at [457, 171] on video at bounding box center [304, 171] width 608 height 342
click at [448, 169] on video at bounding box center [304, 171] width 608 height 342
click at [445, 173] on video at bounding box center [304, 171] width 608 height 342
click at [434, 167] on video at bounding box center [304, 171] width 608 height 342
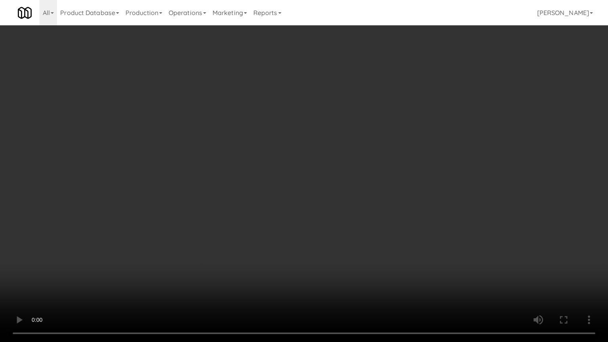
drag, startPoint x: 434, startPoint y: 167, endPoint x: 441, endPoint y: 99, distance: 68.0
click at [434, 163] on video at bounding box center [304, 171] width 608 height 342
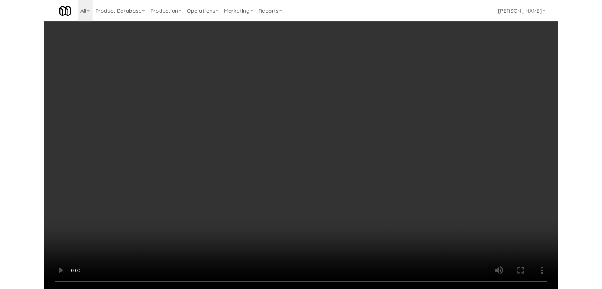
scroll to position [6181, 0]
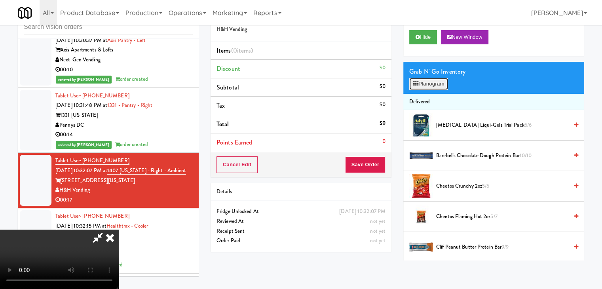
click at [436, 80] on button "Planogram" at bounding box center [428, 84] width 39 height 12
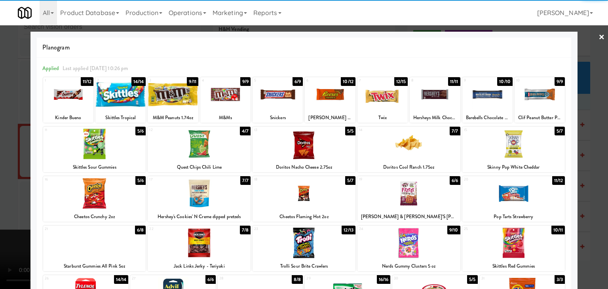
click at [264, 97] on div at bounding box center [278, 94] width 50 height 30
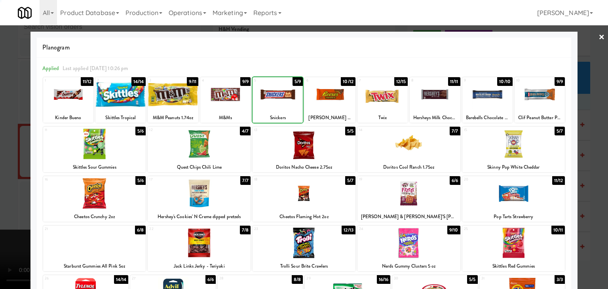
click at [3, 119] on div at bounding box center [304, 144] width 608 height 289
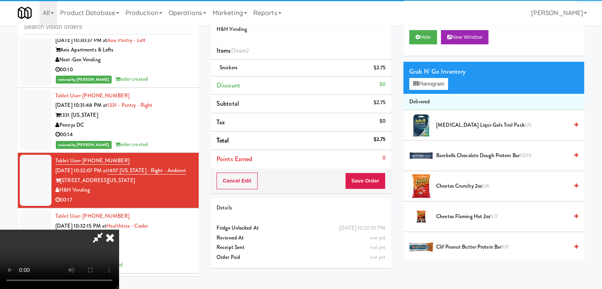
click at [119, 230] on video at bounding box center [59, 259] width 119 height 59
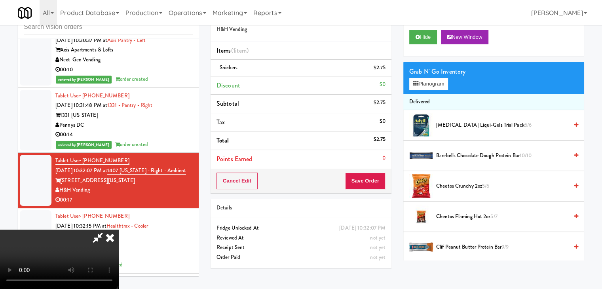
click at [119, 230] on video at bounding box center [59, 259] width 119 height 59
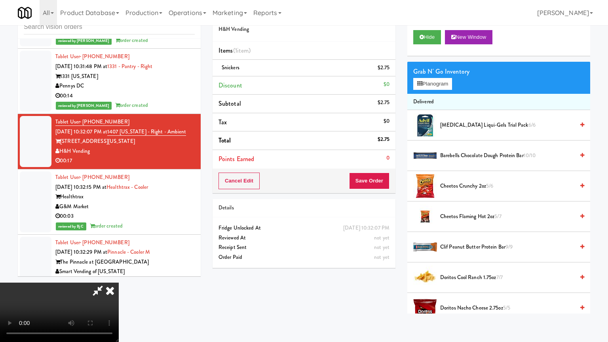
click at [119, 283] on video at bounding box center [59, 312] width 119 height 59
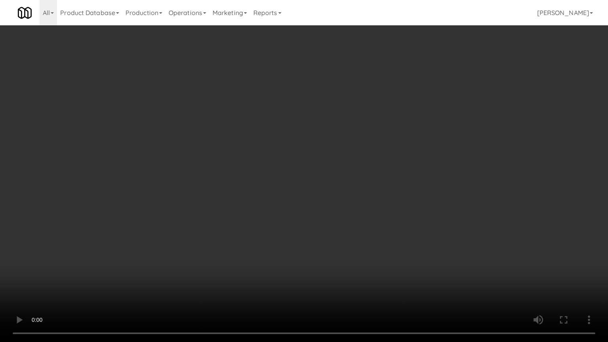
click at [373, 196] on video at bounding box center [304, 171] width 608 height 342
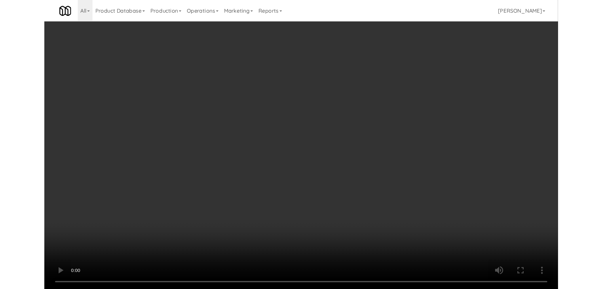
scroll to position [6181, 0]
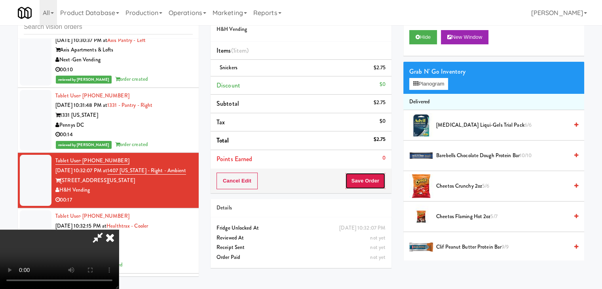
click at [376, 177] on button "Save Order" at bounding box center [365, 181] width 40 height 17
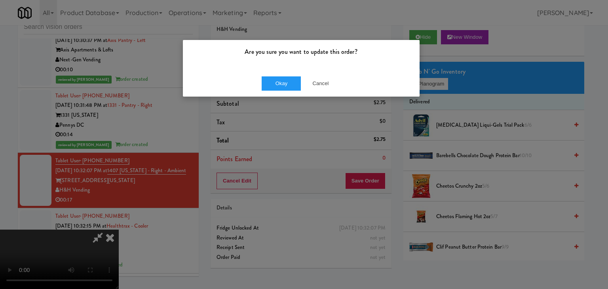
click at [277, 71] on div "Okay Cancel" at bounding box center [301, 83] width 237 height 27
click at [277, 77] on button "Okay" at bounding box center [282, 83] width 40 height 14
click at [279, 78] on button "Okay" at bounding box center [282, 83] width 40 height 14
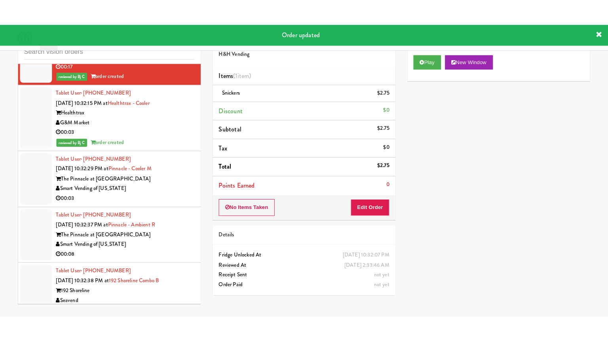
scroll to position [6379, 0]
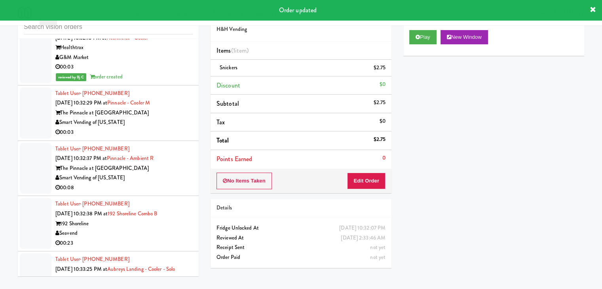
drag, startPoint x: 159, startPoint y: 93, endPoint x: 163, endPoint y: 96, distance: 4.8
click at [163, 127] on div "00:03" at bounding box center [123, 132] width 137 height 10
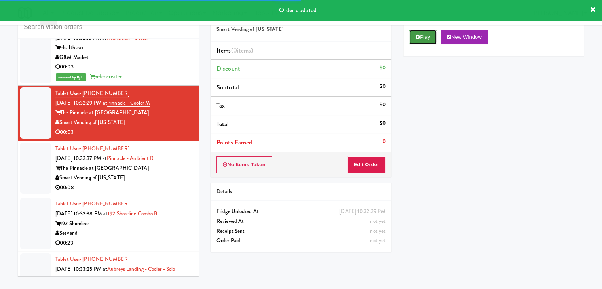
drag, startPoint x: 416, startPoint y: 36, endPoint x: 415, endPoint y: 49, distance: 13.5
click at [416, 37] on icon at bounding box center [418, 36] width 4 height 5
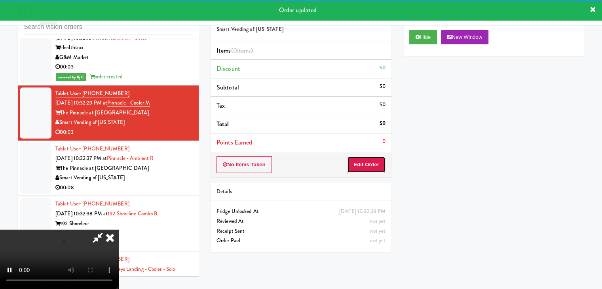
click at [363, 162] on button "Edit Order" at bounding box center [366, 164] width 38 height 17
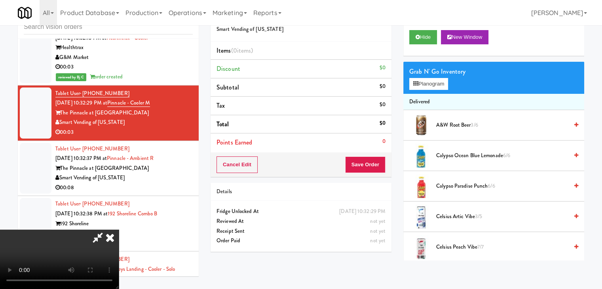
scroll to position [6359, 0]
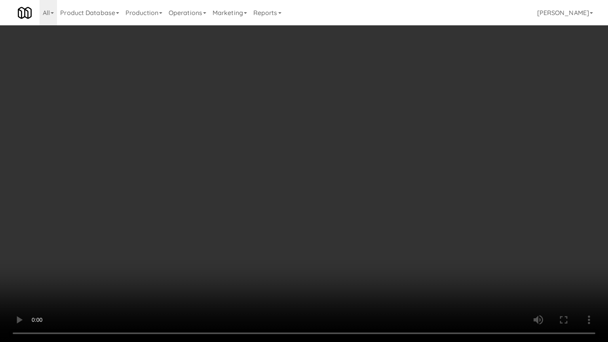
click at [353, 211] on video at bounding box center [304, 171] width 608 height 342
click at [351, 211] on video at bounding box center [304, 171] width 608 height 342
drag, startPoint x: 368, startPoint y: 195, endPoint x: 368, endPoint y: 188, distance: 6.7
click at [368, 192] on video at bounding box center [304, 171] width 608 height 342
drag, startPoint x: 368, startPoint y: 188, endPoint x: 370, endPoint y: 147, distance: 40.9
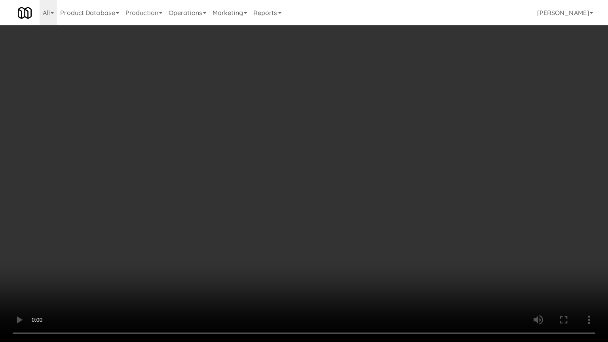
click at [368, 187] on video at bounding box center [304, 171] width 608 height 342
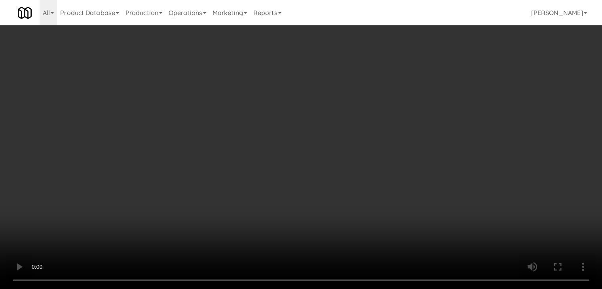
click at [427, 81] on button "Planogram" at bounding box center [428, 84] width 39 height 12
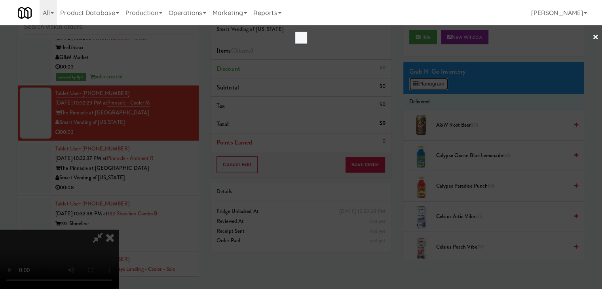
scroll to position [6359, 0]
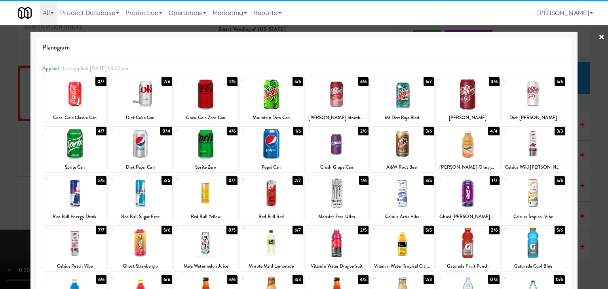
click at [136, 100] on div at bounding box center [139, 94] width 63 height 30
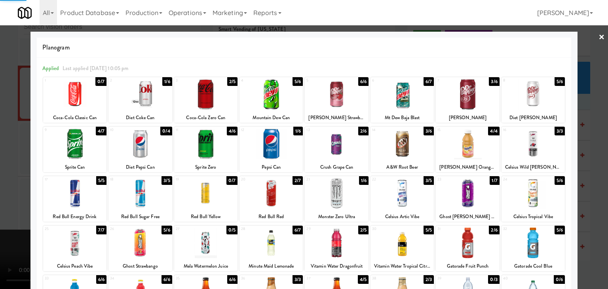
drag, startPoint x: 0, startPoint y: 148, endPoint x: 165, endPoint y: 165, distance: 166.4
click at [13, 147] on div at bounding box center [304, 144] width 608 height 289
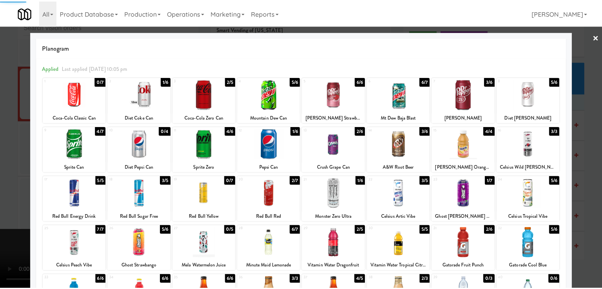
scroll to position [6379, 0]
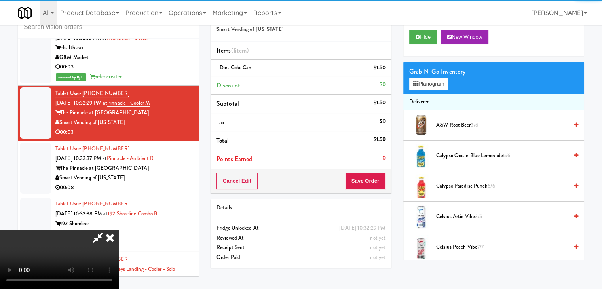
click at [391, 176] on div "Cancel Edit Save Order" at bounding box center [301, 181] width 181 height 25
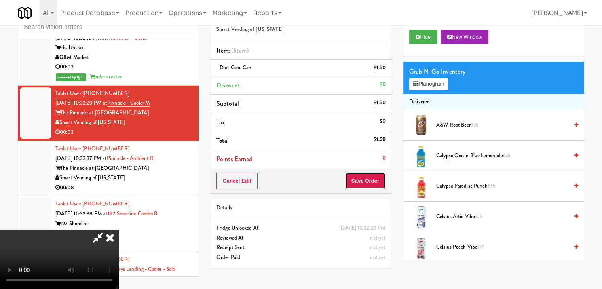
click at [374, 176] on button "Save Order" at bounding box center [365, 181] width 40 height 17
click at [373, 177] on button "Save Order" at bounding box center [365, 181] width 40 height 17
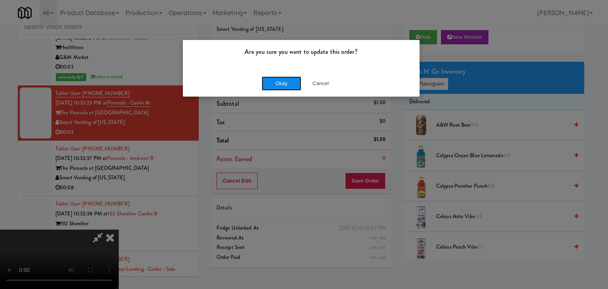
click at [274, 84] on button "Okay" at bounding box center [282, 83] width 40 height 14
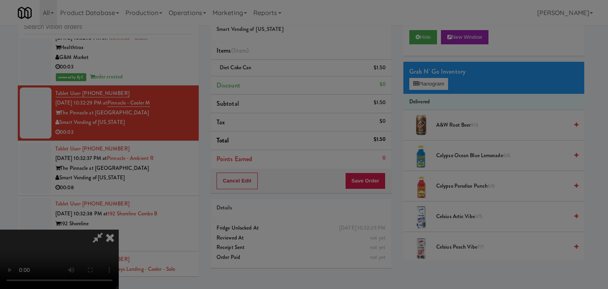
click at [274, 82] on div "Okay Cancel" at bounding box center [301, 68] width 237 height 27
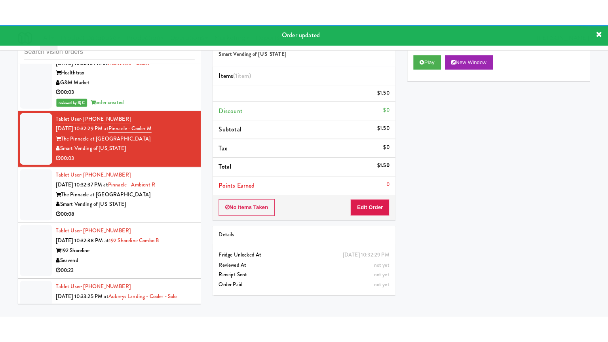
scroll to position [6418, 0]
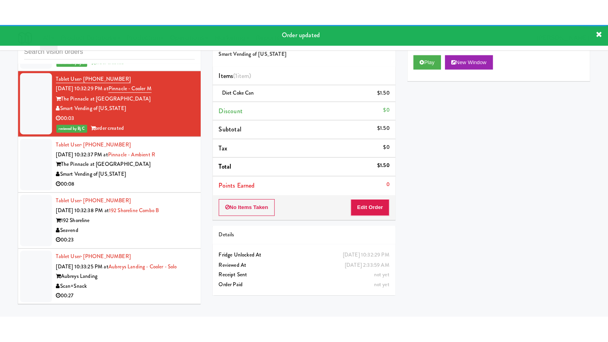
click
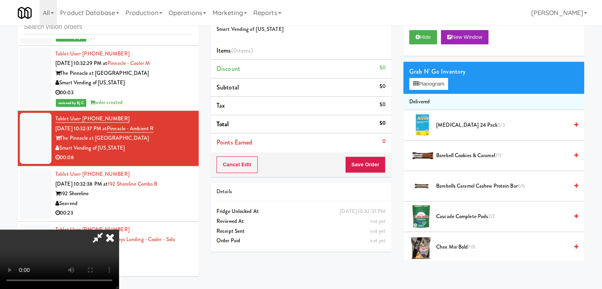
scroll to position [6399, 0]
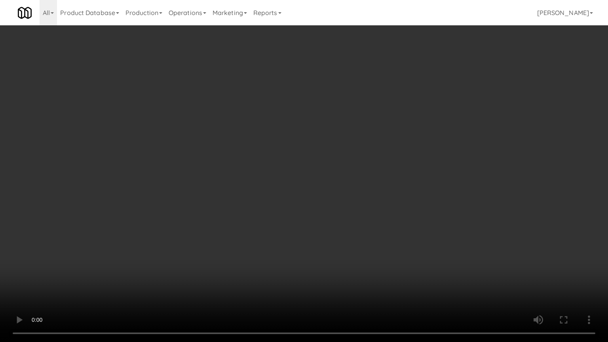
drag, startPoint x: 355, startPoint y: 193, endPoint x: 365, endPoint y: 146, distance: 47.8
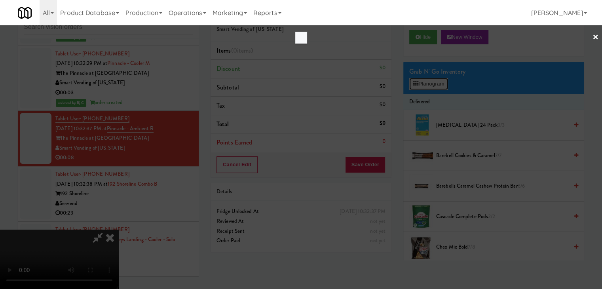
scroll to position [6399, 0]
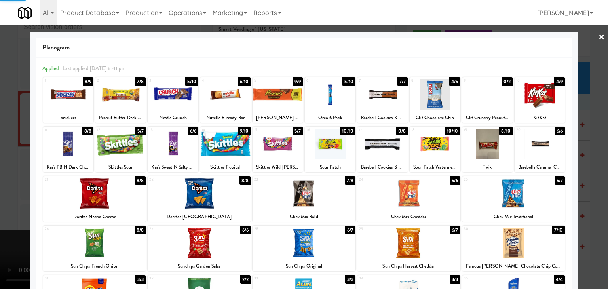
drag, startPoint x: 0, startPoint y: 129, endPoint x: 149, endPoint y: 150, distance: 150.6
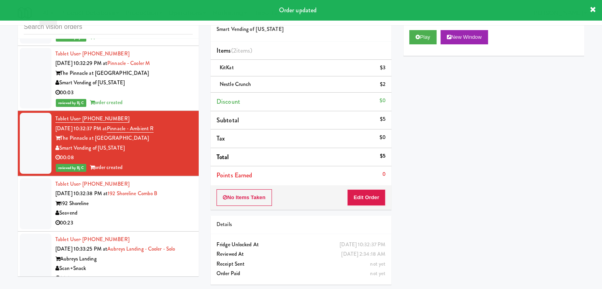
scroll to position [6498, 0]
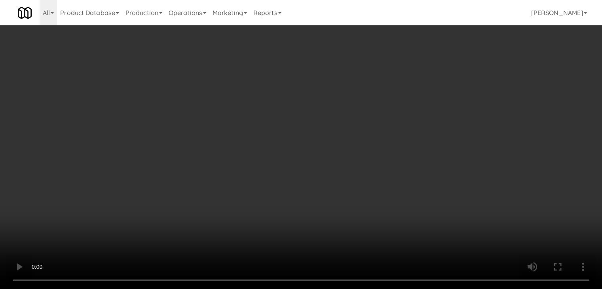
scroll to position [6478, 0]
drag, startPoint x: 439, startPoint y: 84, endPoint x: 427, endPoint y: 102, distance: 21.5
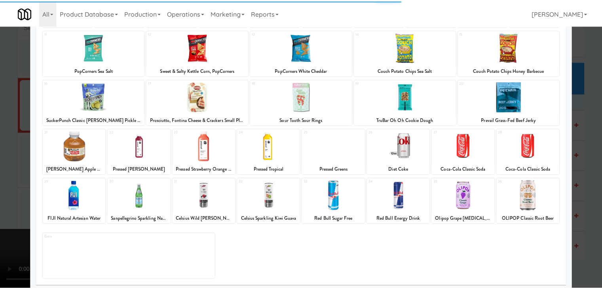
scroll to position [100, 0]
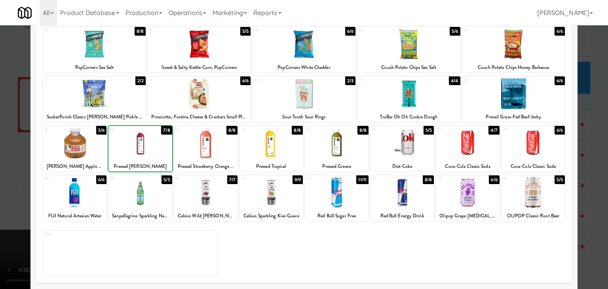
drag, startPoint x: 0, startPoint y: 137, endPoint x: 112, endPoint y: 155, distance: 113.5
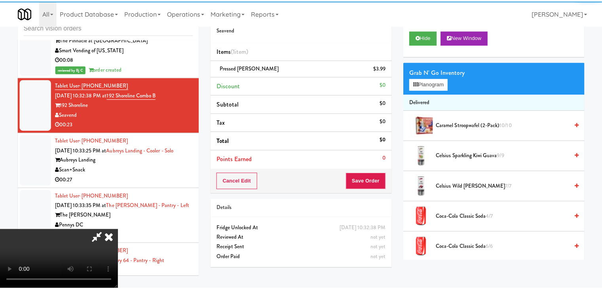
scroll to position [6498, 0]
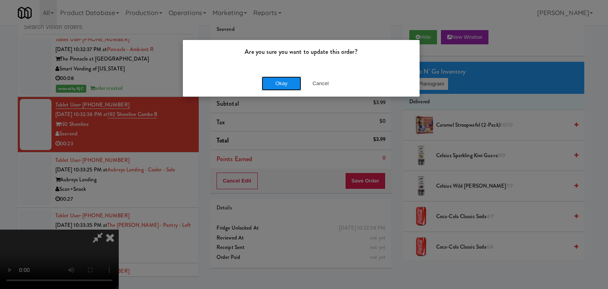
drag, startPoint x: 264, startPoint y: 83, endPoint x: 269, endPoint y: 83, distance: 5.2
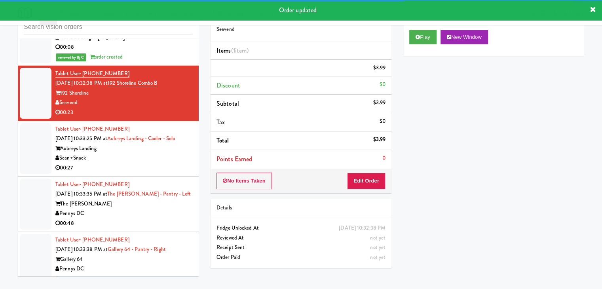
scroll to position [6577, 0]
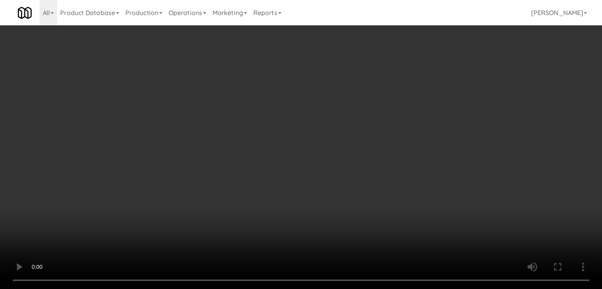
scroll to position [6557, 0]
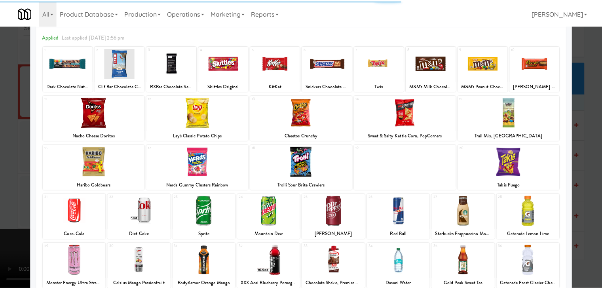
scroll to position [100, 0]
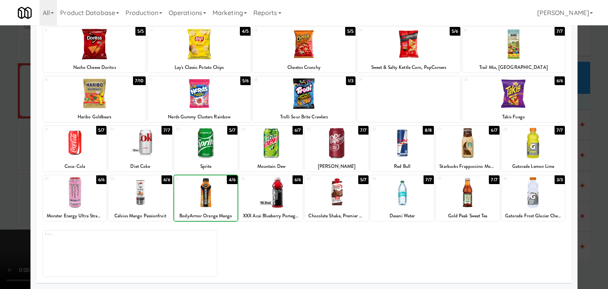
drag, startPoint x: 0, startPoint y: 190, endPoint x: 140, endPoint y: 190, distance: 139.7
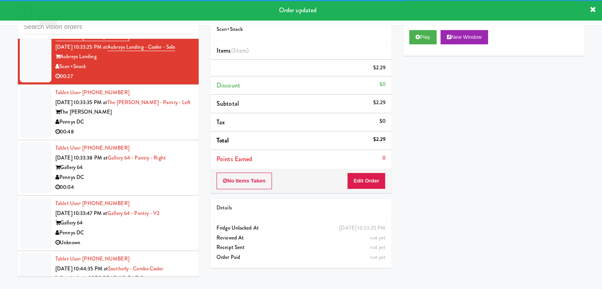
scroll to position [6665, 0]
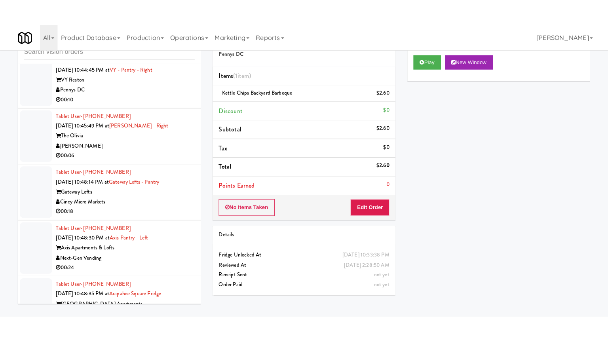
scroll to position [6942, 0]
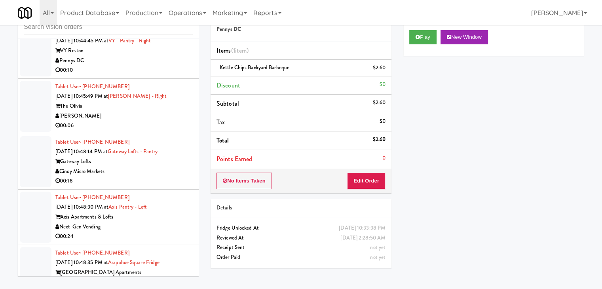
drag, startPoint x: 158, startPoint y: 87, endPoint x: 163, endPoint y: 91, distance: 6.4
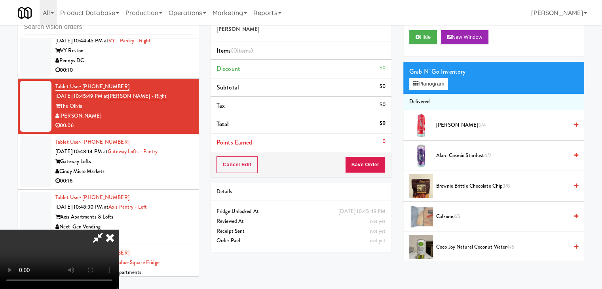
scroll to position [6923, 0]
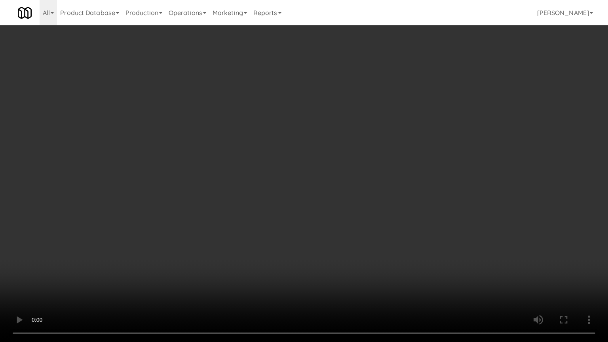
drag, startPoint x: 380, startPoint y: 209, endPoint x: 379, endPoint y: 213, distance: 4.9
drag, startPoint x: 383, startPoint y: 213, endPoint x: 384, endPoint y: 170, distance: 42.8
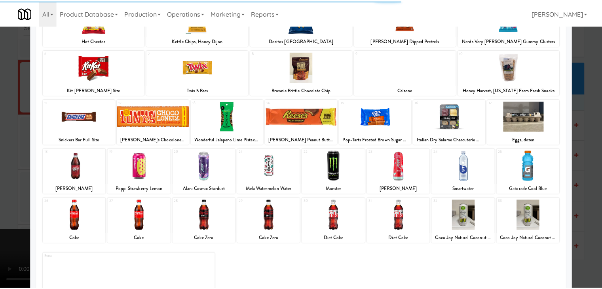
scroll to position [79, 0]
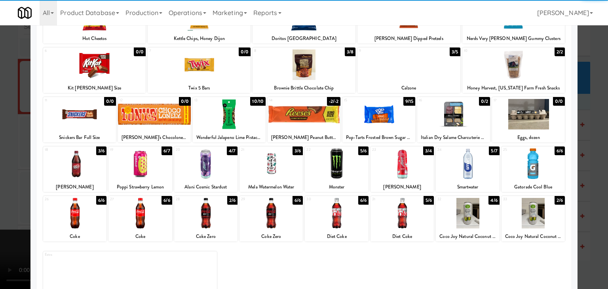
drag, startPoint x: 267, startPoint y: 169, endPoint x: 252, endPoint y: 169, distance: 15.0
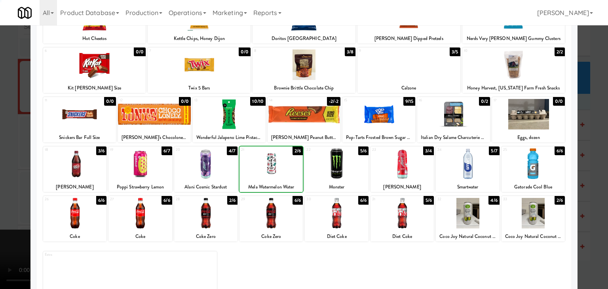
drag, startPoint x: 0, startPoint y: 169, endPoint x: 106, endPoint y: 173, distance: 105.7
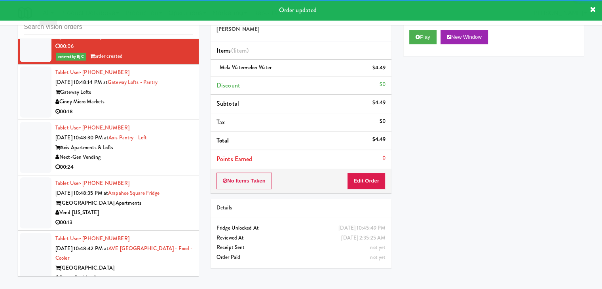
scroll to position [7031, 0]
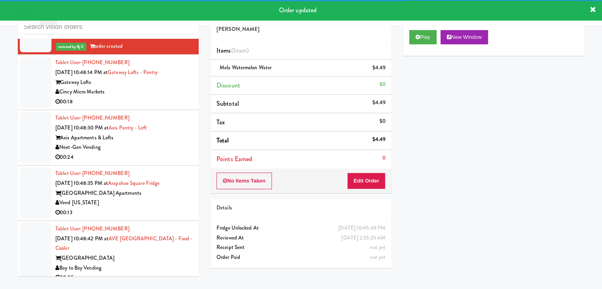
drag, startPoint x: 165, startPoint y: 56, endPoint x: 166, endPoint y: 64, distance: 8.1
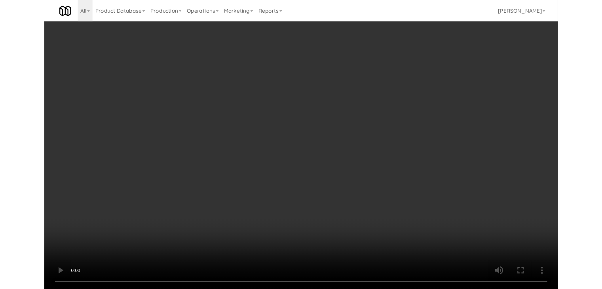
scroll to position [7012, 0]
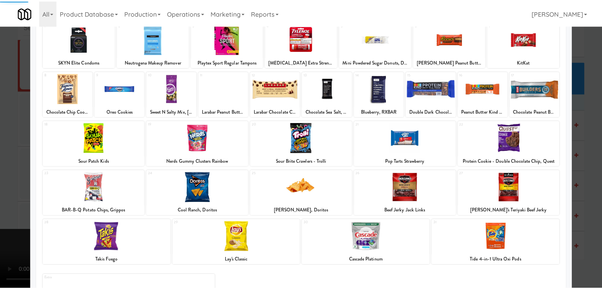
scroll to position [79, 0]
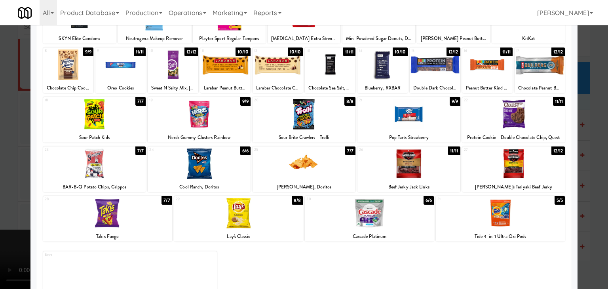
drag, startPoint x: 519, startPoint y: 169, endPoint x: 463, endPoint y: 170, distance: 56.6
drag, startPoint x: 2, startPoint y: 135, endPoint x: 108, endPoint y: 143, distance: 106.4
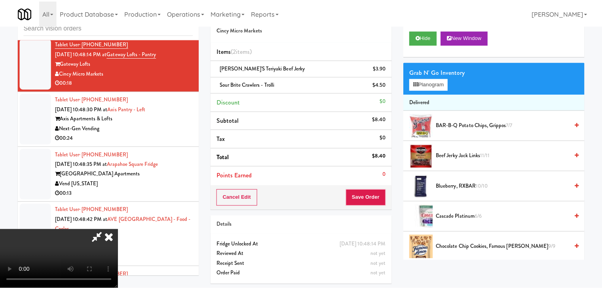
scroll to position [7031, 0]
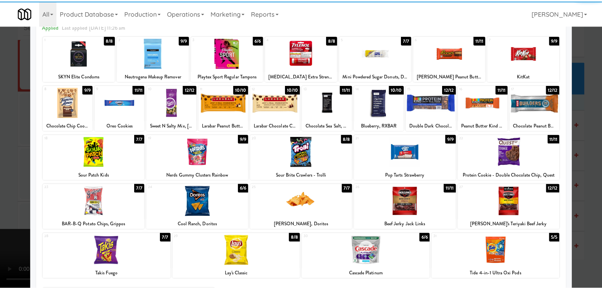
scroll to position [79, 0]
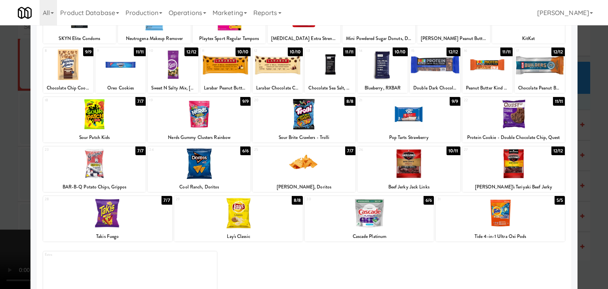
drag, startPoint x: 0, startPoint y: 179, endPoint x: 53, endPoint y: 177, distance: 52.7
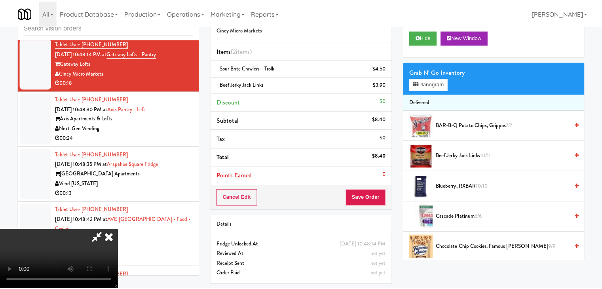
scroll to position [7031, 0]
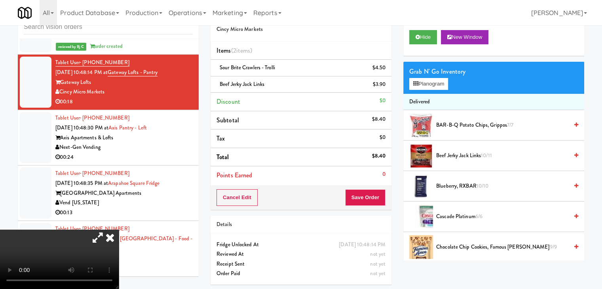
drag, startPoint x: 386, startPoint y: 201, endPoint x: 378, endPoint y: 198, distance: 8.9
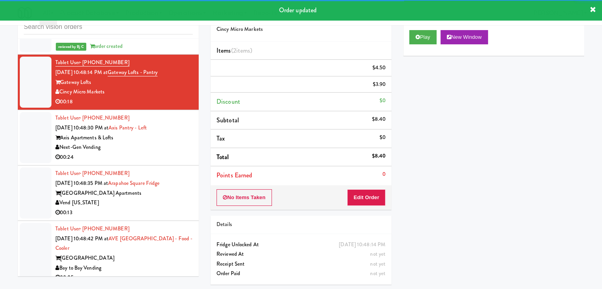
scroll to position [7081, 0]
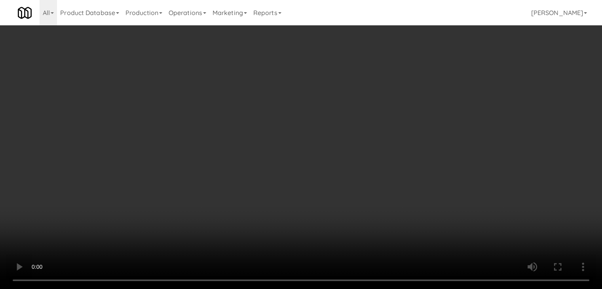
scroll to position [7061, 0]
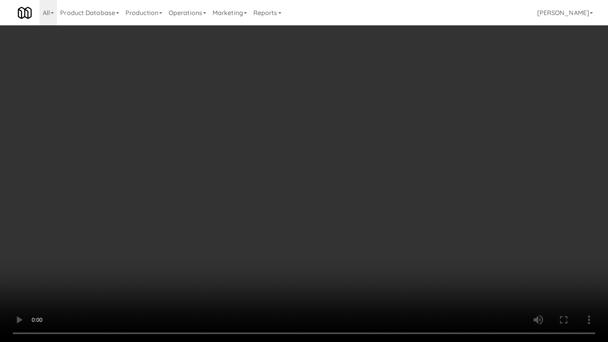
drag, startPoint x: 421, startPoint y: 190, endPoint x: 442, endPoint y: 108, distance: 85.1
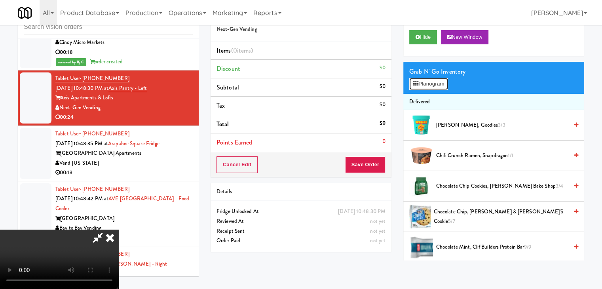
scroll to position [7061, 0]
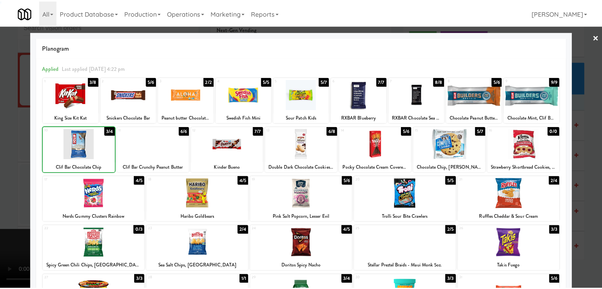
scroll to position [7081, 0]
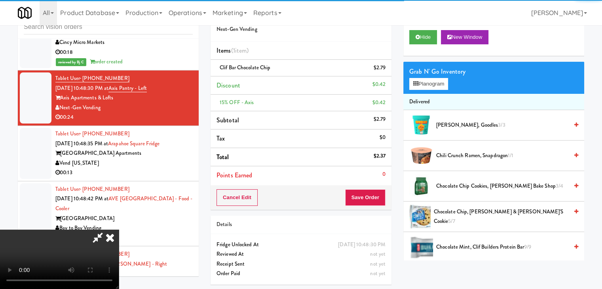
drag, startPoint x: 217, startPoint y: 156, endPoint x: 233, endPoint y: 159, distance: 15.7
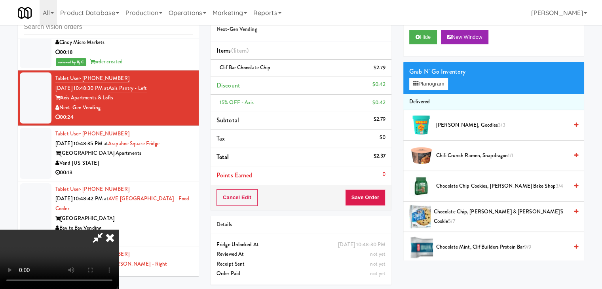
drag, startPoint x: 299, startPoint y: 184, endPoint x: 295, endPoint y: 187, distance: 4.6
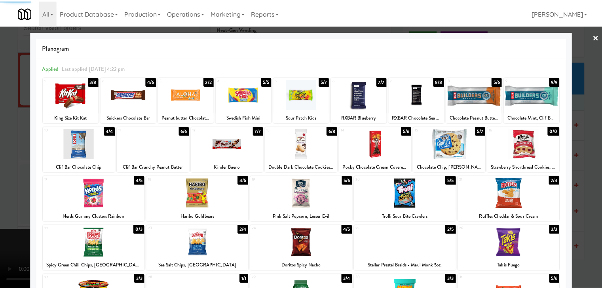
scroll to position [7081, 0]
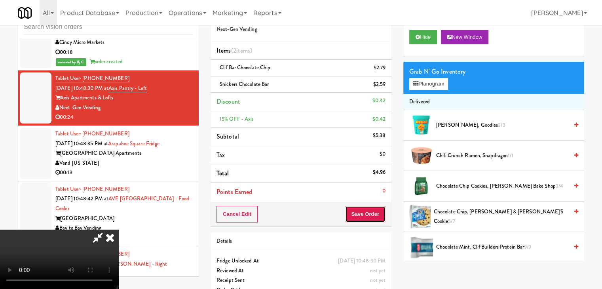
drag, startPoint x: 384, startPoint y: 213, endPoint x: 376, endPoint y: 206, distance: 10.4
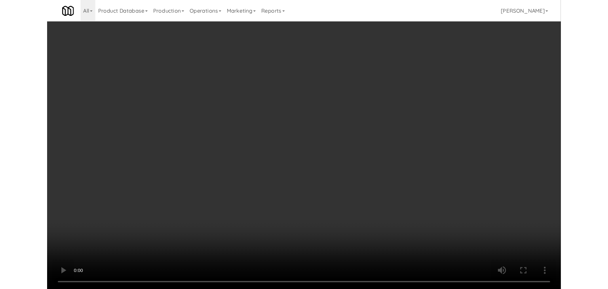
scroll to position [7081, 0]
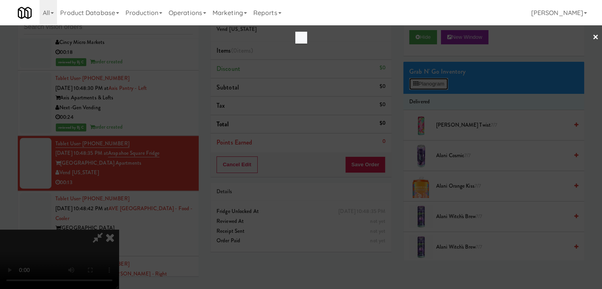
scroll to position [7061, 0]
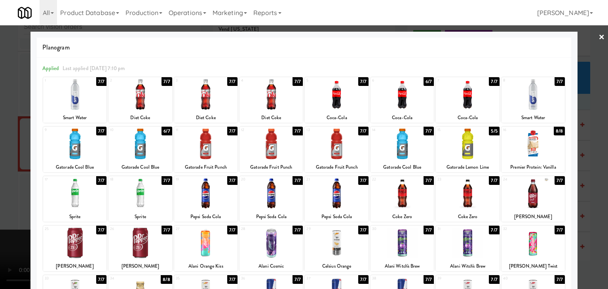
drag, startPoint x: 287, startPoint y: 144, endPoint x: 210, endPoint y: 146, distance: 76.4
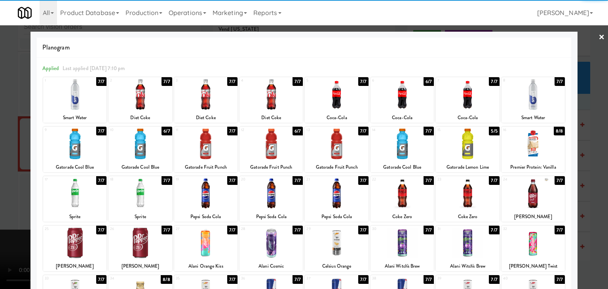
drag, startPoint x: 0, startPoint y: 154, endPoint x: 138, endPoint y: 158, distance: 137.8
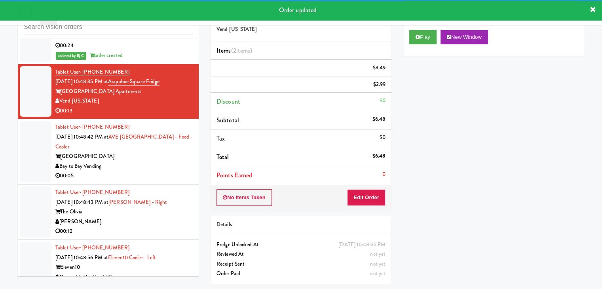
scroll to position [7160, 0]
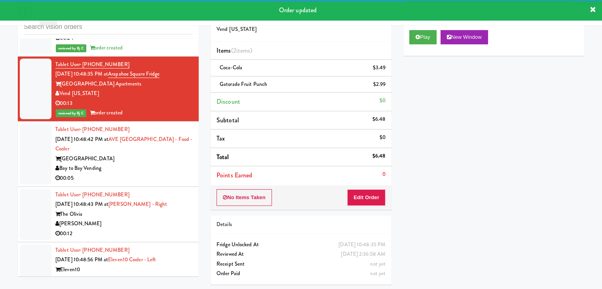
drag, startPoint x: 158, startPoint y: 132, endPoint x: 158, endPoint y: 140, distance: 8.3
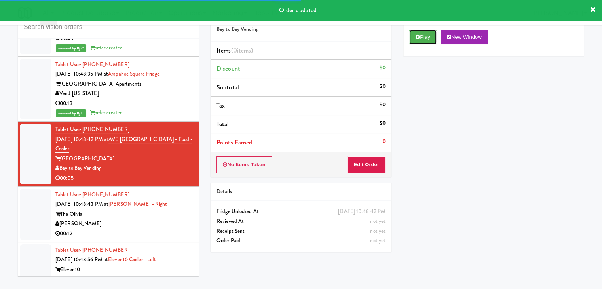
drag, startPoint x: 427, startPoint y: 32, endPoint x: 410, endPoint y: 74, distance: 45.3
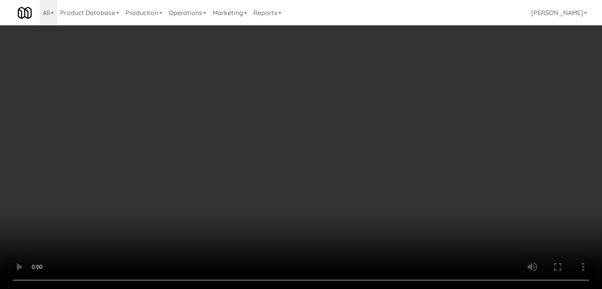
scroll to position [7140, 0]
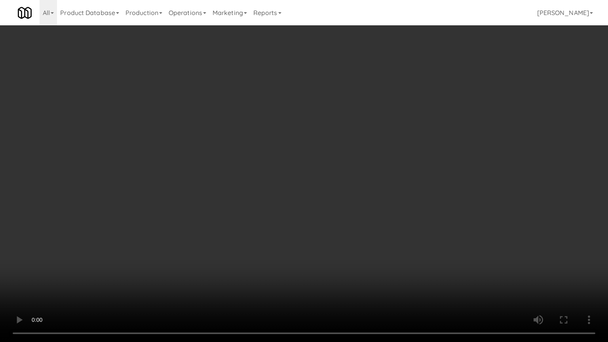
drag, startPoint x: 364, startPoint y: 237, endPoint x: 397, endPoint y: 136, distance: 106.6
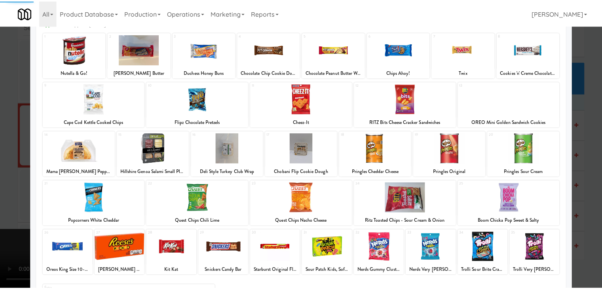
scroll to position [100, 0]
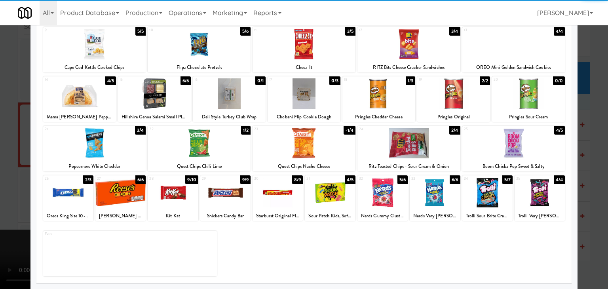
drag, startPoint x: 0, startPoint y: 146, endPoint x: 85, endPoint y: 146, distance: 85.5
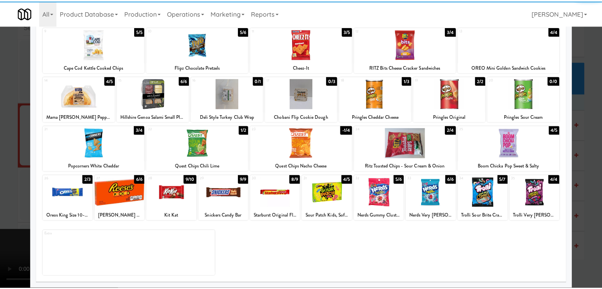
scroll to position [7160, 0]
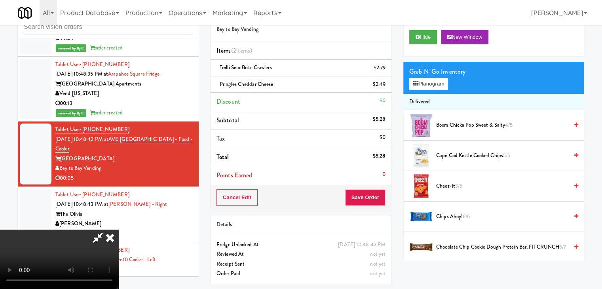
drag, startPoint x: 275, startPoint y: 172, endPoint x: 283, endPoint y: 174, distance: 7.4
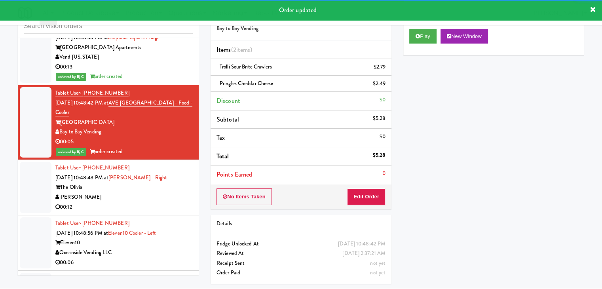
scroll to position [7239, 0]
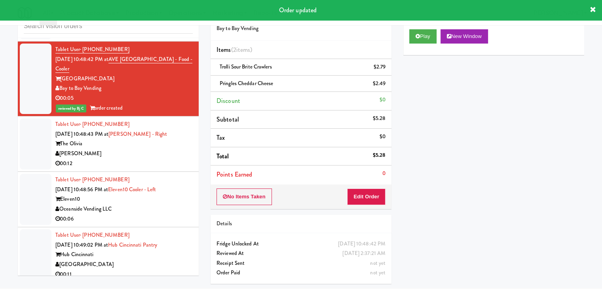
drag, startPoint x: 131, startPoint y: 121, endPoint x: 146, endPoint y: 121, distance: 15.0
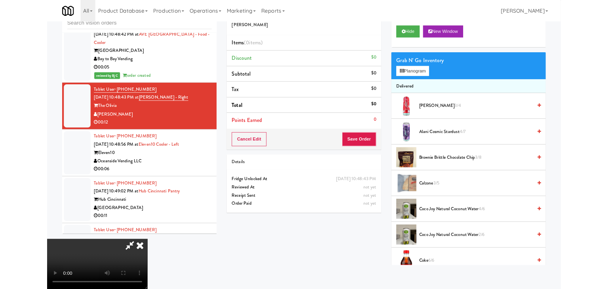
scroll to position [7239, 0]
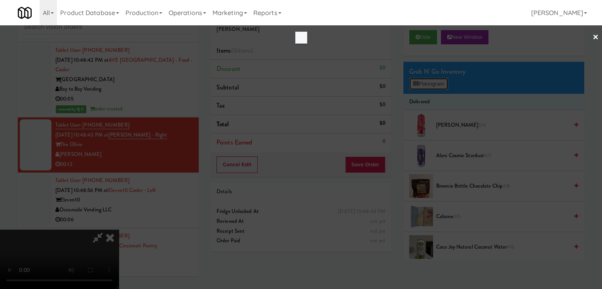
scroll to position [7220, 0]
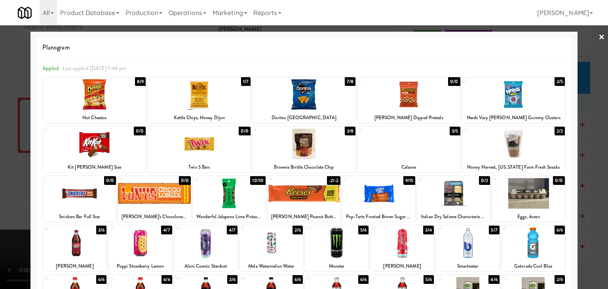
drag, startPoint x: 135, startPoint y: 244, endPoint x: 97, endPoint y: 242, distance: 37.7
drag, startPoint x: 0, startPoint y: 238, endPoint x: 120, endPoint y: 229, distance: 120.3
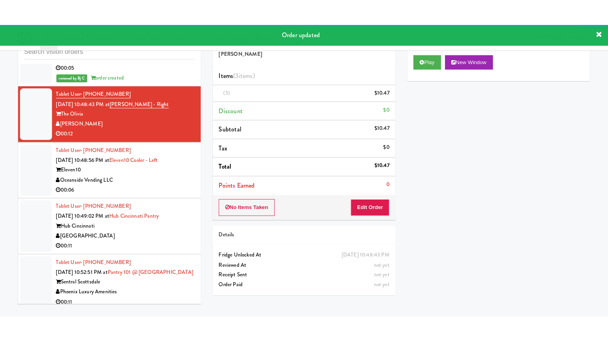
scroll to position [7318, 0]
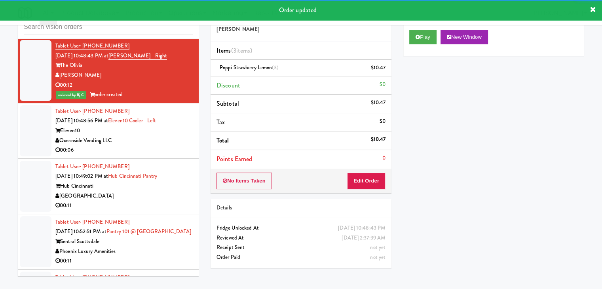
drag, startPoint x: 160, startPoint y: 111, endPoint x: 164, endPoint y: 125, distance: 14.8
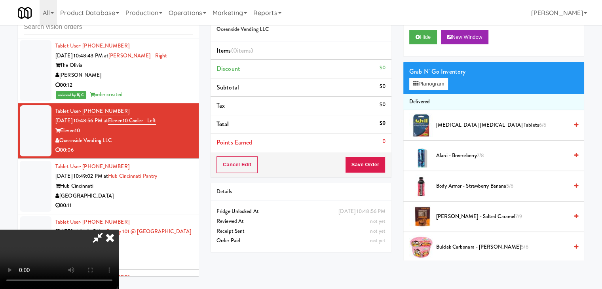
scroll to position [7299, 0]
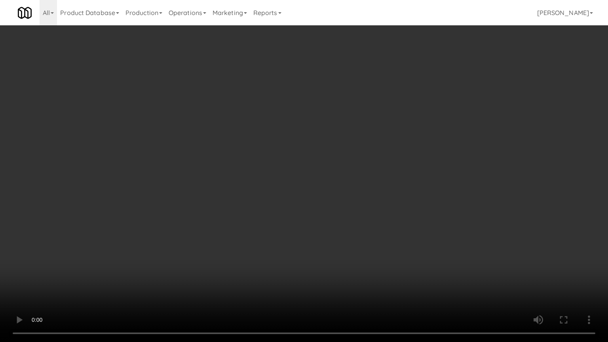
drag, startPoint x: 358, startPoint y: 196, endPoint x: 357, endPoint y: 201, distance: 5.6
drag, startPoint x: 367, startPoint y: 193, endPoint x: 409, endPoint y: 94, distance: 107.8
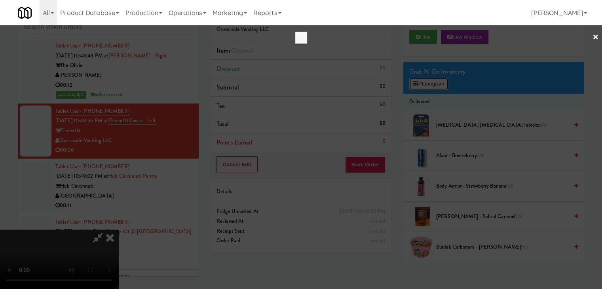
scroll to position [7299, 0]
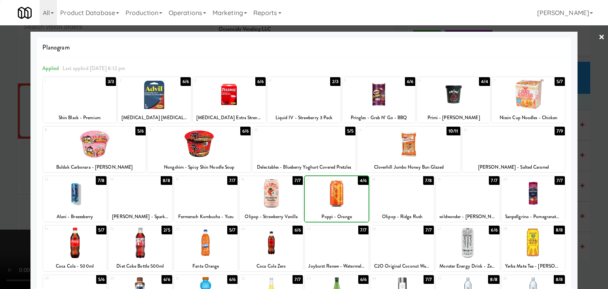
drag, startPoint x: 0, startPoint y: 192, endPoint x: 169, endPoint y: 192, distance: 169.0
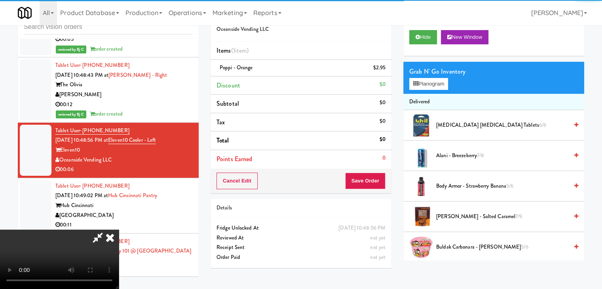
scroll to position [7318, 0]
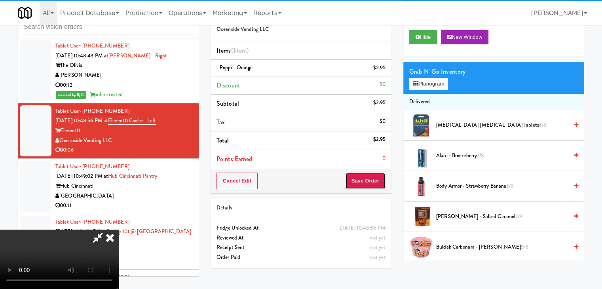
drag, startPoint x: 365, startPoint y: 187, endPoint x: 373, endPoint y: 186, distance: 8.4
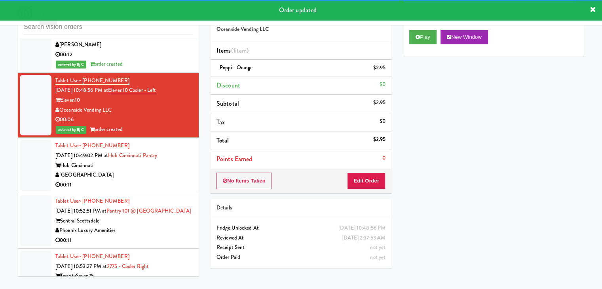
scroll to position [7398, 0]
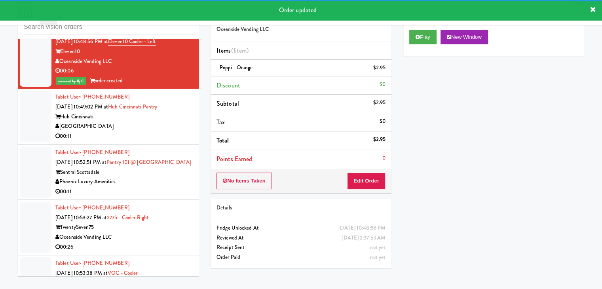
drag, startPoint x: 131, startPoint y: 97, endPoint x: 156, endPoint y: 103, distance: 25.0
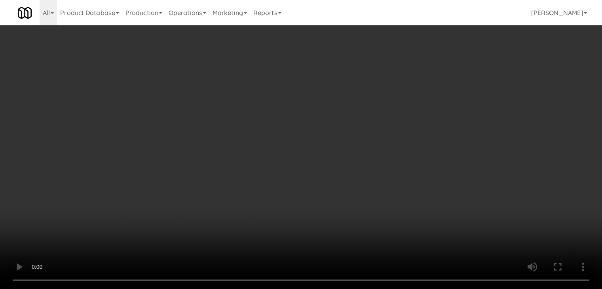
scroll to position [7378, 0]
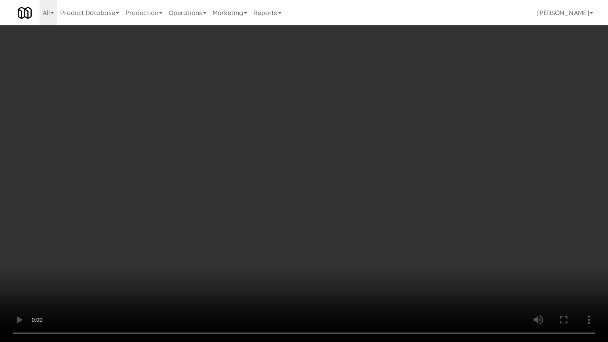
drag, startPoint x: 347, startPoint y: 205, endPoint x: 408, endPoint y: 96, distance: 125.5
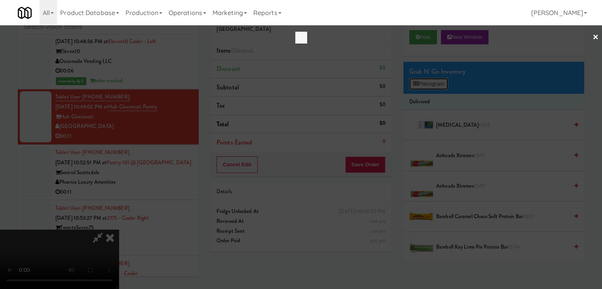
scroll to position [7378, 0]
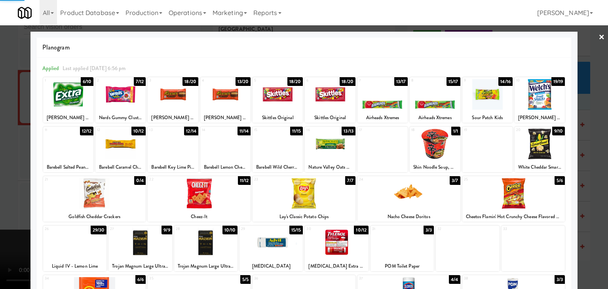
drag, startPoint x: 0, startPoint y: 108, endPoint x: 125, endPoint y: 112, distance: 125.1
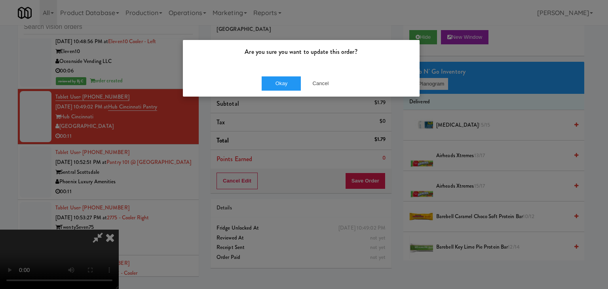
drag, startPoint x: 261, startPoint y: 67, endPoint x: 263, endPoint y: 74, distance: 7.4
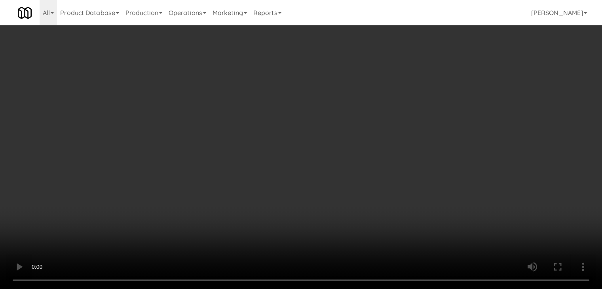
scroll to position [7378, 0]
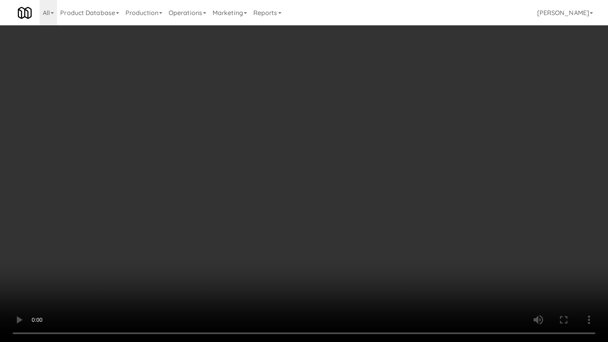
drag, startPoint x: 347, startPoint y: 190, endPoint x: 362, endPoint y: 106, distance: 84.5
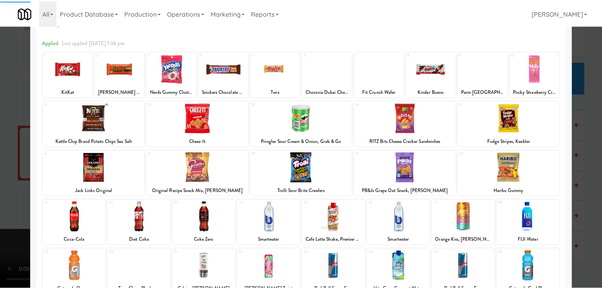
scroll to position [40, 0]
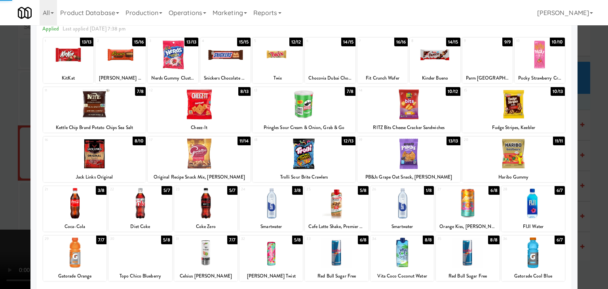
drag, startPoint x: 0, startPoint y: 211, endPoint x: 49, endPoint y: 211, distance: 49.5
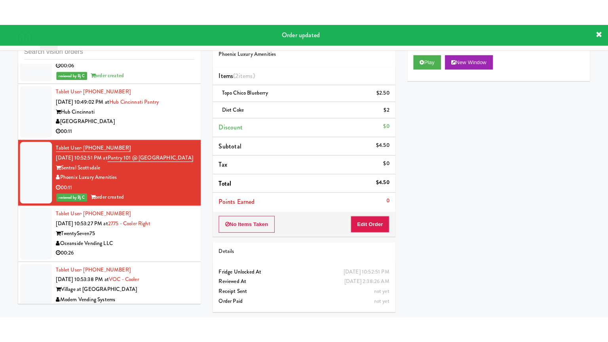
scroll to position [7516, 0]
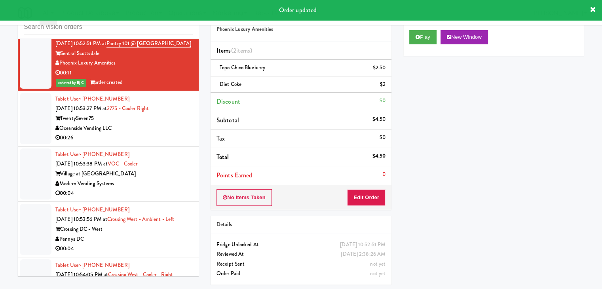
drag, startPoint x: 161, startPoint y: 106, endPoint x: 168, endPoint y: 109, distance: 7.6
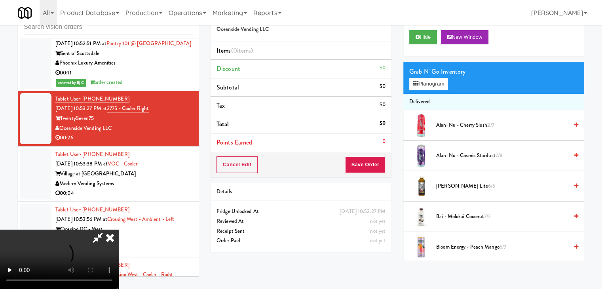
drag, startPoint x: 283, startPoint y: 180, endPoint x: 285, endPoint y: 215, distance: 34.1
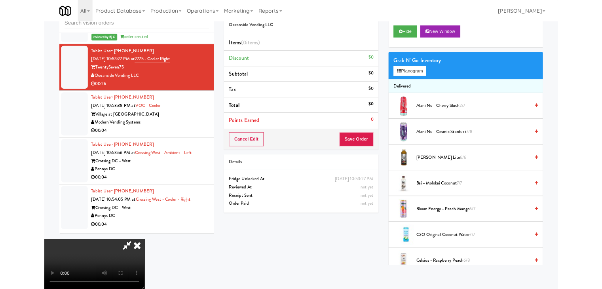
scroll to position [7497, 0]
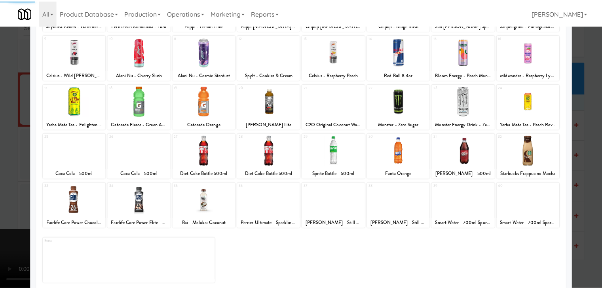
scroll to position [100, 0]
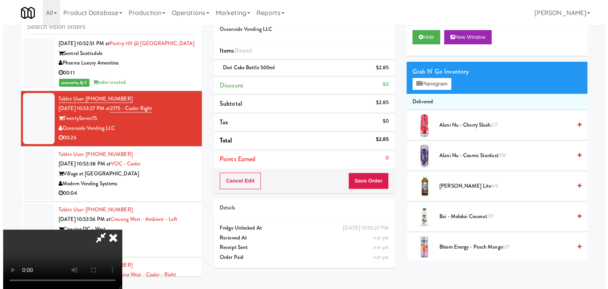
scroll to position [111, 0]
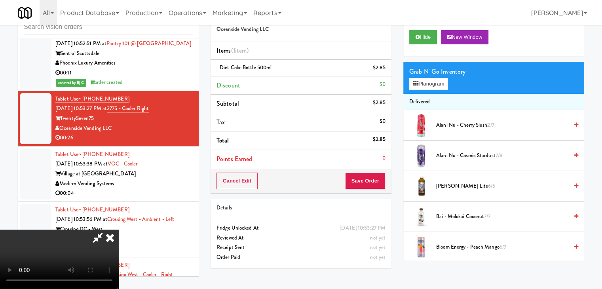
drag, startPoint x: 276, startPoint y: 189, endPoint x: 285, endPoint y: 184, distance: 9.8
drag, startPoint x: 237, startPoint y: 167, endPoint x: 249, endPoint y: 163, distance: 12.4
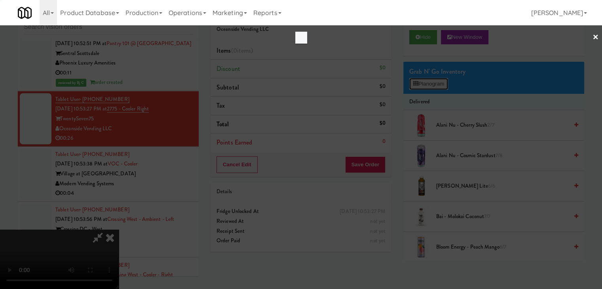
scroll to position [7497, 0]
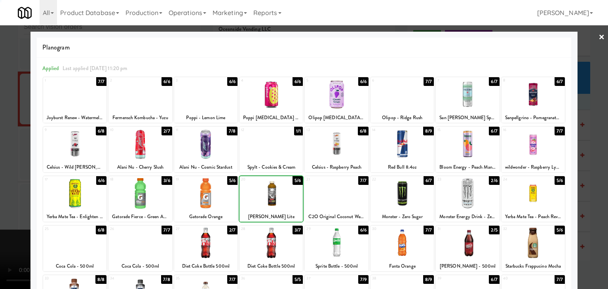
drag, startPoint x: 0, startPoint y: 232, endPoint x: 196, endPoint y: 227, distance: 195.6
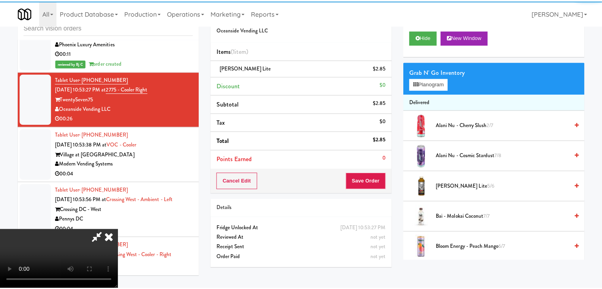
scroll to position [7516, 0]
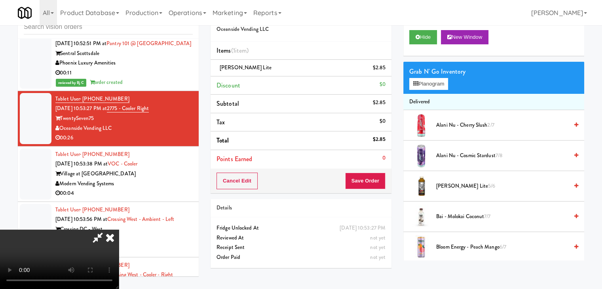
drag, startPoint x: 389, startPoint y: 187, endPoint x: 380, endPoint y: 185, distance: 10.1
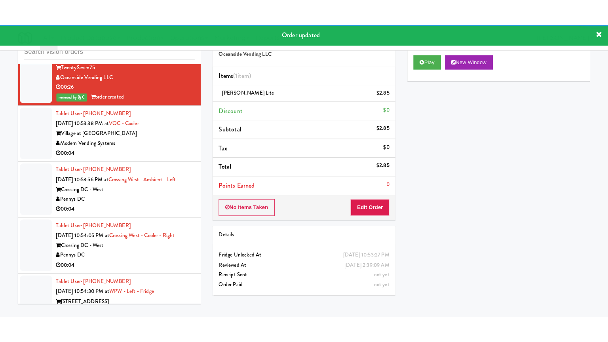
scroll to position [7595, 0]
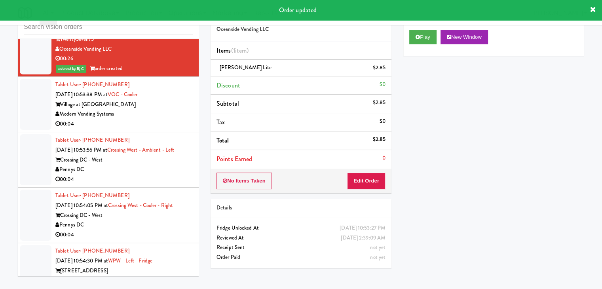
drag, startPoint x: 165, startPoint y: 75, endPoint x: 169, endPoint y: 87, distance: 12.9
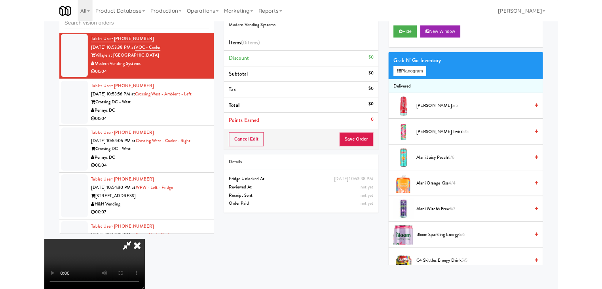
scroll to position [7576, 0]
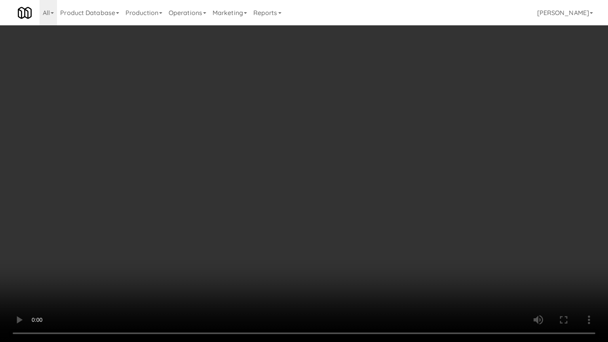
drag, startPoint x: 397, startPoint y: 163, endPoint x: 390, endPoint y: 171, distance: 11.2
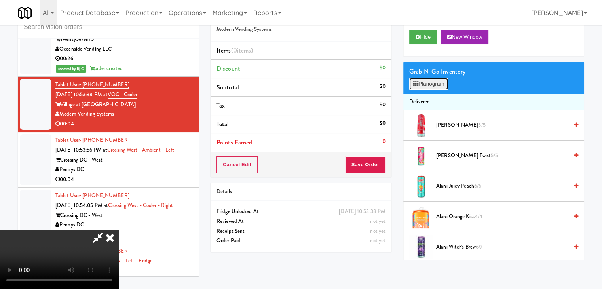
drag, startPoint x: 433, startPoint y: 82, endPoint x: 427, endPoint y: 93, distance: 13.5
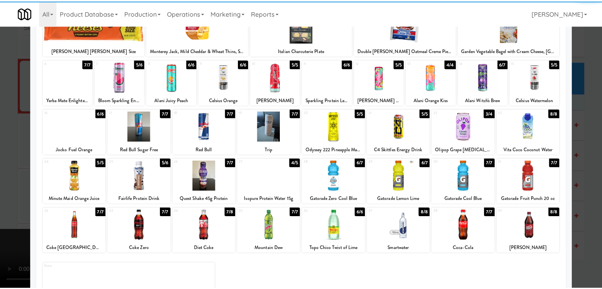
scroll to position [79, 0]
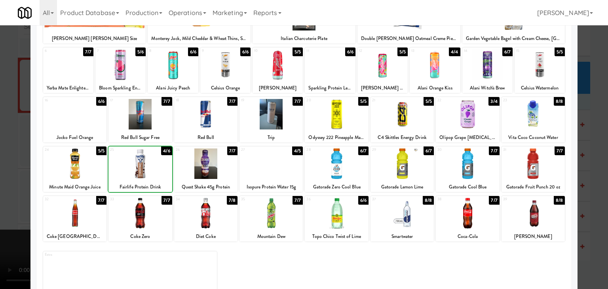
drag, startPoint x: 2, startPoint y: 166, endPoint x: 209, endPoint y: 160, distance: 207.5
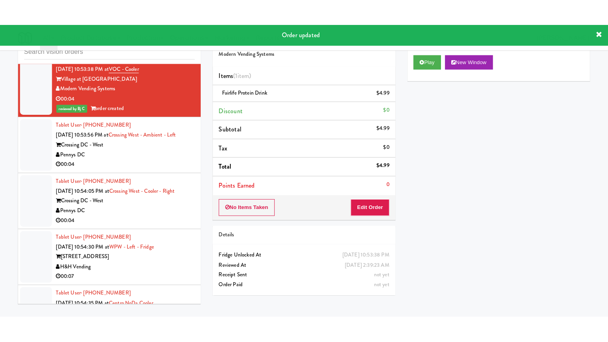
scroll to position [7645, 0]
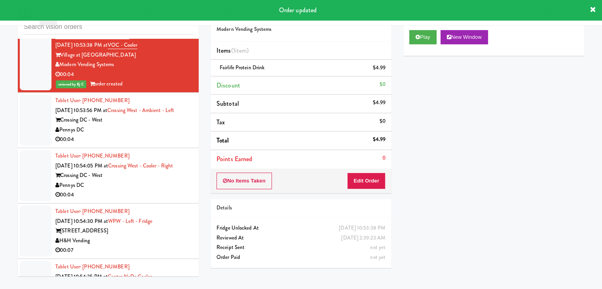
drag, startPoint x: 152, startPoint y: 102, endPoint x: 156, endPoint y: 108, distance: 7.1
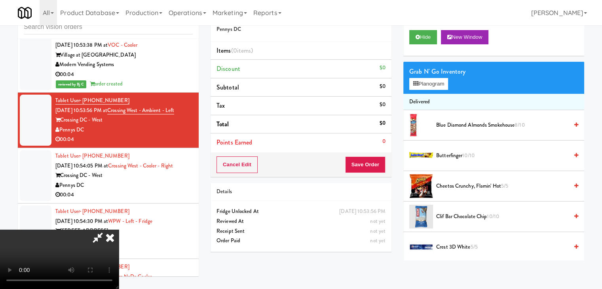
scroll to position [7625, 0]
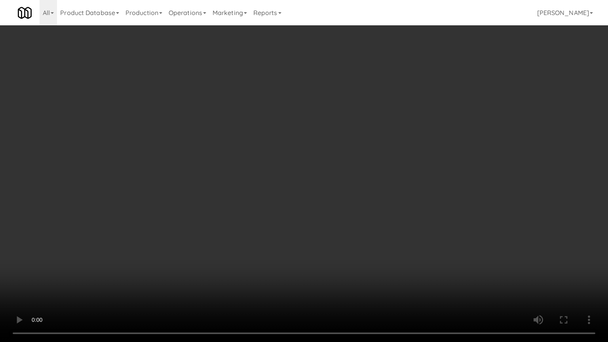
drag, startPoint x: 370, startPoint y: 176, endPoint x: 389, endPoint y: 105, distance: 73.5
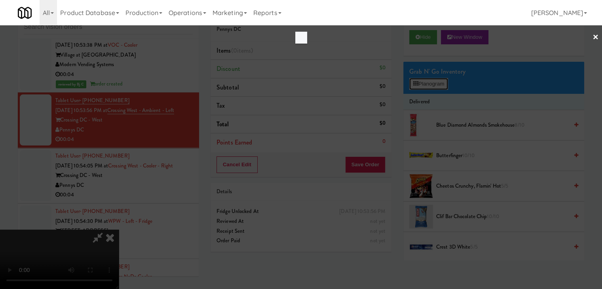
scroll to position [7625, 0]
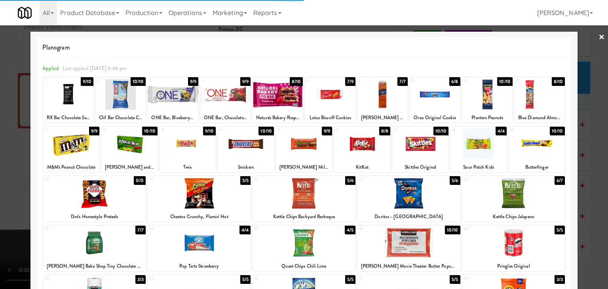
drag, startPoint x: 0, startPoint y: 123, endPoint x: 169, endPoint y: 125, distance: 169.4
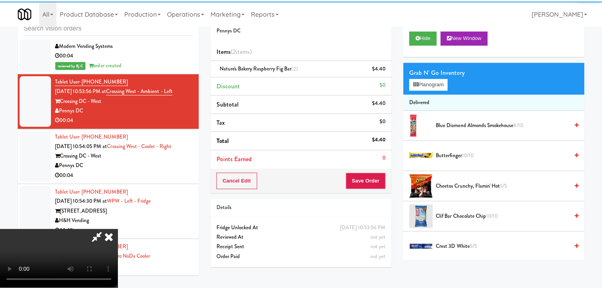
scroll to position [7645, 0]
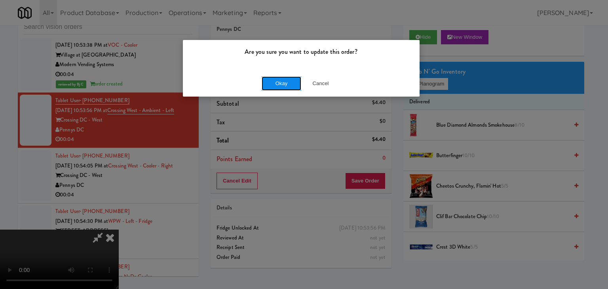
drag, startPoint x: 281, startPoint y: 77, endPoint x: 285, endPoint y: 78, distance: 4.4
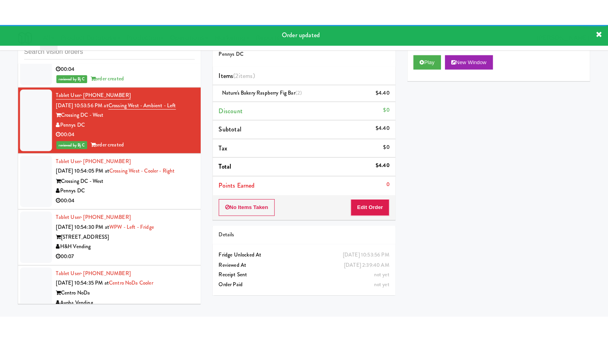
scroll to position [7684, 0]
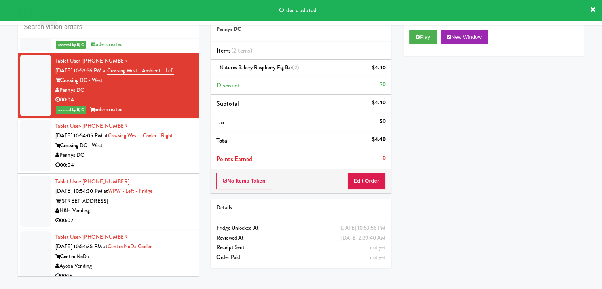
drag, startPoint x: 150, startPoint y: 132, endPoint x: 150, endPoint y: 139, distance: 7.2
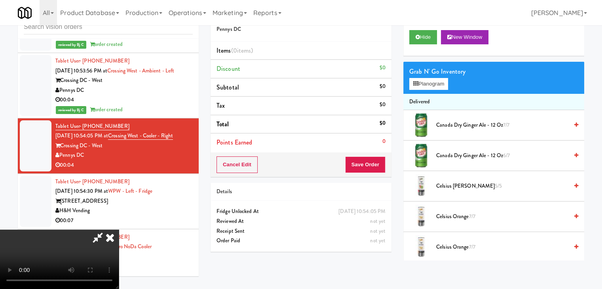
scroll to position [7665, 0]
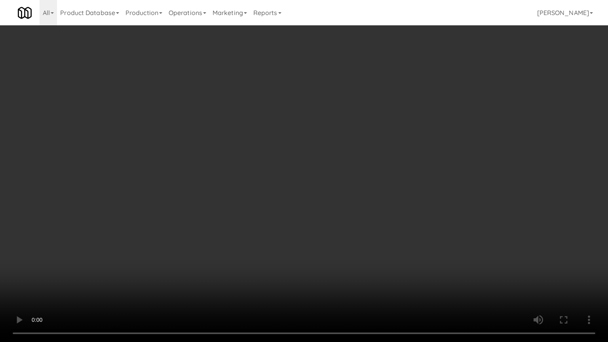
drag, startPoint x: 358, startPoint y: 214, endPoint x: 349, endPoint y: 221, distance: 11.3
drag, startPoint x: 345, startPoint y: 203, endPoint x: 385, endPoint y: 99, distance: 111.6
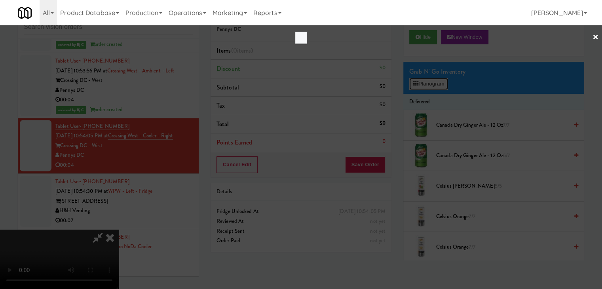
scroll to position [7665, 0]
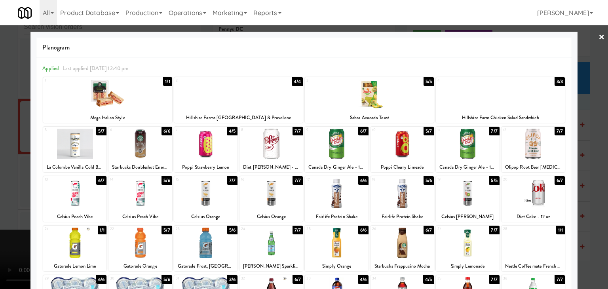
drag, startPoint x: 0, startPoint y: 186, endPoint x: 148, endPoint y: 184, distance: 148.0
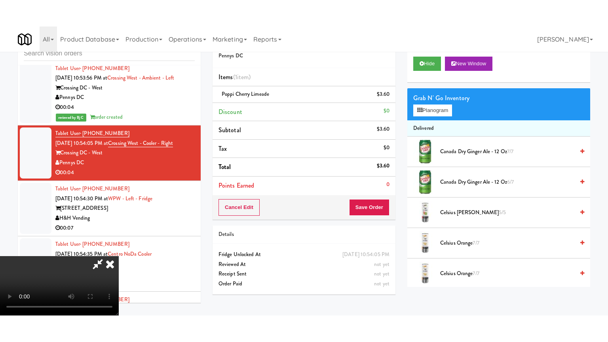
scroll to position [7684, 0]
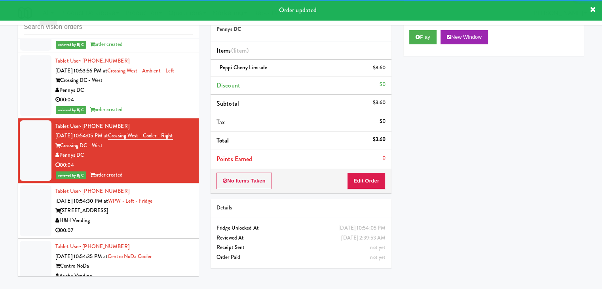
drag, startPoint x: 144, startPoint y: 185, endPoint x: 147, endPoint y: 193, distance: 8.9
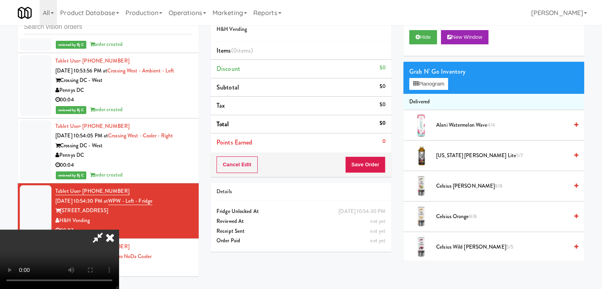
scroll to position [7665, 0]
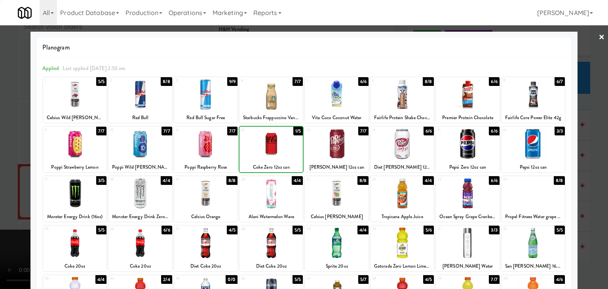
drag, startPoint x: 0, startPoint y: 171, endPoint x: 42, endPoint y: 170, distance: 42.4
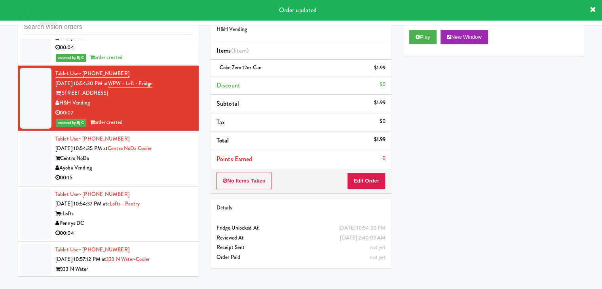
scroll to position [7803, 0]
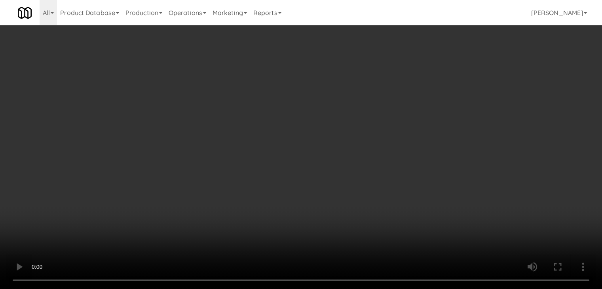
scroll to position [7784, 0]
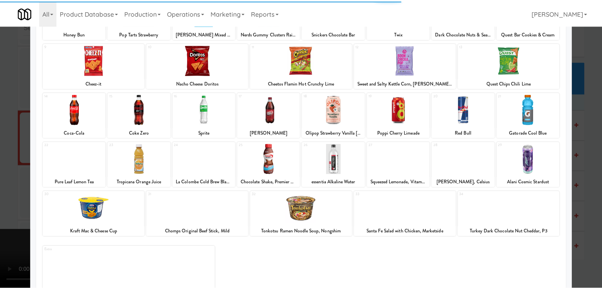
scroll to position [100, 0]
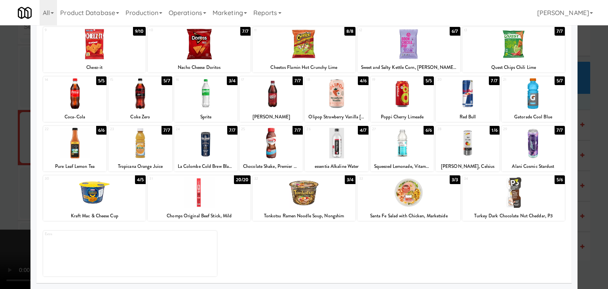
drag, startPoint x: 546, startPoint y: 102, endPoint x: 580, endPoint y: 119, distance: 37.9
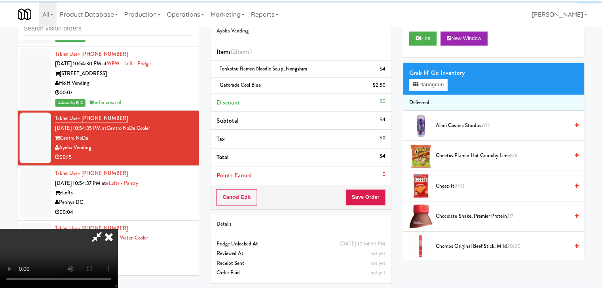
scroll to position [7803, 0]
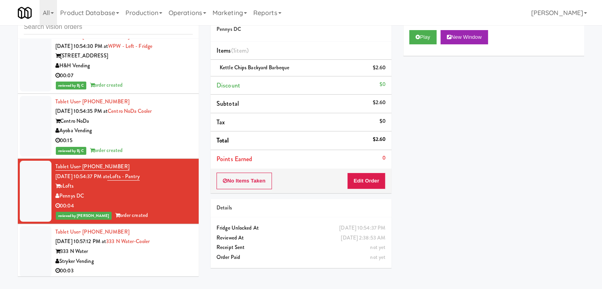
scroll to position [7882, 0]
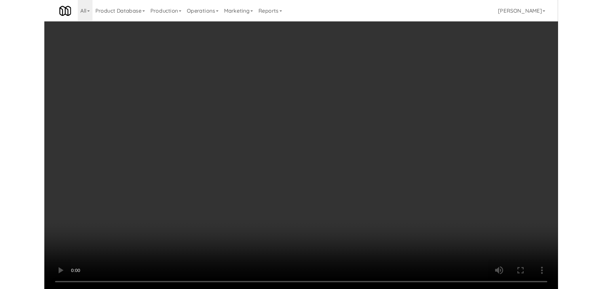
scroll to position [7863, 0]
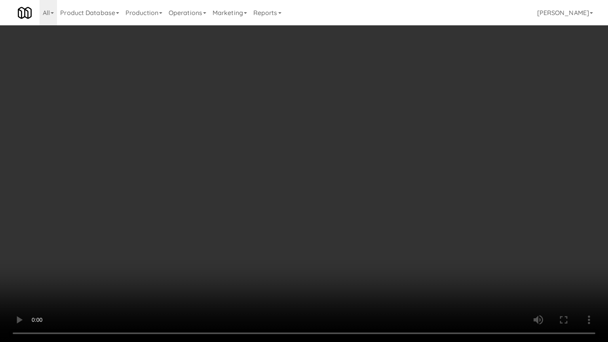
drag, startPoint x: 330, startPoint y: 232, endPoint x: 319, endPoint y: 225, distance: 12.8
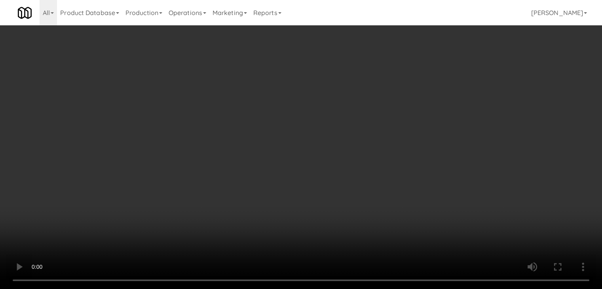
scroll to position [7882, 0]
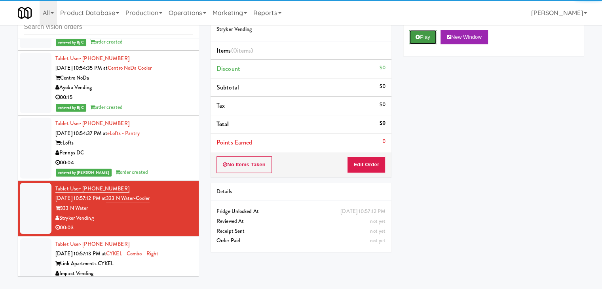
drag, startPoint x: 431, startPoint y: 35, endPoint x: 430, endPoint y: 42, distance: 6.4
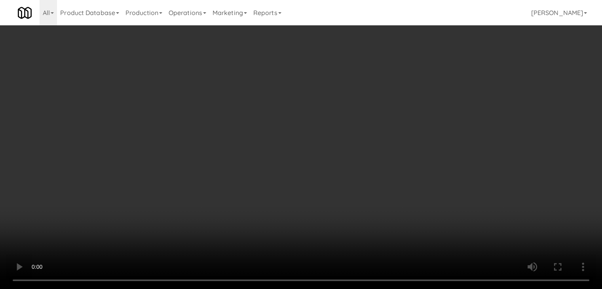
scroll to position [7863, 0]
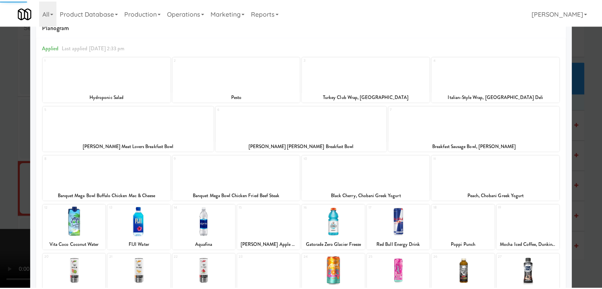
scroll to position [40, 0]
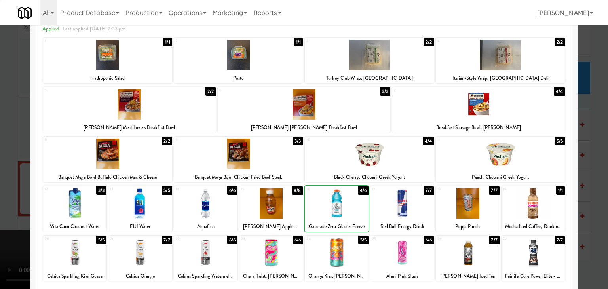
drag, startPoint x: 0, startPoint y: 198, endPoint x: 182, endPoint y: 194, distance: 182.1
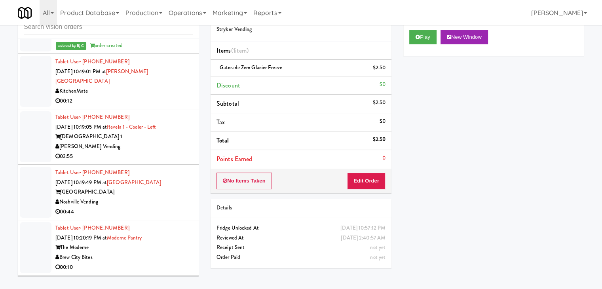
scroll to position [4835, 0]
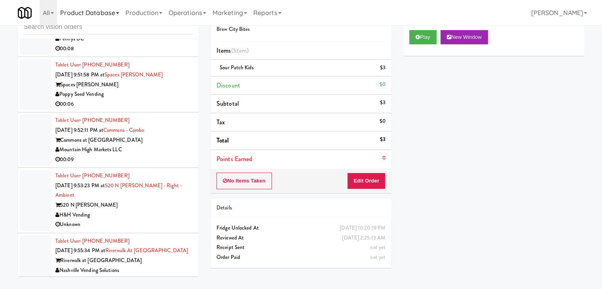
scroll to position [3529, 0]
